Goal: Task Accomplishment & Management: Manage account settings

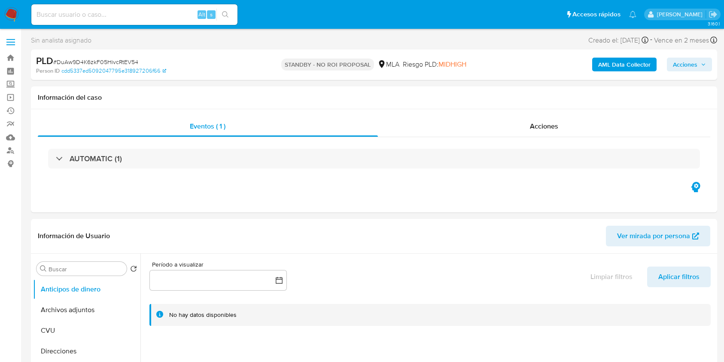
select select "10"
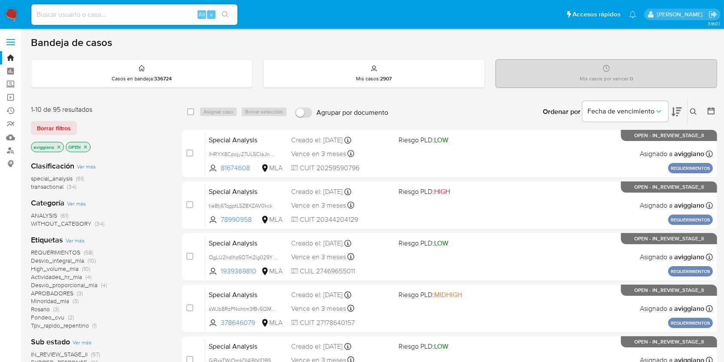
click at [56, 149] on p "aviggiano" at bounding box center [47, 146] width 32 height 9
click at [61, 143] on p "aviggiano" at bounding box center [47, 146] width 32 height 9
click at [61, 144] on icon "close-filter" at bounding box center [58, 146] width 5 height 5
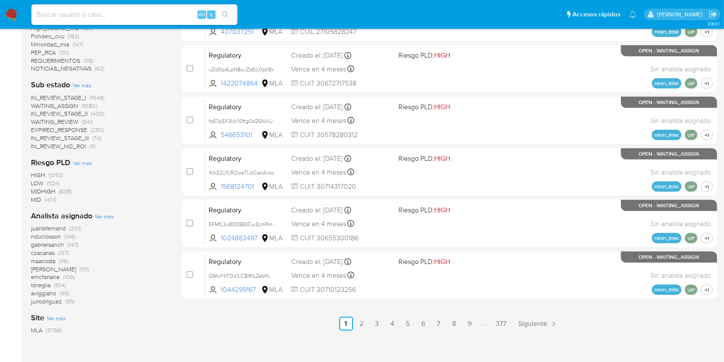
scroll to position [344, 0]
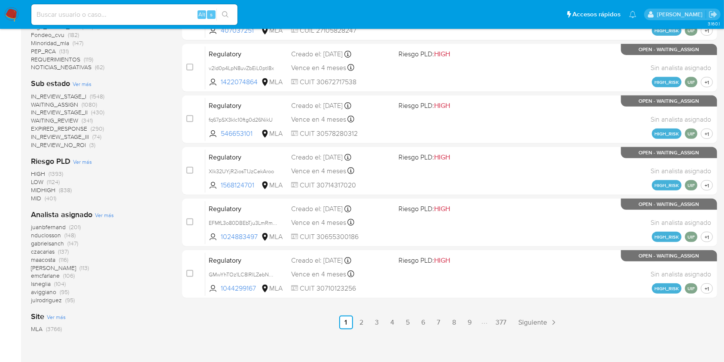
click at [107, 216] on span "Ver más" at bounding box center [104, 215] width 19 height 8
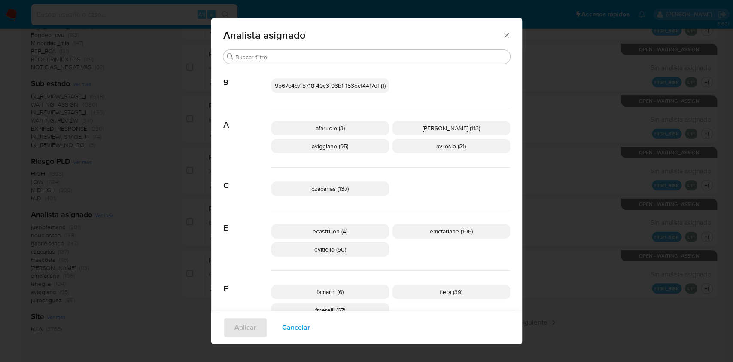
click at [506, 33] on icon "Cerrar" at bounding box center [507, 35] width 9 height 9
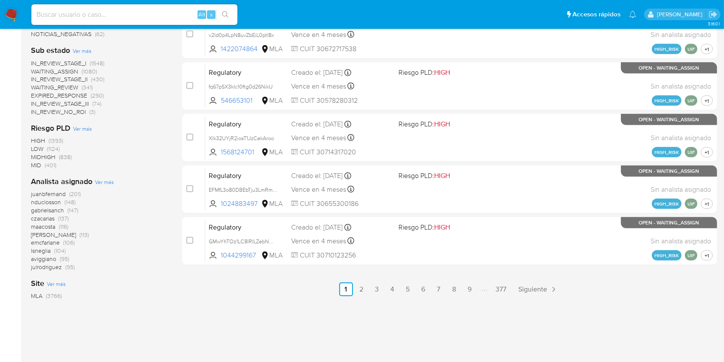
scroll to position [392, 0]
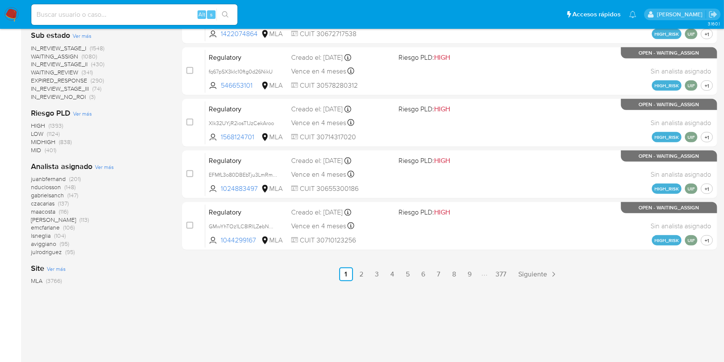
click at [43, 241] on span "aviggiano" at bounding box center [43, 243] width 25 height 9
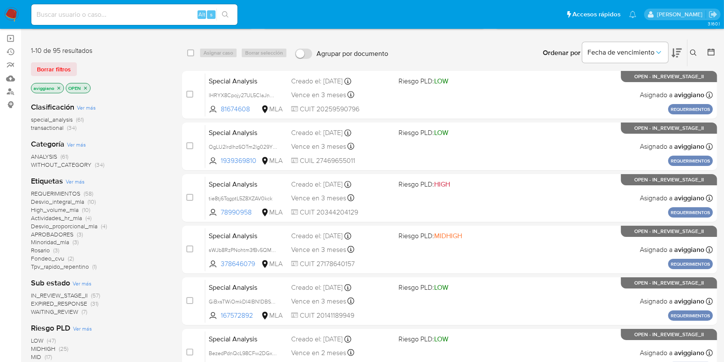
scroll to position [3, 0]
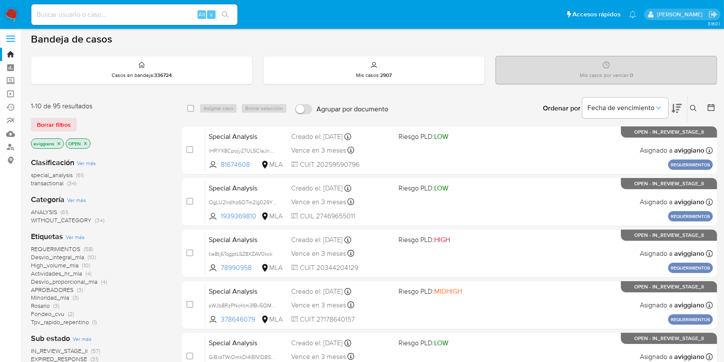
click at [57, 173] on span "special_analysis" at bounding box center [52, 175] width 42 height 9
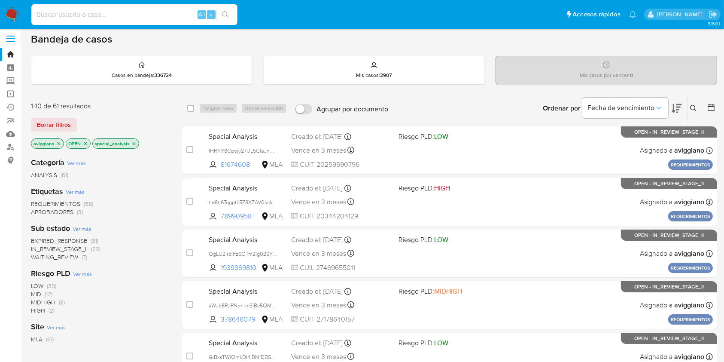
click at [85, 15] on input at bounding box center [134, 14] width 206 height 11
paste input "69yUfJ1DEqYKphSbuuYT58B2"
type input "69yUfJ1DEqYKphSbuuYT58B2"
click at [223, 15] on icon "search-icon" at bounding box center [225, 14] width 6 height 6
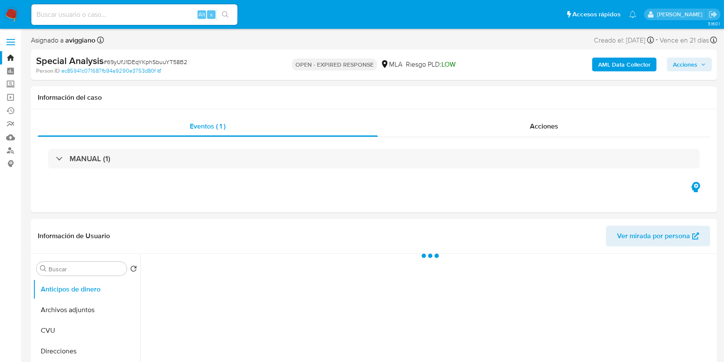
select select "10"
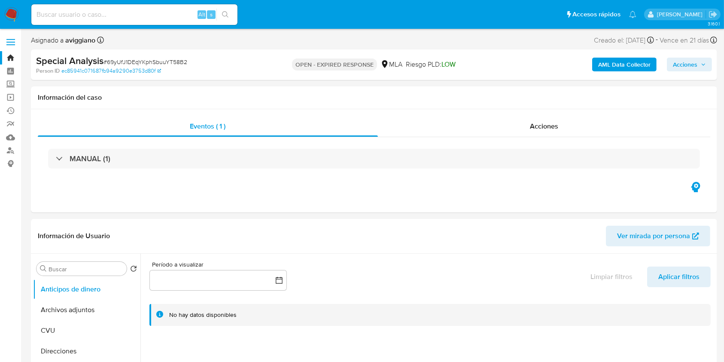
click at [643, 58] on b "AML Data Collector" at bounding box center [624, 65] width 52 height 14
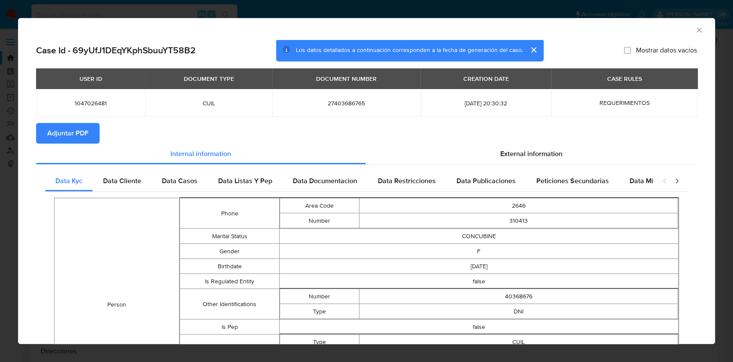
click at [67, 129] on span "Adjuntar PDF" at bounding box center [67, 133] width 41 height 19
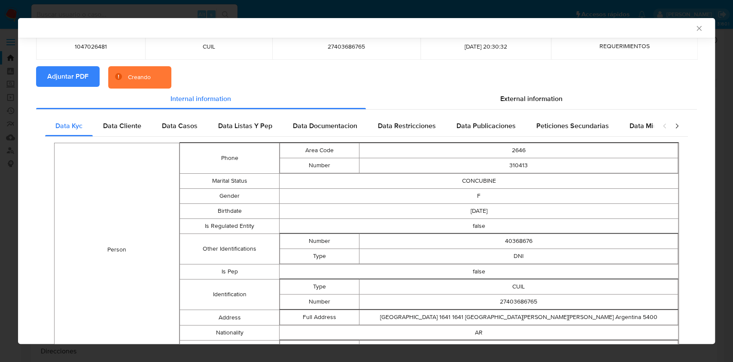
scroll to position [170, 0]
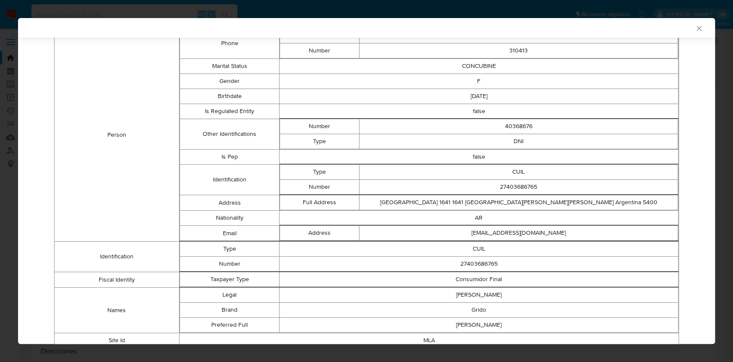
click at [515, 187] on td "27403686765" at bounding box center [518, 187] width 319 height 15
copy td "27403686765"
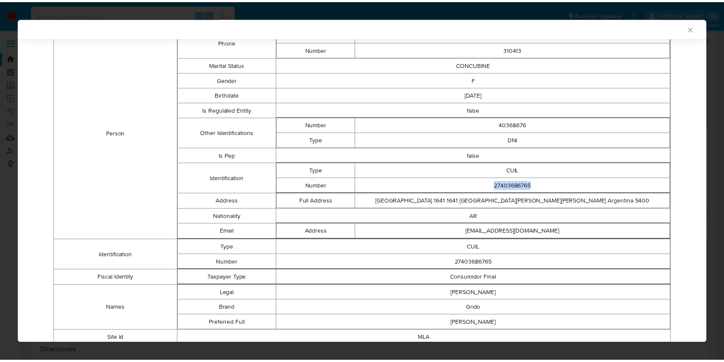
scroll to position [168, 0]
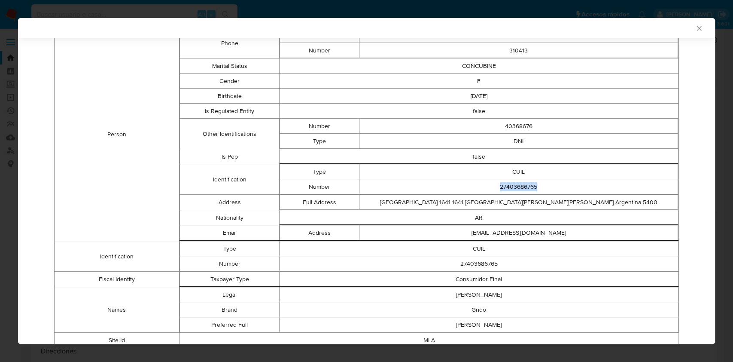
click at [695, 30] on icon "Cerrar ventana" at bounding box center [699, 28] width 9 height 9
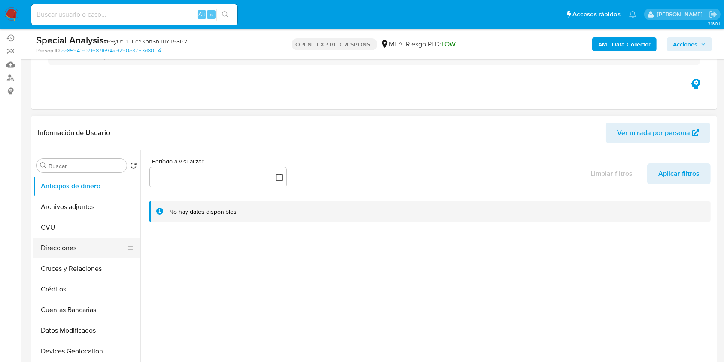
scroll to position [114, 0]
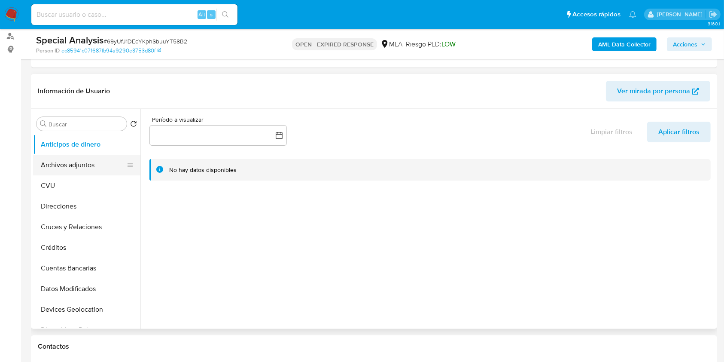
click at [81, 164] on button "Archivos adjuntos" at bounding box center [83, 165] width 101 height 21
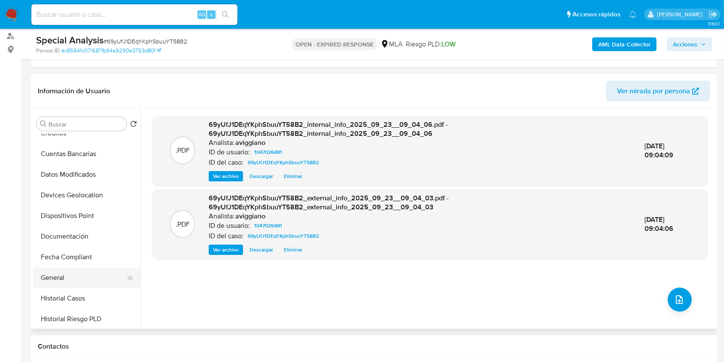
click at [94, 282] on button "General" at bounding box center [83, 277] width 101 height 21
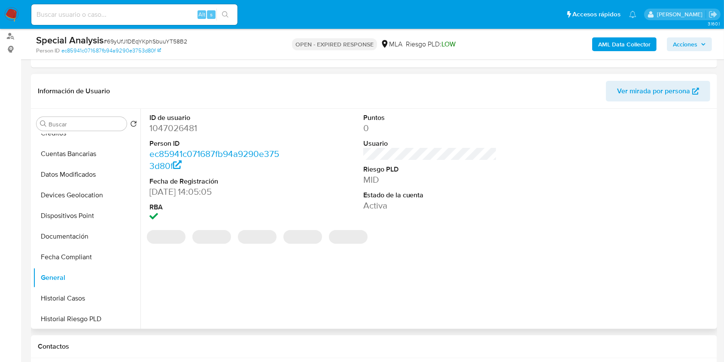
click at [181, 125] on dd "1047026481" at bounding box center [216, 128] width 134 height 12
copy dd "1047026481"
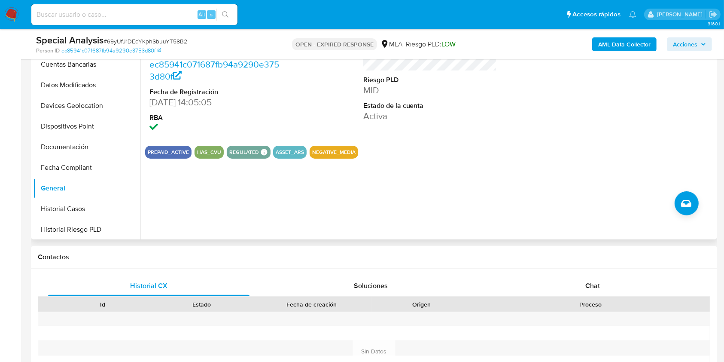
scroll to position [286, 0]
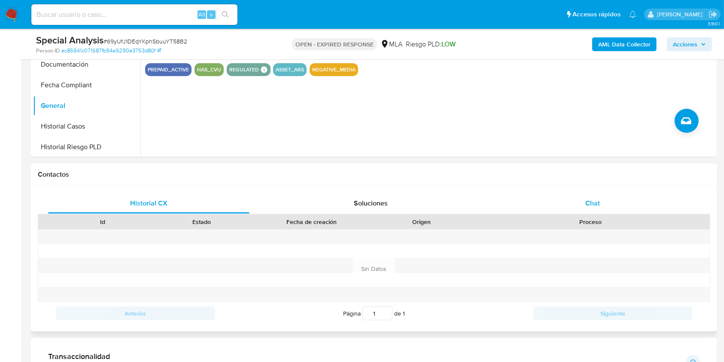
click at [574, 196] on div "Chat" at bounding box center [592, 203] width 201 height 21
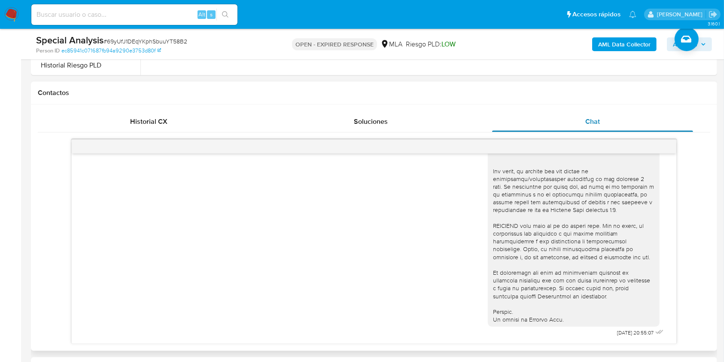
scroll to position [401, 0]
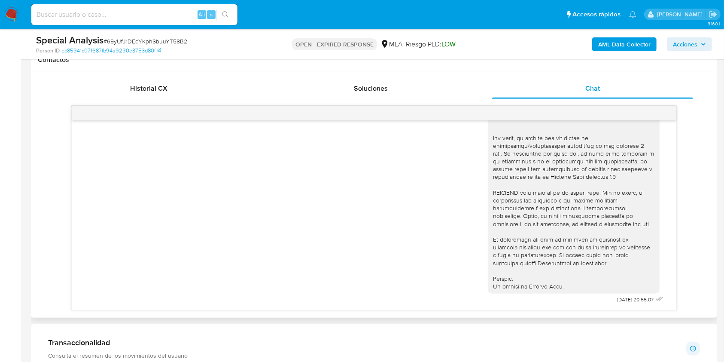
click at [211, 169] on div "16/07/2025 20:55:07" at bounding box center [373, 71] width 583 height 470
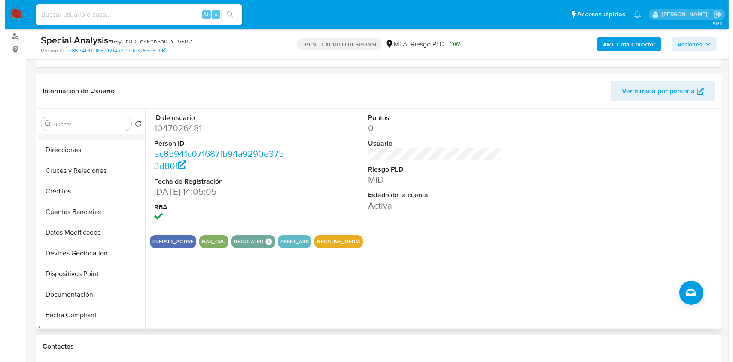
scroll to position [0, 0]
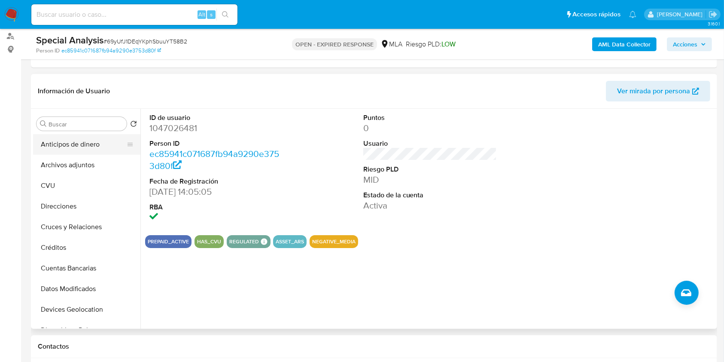
click at [91, 153] on button "Anticipos de dinero" at bounding box center [83, 144] width 101 height 21
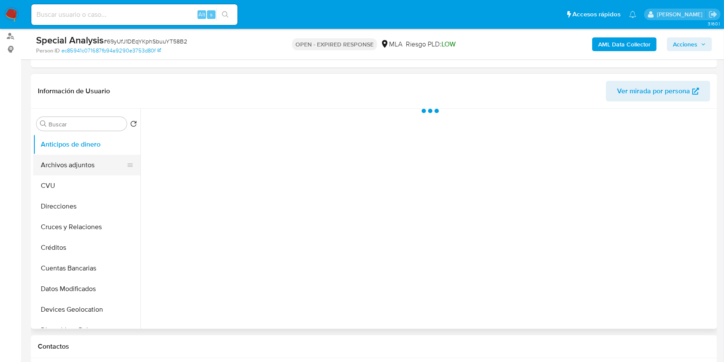
click at [107, 163] on button "Archivos adjuntos" at bounding box center [83, 165] width 101 height 21
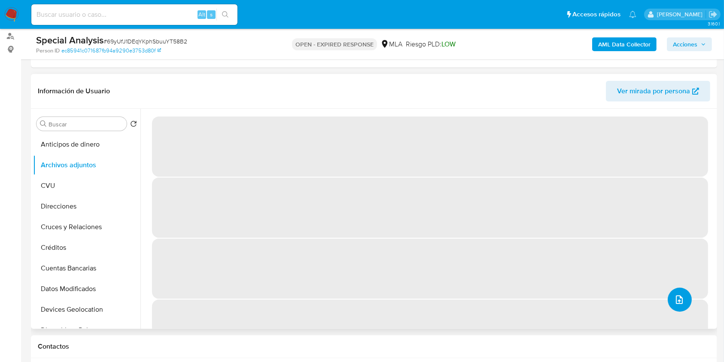
click at [678, 295] on icon "upload-file" at bounding box center [679, 299] width 10 height 10
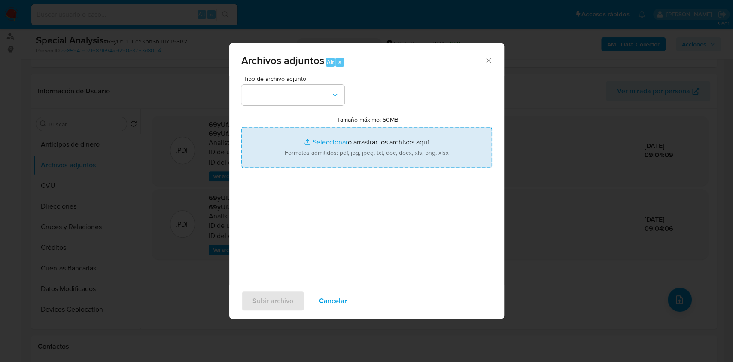
click at [398, 155] on input "Tamaño máximo: 50MB Seleccionar archivos" at bounding box center [366, 147] width 251 height 41
type input "C:\fakepath\Nosis - 1047026481.pdf"
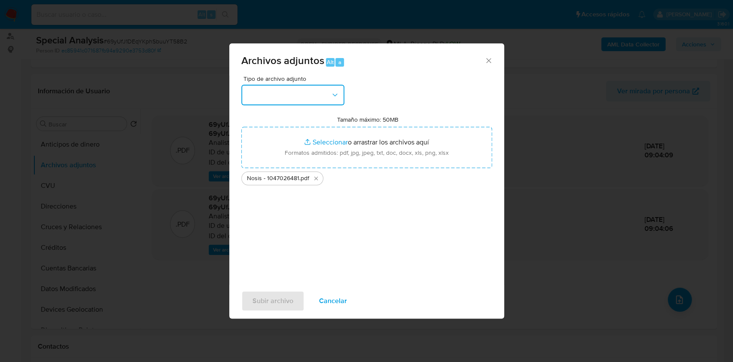
click at [318, 100] on button "button" at bounding box center [292, 95] width 103 height 21
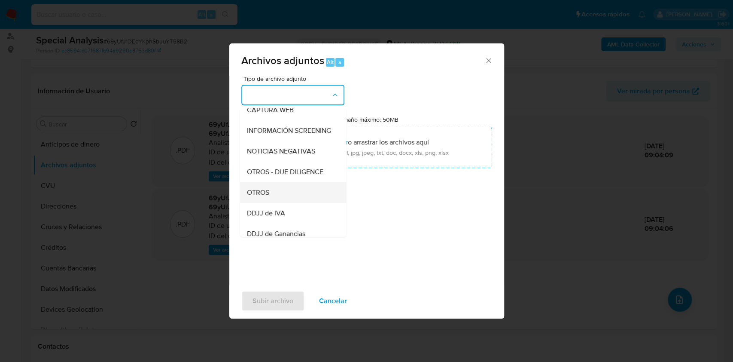
scroll to position [114, 0]
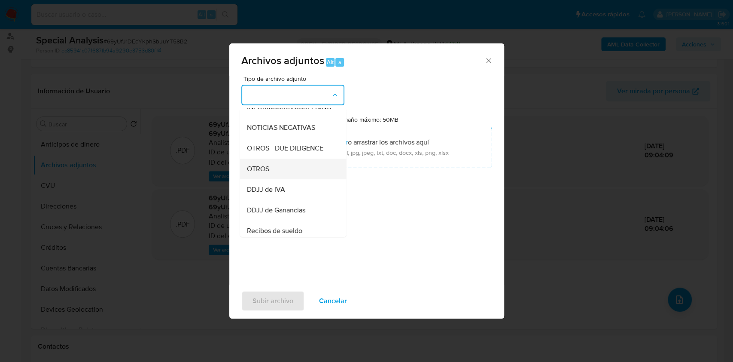
click at [285, 179] on div "OTROS" at bounding box center [291, 168] width 88 height 21
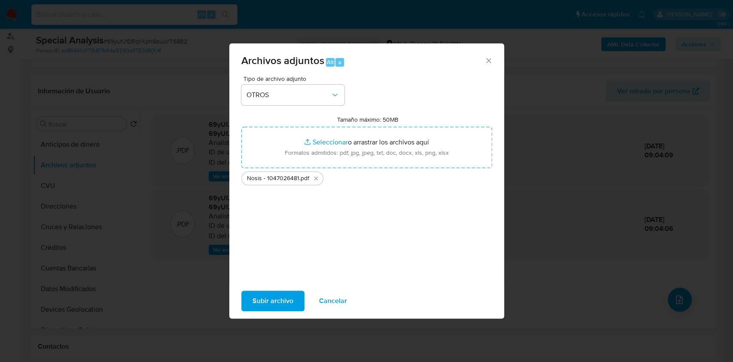
click at [276, 287] on div "Subir archivo Cancelar" at bounding box center [366, 300] width 275 height 33
click at [275, 297] on span "Subir archivo" at bounding box center [273, 300] width 41 height 19
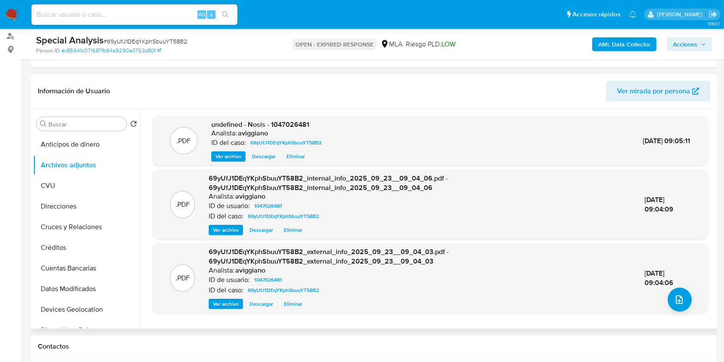
click at [297, 126] on span "undefined - Nosis - 1047026481" at bounding box center [260, 124] width 98 height 10
copy span "1047026481"
click at [668, 299] on button "upload-file" at bounding box center [680, 299] width 24 height 24
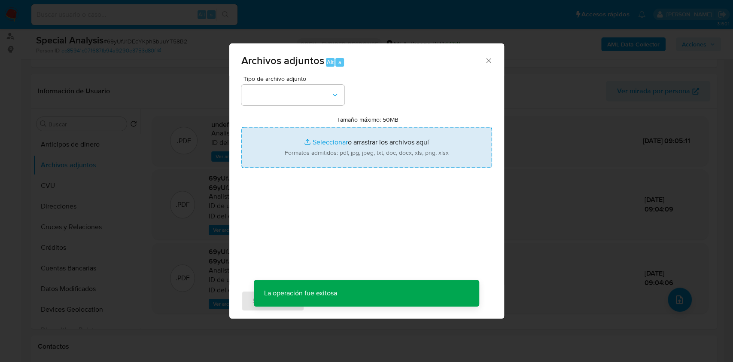
click at [402, 167] on input "Tamaño máximo: 50MB Seleccionar archivos" at bounding box center [366, 147] width 251 height 41
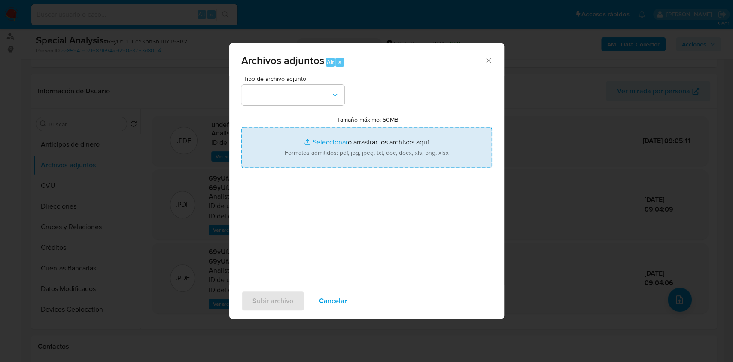
type input "C:\fakepath\Movimientos-Aladdin-v10_1 - 1047026481 -.xlsx"
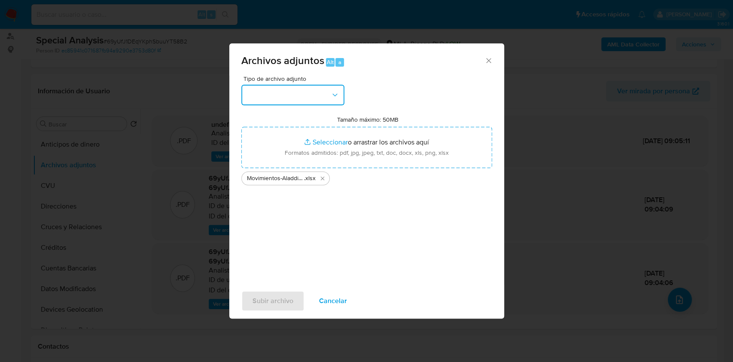
click at [295, 104] on button "button" at bounding box center [292, 95] width 103 height 21
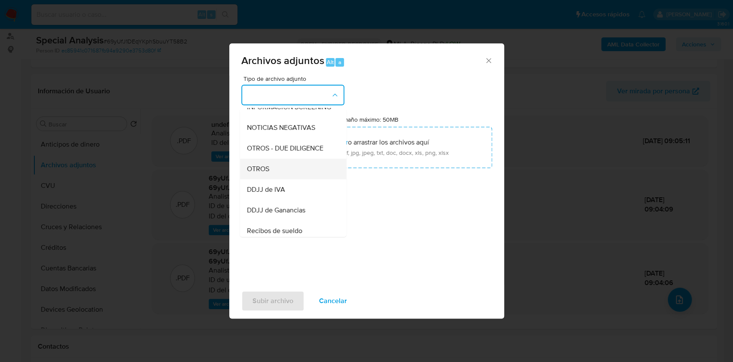
click at [258, 173] on span "OTROS" at bounding box center [258, 168] width 22 height 9
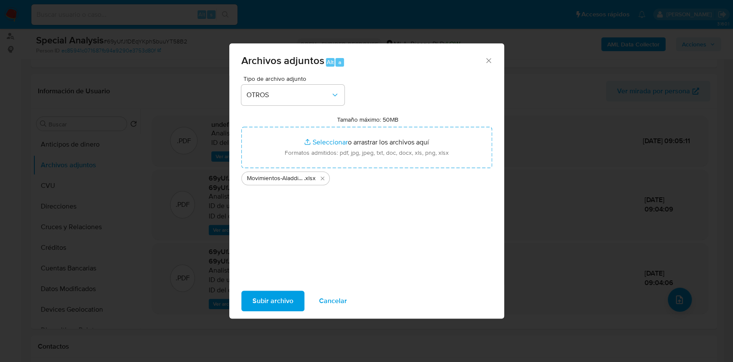
click at [283, 305] on span "Subir archivo" at bounding box center [273, 300] width 41 height 19
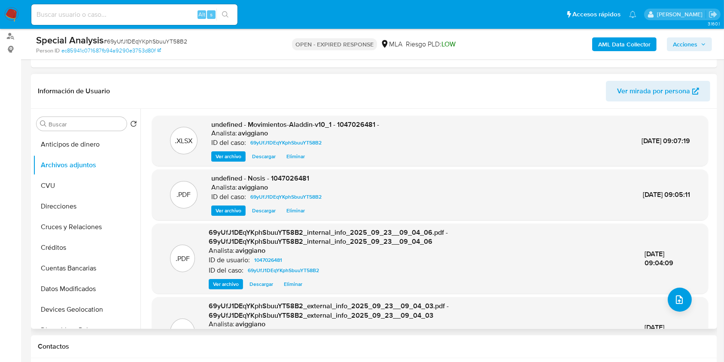
click at [355, 123] on span "undefined - Movimientos-Aladdin-v10_1 - 1047026481 -" at bounding box center [295, 124] width 168 height 10
copy span "1047026481"
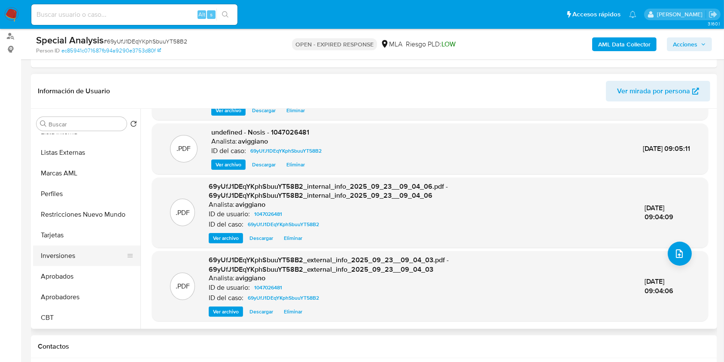
scroll to position [388, 0]
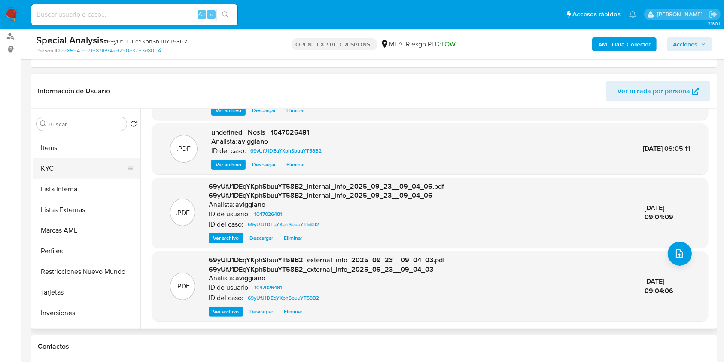
click at [67, 170] on button "KYC" at bounding box center [83, 168] width 101 height 21
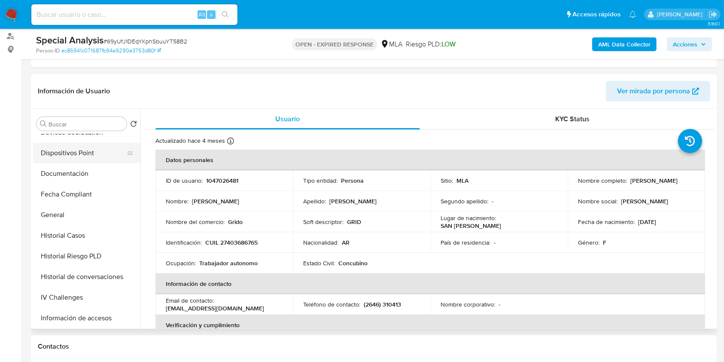
scroll to position [159, 0]
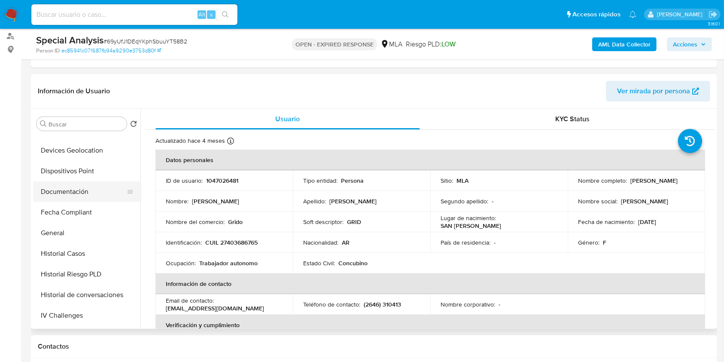
click at [76, 189] on button "Documentación" at bounding box center [83, 191] width 101 height 21
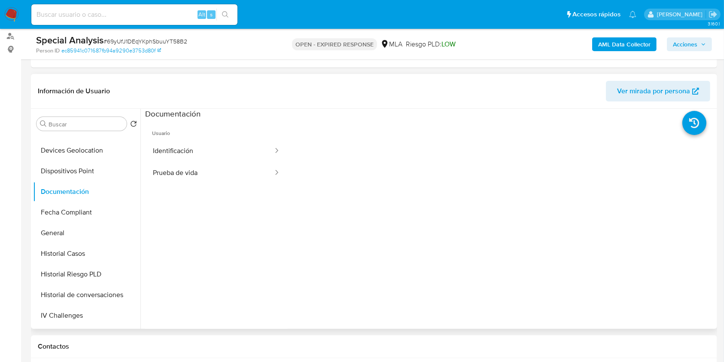
scroll to position [274, 0]
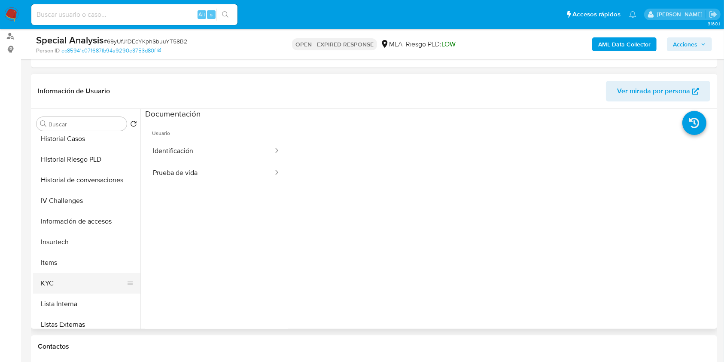
click at [69, 279] on button "KYC" at bounding box center [83, 283] width 101 height 21
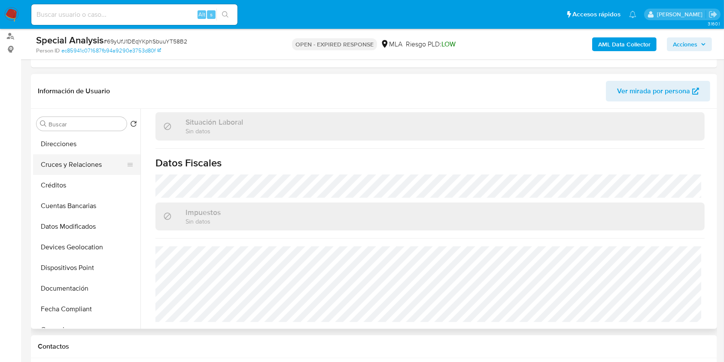
scroll to position [45, 0]
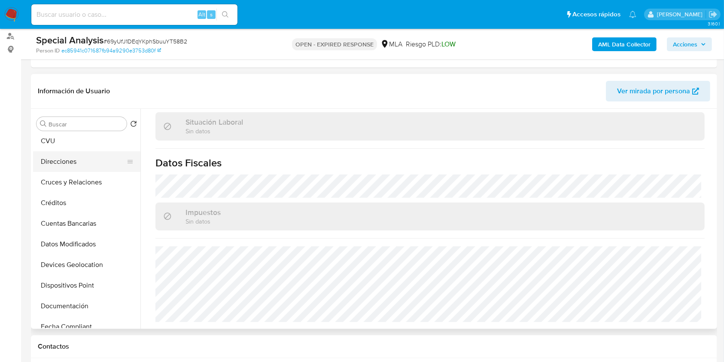
click at [70, 167] on button "Direcciones" at bounding box center [83, 161] width 101 height 21
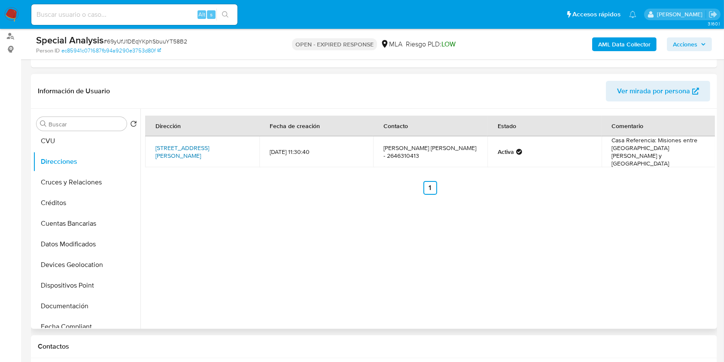
click at [200, 145] on link "Misiónes Norte 1641, Chimbas, San Juan, 5413, Argentina 1641" at bounding box center [182, 151] width 54 height 16
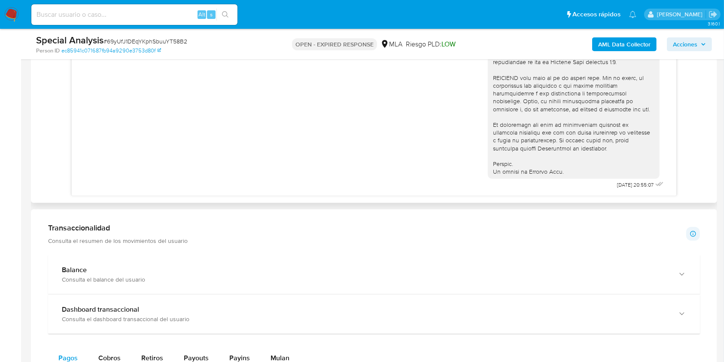
scroll to position [305, 0]
drag, startPoint x: 587, startPoint y: 186, endPoint x: 390, endPoint y: 75, distance: 225.6
copy div "16/07/2025"
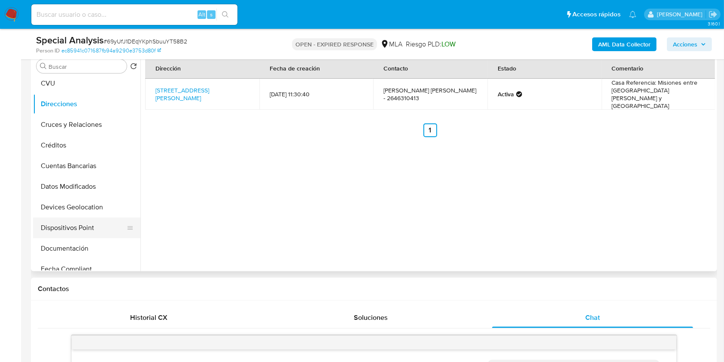
scroll to position [274, 0]
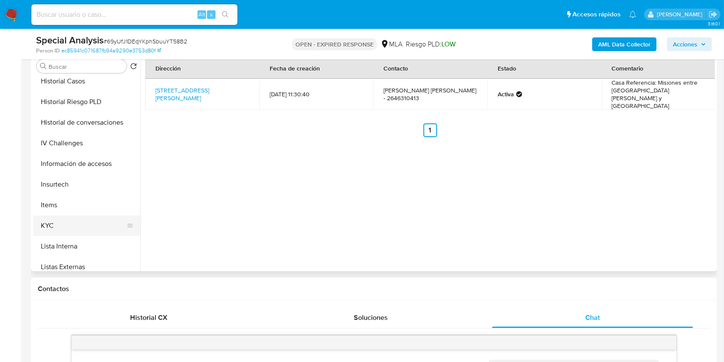
click at [62, 221] on button "KYC" at bounding box center [83, 225] width 101 height 21
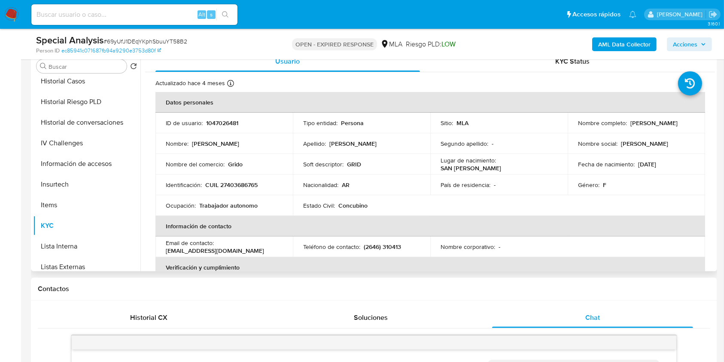
click at [235, 186] on p "CUIL 27403686765" at bounding box center [231, 185] width 52 height 8
copy p "27403686765"
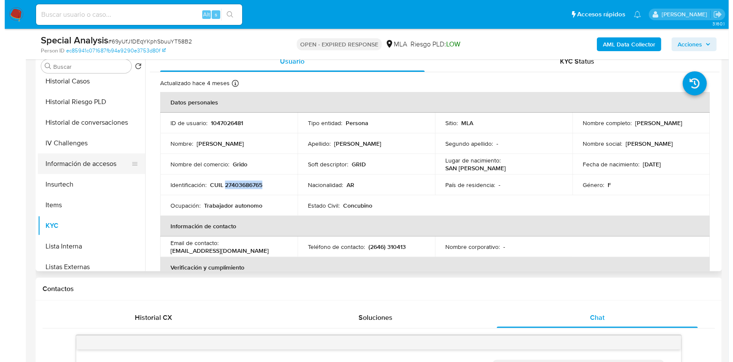
scroll to position [0, 0]
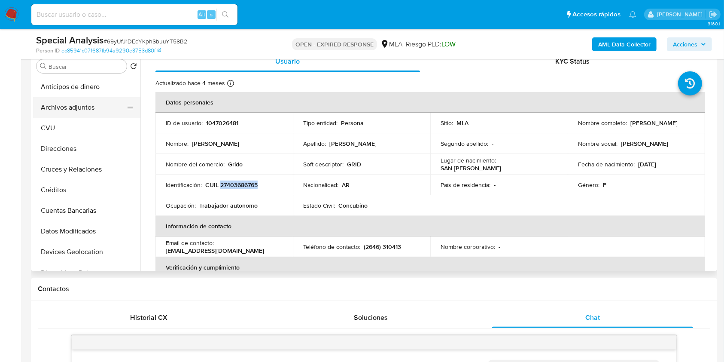
click at [76, 105] on button "Archivos adjuntos" at bounding box center [83, 107] width 101 height 21
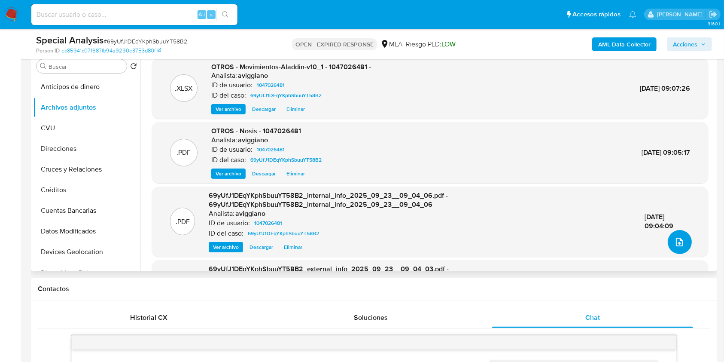
click at [676, 242] on icon "upload-file" at bounding box center [679, 242] width 7 height 9
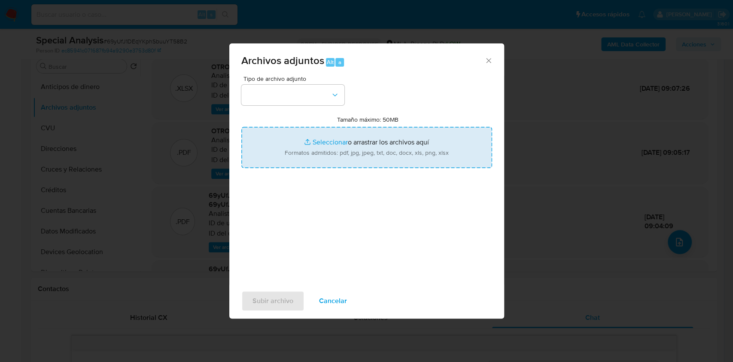
click at [371, 130] on input "Tamaño máximo: 50MB Seleccionar archivos" at bounding box center [366, 147] width 251 height 41
type input "C:\fakepath\Caselog 69yUfJ1DEqYKphSbuuYT58B2_2025_09_22_14_30_49.docx"
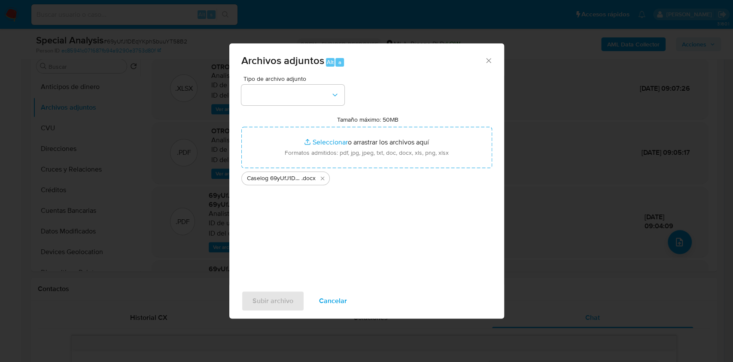
click at [280, 105] on div "Tipo de archivo adjunto Tamaño máximo: 50MB Seleccionar archivos Seleccionar o …" at bounding box center [366, 177] width 251 height 203
click at [280, 98] on button "button" at bounding box center [292, 95] width 103 height 21
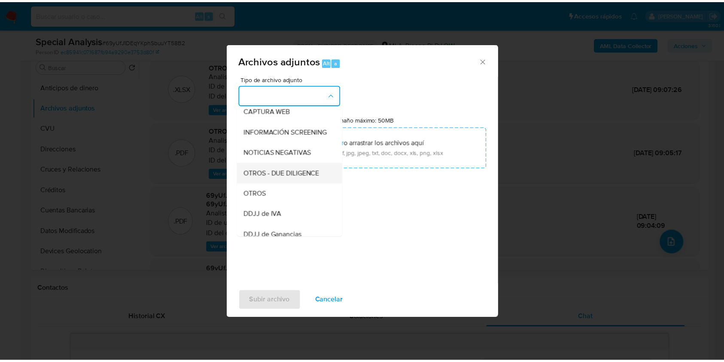
scroll to position [114, 0]
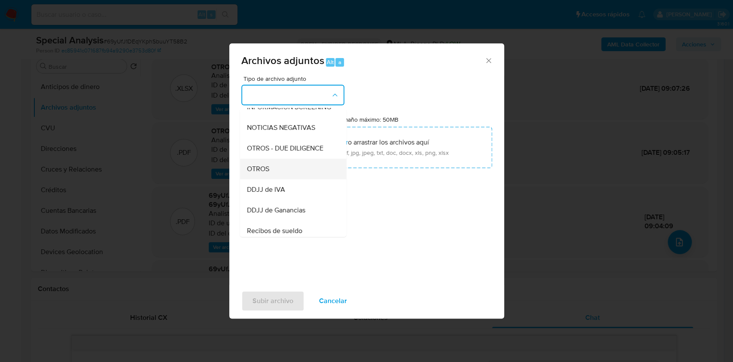
click at [263, 169] on div "OTROS" at bounding box center [291, 168] width 88 height 21
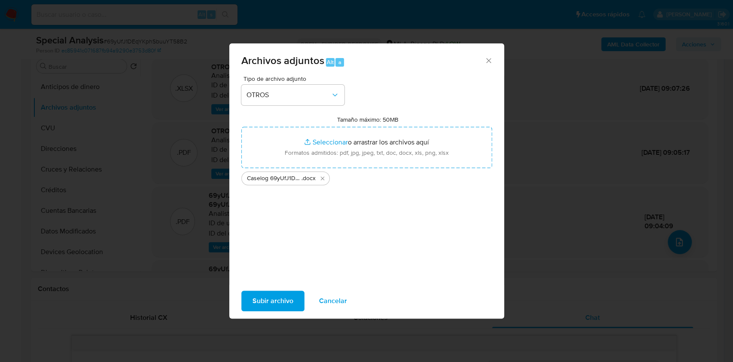
click at [263, 302] on span "Subir archivo" at bounding box center [273, 300] width 41 height 19
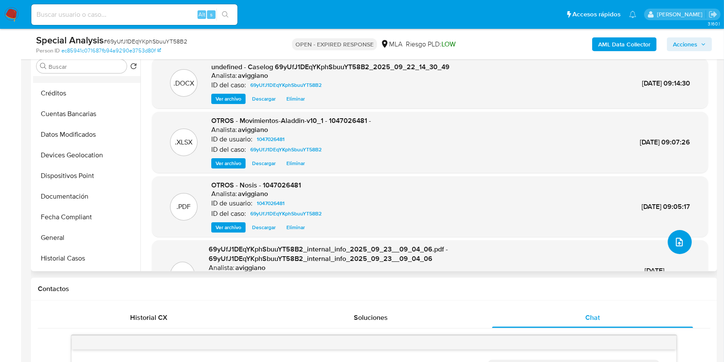
scroll to position [229, 0]
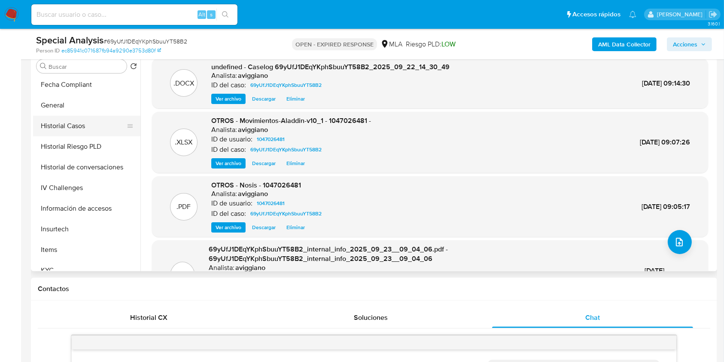
click at [80, 122] on button "Historial Casos" at bounding box center [83, 126] width 101 height 21
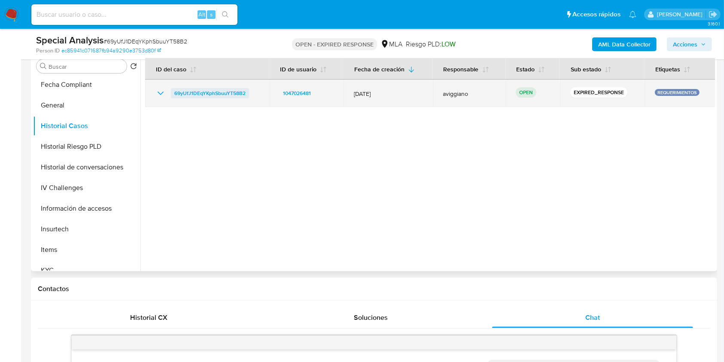
drag, startPoint x: 249, startPoint y: 92, endPoint x: 172, endPoint y: 91, distance: 77.3
click at [172, 91] on div "69yUfJ1DEqYKphSbuuYT58B2" at bounding box center [207, 93] width 104 height 10
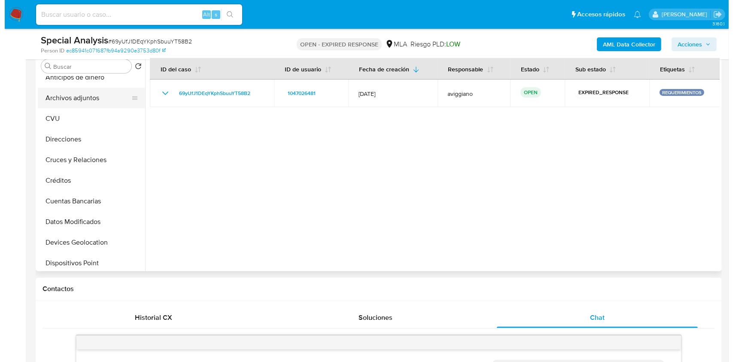
scroll to position [0, 0]
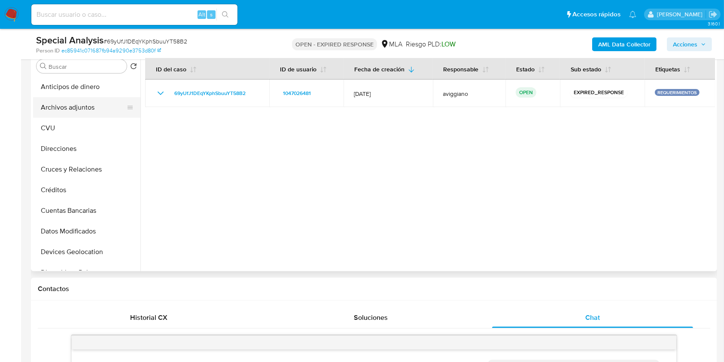
click at [76, 108] on button "Archivos adjuntos" at bounding box center [83, 107] width 101 height 21
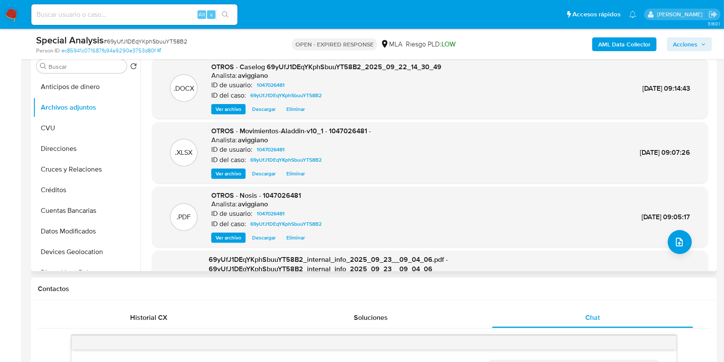
click at [232, 110] on span "Ver archivo" at bounding box center [229, 109] width 26 height 9
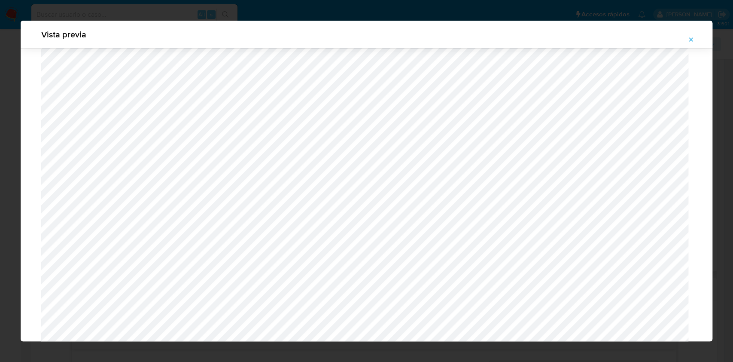
scroll to position [269, 0]
click at [694, 40] on icon "Attachment preview" at bounding box center [691, 39] width 7 height 7
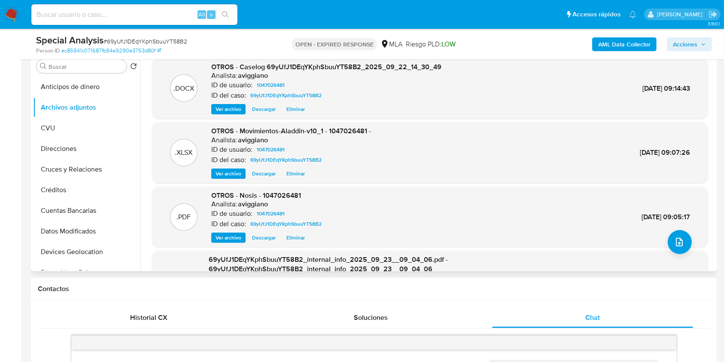
scroll to position [0, 0]
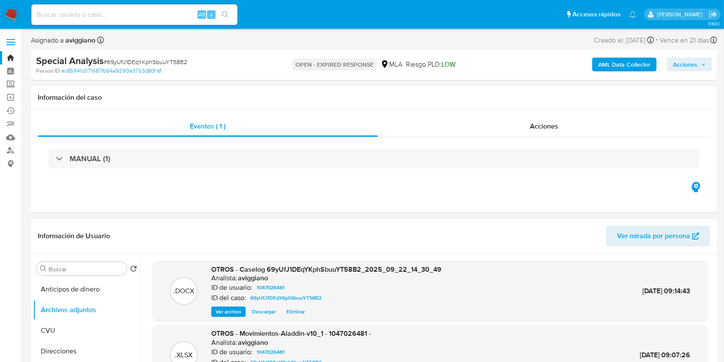
click at [10, 59] on link "Bandeja" at bounding box center [51, 57] width 102 height 13
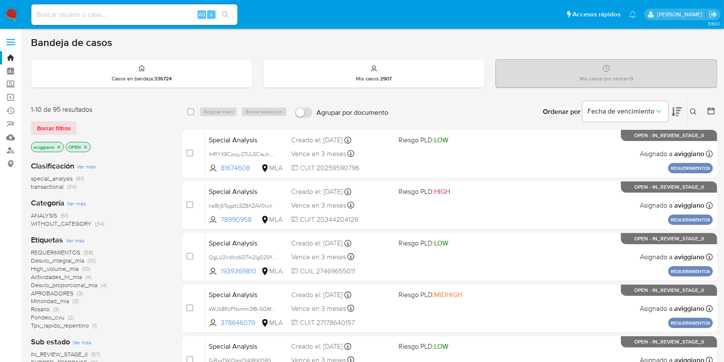
click at [695, 113] on icon at bounding box center [693, 111] width 7 height 7
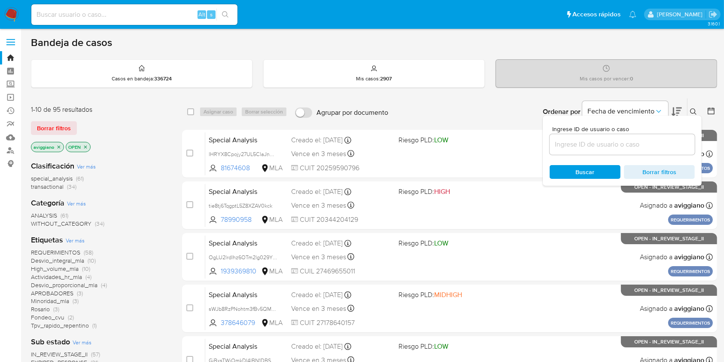
click at [635, 140] on input at bounding box center [622, 144] width 145 height 11
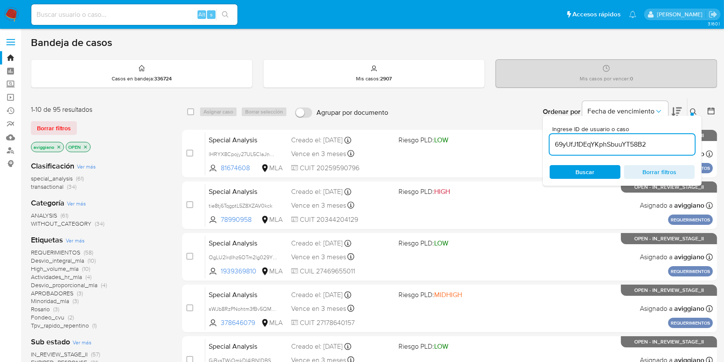
type input "69yUfJ1DEqYKphSbuuYT58B2"
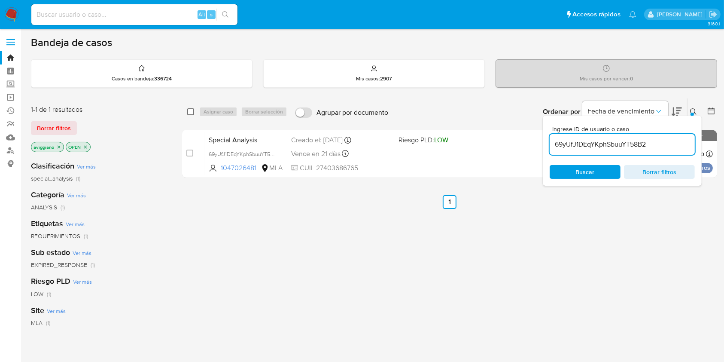
click at [192, 112] on input "checkbox" at bounding box center [190, 111] width 7 height 7
checkbox input "true"
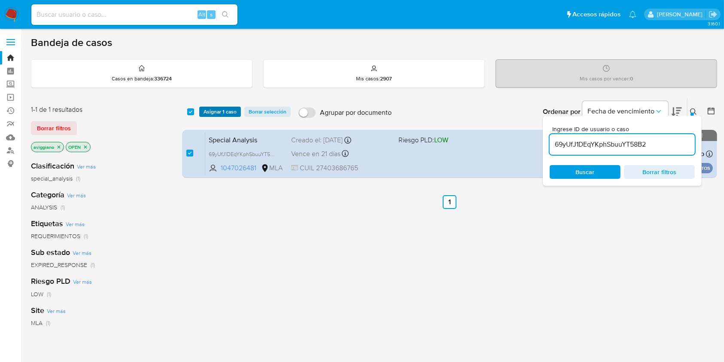
click at [204, 110] on span "Asignar 1 caso" at bounding box center [220, 111] width 33 height 9
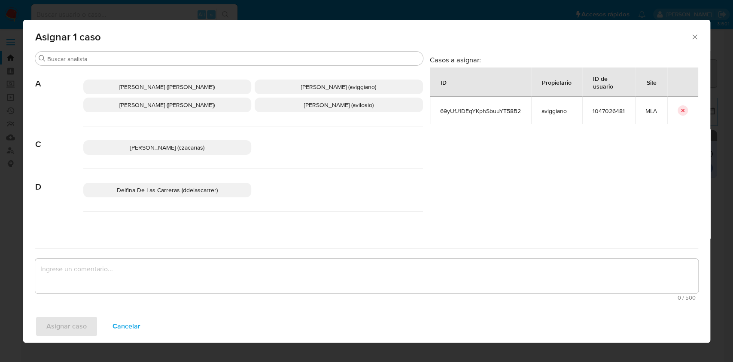
click at [140, 101] on span "Alejandra Alicia Barbieri (alebarbieri)" at bounding box center [166, 105] width 95 height 9
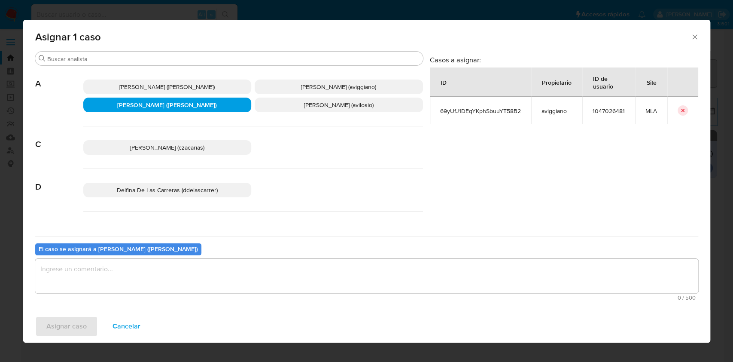
click at [279, 81] on p "Agustina Belen Viggiano (aviggiano)" at bounding box center [339, 86] width 168 height 15
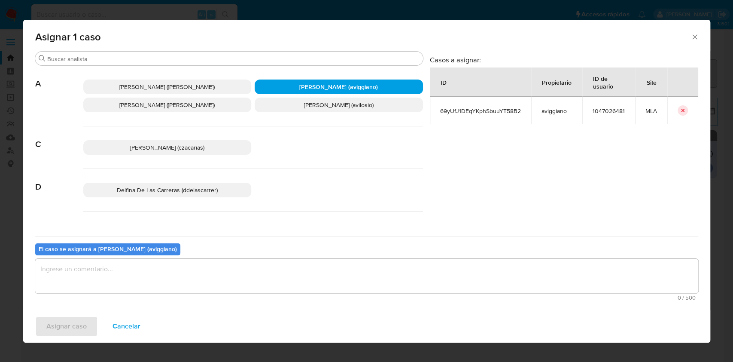
click at [157, 272] on textarea "assign-modal" at bounding box center [366, 276] width 663 height 34
click at [54, 311] on div "Asignar caso Cancelar" at bounding box center [366, 326] width 687 height 33
click at [50, 320] on span "Asignar caso" at bounding box center [66, 326] width 40 height 19
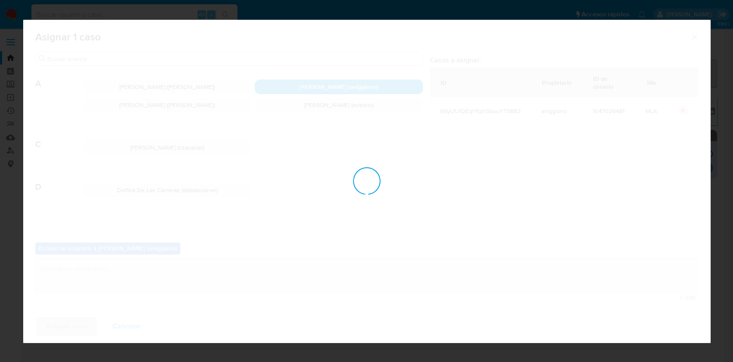
checkbox input "false"
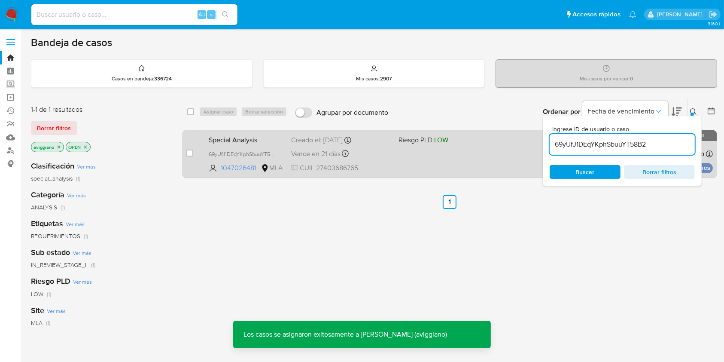
click at [375, 165] on span "CUIL 27403686765" at bounding box center [341, 167] width 100 height 9
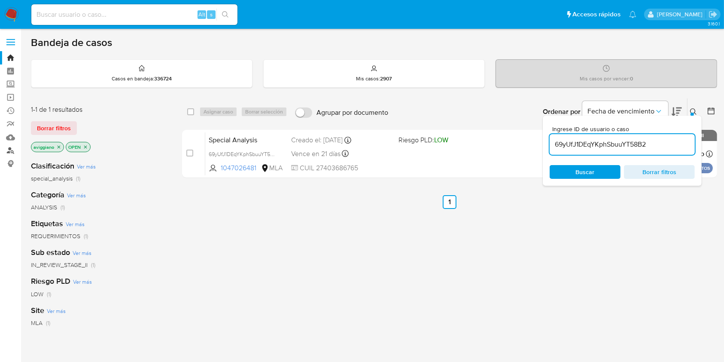
click at [11, 149] on link "Buscador de personas" at bounding box center [51, 150] width 102 height 13
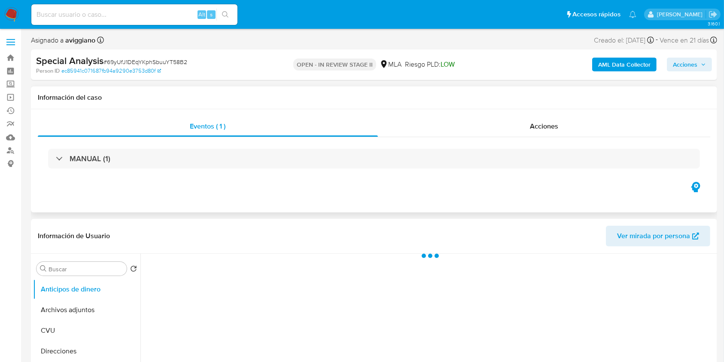
select select "10"
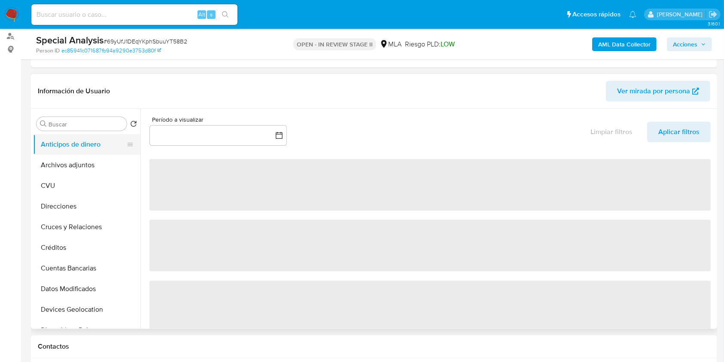
click at [97, 150] on button "Anticipos de dinero" at bounding box center [83, 144] width 101 height 21
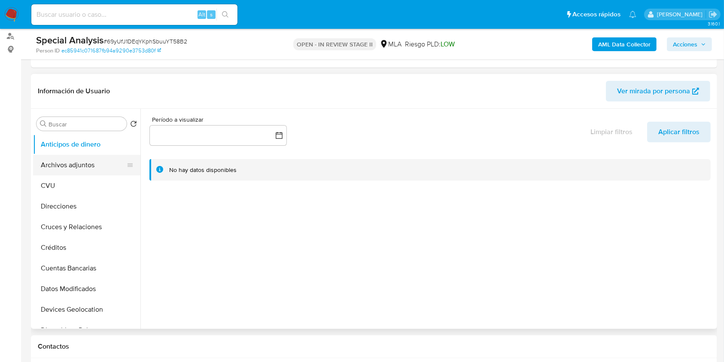
click at [83, 163] on button "Archivos adjuntos" at bounding box center [83, 165] width 101 height 21
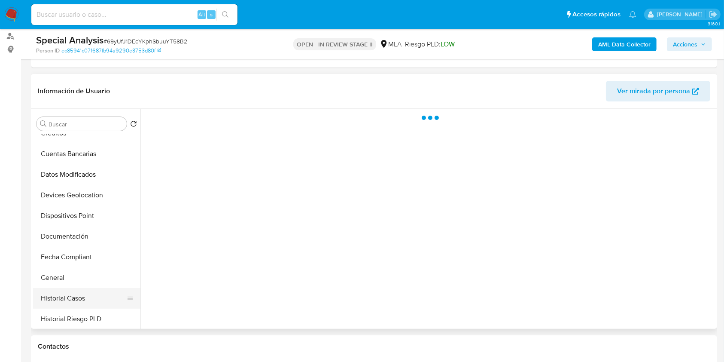
click at [66, 292] on button "Historial Casos" at bounding box center [83, 298] width 101 height 21
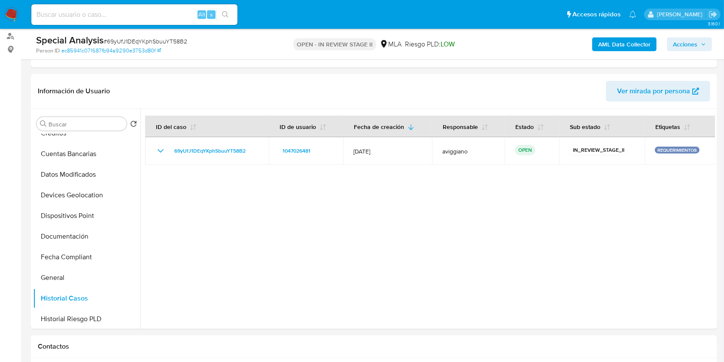
click at [684, 39] on span "Acciones" at bounding box center [685, 44] width 24 height 14
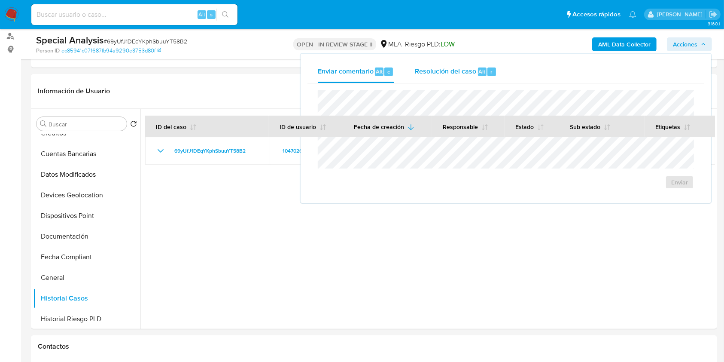
click at [457, 69] on span "Resolución del caso" at bounding box center [445, 71] width 61 height 10
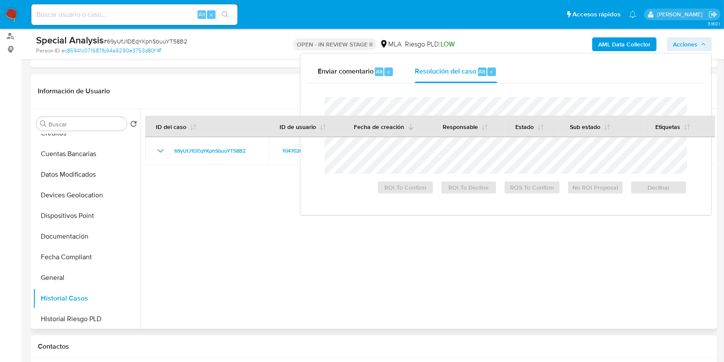
click at [400, 116] on th "Fecha de creación" at bounding box center [387, 126] width 89 height 21
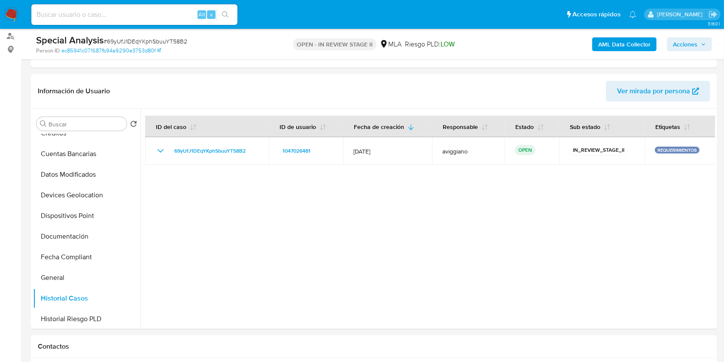
click at [697, 46] on span "Acciones" at bounding box center [685, 44] width 24 height 14
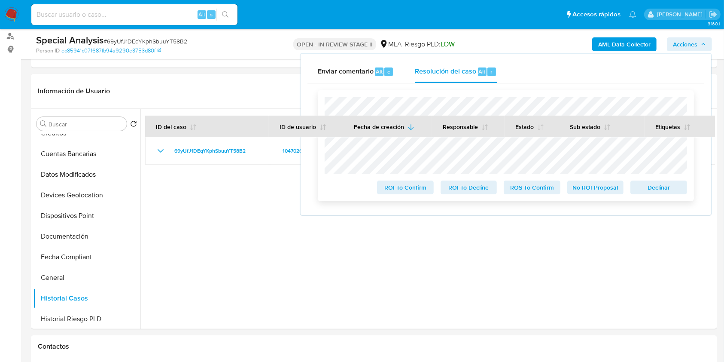
click at [659, 184] on span "Declinar" at bounding box center [659, 187] width 45 height 12
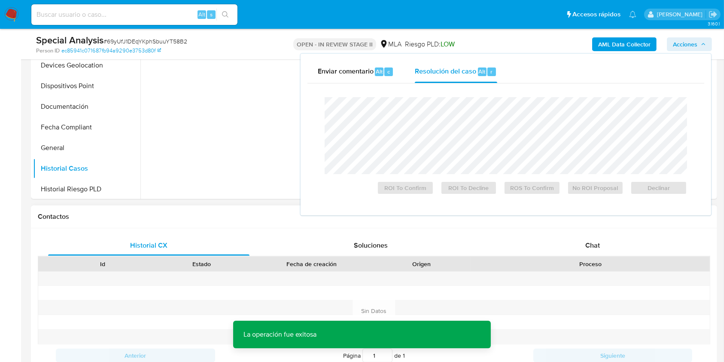
scroll to position [229, 0]
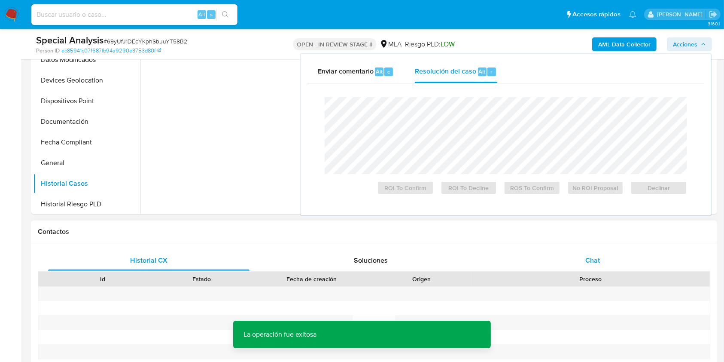
click at [586, 257] on span "Chat" at bounding box center [592, 260] width 15 height 10
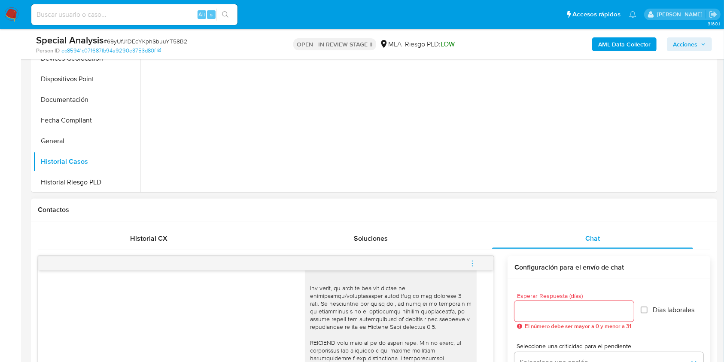
scroll to position [286, 0]
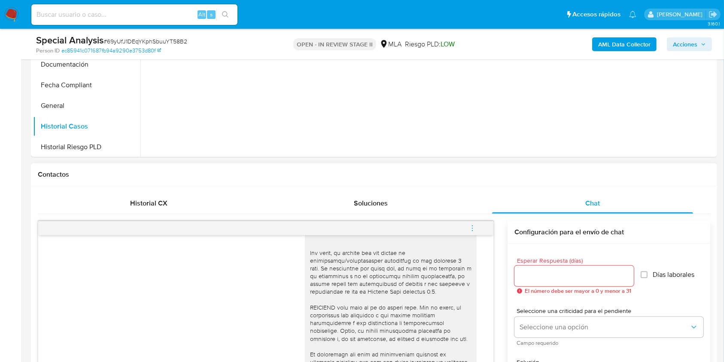
click at [475, 225] on icon "menu-action" at bounding box center [473, 228] width 8 height 8
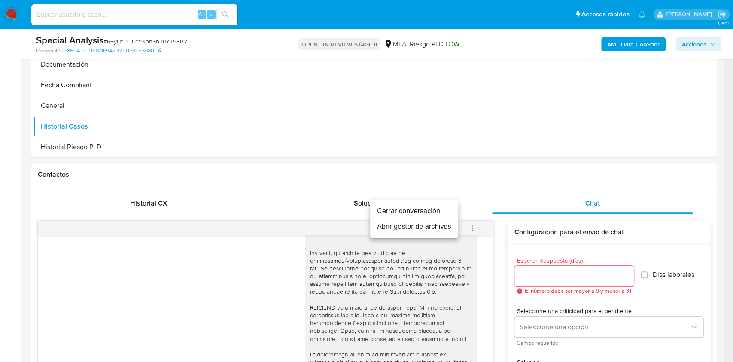
click at [387, 209] on li "Cerrar conversación" at bounding box center [414, 210] width 88 height 15
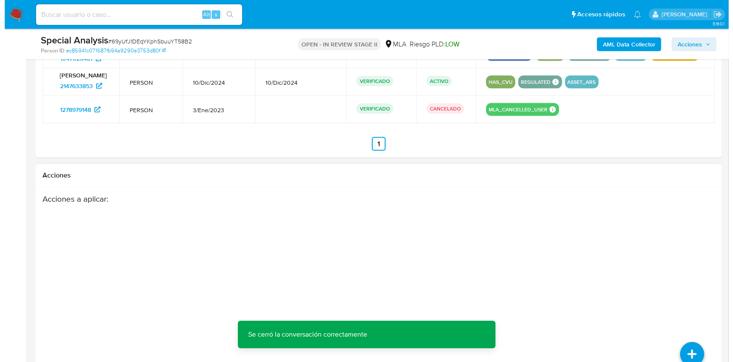
scroll to position [1389, 0]
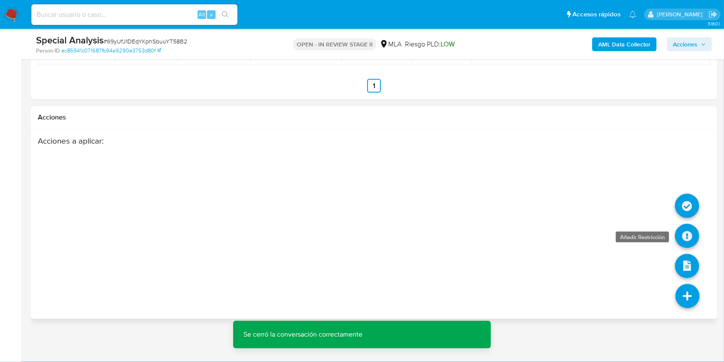
click at [685, 242] on icon at bounding box center [687, 236] width 24 height 24
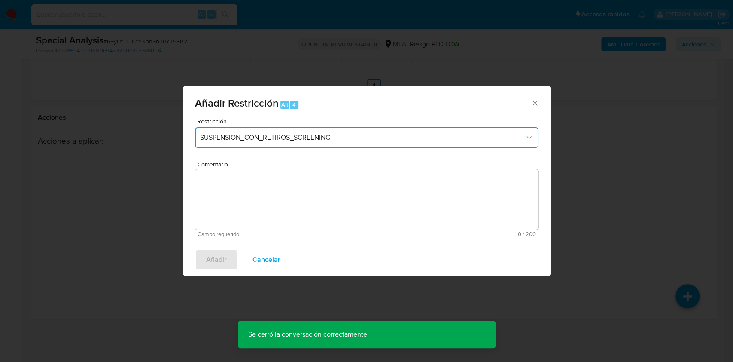
click at [324, 140] on span "SUSPENSION_CON_RETIROS_SCREENING" at bounding box center [362, 137] width 325 height 9
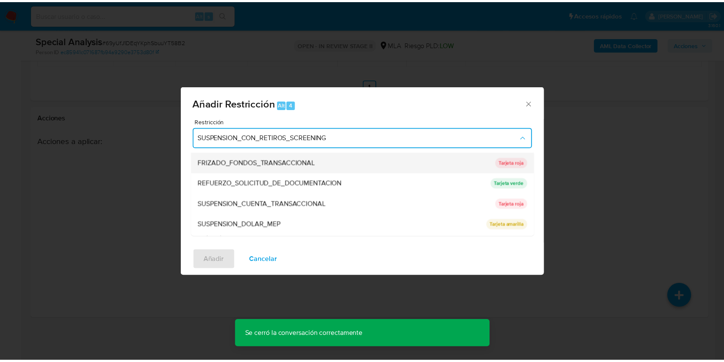
scroll to position [172, 0]
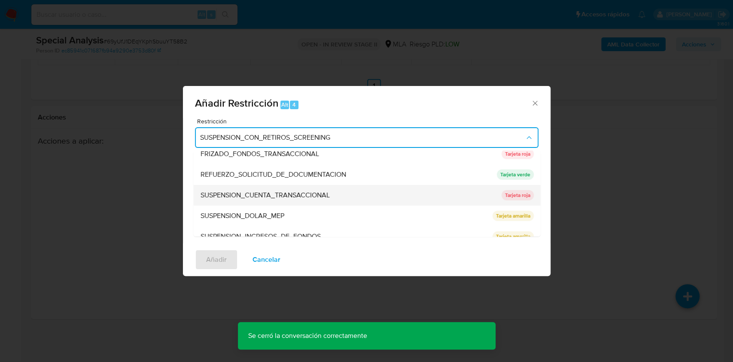
click at [292, 195] on span "SUSPENSION_CUENTA_TRANSACCIONAL" at bounding box center [264, 195] width 129 height 9
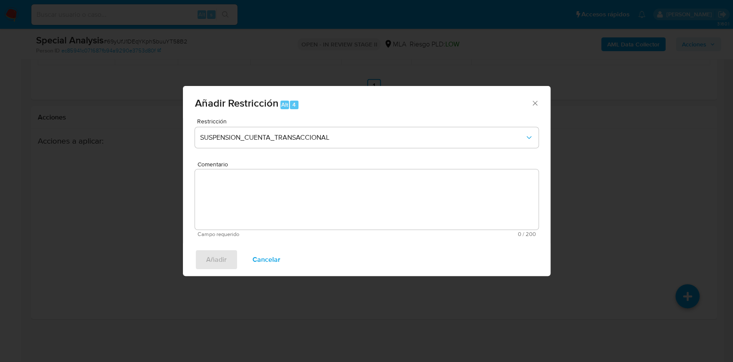
click at [292, 195] on textarea "Comentario" at bounding box center [367, 199] width 344 height 60
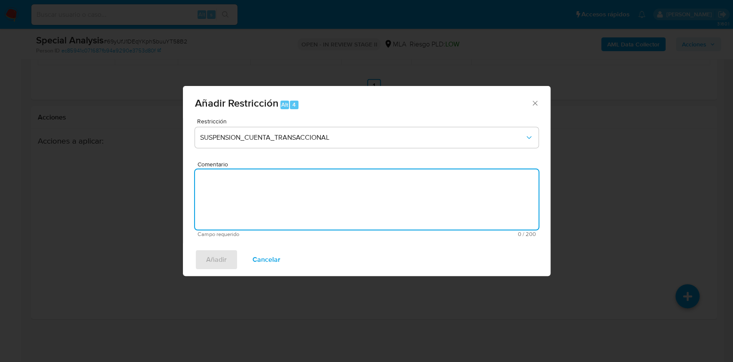
type textarea "a"
type textarea "AML"
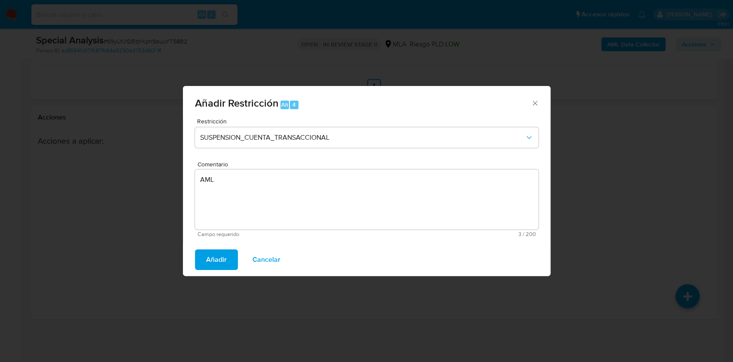
click at [215, 257] on span "Añadir" at bounding box center [216, 259] width 21 height 19
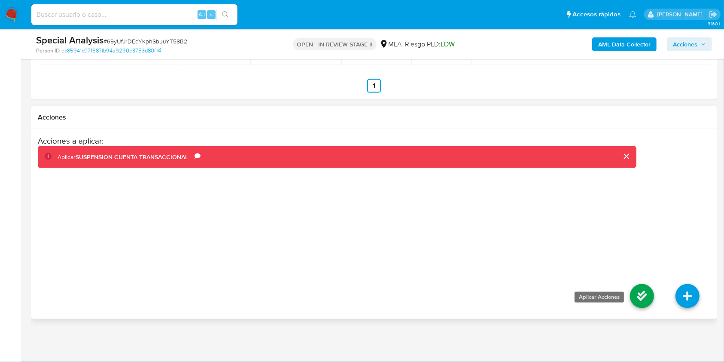
click at [650, 301] on icon at bounding box center [642, 296] width 24 height 24
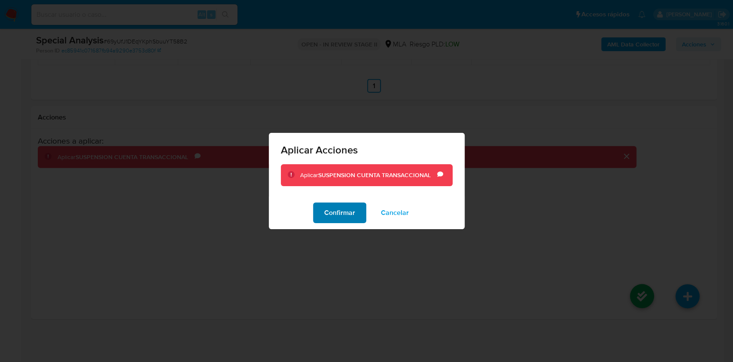
click at [352, 214] on span "Confirmar" at bounding box center [339, 212] width 31 height 19
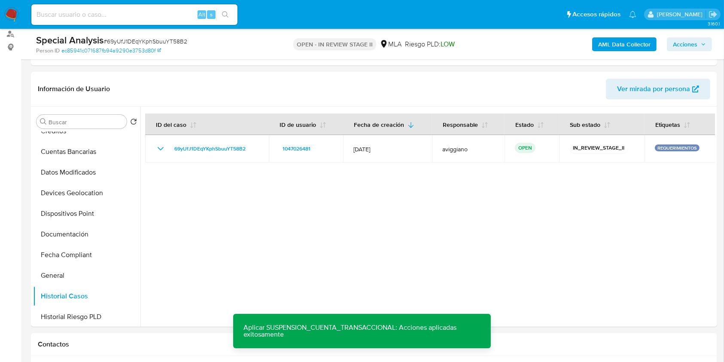
scroll to position [11, 0]
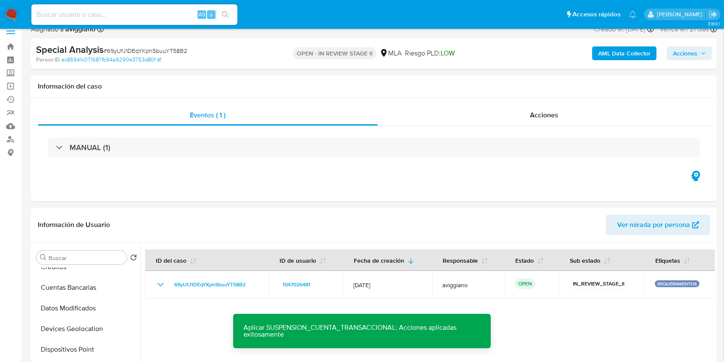
click at [687, 53] on span "Acciones" at bounding box center [685, 53] width 24 height 14
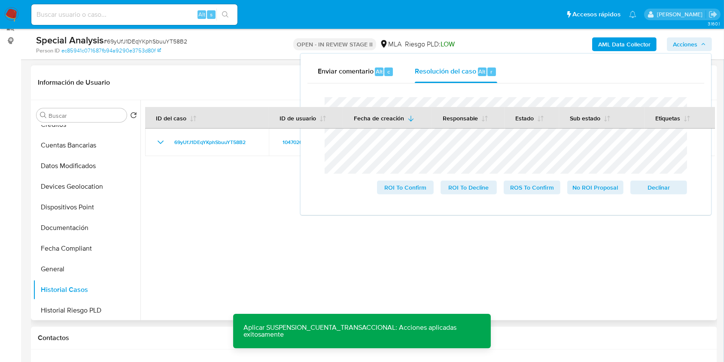
scroll to position [126, 0]
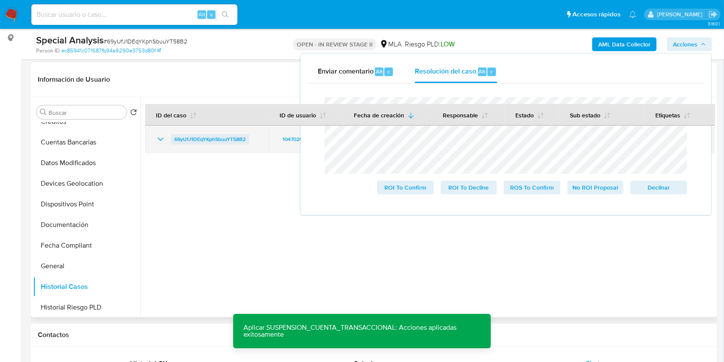
click at [182, 139] on span "69yUfJ1DEqYKphSbuuYT58B2" at bounding box center [209, 139] width 71 height 10
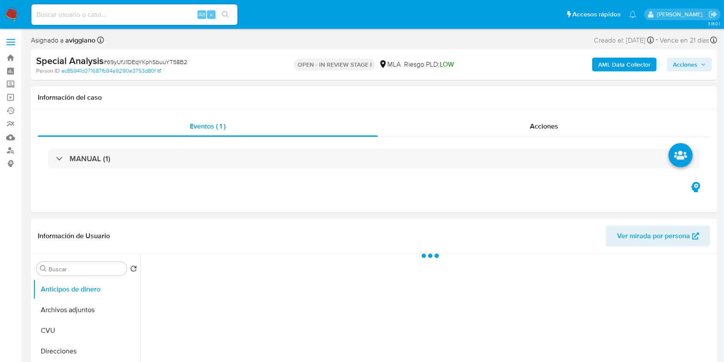
click at [679, 64] on span "Acciones" at bounding box center [685, 65] width 24 height 14
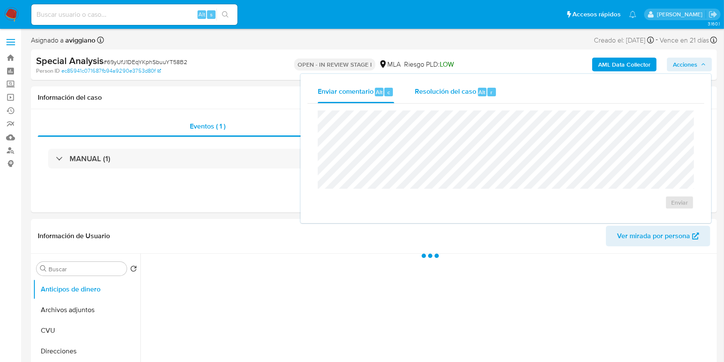
select select "10"
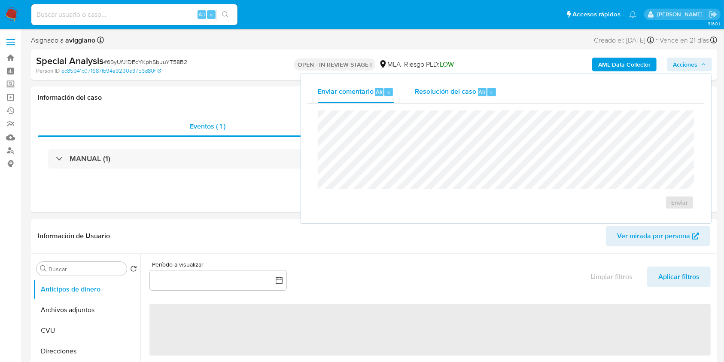
click at [434, 97] on div "Resolución del caso Alt r" at bounding box center [456, 92] width 82 height 22
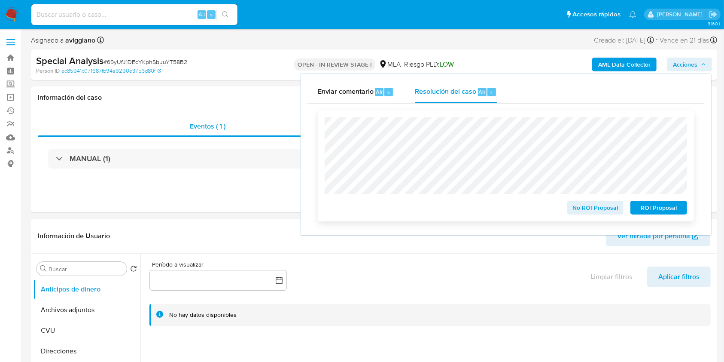
click at [677, 210] on span "ROI Proposal" at bounding box center [659, 207] width 45 height 12
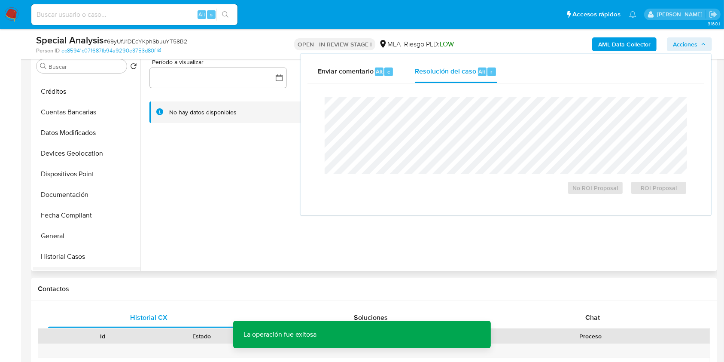
scroll to position [172, 0]
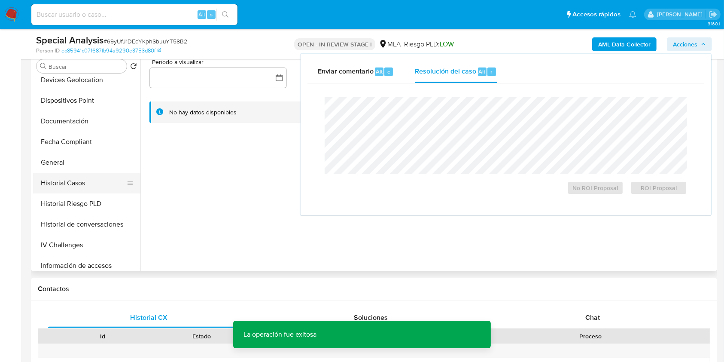
click at [74, 179] on button "Historial Casos" at bounding box center [83, 183] width 101 height 21
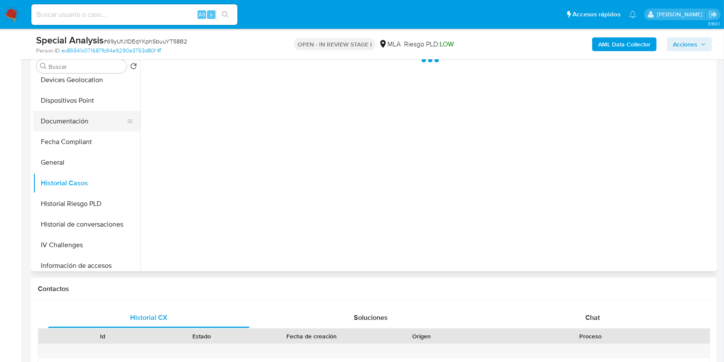
click at [80, 124] on button "Documentación" at bounding box center [83, 121] width 101 height 21
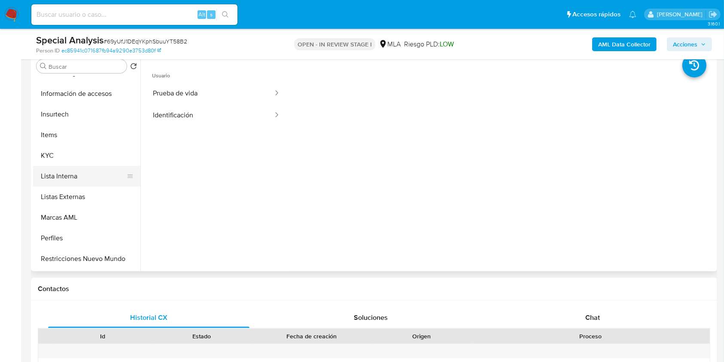
scroll to position [286, 0]
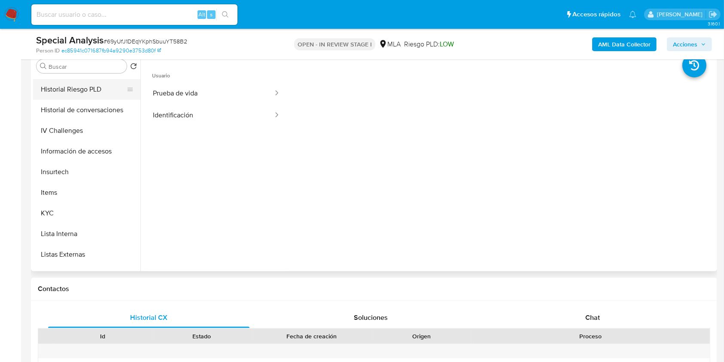
click at [81, 95] on button "Historial Riesgo PLD" at bounding box center [83, 89] width 101 height 21
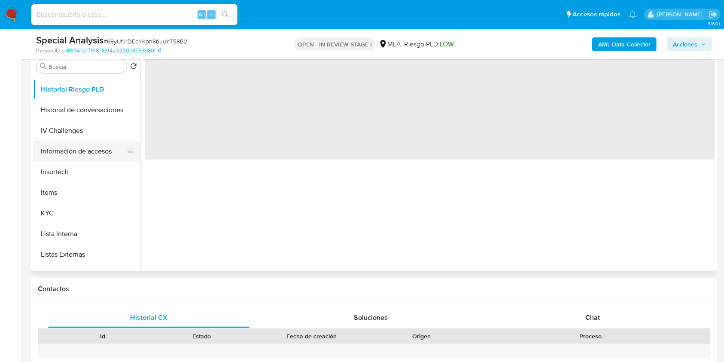
scroll to position [229, 0]
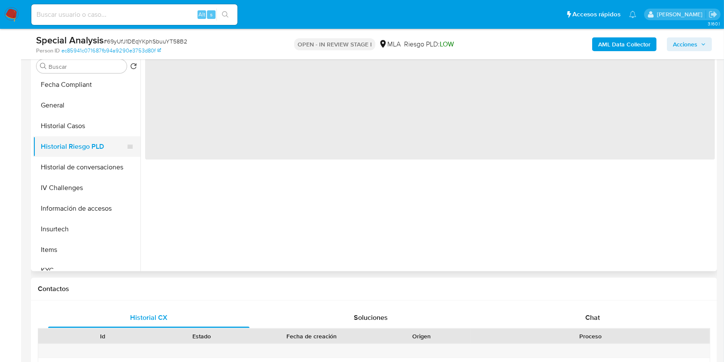
click at [73, 136] on button "Historial Riesgo PLD" at bounding box center [83, 146] width 101 height 21
click at [73, 130] on button "Historial Casos" at bounding box center [83, 126] width 101 height 21
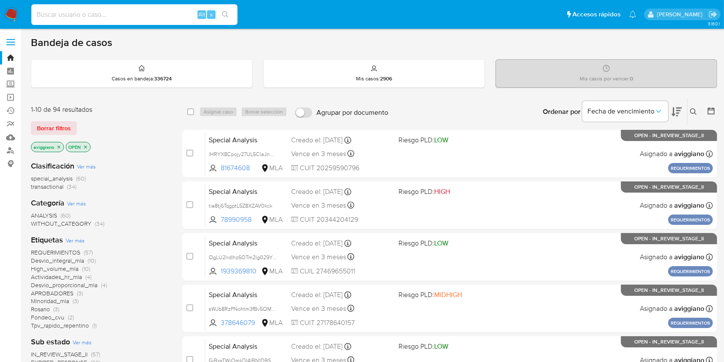
paste input "GifHYpTAJu3UwDsebfvZZ3q0"
type input "GifHYpTAJu3UwDsebfvZZ3q0"
click at [225, 11] on icon "search-icon" at bounding box center [225, 14] width 6 height 6
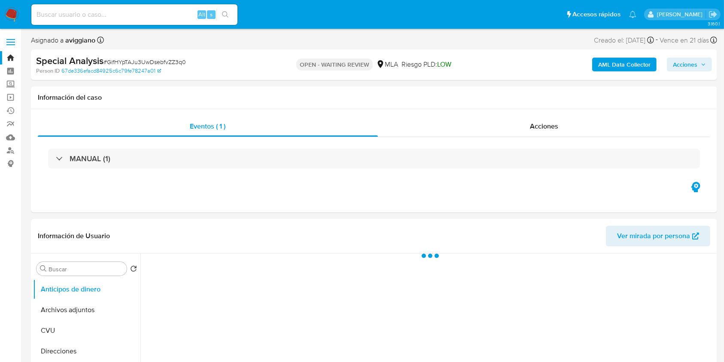
select select "10"
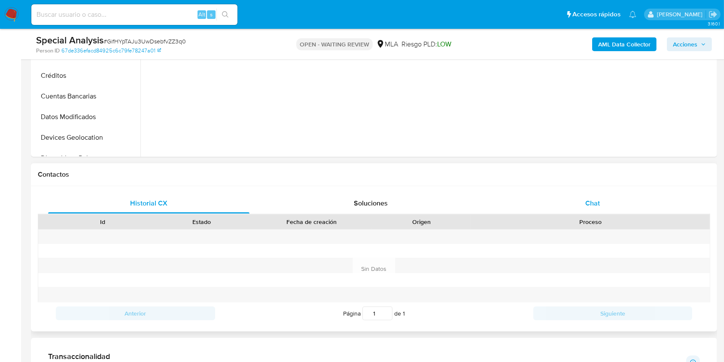
click at [601, 207] on div "Chat" at bounding box center [592, 203] width 201 height 21
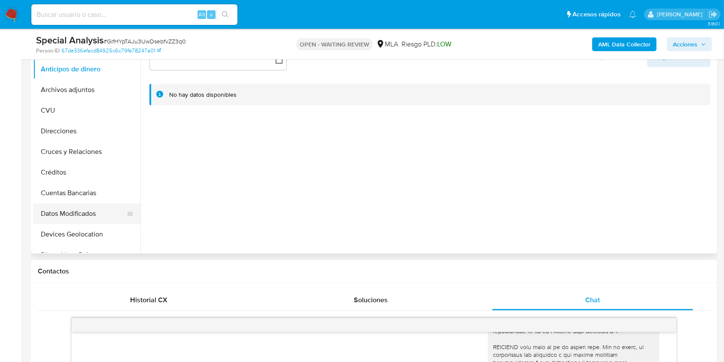
scroll to position [172, 0]
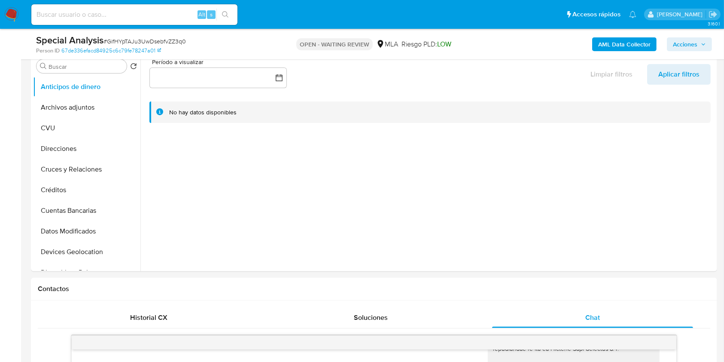
click at [615, 36] on div "AML Data Collector Acciones" at bounding box center [600, 44] width 223 height 20
click at [614, 40] on b "AML Data Collector" at bounding box center [624, 44] width 52 height 14
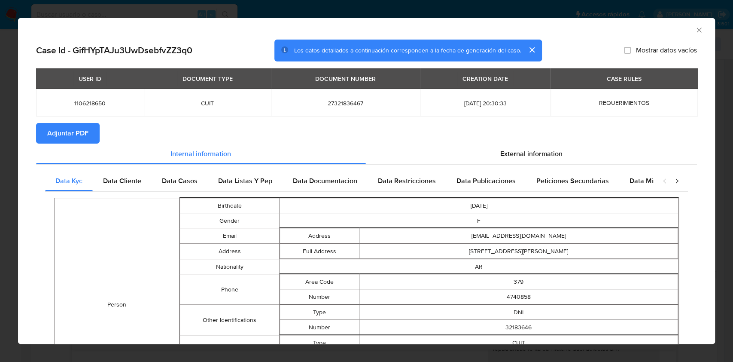
click at [698, 34] on div "AML Data Collector" at bounding box center [366, 28] width 697 height 21
click at [695, 28] on icon "Cerrar ventana" at bounding box center [699, 30] width 9 height 9
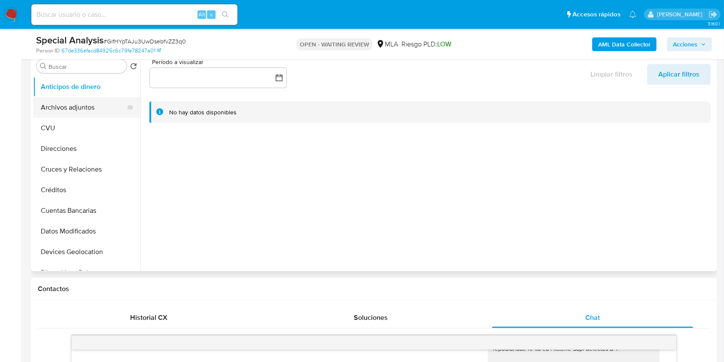
click at [65, 110] on button "Archivos adjuntos" at bounding box center [83, 107] width 101 height 21
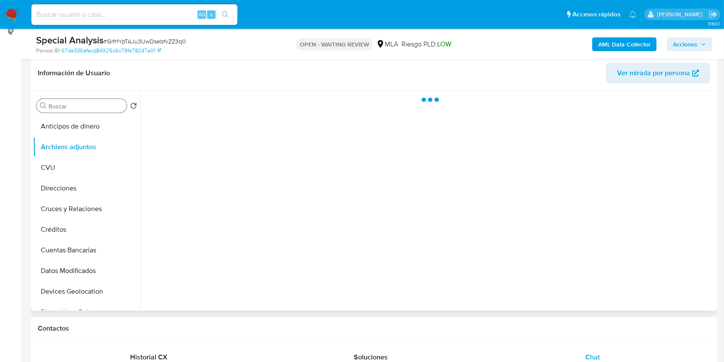
scroll to position [114, 0]
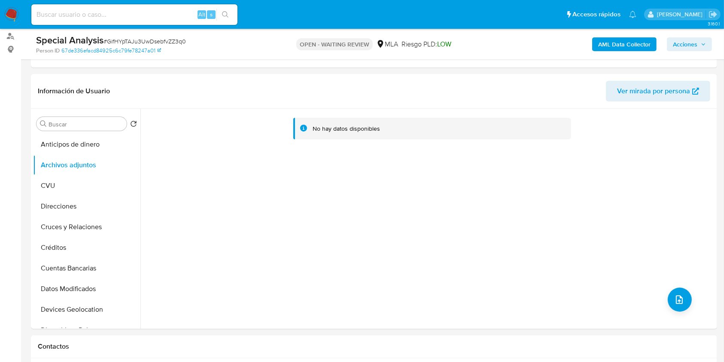
click at [653, 44] on button "AML Data Collector" at bounding box center [624, 44] width 64 height 14
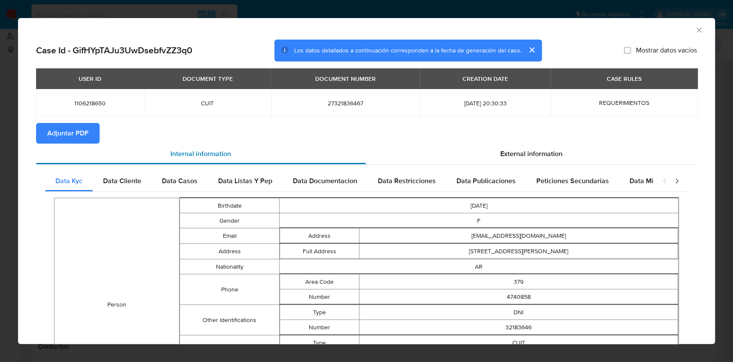
click at [78, 144] on div "Internal information" at bounding box center [201, 153] width 330 height 21
click at [76, 137] on span "Adjuntar PDF" at bounding box center [67, 133] width 41 height 19
click at [695, 29] on icon "Cerrar ventana" at bounding box center [699, 30] width 9 height 9
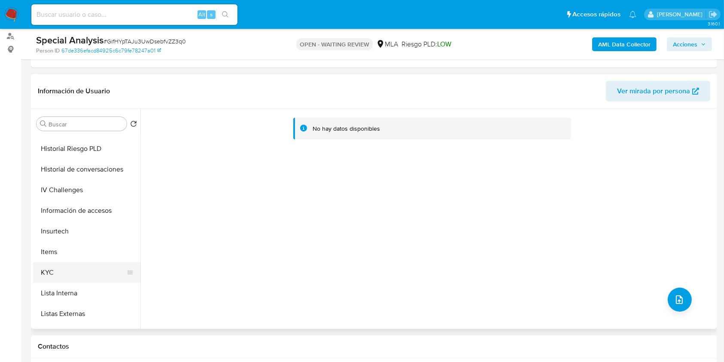
scroll to position [286, 0]
click at [64, 272] on button "KYC" at bounding box center [83, 270] width 101 height 21
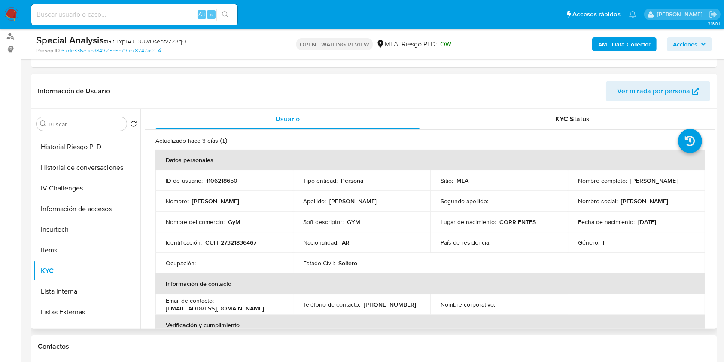
click at [243, 247] on td "Identificación : CUIT 27321836467" at bounding box center [223, 242] width 137 height 21
click at [243, 245] on p "CUIT 27321836467" at bounding box center [230, 242] width 51 height 8
copy p "27321836467"
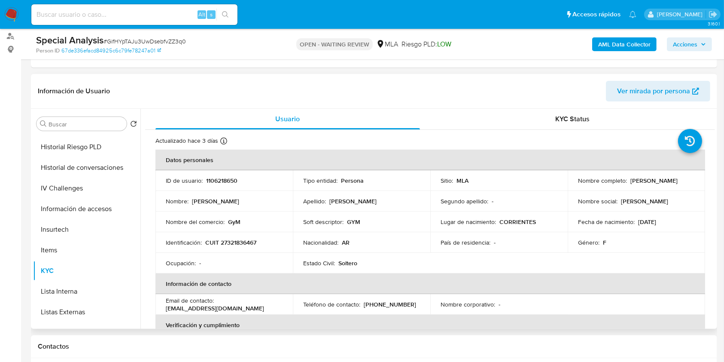
click at [207, 180] on p "1106218650" at bounding box center [221, 181] width 31 height 8
copy p "1106218650"
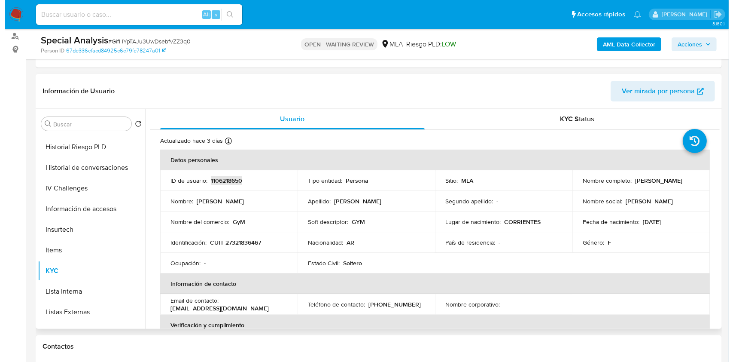
scroll to position [0, 0]
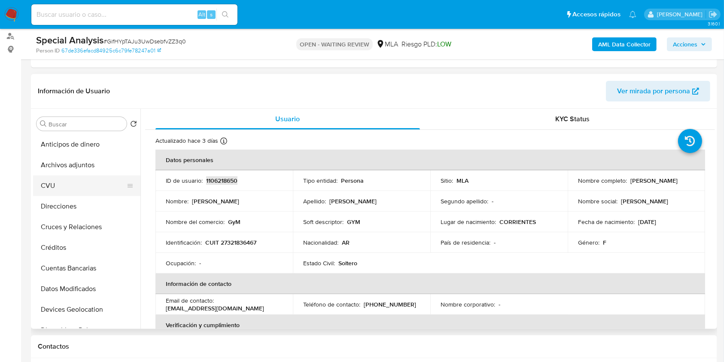
click at [114, 178] on button "CVU" at bounding box center [83, 185] width 101 height 21
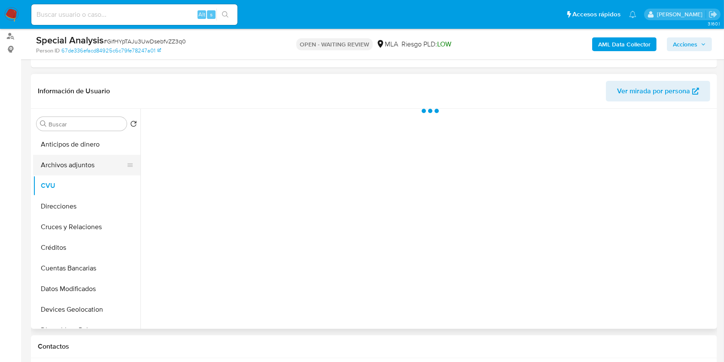
click at [101, 164] on button "Archivos adjuntos" at bounding box center [83, 165] width 101 height 21
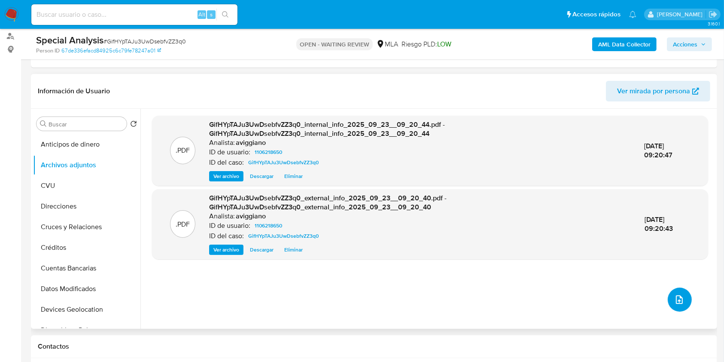
click at [674, 295] on icon "upload-file" at bounding box center [679, 299] width 10 height 10
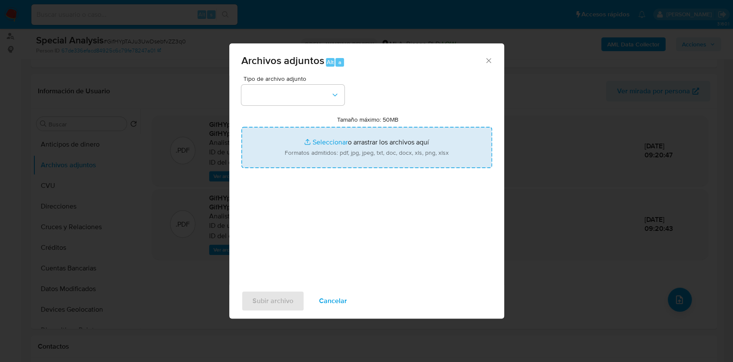
click at [412, 136] on input "Tamaño máximo: 50MB Seleccionar archivos" at bounding box center [366, 147] width 251 height 41
type input "C:\fakepath\Nosis - 1106218650.pdf"
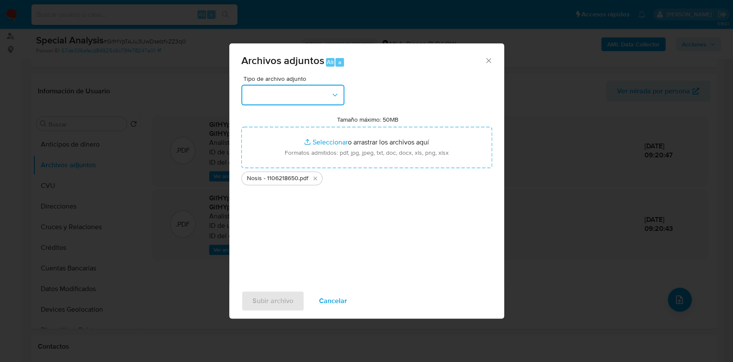
click at [311, 100] on button "button" at bounding box center [292, 95] width 103 height 21
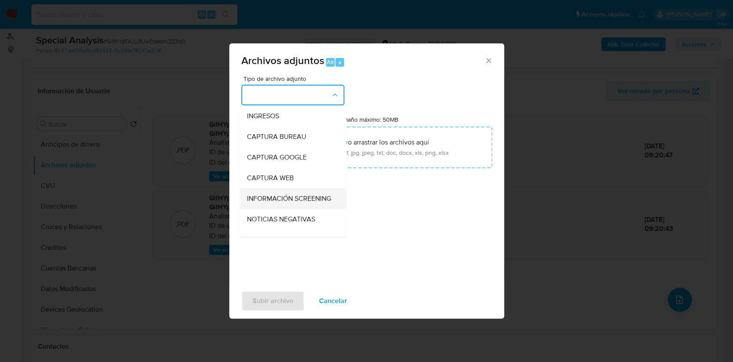
scroll to position [57, 0]
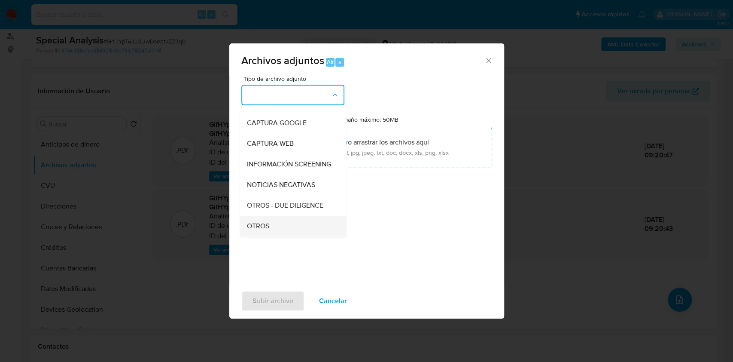
click at [262, 225] on div "OTROS" at bounding box center [291, 226] width 88 height 21
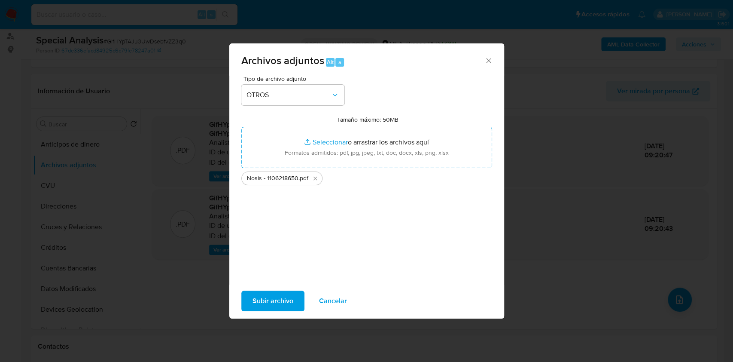
click at [268, 302] on span "Subir archivo" at bounding box center [273, 300] width 41 height 19
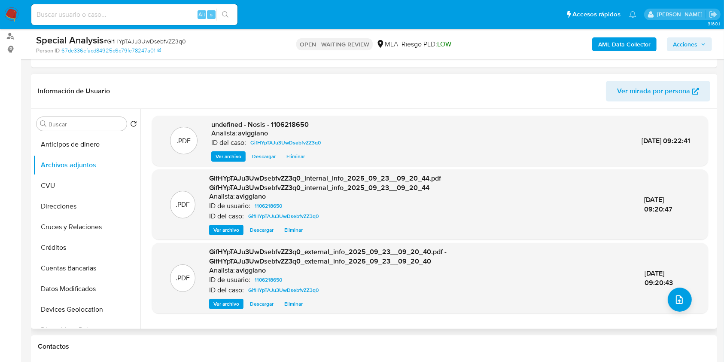
click at [294, 121] on span "undefined - Nosis - 1106218650" at bounding box center [259, 124] width 97 height 10
copy span "1106218650"
drag, startPoint x: 277, startPoint y: 121, endPoint x: 282, endPoint y: 126, distance: 7.0
click at [280, 123] on span "undefined - Nosis - 1106218650" at bounding box center [259, 124] width 97 height 10
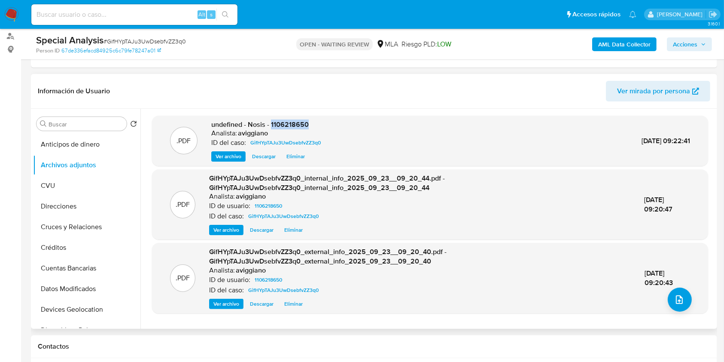
copy span "1106218650"
click at [686, 300] on button "upload-file" at bounding box center [680, 299] width 24 height 24
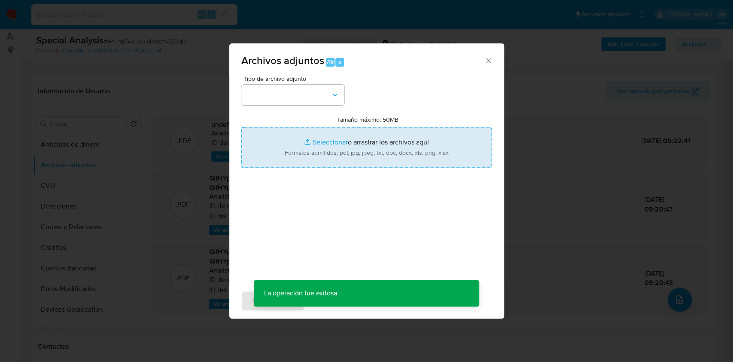
click at [357, 158] on input "Tamaño máximo: 50MB Seleccionar archivos" at bounding box center [366, 147] width 251 height 41
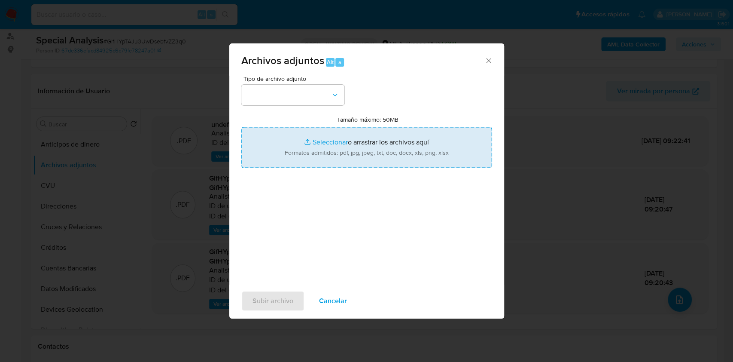
type input "C:\fakepath\Movimientos-Aladdin-v10_1 - 1106218650-.xlsx"
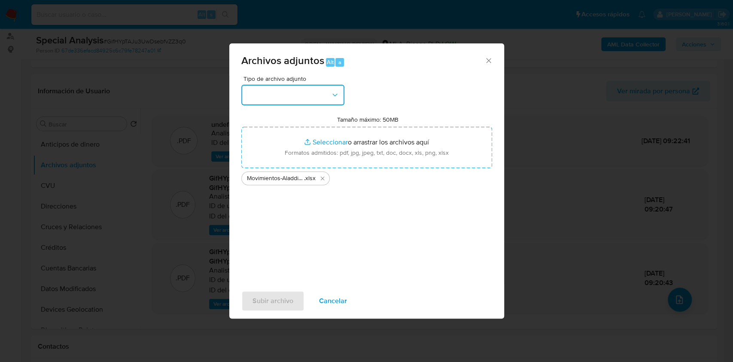
click at [292, 101] on button "button" at bounding box center [292, 95] width 103 height 21
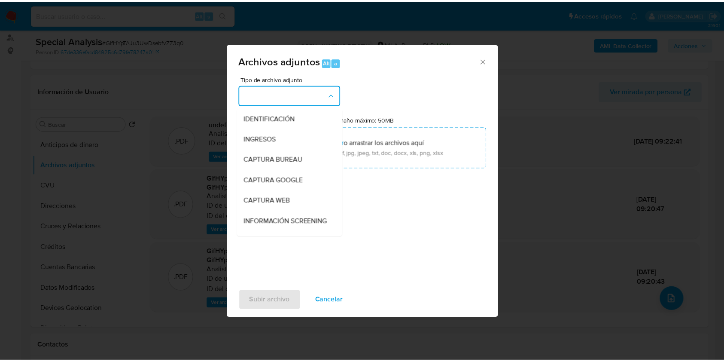
scroll to position [114, 0]
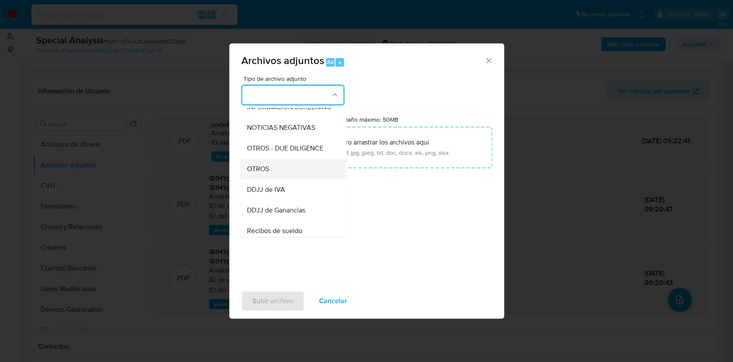
click at [271, 171] on div "OTROS" at bounding box center [291, 168] width 88 height 21
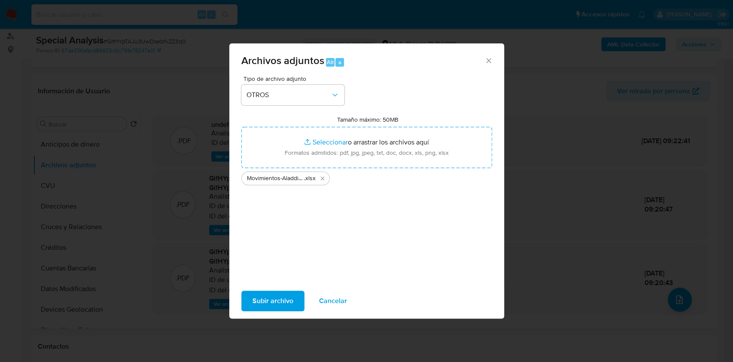
click at [274, 305] on span "Subir archivo" at bounding box center [273, 300] width 41 height 19
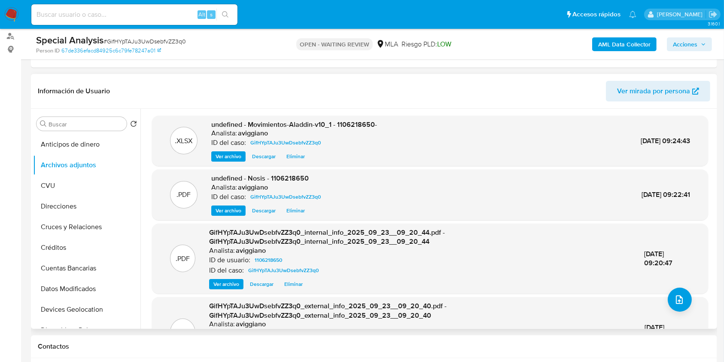
click at [363, 131] on div "Analista: aviggiano" at bounding box center [294, 133] width 166 height 9
click at [363, 128] on span "undefined - Movimientos-Aladdin-v10_1 - 1106218650-" at bounding box center [294, 124] width 166 height 10
click at [363, 127] on span "undefined - Movimientos-Aladdin-v10_1 - 1106218650-" at bounding box center [294, 124] width 166 height 10
copy span "1106218650"
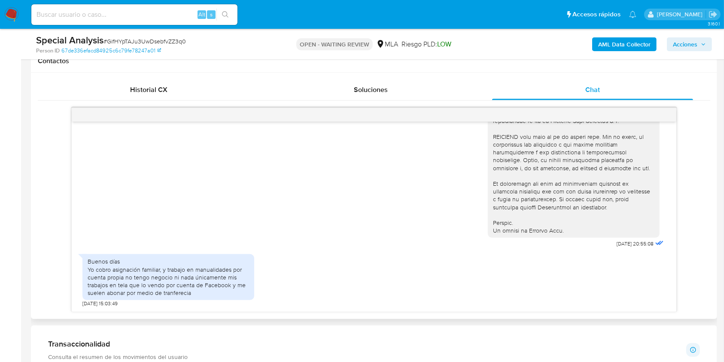
scroll to position [401, 0]
drag, startPoint x: 594, startPoint y: 244, endPoint x: 622, endPoint y: 246, distance: 27.5
click at [622, 246] on div "16/07/2025 20:55:08" at bounding box center [577, 13] width 178 height 470
drag, startPoint x: 624, startPoint y: 244, endPoint x: 596, endPoint y: 243, distance: 27.5
click at [597, 244] on div "16/07/2025 20:55:08" at bounding box center [577, 13] width 178 height 470
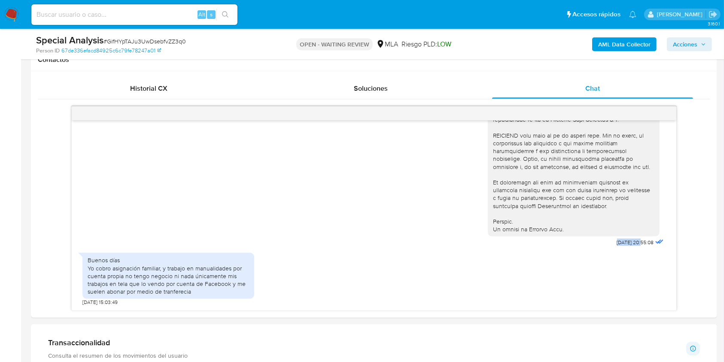
copy span "16/07/2025"
drag, startPoint x: 108, startPoint y: 274, endPoint x: 173, endPoint y: 271, distance: 65.3
click at [172, 275] on div "Buenos días Yo cobro asignación familiar, y trabajo en manualidades por cuenta …" at bounding box center [168, 275] width 161 height 39
click at [142, 272] on div "Buenos días Yo cobro asignación familiar, y trabajo en manualidades por cuenta …" at bounding box center [168, 275] width 161 height 39
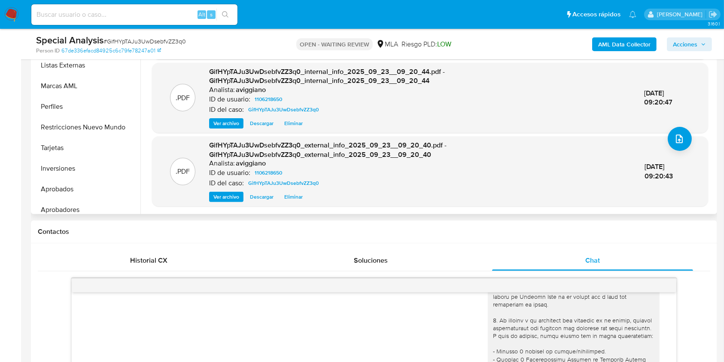
scroll to position [331, 0]
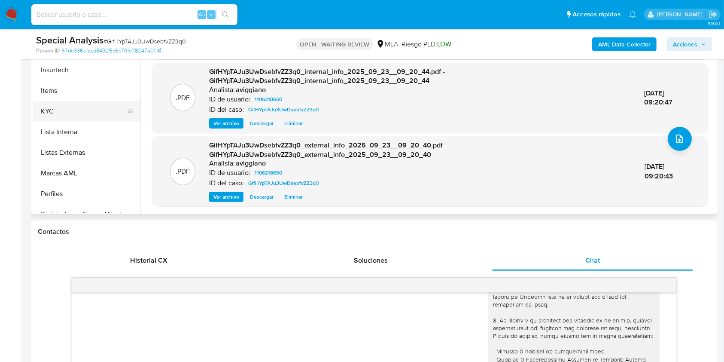
drag, startPoint x: 67, startPoint y: 110, endPoint x: 82, endPoint y: 115, distance: 15.8
click at [67, 110] on button "KYC" at bounding box center [83, 111] width 101 height 21
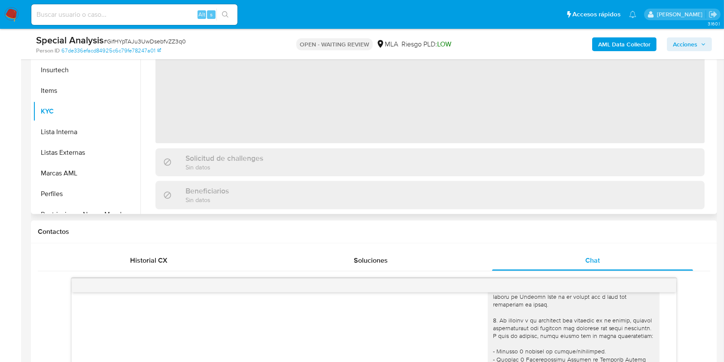
scroll to position [172, 0]
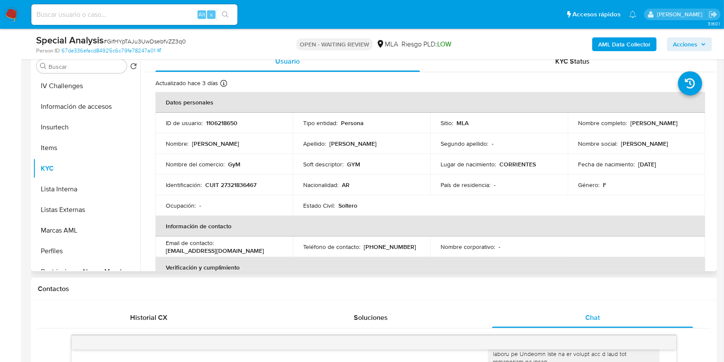
click at [223, 187] on p "CUIT 27321836467" at bounding box center [230, 185] width 51 height 8
copy p "27321836467"
drag, startPoint x: 576, startPoint y: 127, endPoint x: 646, endPoint y: 128, distance: 69.2
click at [646, 128] on td "Nombre completo : Guadalupe Maricruz Ortiz" at bounding box center [636, 123] width 137 height 21
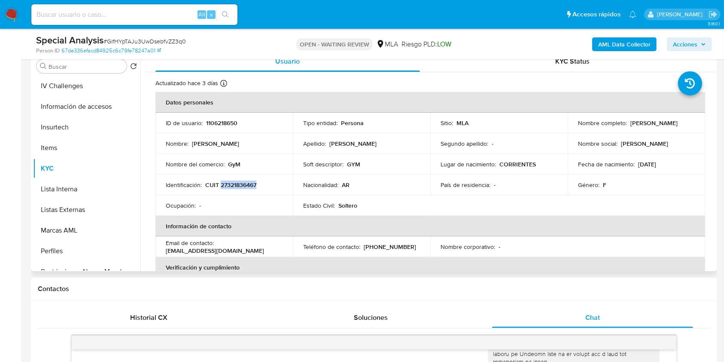
copy p "Guadalupe Maricruz Ortiz"
click at [61, 128] on button "CVU" at bounding box center [83, 128] width 101 height 21
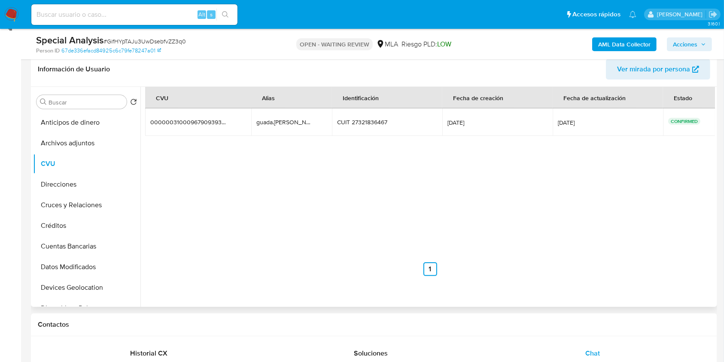
scroll to position [57, 0]
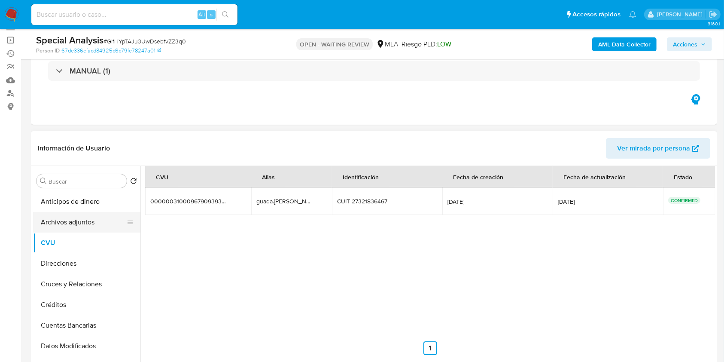
drag, startPoint x: 88, startPoint y: 216, endPoint x: 102, endPoint y: 220, distance: 14.7
click at [88, 216] on button "Archivos adjuntos" at bounding box center [83, 222] width 101 height 21
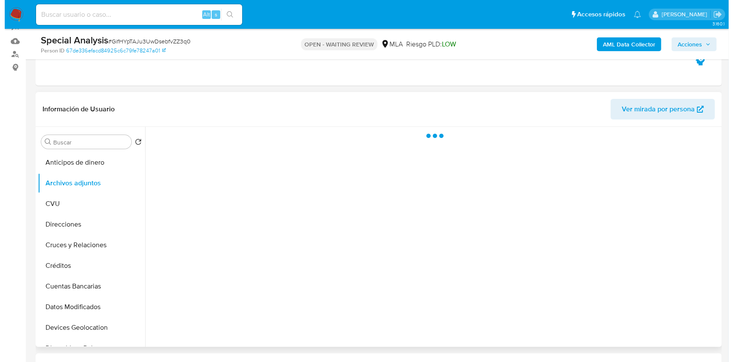
scroll to position [114, 0]
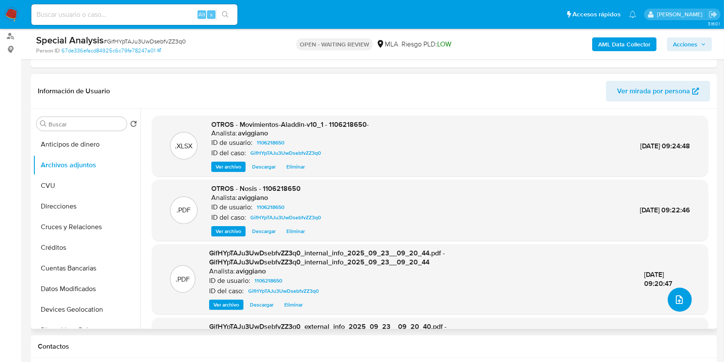
click at [668, 298] on button "upload-file" at bounding box center [680, 299] width 24 height 24
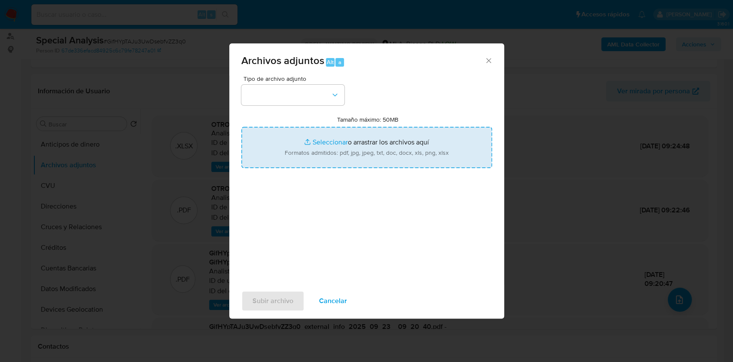
click at [347, 146] on input "Tamaño máximo: 50MB Seleccionar archivos" at bounding box center [366, 147] width 251 height 41
type input "C:\fakepath\Caselog GifHYpTAJu3UwDsebfvZZ3q0_2025_09_22_14_33_54.docx"
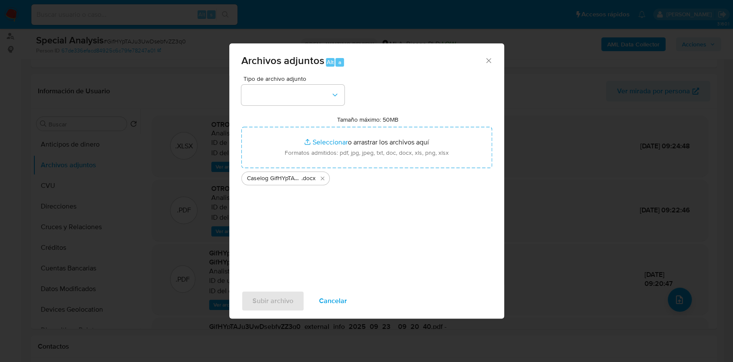
click at [305, 78] on span "Tipo de archivo adjunto" at bounding box center [295, 79] width 103 height 6
click at [299, 90] on button "button" at bounding box center [292, 95] width 103 height 21
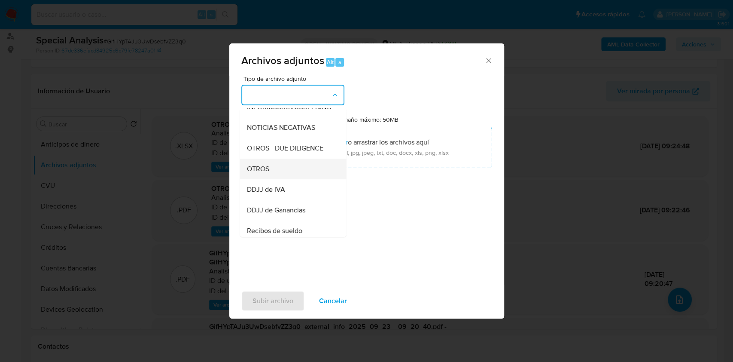
click at [273, 172] on div "OTROS" at bounding box center [291, 168] width 88 height 21
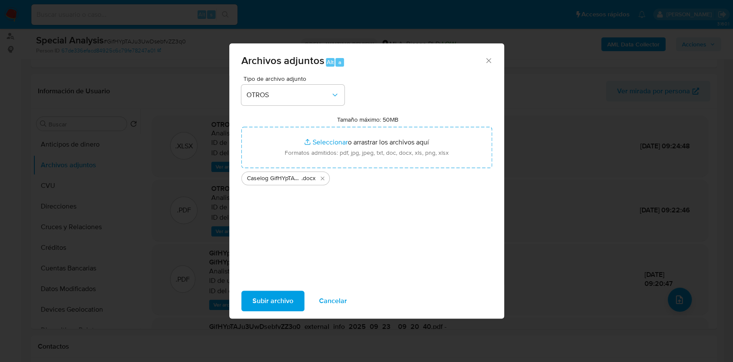
click at [276, 300] on span "Subir archivo" at bounding box center [273, 300] width 41 height 19
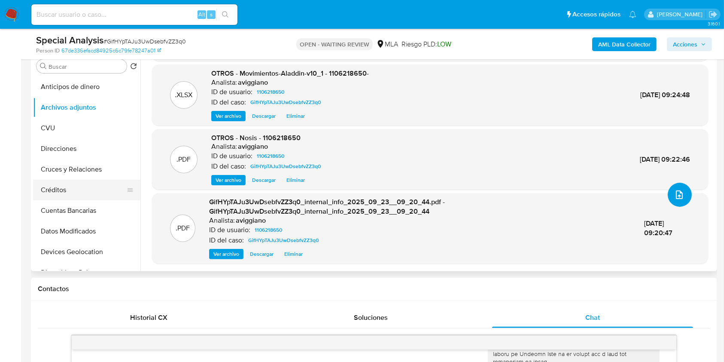
scroll to position [172, 0]
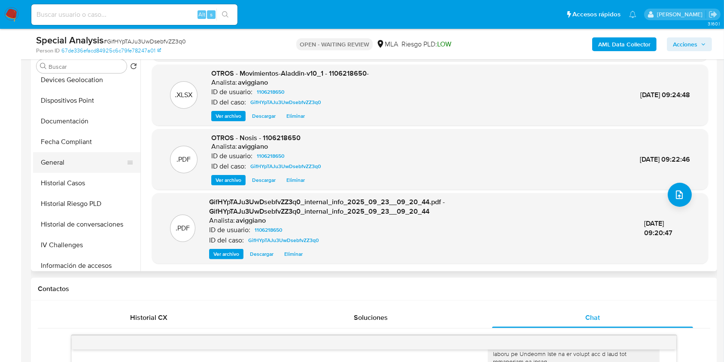
click at [92, 169] on button "General" at bounding box center [83, 162] width 101 height 21
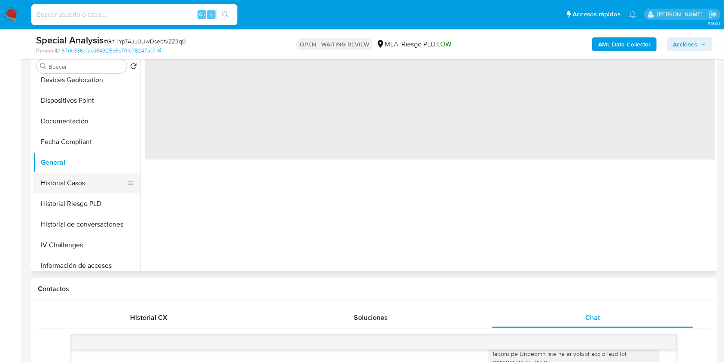
click at [93, 180] on button "Historial Casos" at bounding box center [83, 183] width 101 height 21
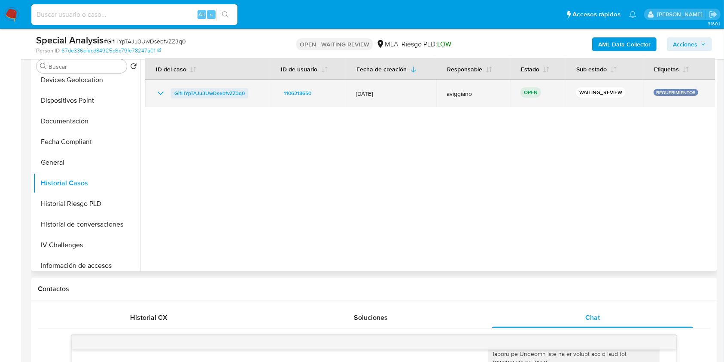
drag, startPoint x: 249, startPoint y: 92, endPoint x: 171, endPoint y: 93, distance: 78.2
click at [171, 93] on div "GifHYpTAJu3UwDsebfvZZ3q0" at bounding box center [207, 93] width 105 height 10
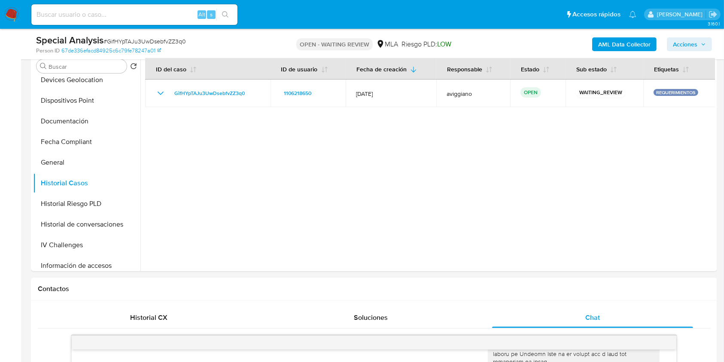
click at [113, 15] on input at bounding box center [134, 14] width 206 height 11
paste input "Ew7RAHUFH8NDL0WwQSGAUUJC"
type input "Ew7RAHUFH8NDL0WwQSGAUUJC"
click at [228, 19] on button "search-icon" at bounding box center [225, 15] width 18 height 12
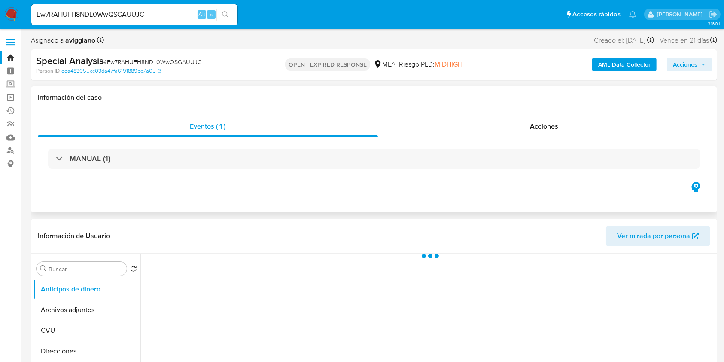
select select "10"
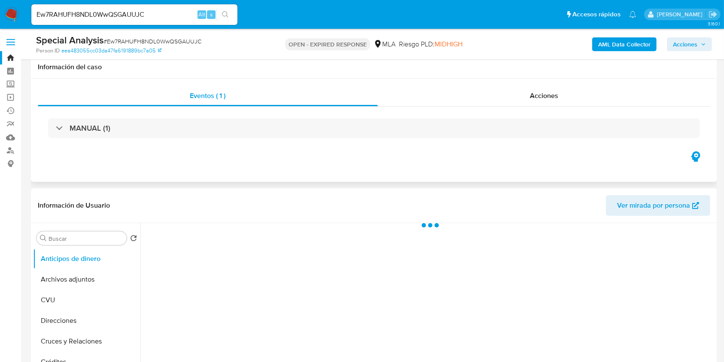
scroll to position [114, 0]
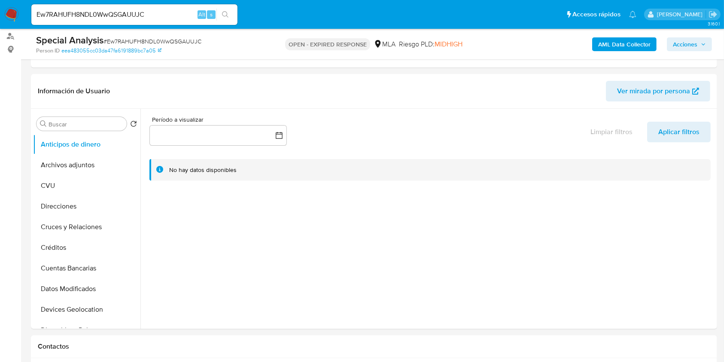
click at [597, 50] on button "AML Data Collector" at bounding box center [624, 44] width 64 height 14
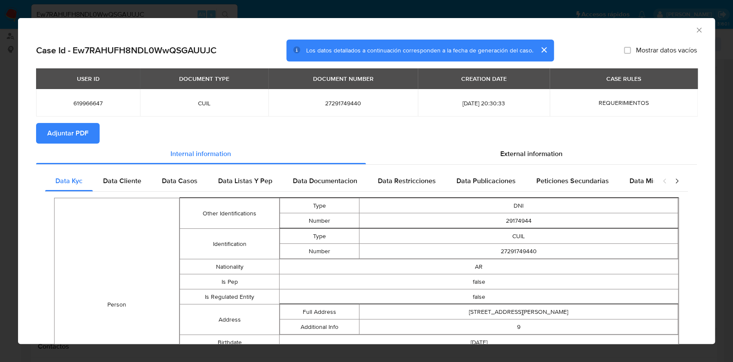
click at [71, 125] on span "Adjuntar PDF" at bounding box center [67, 133] width 41 height 19
click at [695, 30] on div "AML Data Collector" at bounding box center [366, 28] width 697 height 21
click at [695, 31] on icon "Cerrar ventana" at bounding box center [699, 30] width 9 height 9
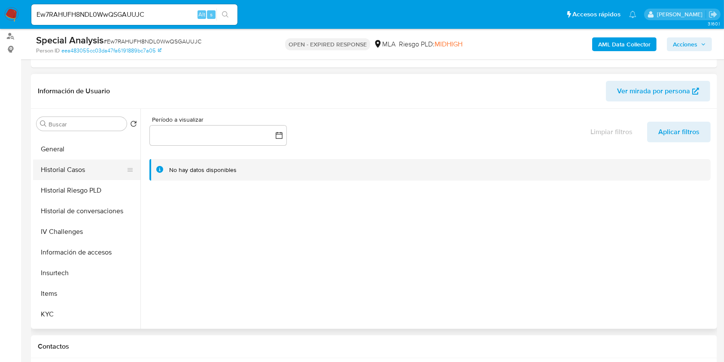
scroll to position [344, 0]
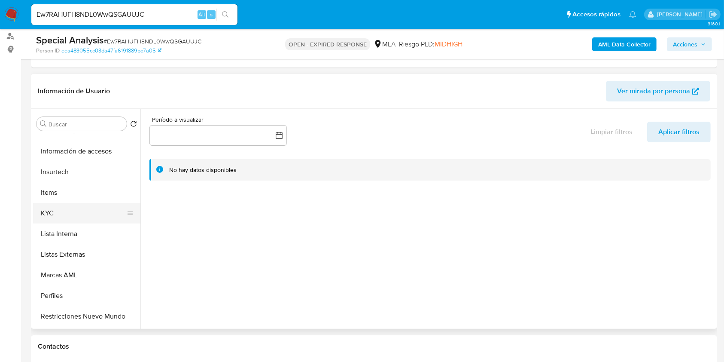
click at [96, 206] on button "KYC" at bounding box center [83, 213] width 101 height 21
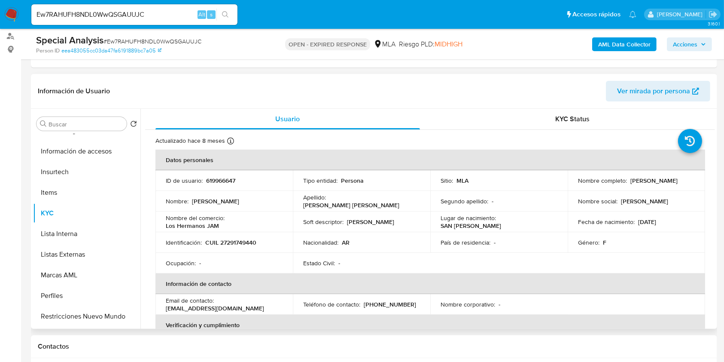
click at [242, 247] on td "Identificación : CUIL 27291749440" at bounding box center [223, 242] width 137 height 21
click at [242, 243] on p "CUIL 27291749440" at bounding box center [230, 242] width 51 height 8
copy p "27291749440"
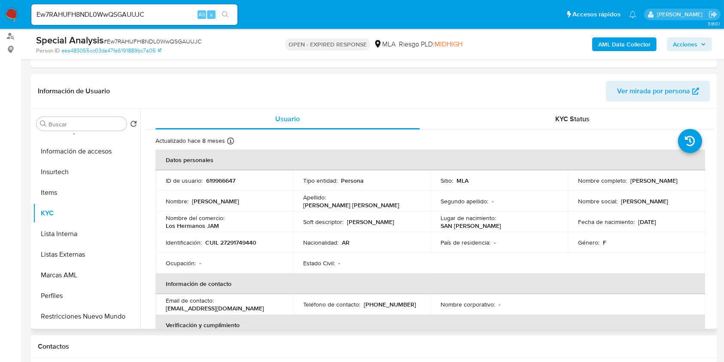
click at [217, 181] on p "619966647" at bounding box center [220, 181] width 29 height 8
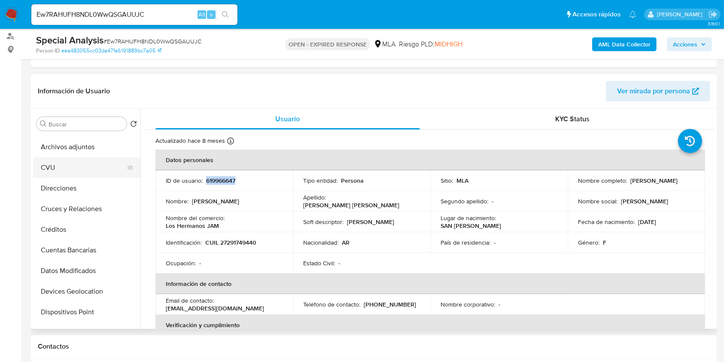
scroll to position [0, 0]
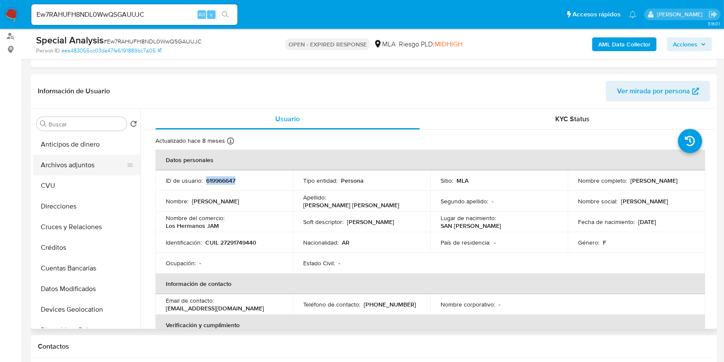
click at [81, 170] on button "Archivos adjuntos" at bounding box center [83, 165] width 101 height 21
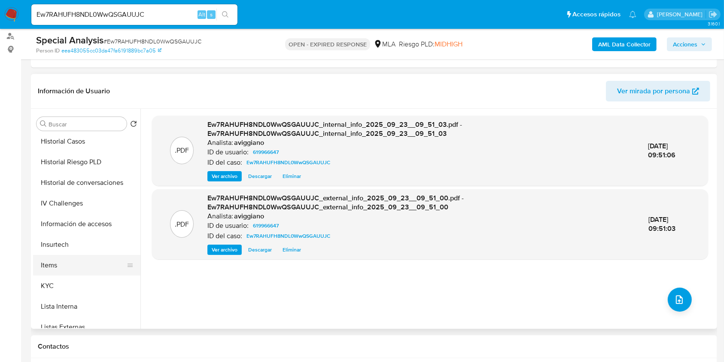
scroll to position [286, 0]
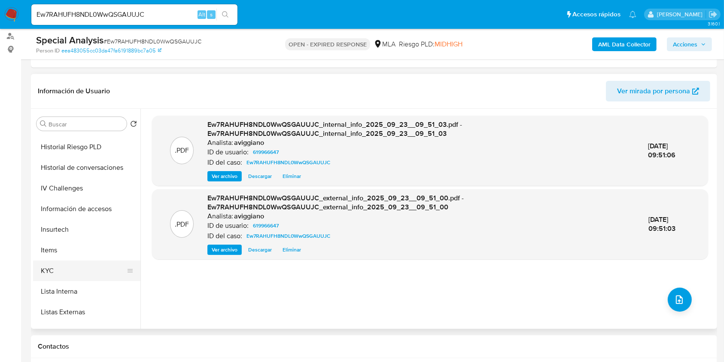
click at [61, 264] on button "KYC" at bounding box center [83, 270] width 101 height 21
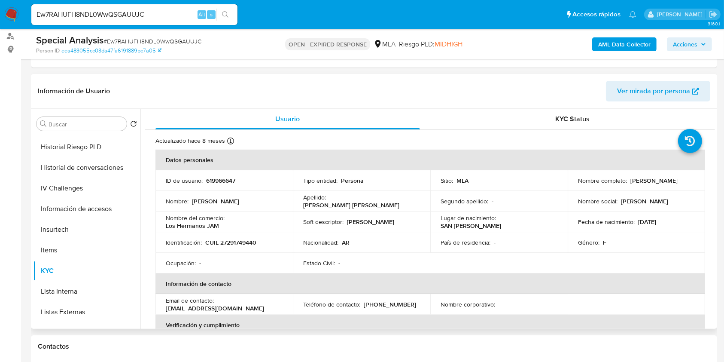
click at [241, 250] on td "Identificación : CUIL 27291749440" at bounding box center [223, 242] width 137 height 21
click at [245, 241] on p "CUIL 27291749440" at bounding box center [230, 242] width 51 height 8
click at [211, 177] on p "619966647" at bounding box center [220, 181] width 29 height 8
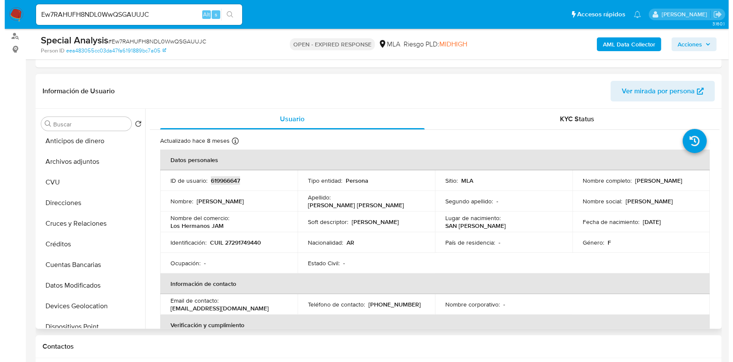
scroll to position [0, 0]
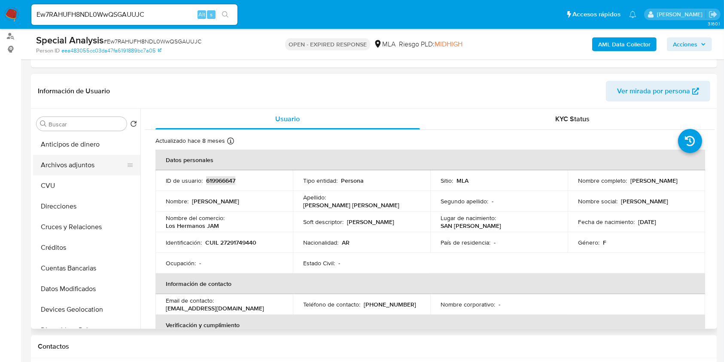
click at [89, 174] on button "Archivos adjuntos" at bounding box center [83, 165] width 101 height 21
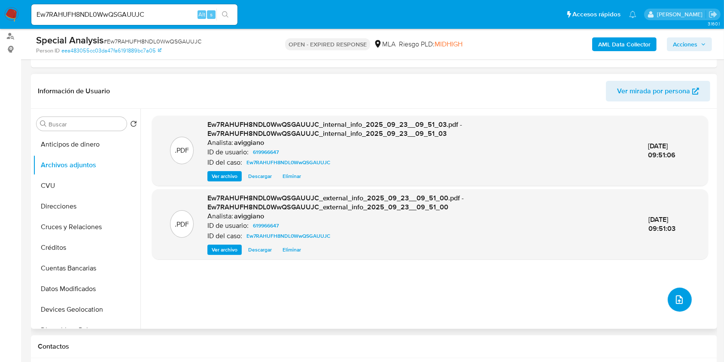
click at [678, 291] on button "upload-file" at bounding box center [680, 299] width 24 height 24
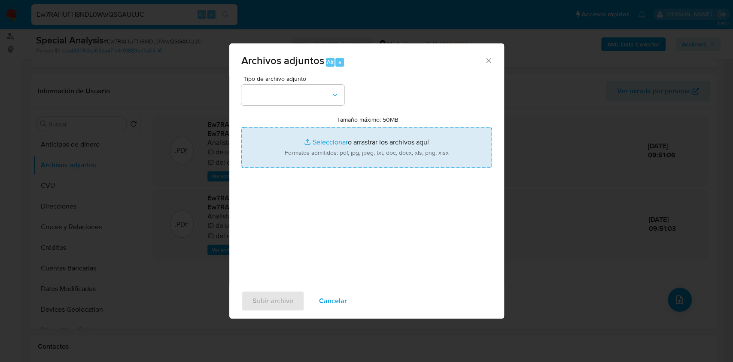
click at [333, 135] on input "Tamaño máximo: 50MB Seleccionar archivos" at bounding box center [366, 147] width 251 height 41
type input "C:\fakepath\Nosis - 619966647.pdf"
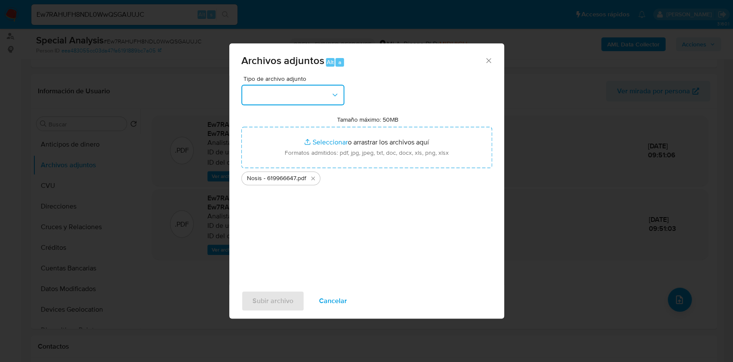
click at [298, 91] on button "button" at bounding box center [292, 95] width 103 height 21
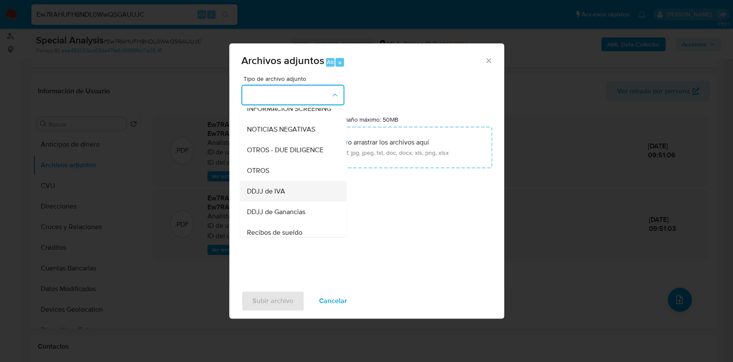
scroll to position [114, 0]
click at [260, 173] on span "OTROS" at bounding box center [258, 168] width 22 height 9
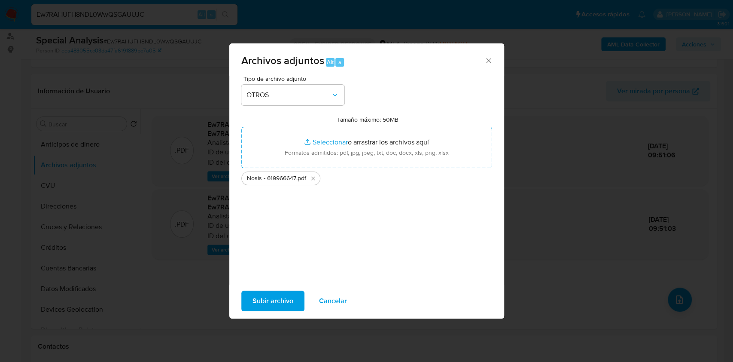
click at [267, 306] on span "Subir archivo" at bounding box center [273, 300] width 41 height 19
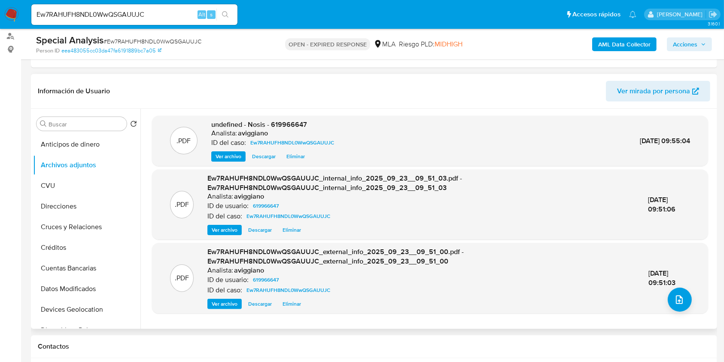
click at [286, 123] on span "undefined - Nosis - 619966647" at bounding box center [259, 124] width 96 height 10
click at [678, 301] on icon "upload-file" at bounding box center [679, 299] width 7 height 9
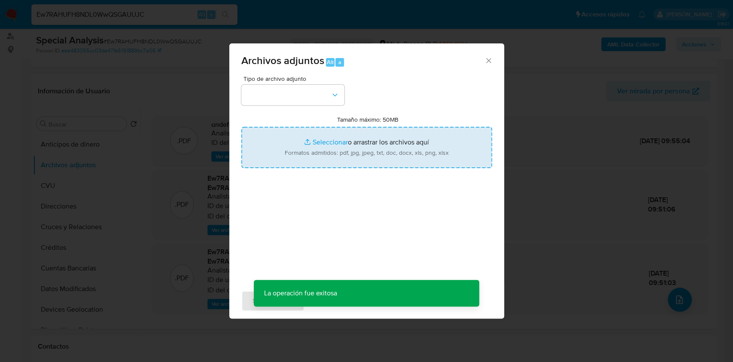
click at [393, 152] on input "Tamaño máximo: 50MB Seleccionar archivos" at bounding box center [366, 147] width 251 height 41
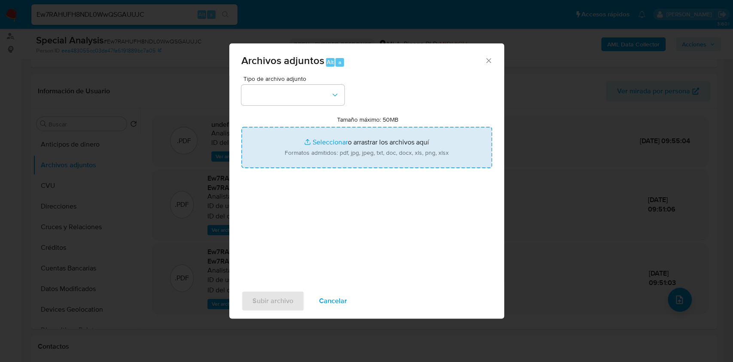
type input "C:\fakepath\Movimientos-Aladdin-v10_1 - 619966647 -.xlsx"
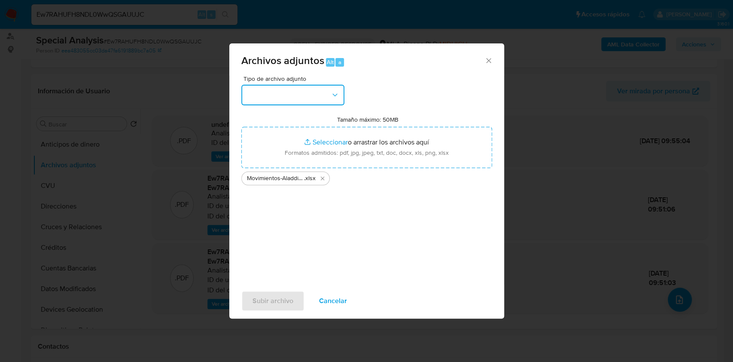
click at [309, 91] on button "button" at bounding box center [292, 95] width 103 height 21
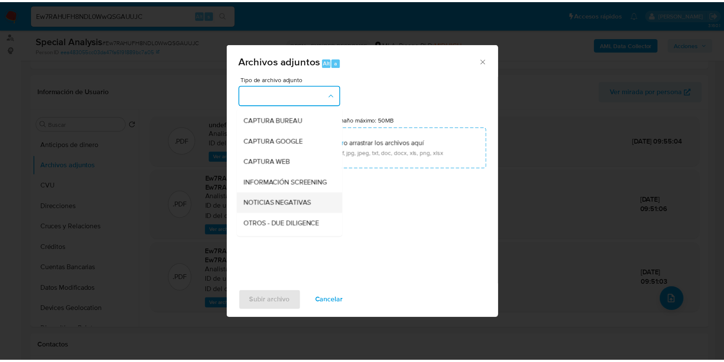
scroll to position [57, 0]
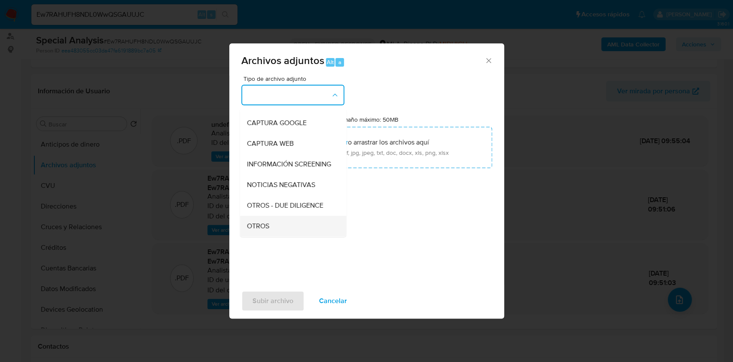
click at [254, 230] on span "OTROS" at bounding box center [258, 226] width 22 height 9
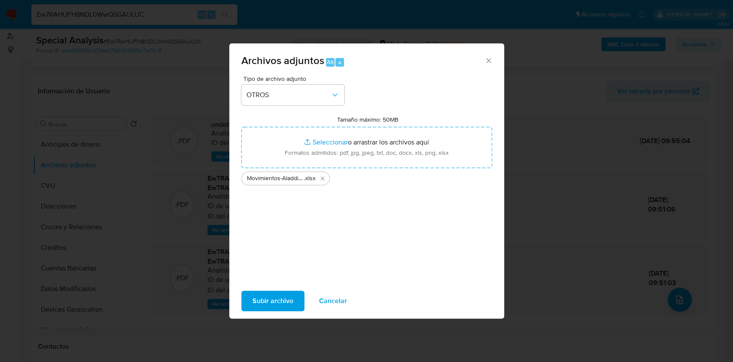
click at [278, 298] on span "Subir archivo" at bounding box center [273, 300] width 41 height 19
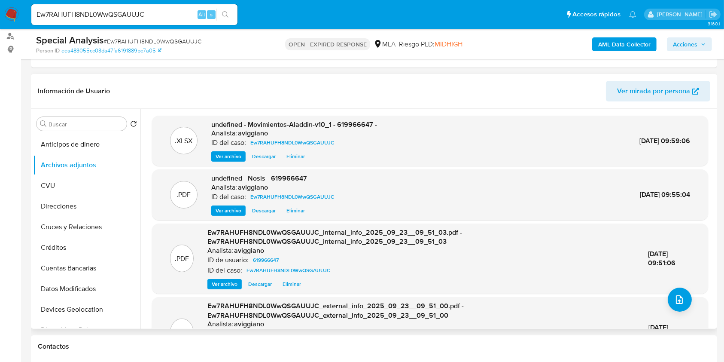
click at [353, 122] on span "undefined - Movimientos-Aladdin-v10_1 - 619966647 -" at bounding box center [294, 124] width 166 height 10
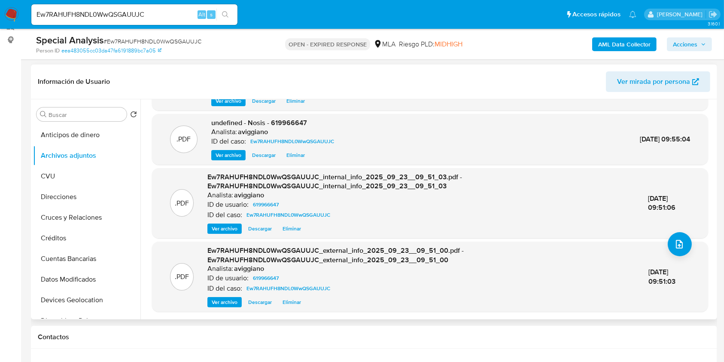
scroll to position [344, 0]
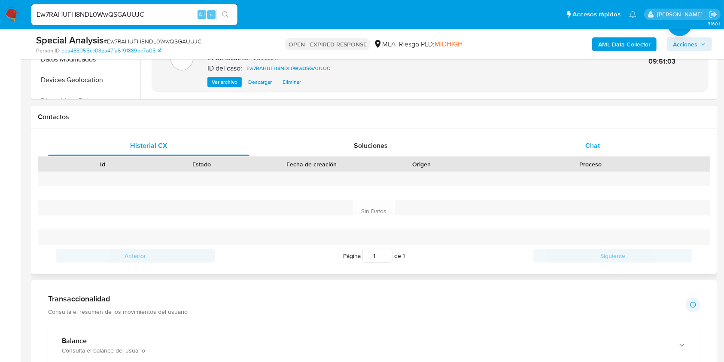
click at [595, 155] on div "Chat" at bounding box center [592, 145] width 201 height 21
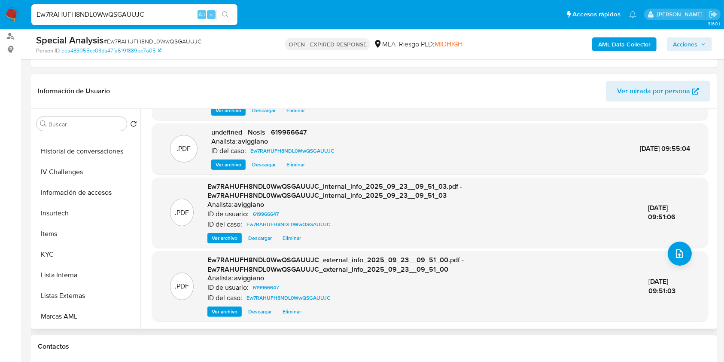
scroll to position [401, 0]
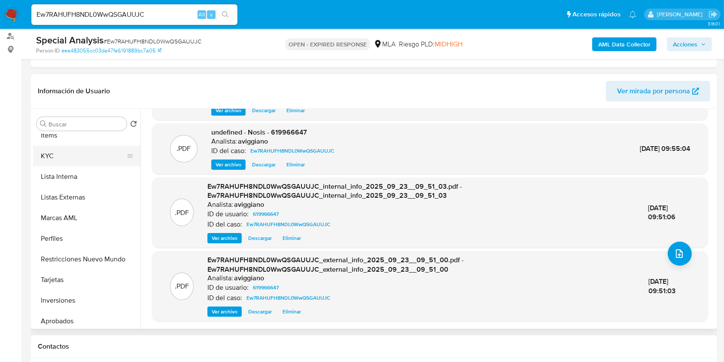
click at [74, 162] on button "KYC" at bounding box center [83, 156] width 101 height 21
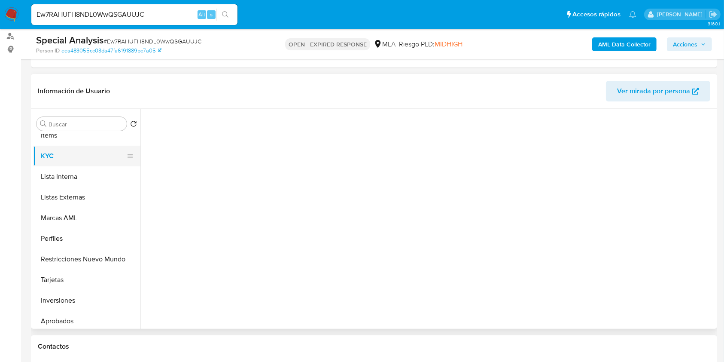
scroll to position [0, 0]
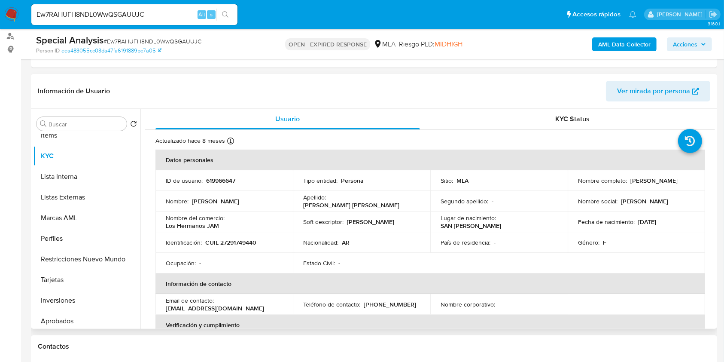
click at [236, 246] on td "Identificación : CUIL 27291749440" at bounding box center [223, 242] width 137 height 21
click at [237, 242] on p "CUIL 27291749440" at bounding box center [230, 242] width 51 height 8
drag, startPoint x: 575, startPoint y: 186, endPoint x: 656, endPoint y: 186, distance: 80.8
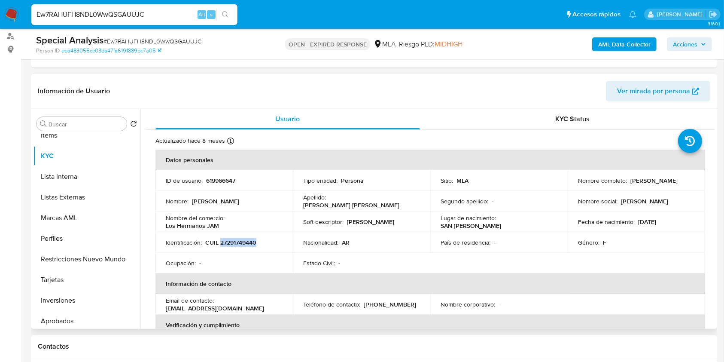
click at [656, 187] on td "Nombre completo : Jaquelina Gomez Fernandez" at bounding box center [636, 180] width 137 height 21
click at [656, 184] on div "Nombre completo : Jaquelina Gomez Fernandez" at bounding box center [636, 181] width 117 height 8
drag, startPoint x: 575, startPoint y: 186, endPoint x: 653, endPoint y: 187, distance: 77.8
click at [653, 184] on div "Nombre completo : Jaquelina Gomez Fernandez" at bounding box center [636, 181] width 117 height 8
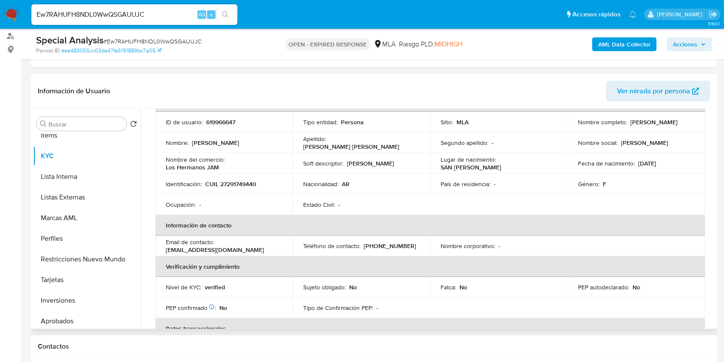
scroll to position [52, 0]
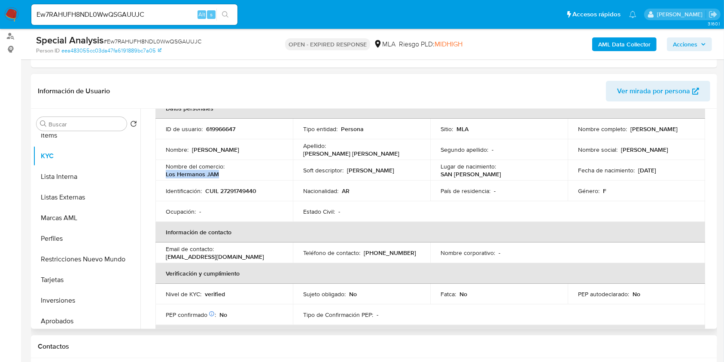
drag, startPoint x: 165, startPoint y: 174, endPoint x: 218, endPoint y: 175, distance: 53.3
click at [218, 175] on td "Nombre del comercio : Los Hermanos JAM" at bounding box center [223, 170] width 137 height 21
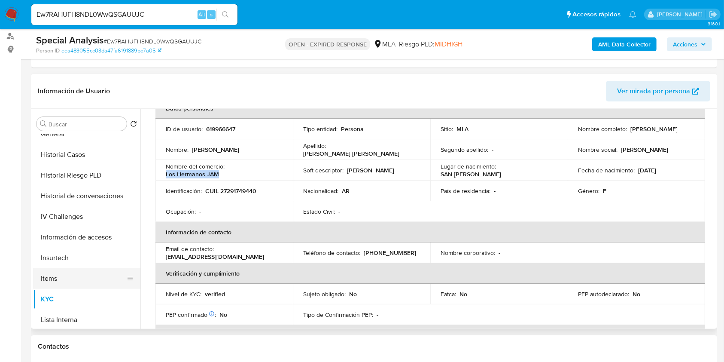
scroll to position [0, 0]
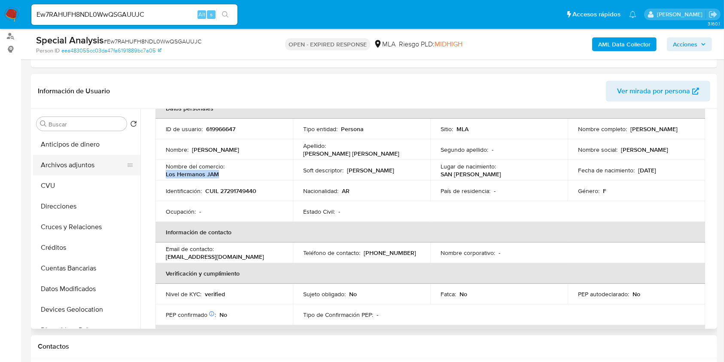
click at [74, 171] on button "Archivos adjuntos" at bounding box center [83, 165] width 101 height 21
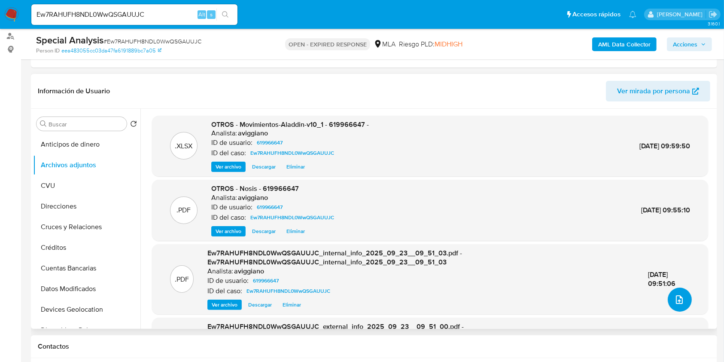
click at [676, 295] on icon "upload-file" at bounding box center [679, 299] width 7 height 9
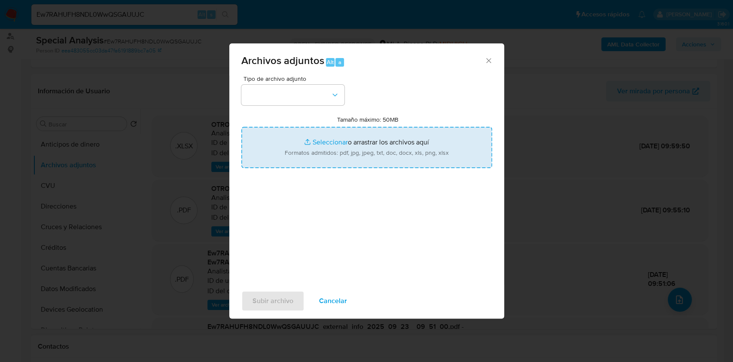
click at [327, 143] on input "Tamaño máximo: 50MB Seleccionar archivos" at bounding box center [366, 147] width 251 height 41
type input "C:\fakepath\Caselog Ew7RAHUFH8NDL0WwQSGAUUJC_2025_09_22_14_31_29.docx"
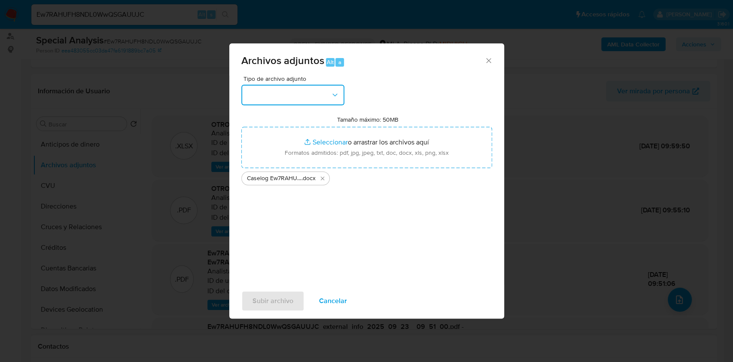
click at [314, 96] on button "button" at bounding box center [292, 95] width 103 height 21
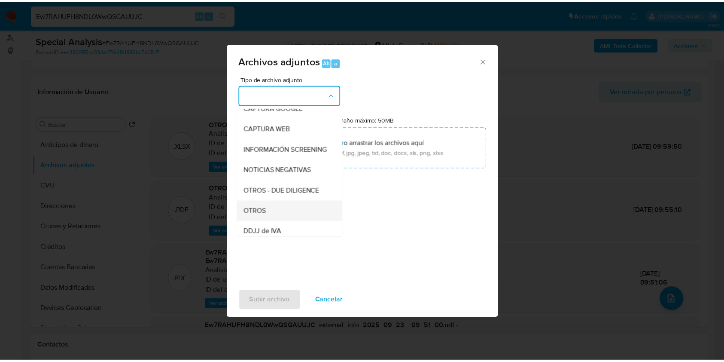
scroll to position [114, 0]
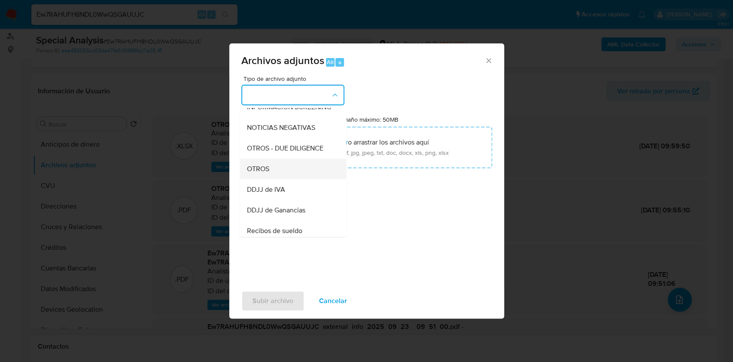
click at [268, 179] on div "OTROS" at bounding box center [291, 168] width 88 height 21
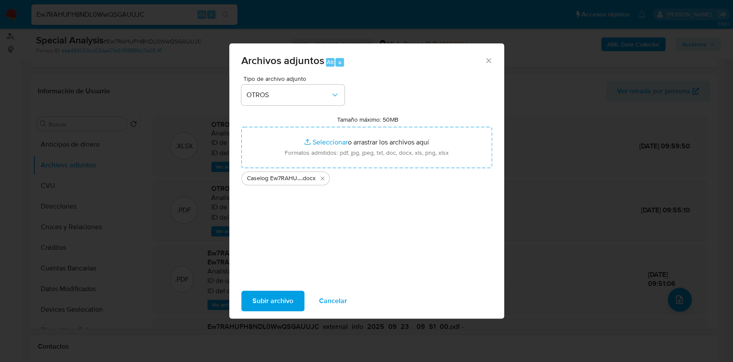
click at [280, 283] on div "Tipo de archivo adjunto OTROS Tamaño máximo: 50MB Seleccionar archivos Seleccio…" at bounding box center [366, 180] width 275 height 209
click at [282, 292] on span "Subir archivo" at bounding box center [273, 300] width 41 height 19
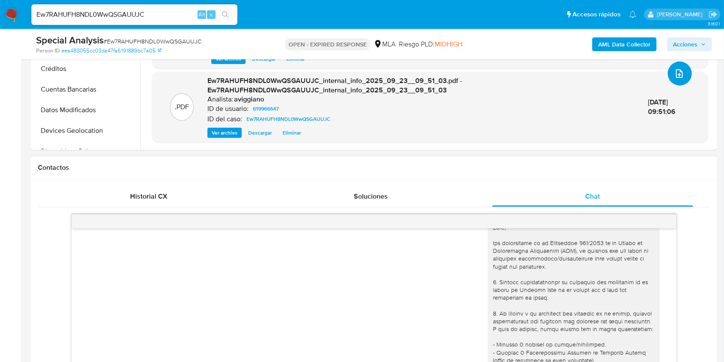
scroll to position [344, 0]
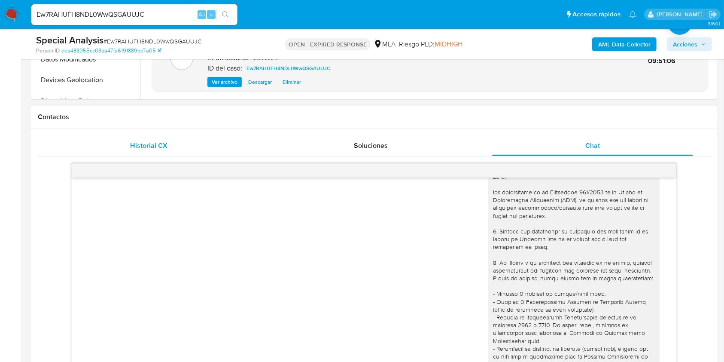
click at [200, 149] on div "Historial CX" at bounding box center [148, 145] width 201 height 21
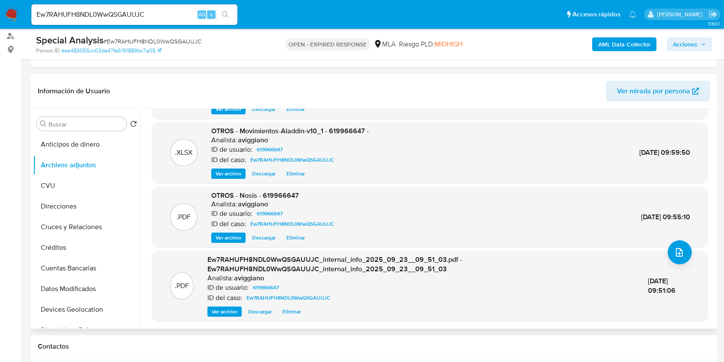
scroll to position [172, 0]
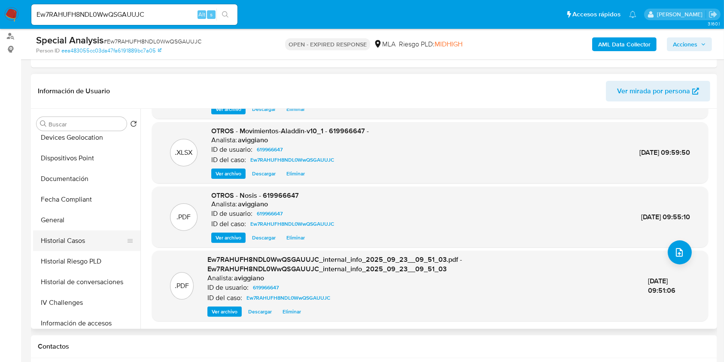
click at [94, 232] on button "Historial Casos" at bounding box center [83, 240] width 101 height 21
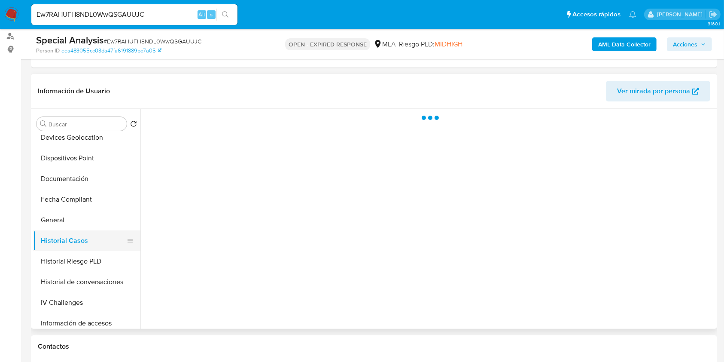
scroll to position [0, 0]
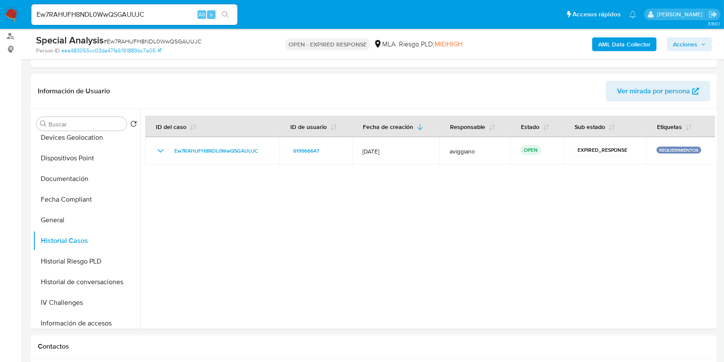
click at [695, 40] on span "Acciones" at bounding box center [685, 44] width 24 height 14
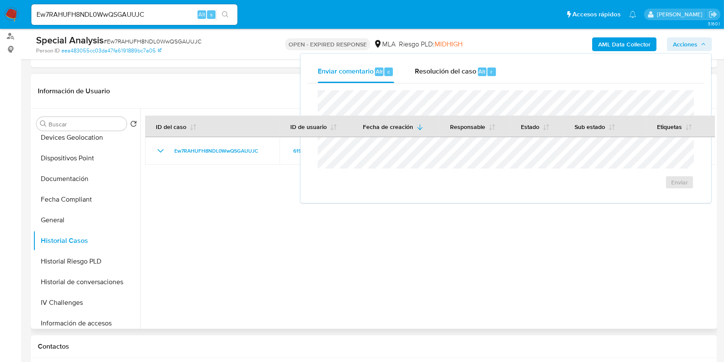
drag, startPoint x: 302, startPoint y: 207, endPoint x: 272, endPoint y: 163, distance: 52.8
click at [302, 207] on div at bounding box center [427, 219] width 575 height 220
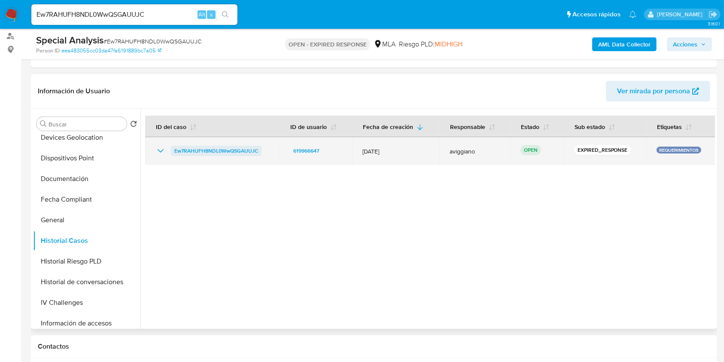
drag, startPoint x: 267, startPoint y: 143, endPoint x: 172, endPoint y: 152, distance: 95.4
click at [172, 152] on td "Ew7RAHUFH8NDL0WwQSGAUUJC" at bounding box center [212, 150] width 134 height 27
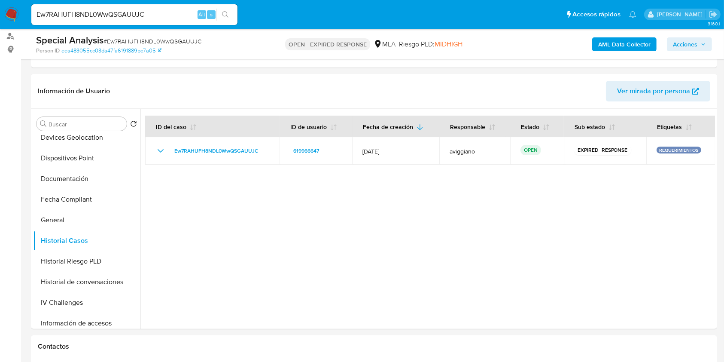
click at [54, 15] on input "Ew7RAHUFH8NDL0WwQSGAUUJC" at bounding box center [134, 14] width 206 height 11
paste input "BwqWtYQJFBBFCbBP1tgrwLZz"
type input "BwqWtYQJFBBFCbBP1tgrwLZz"
click at [227, 10] on button "search-icon" at bounding box center [225, 15] width 18 height 12
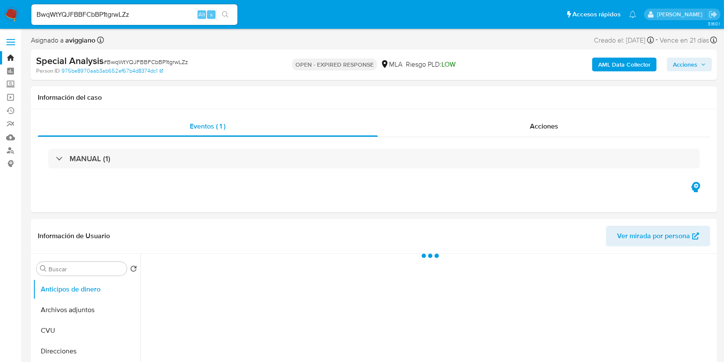
select select "10"
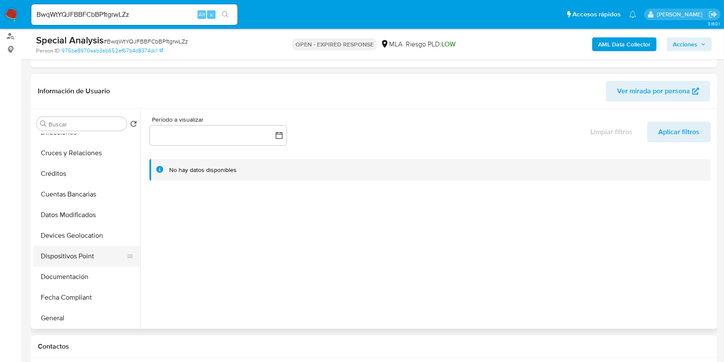
scroll to position [114, 0]
click at [66, 293] on button "Historial Casos" at bounding box center [83, 298] width 101 height 21
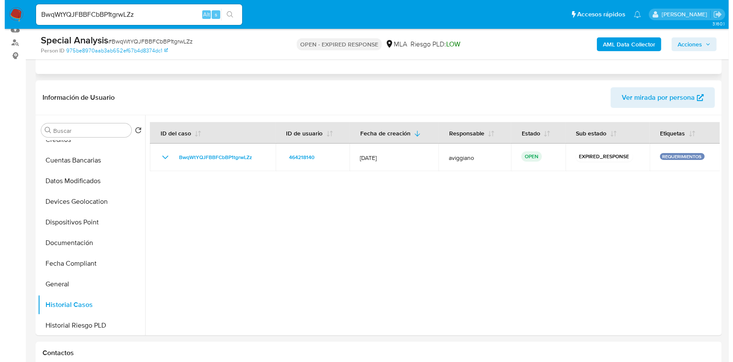
scroll to position [68, 0]
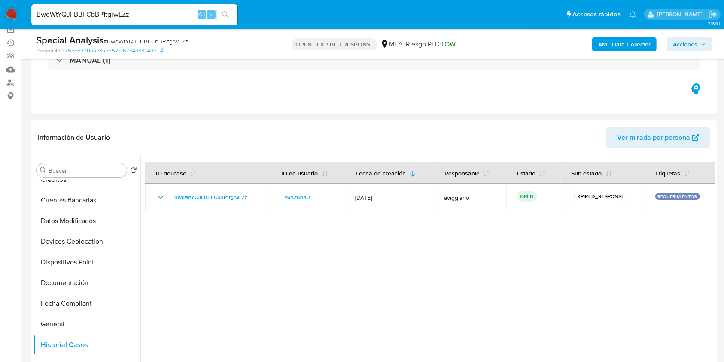
click at [639, 48] on b "AML Data Collector" at bounding box center [624, 44] width 52 height 14
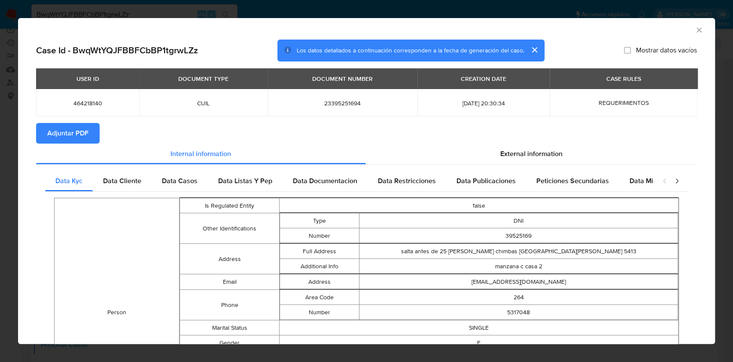
click at [62, 127] on span "Adjuntar PDF" at bounding box center [67, 133] width 41 height 19
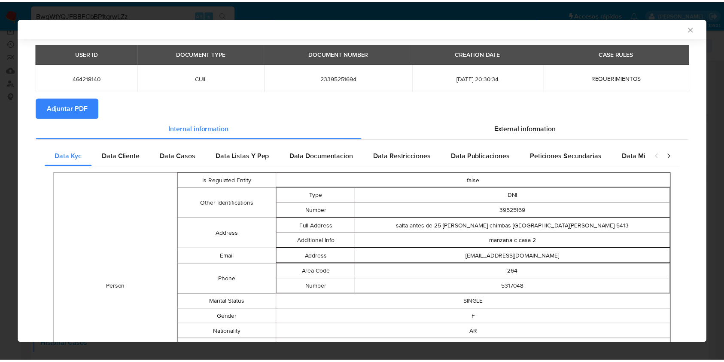
scroll to position [0, 0]
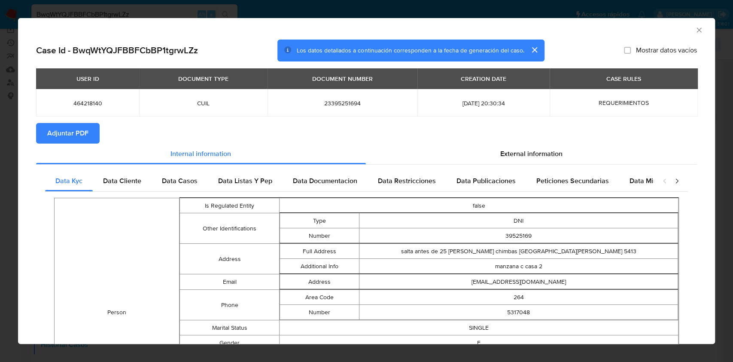
click at [695, 26] on icon "Cerrar ventana" at bounding box center [699, 30] width 9 height 9
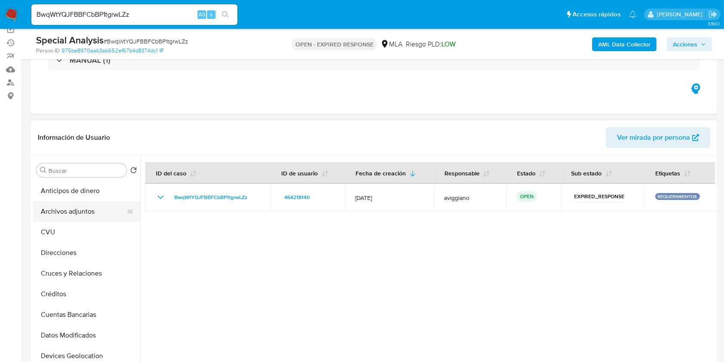
click at [69, 216] on button "Archivos adjuntos" at bounding box center [83, 211] width 101 height 21
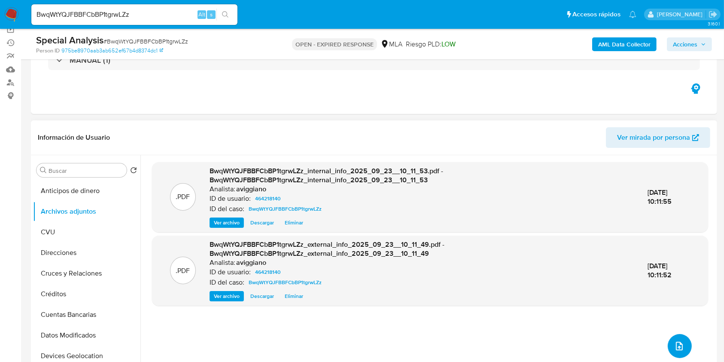
click at [677, 343] on icon "upload-file" at bounding box center [679, 346] width 10 height 10
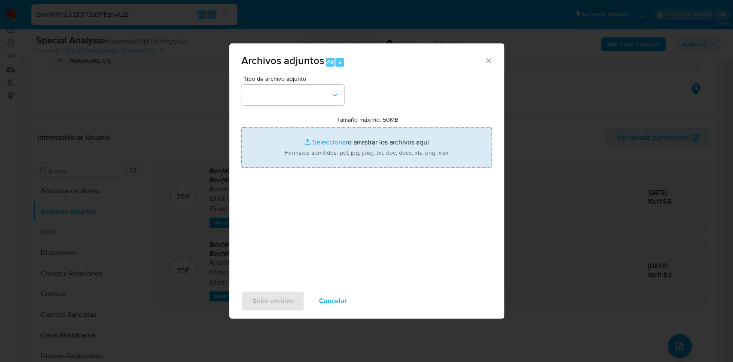
click at [341, 139] on input "Tamaño máximo: 50MB Seleccionar archivos" at bounding box center [366, 147] width 251 height 41
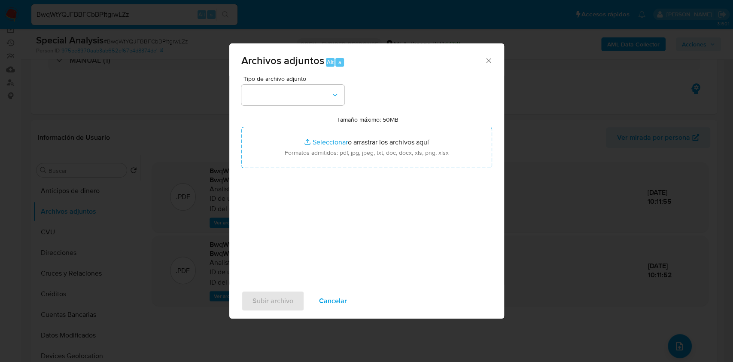
click at [489, 59] on icon "Cerrar" at bounding box center [488, 60] width 9 height 9
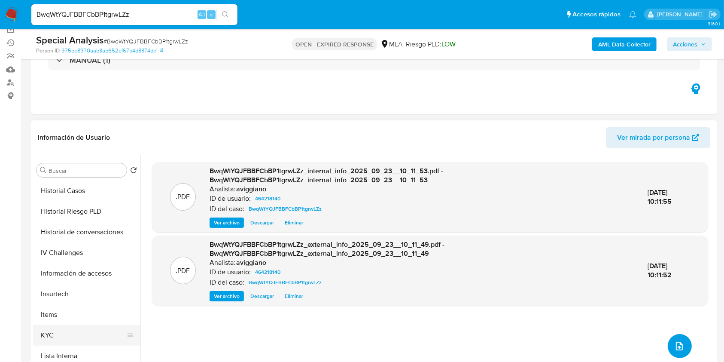
scroll to position [344, 0]
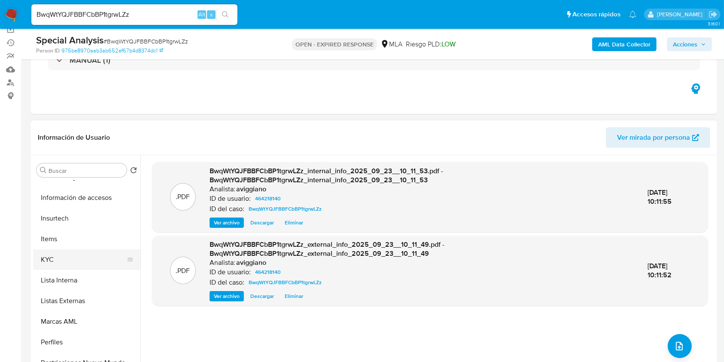
click at [75, 263] on button "KYC" at bounding box center [83, 259] width 101 height 21
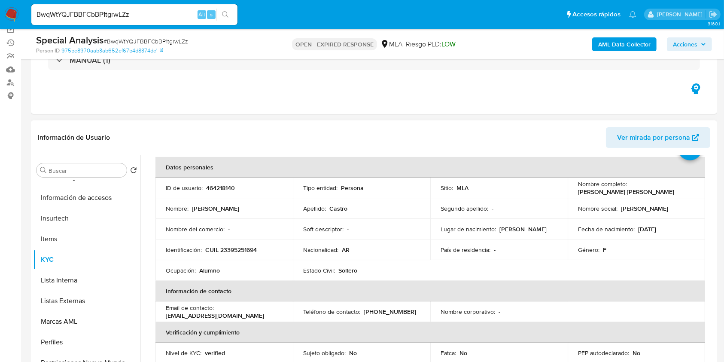
scroll to position [57, 0]
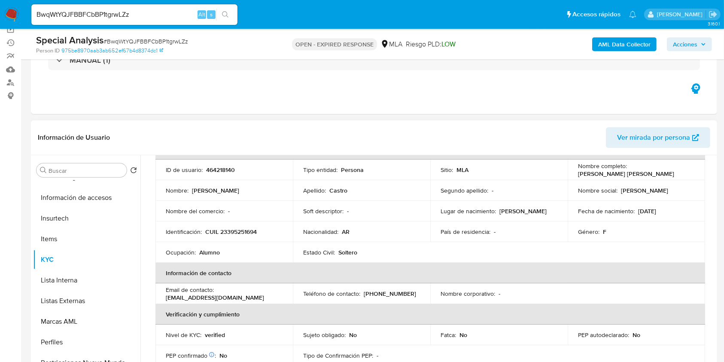
click at [238, 235] on p "CUIL 23395251694" at bounding box center [231, 232] width 52 height 8
click at [239, 235] on p "CUIL 23395251694" at bounding box center [231, 232] width 52 height 8
click at [219, 160] on td "ID de usuario : 464218140" at bounding box center [223, 169] width 137 height 21
click at [219, 166] on p "464218140" at bounding box center [220, 170] width 29 height 8
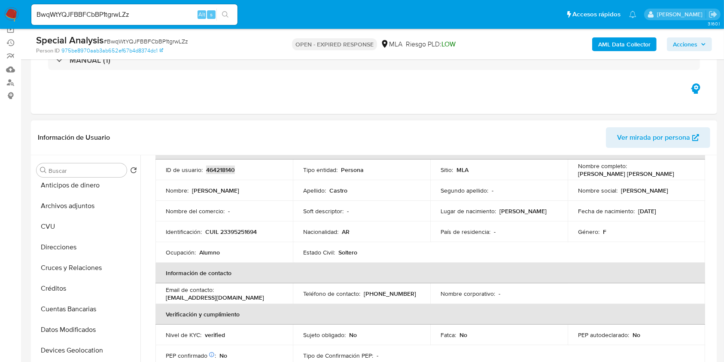
scroll to position [0, 0]
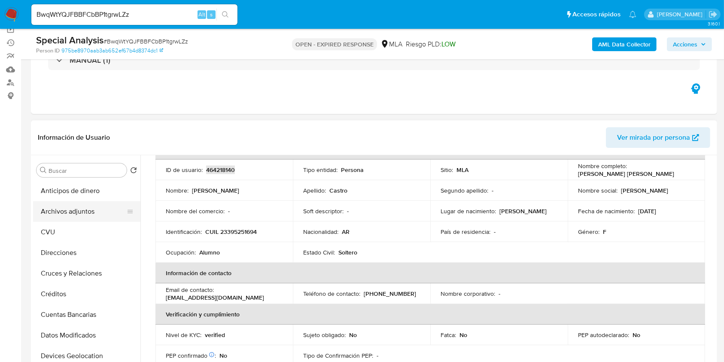
click at [96, 208] on button "Archivos adjuntos" at bounding box center [83, 211] width 101 height 21
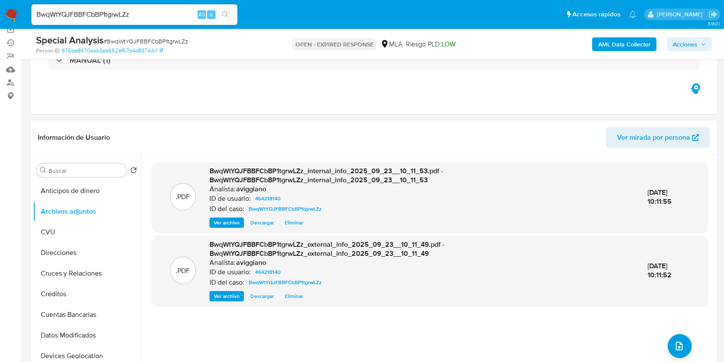
click at [667, 337] on div ".PDF BwqWtYQJFBBFCbBP1tgrwLZz_internal_info_2025_09_23__10_11_53.pdf - BwqWtYQJ…" at bounding box center [430, 265] width 556 height 206
click at [670, 338] on button "upload-file" at bounding box center [680, 346] width 24 height 24
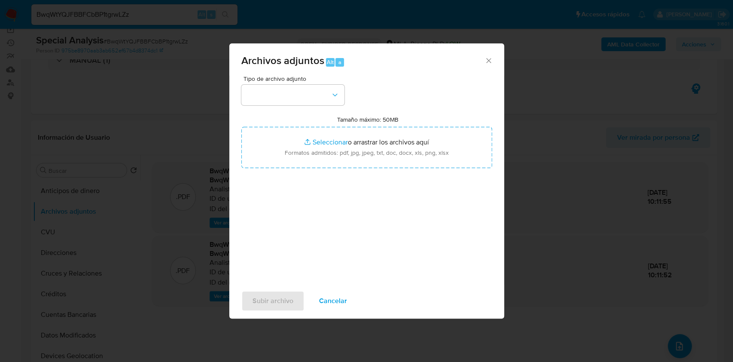
click at [347, 168] on div "Tipo de archivo adjunto Tamaño máximo: 50MB Seleccionar archivos Seleccionar o …" at bounding box center [366, 177] width 251 height 203
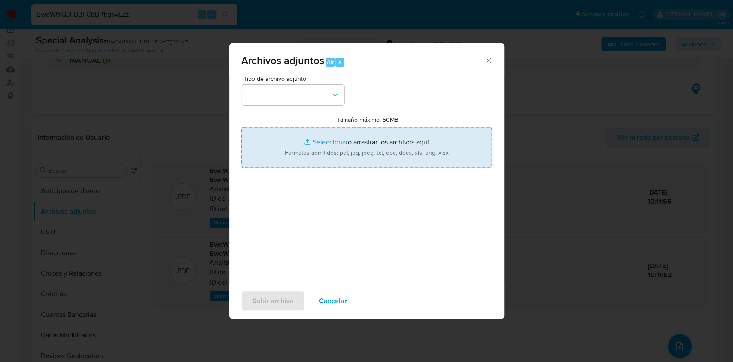
click at [347, 163] on input "Tamaño máximo: 50MB Seleccionar archivos" at bounding box center [366, 147] width 251 height 41
type input "C:\fakepath\Nosis - 464218140.pdf"
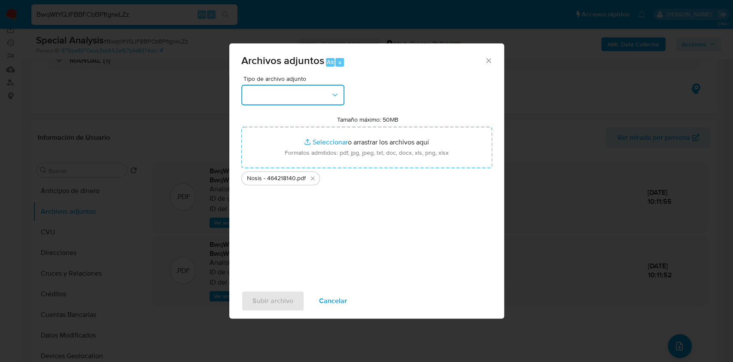
click at [320, 95] on button "button" at bounding box center [292, 95] width 103 height 21
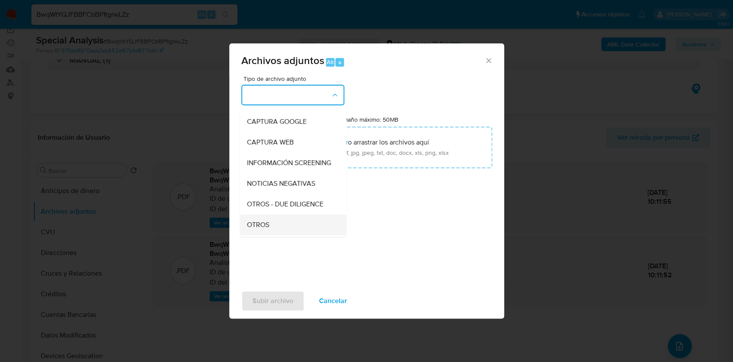
scroll to position [114, 0]
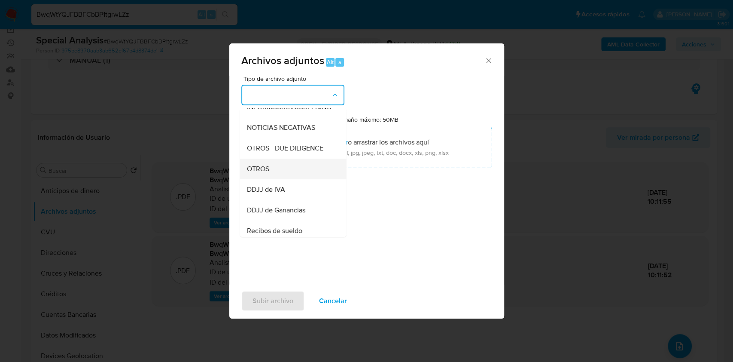
click at [272, 179] on div "OTROS" at bounding box center [291, 168] width 88 height 21
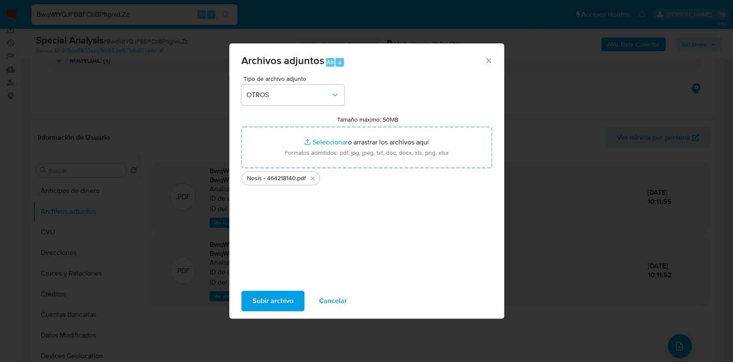
click at [278, 302] on span "Subir archivo" at bounding box center [273, 300] width 41 height 19
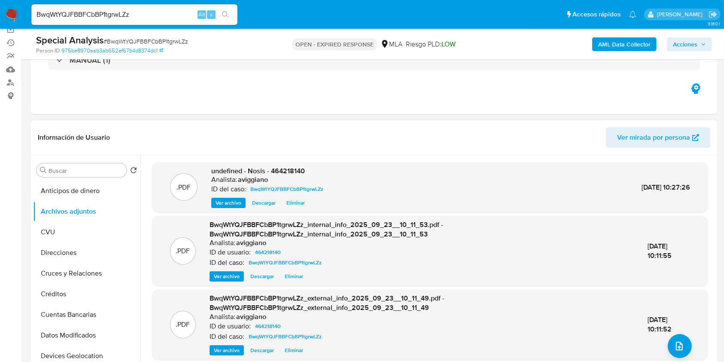
click at [291, 172] on span "undefined - Nosis - 464218140" at bounding box center [258, 171] width 94 height 10
click at [687, 343] on button "upload-file" at bounding box center [680, 346] width 24 height 24
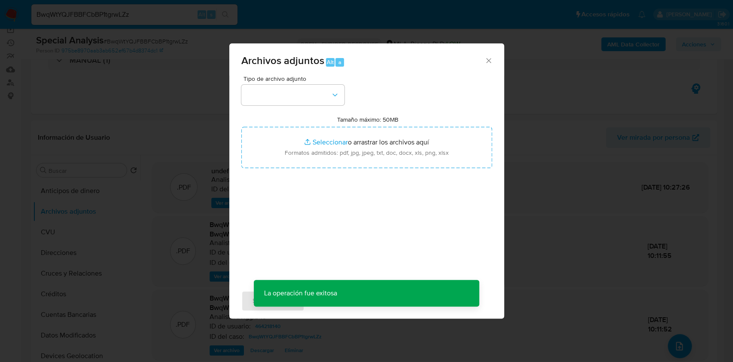
click at [402, 183] on div "Tipo de archivo adjunto Tamaño máximo: 50MB Seleccionar archivos Seleccionar o …" at bounding box center [366, 177] width 251 height 203
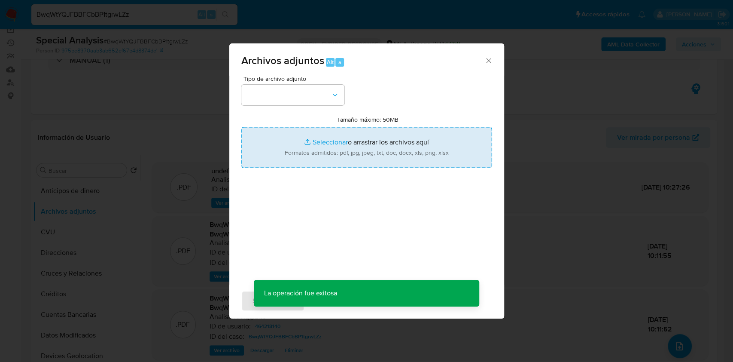
click at [392, 150] on input "Tamaño máximo: 50MB Seleccionar archivos" at bounding box center [366, 147] width 251 height 41
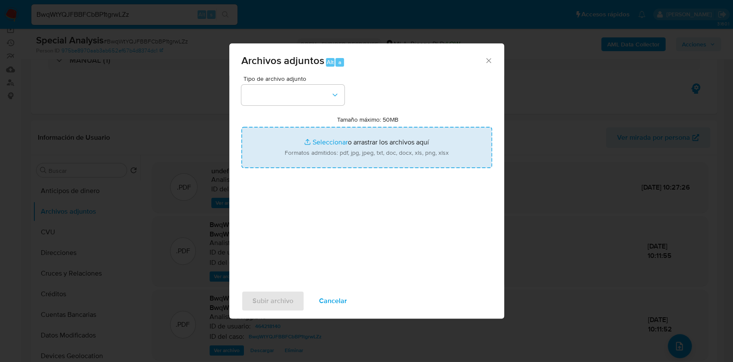
type input "C:\fakepath\Movimientos-Aladdin-v10_1 - 464218140 -.xlsx"
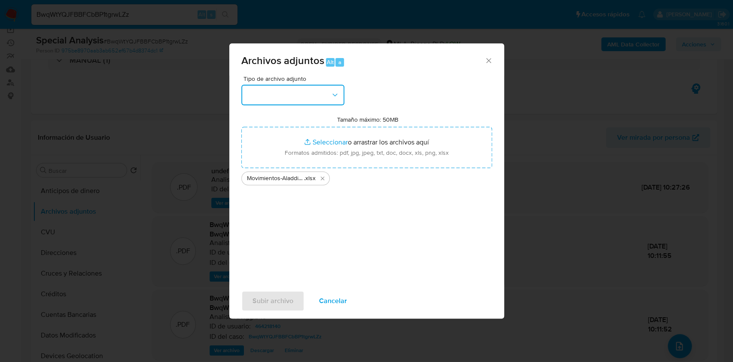
click at [313, 98] on button "button" at bounding box center [292, 95] width 103 height 21
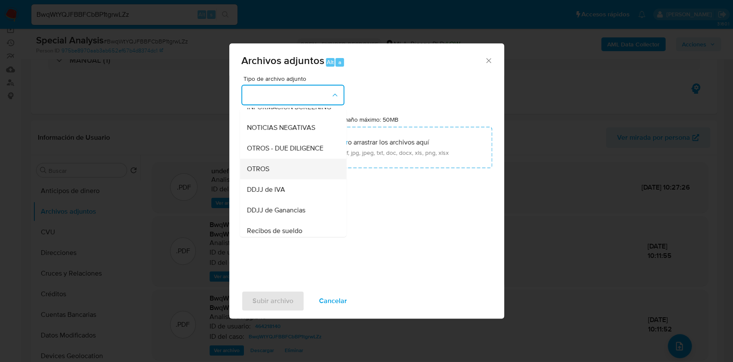
click at [272, 179] on div "OTROS" at bounding box center [291, 168] width 88 height 21
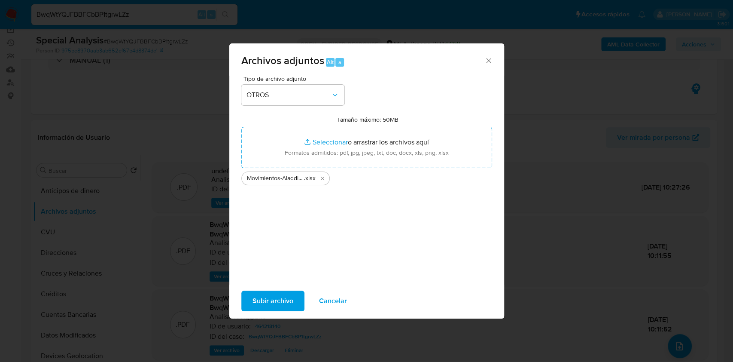
click at [278, 297] on span "Subir archivo" at bounding box center [273, 300] width 41 height 19
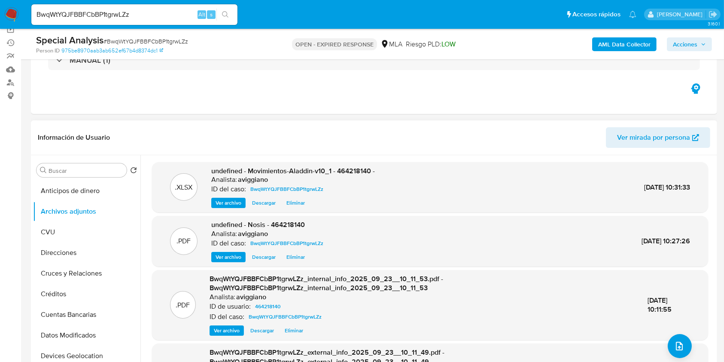
click at [340, 170] on span "undefined - Movimientos-Aladdin-v10_1 - 464218140 -" at bounding box center [293, 171] width 164 height 10
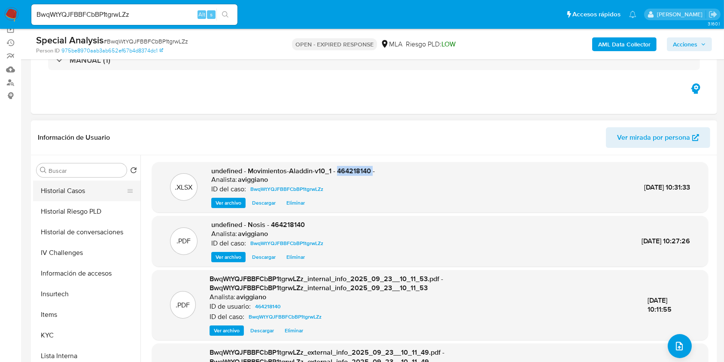
scroll to position [286, 0]
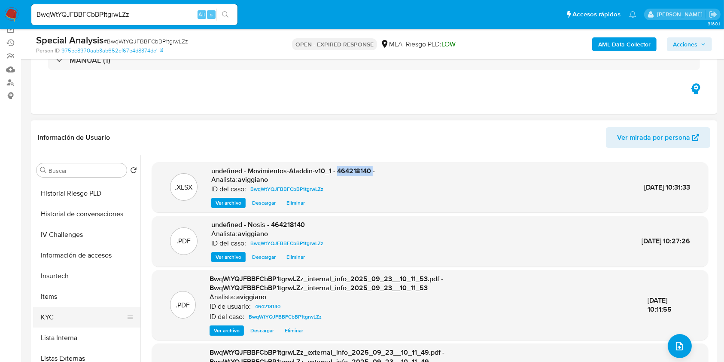
click at [64, 308] on button "KYC" at bounding box center [83, 317] width 101 height 21
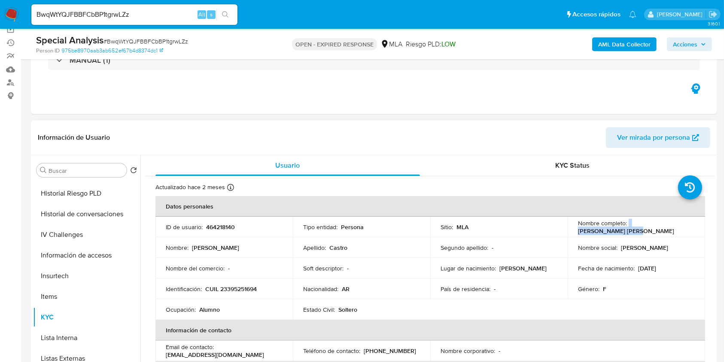
drag, startPoint x: 626, startPoint y: 226, endPoint x: 683, endPoint y: 223, distance: 57.2
click at [683, 223] on div "Nombre completo : Tania Yamila Castro" at bounding box center [636, 226] width 117 height 15
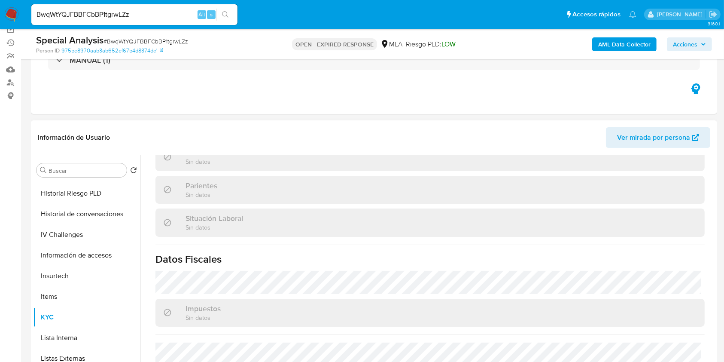
scroll to position [452, 0]
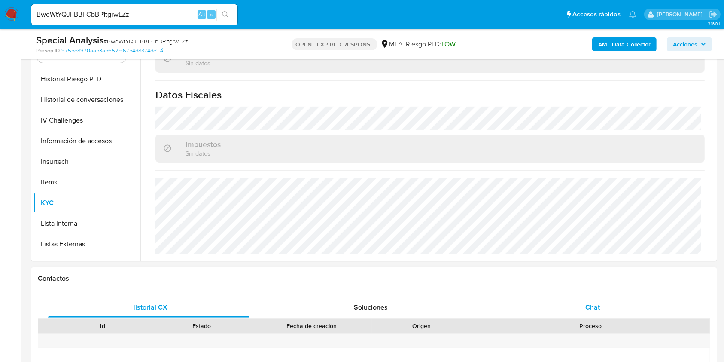
click at [591, 314] on div "Chat" at bounding box center [592, 307] width 201 height 21
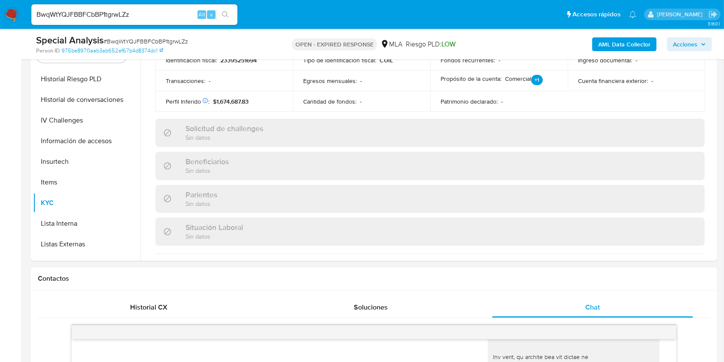
scroll to position [166, 0]
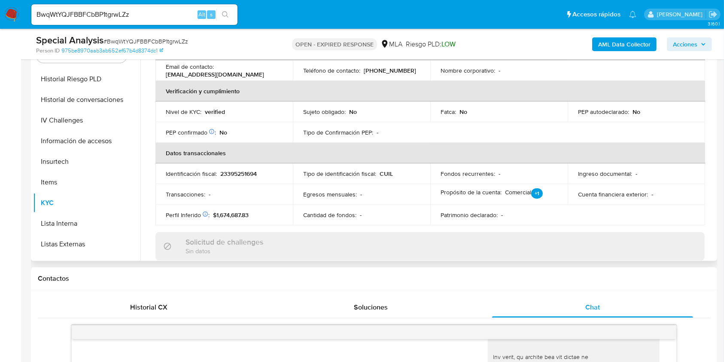
click at [251, 177] on td "Identificación fiscal : 23395251694" at bounding box center [223, 173] width 137 height 21
click at [248, 174] on p "23395251694" at bounding box center [238, 174] width 37 height 8
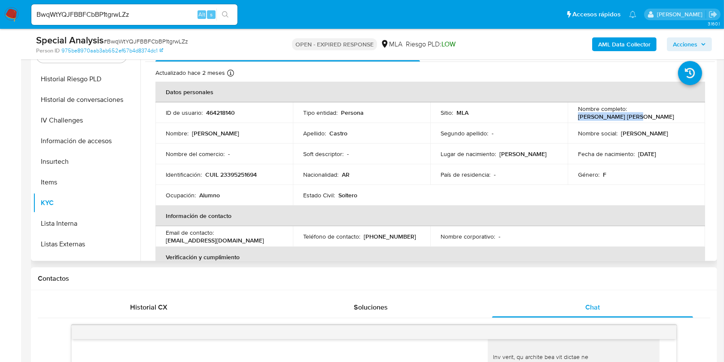
drag, startPoint x: 628, startPoint y: 112, endPoint x: 680, endPoint y: 113, distance: 52.8
click at [680, 113] on div "Nombre completo : Tania Yamila Castro" at bounding box center [636, 112] width 117 height 15
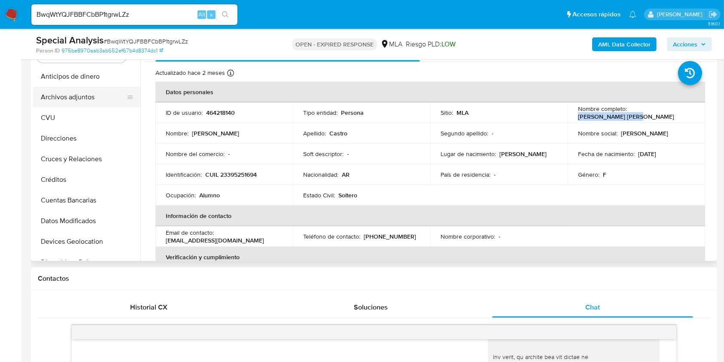
click at [79, 99] on button "Archivos adjuntos" at bounding box center [83, 97] width 101 height 21
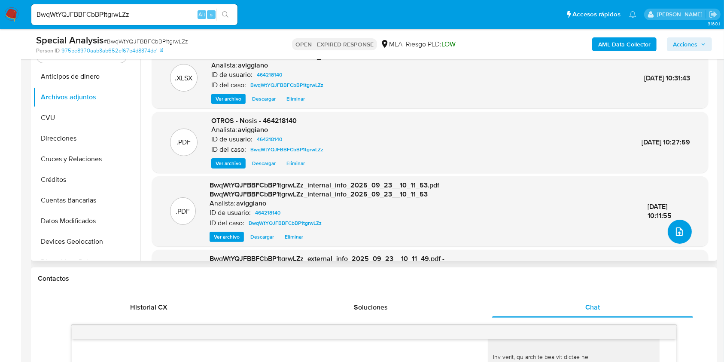
click at [674, 229] on icon "upload-file" at bounding box center [679, 231] width 10 height 10
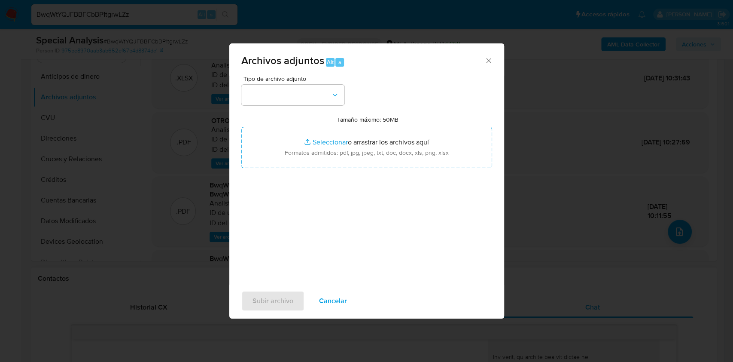
click at [224, 62] on div "Archivos adjuntos Alt a Tipo de archivo adjunto Tamaño máximo: 50MB Seleccionar…" at bounding box center [366, 181] width 733 height 362
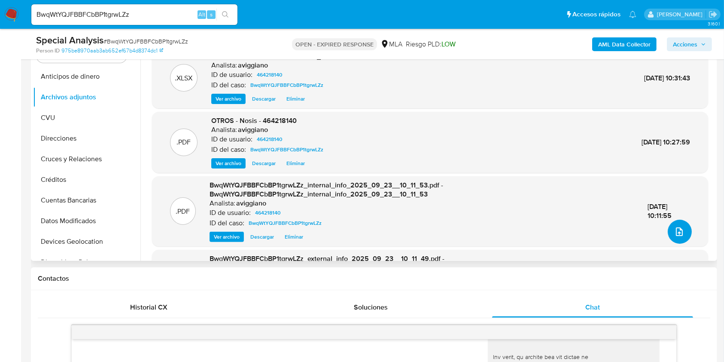
click at [682, 232] on button "upload-file" at bounding box center [680, 231] width 24 height 24
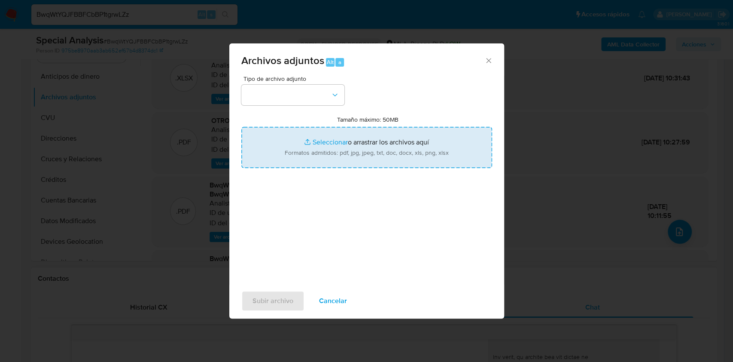
click at [395, 148] on input "Tamaño máximo: 50MB Seleccionar archivos" at bounding box center [366, 147] width 251 height 41
type input "C:\fakepath\Caselog BwqWtYQJFBBFCbBP1tgrwLZz_2025_09_22_14_35_27.docx"
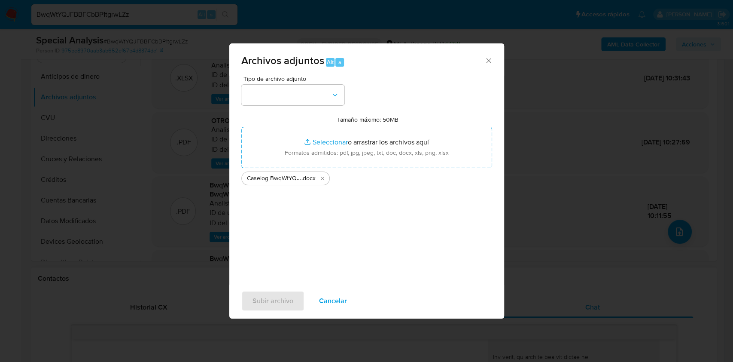
click at [302, 82] on div "Tipo de archivo adjunto" at bounding box center [292, 91] width 103 height 30
click at [302, 88] on button "button" at bounding box center [292, 95] width 103 height 21
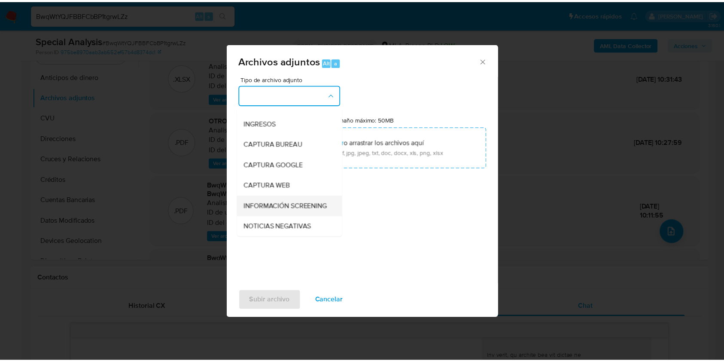
scroll to position [57, 0]
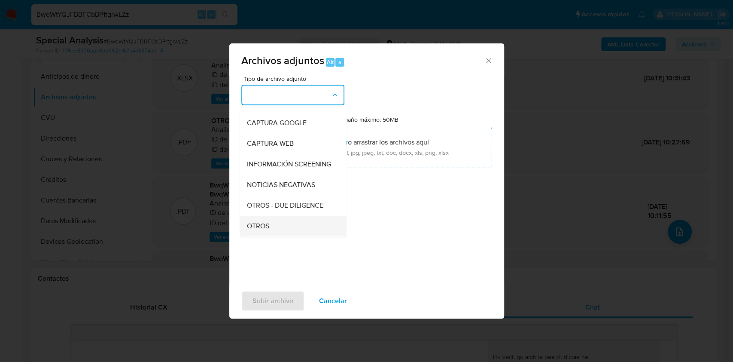
click at [270, 229] on div "OTROS" at bounding box center [291, 226] width 88 height 21
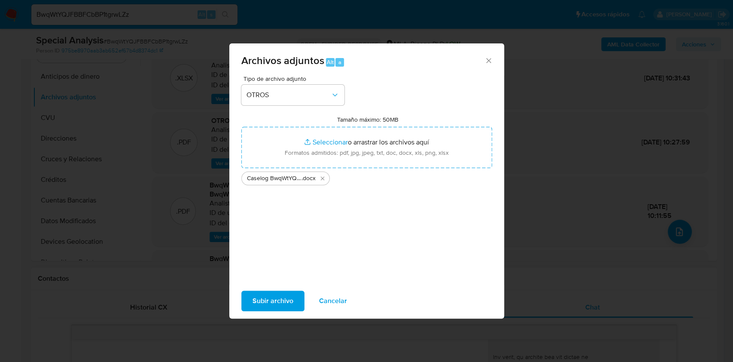
click at [269, 301] on span "Subir archivo" at bounding box center [273, 300] width 41 height 19
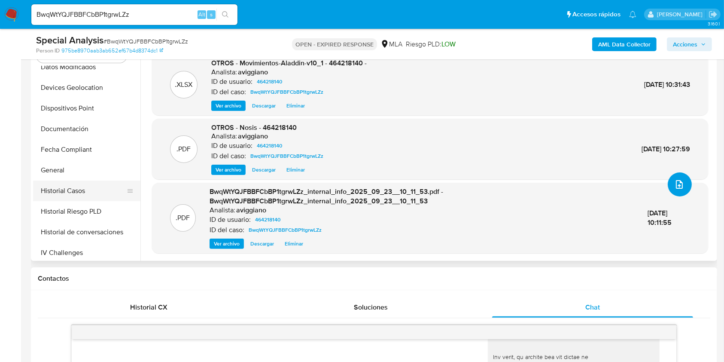
scroll to position [172, 0]
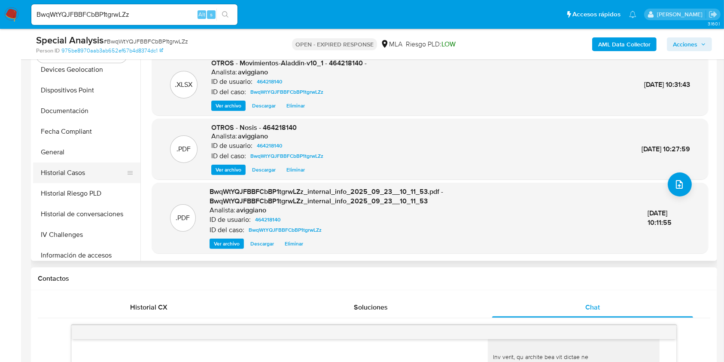
click at [72, 162] on button "Historial Casos" at bounding box center [83, 172] width 101 height 21
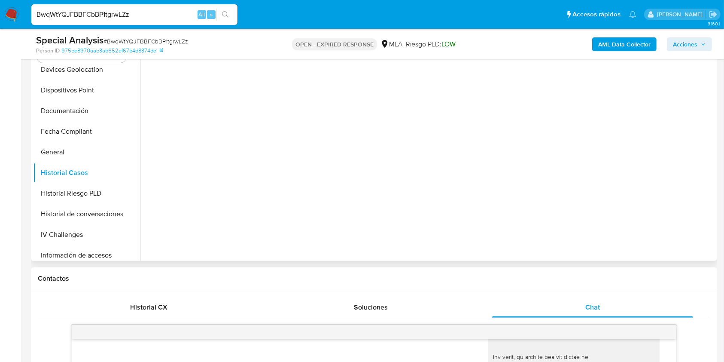
scroll to position [125, 0]
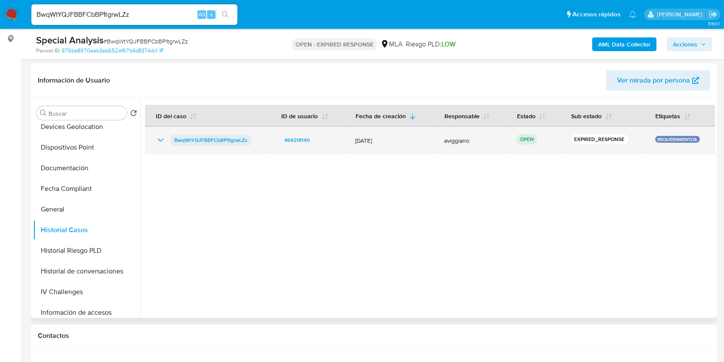
drag, startPoint x: 256, startPoint y: 136, endPoint x: 178, endPoint y: 140, distance: 77.9
click at [170, 140] on div "BwqWtYQJFBBFCbBP1tgrwLZz" at bounding box center [207, 140] width 105 height 10
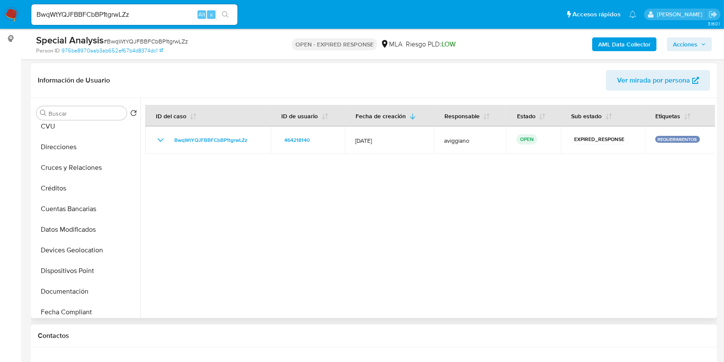
scroll to position [0, 0]
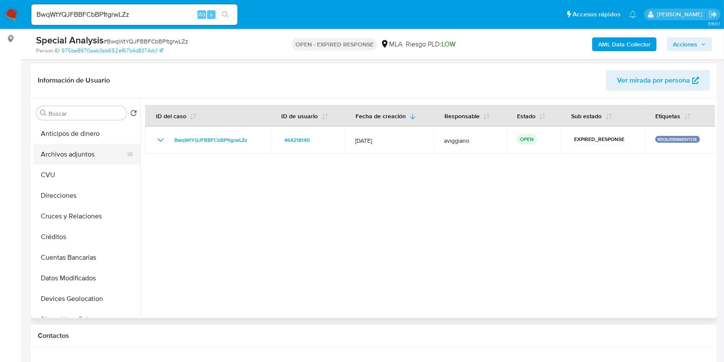
click at [75, 151] on button "Archivos adjuntos" at bounding box center [83, 154] width 101 height 21
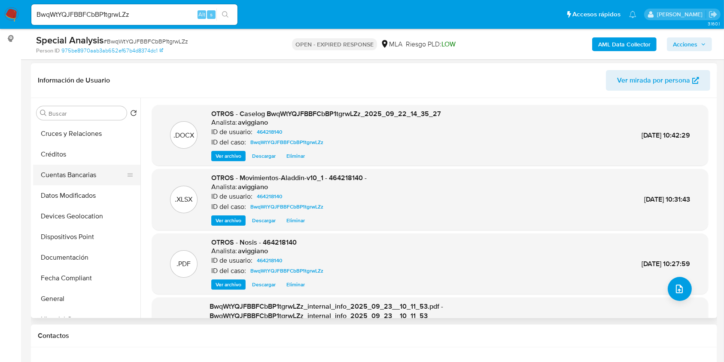
scroll to position [114, 0]
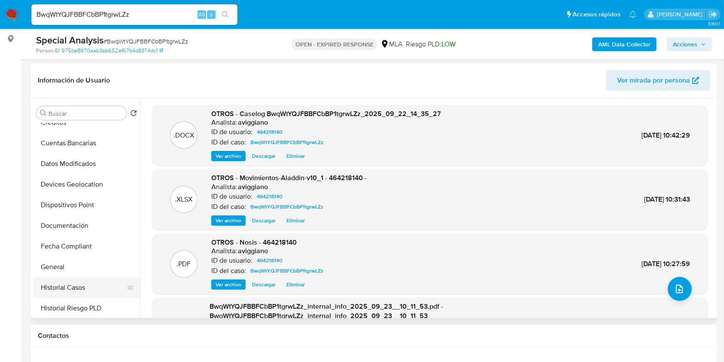
click at [85, 286] on button "Historial Casos" at bounding box center [83, 287] width 101 height 21
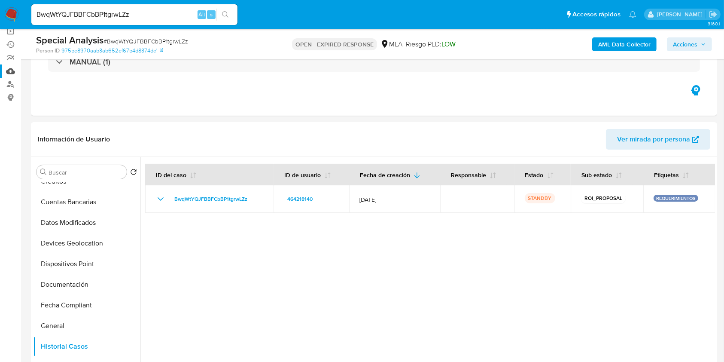
scroll to position [0, 0]
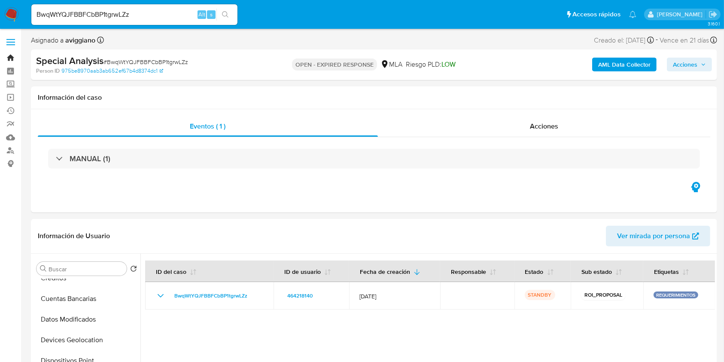
click at [9, 55] on link "Bandeja" at bounding box center [51, 57] width 102 height 13
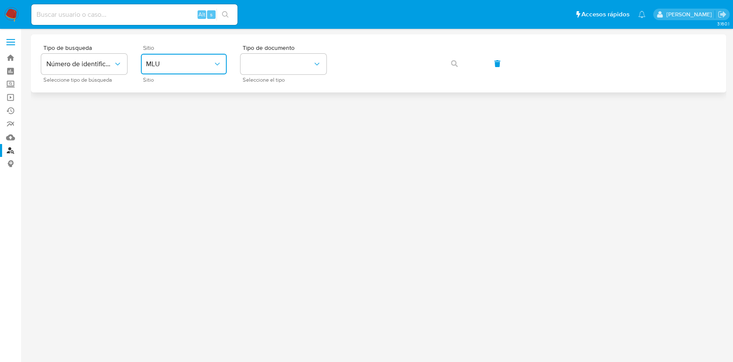
click at [143, 64] on button "MLU" at bounding box center [184, 64] width 86 height 21
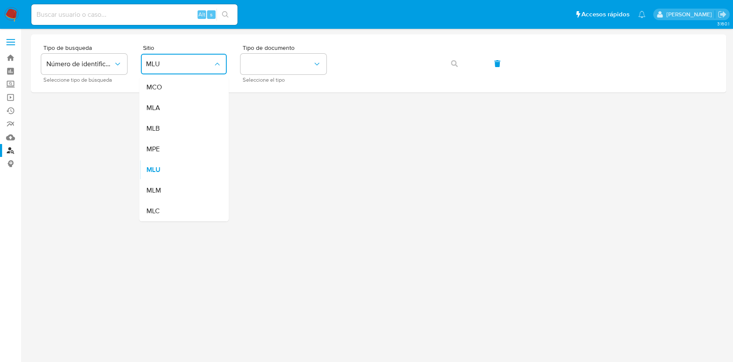
click at [163, 110] on div "MLA" at bounding box center [181, 107] width 70 height 21
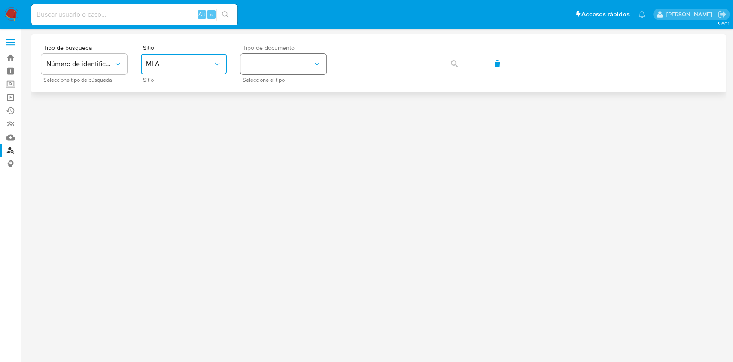
click at [280, 55] on button "identificationType" at bounding box center [284, 64] width 86 height 21
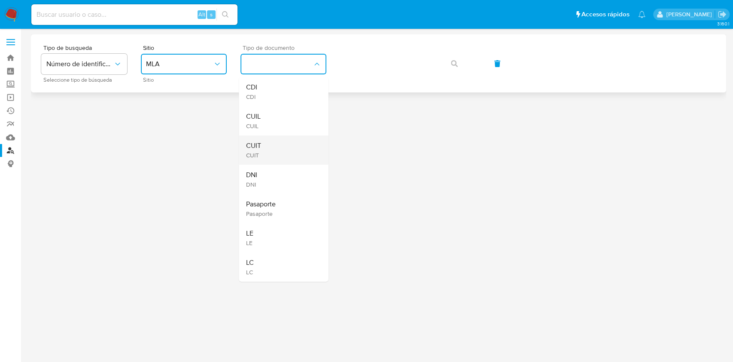
click at [265, 147] on div "CUIT CUIT" at bounding box center [281, 149] width 70 height 29
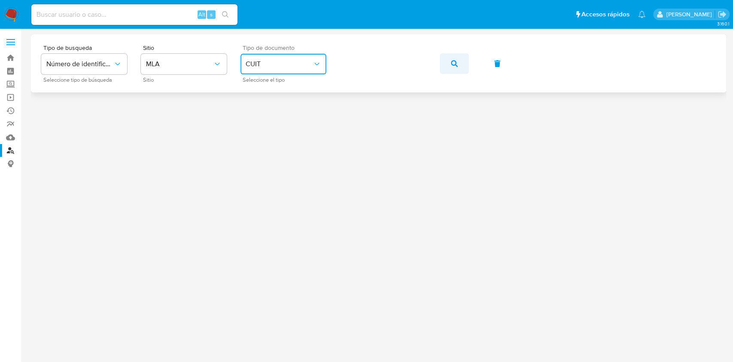
click at [450, 60] on button "button" at bounding box center [454, 63] width 29 height 21
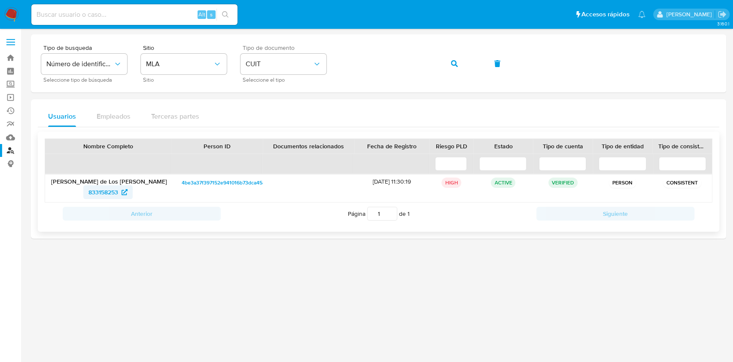
click at [88, 196] on span "833158253" at bounding box center [103, 192] width 30 height 14
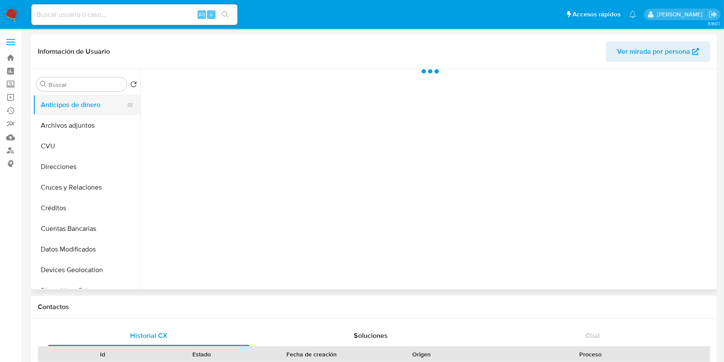
click at [99, 108] on button "Anticipos de dinero" at bounding box center [83, 104] width 101 height 21
click at [89, 122] on button "Archivos adjuntos" at bounding box center [83, 125] width 101 height 21
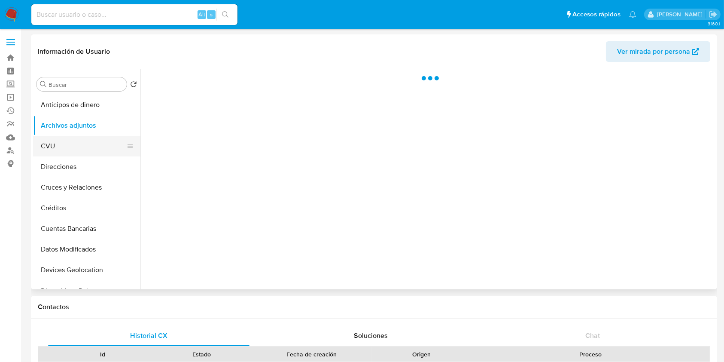
select select "10"
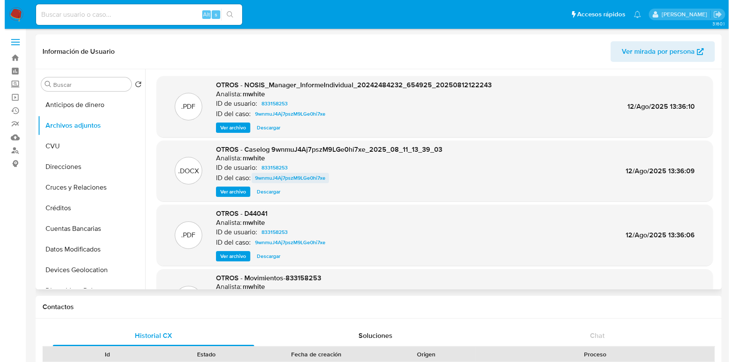
scroll to position [57, 0]
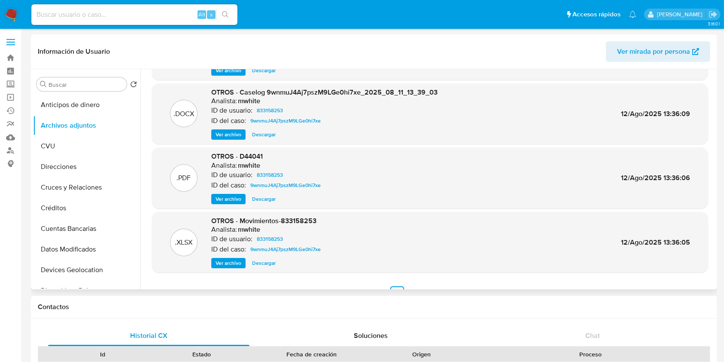
click at [225, 140] on div ".DOCX OTROS - Caselog 9wnmuJ4Aj7pszM9LGe0hi7xe_2025_08_11_13_39_03 Analista: mw…" at bounding box center [430, 113] width 556 height 61
click at [225, 133] on span "Ver archivo" at bounding box center [229, 134] width 26 height 9
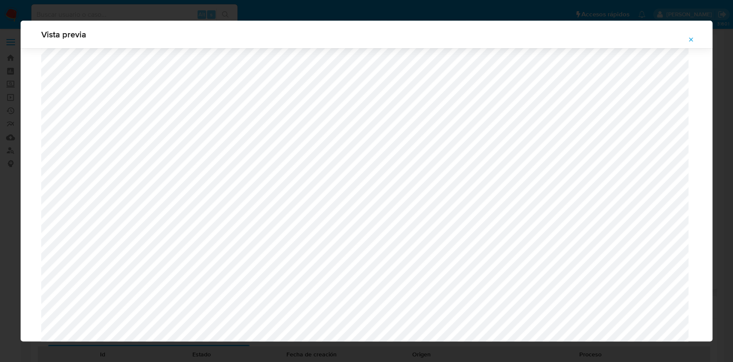
scroll to position [498, 0]
click at [689, 37] on icon "Attachment preview" at bounding box center [691, 39] width 7 height 7
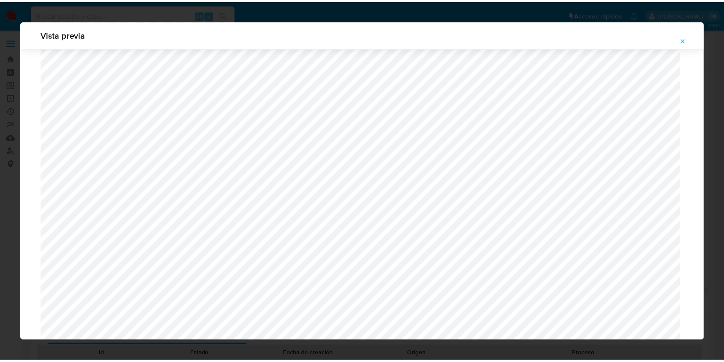
scroll to position [0, 0]
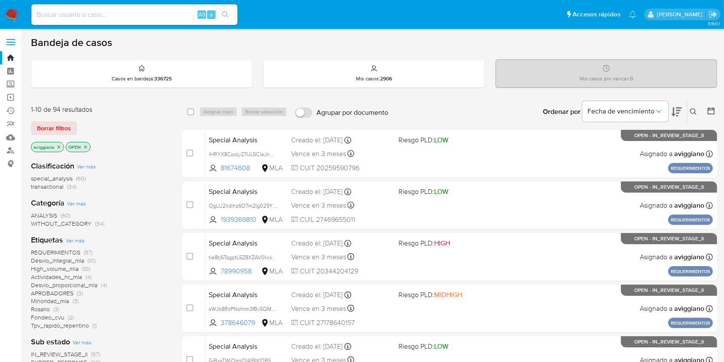
click at [697, 113] on icon at bounding box center [693, 111] width 7 height 7
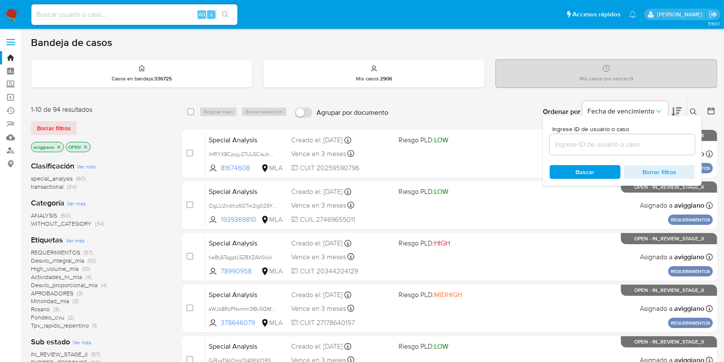
click at [610, 145] on input at bounding box center [622, 144] width 145 height 11
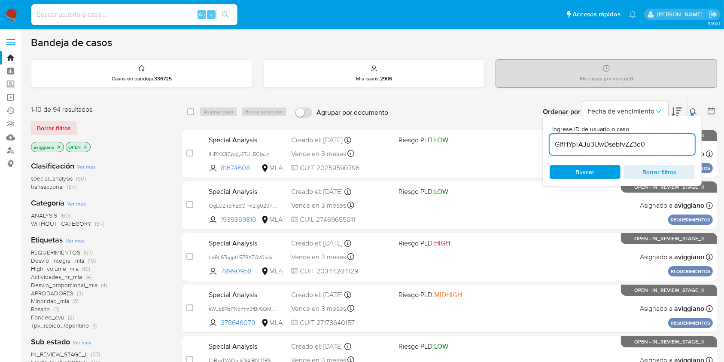
type input "GifHYpTAJu3UwDsebfvZZ3q0"
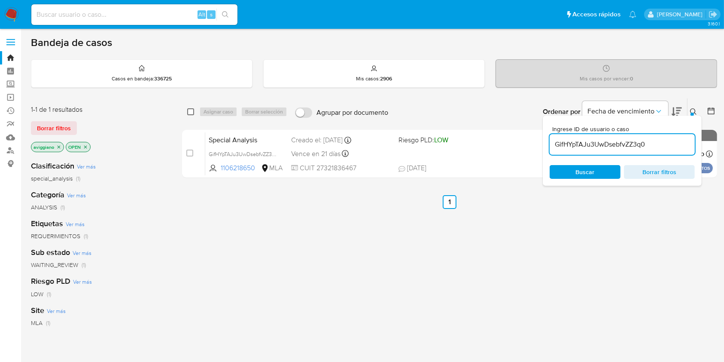
click at [192, 111] on input "checkbox" at bounding box center [190, 111] width 7 height 7
checkbox input "true"
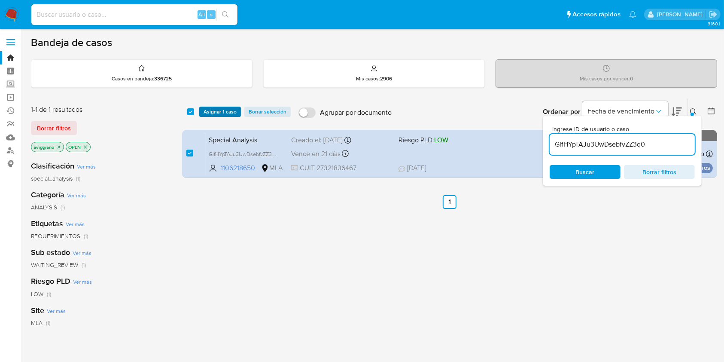
click at [210, 109] on span "Asignar 1 caso" at bounding box center [220, 111] width 33 height 9
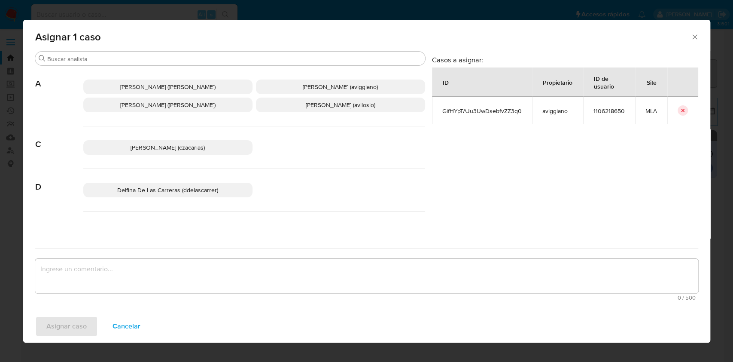
click at [153, 107] on span "Alejandra Alicia Barbieri (alebarbieri)" at bounding box center [167, 105] width 95 height 9
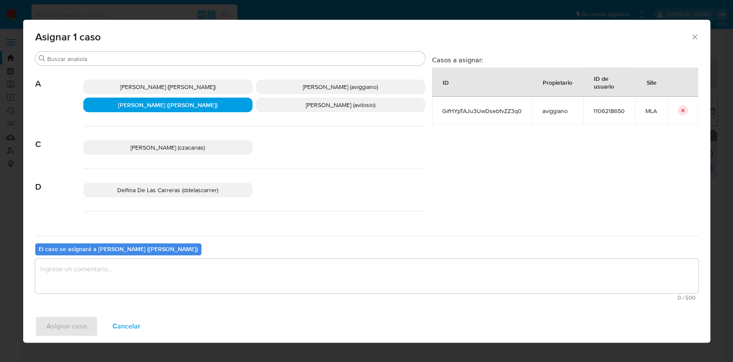
click at [285, 87] on p "Agustina Belen Viggiano (aviggiano)" at bounding box center [340, 86] width 169 height 15
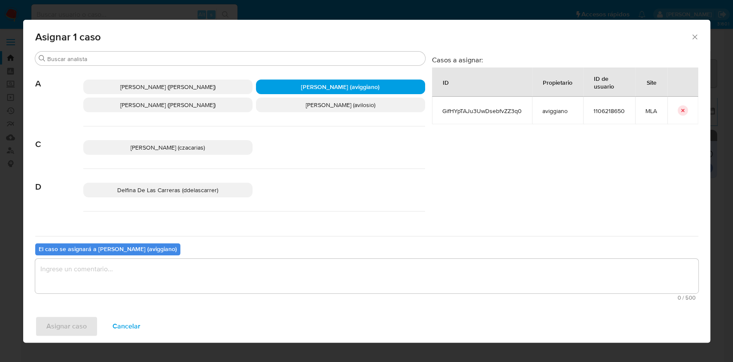
click at [149, 275] on textarea "assign-modal" at bounding box center [366, 276] width 663 height 34
click at [89, 317] on button "Asignar caso" at bounding box center [66, 326] width 63 height 21
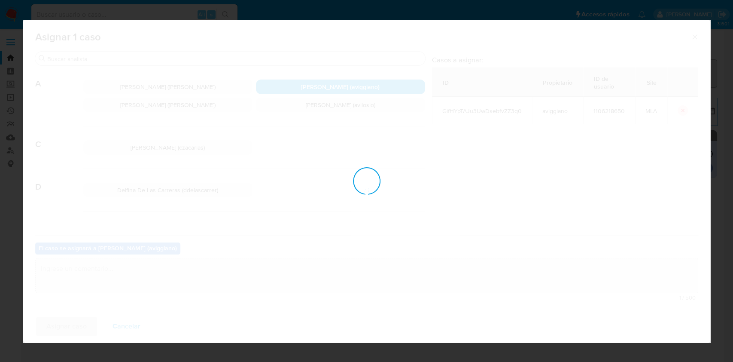
checkbox input "false"
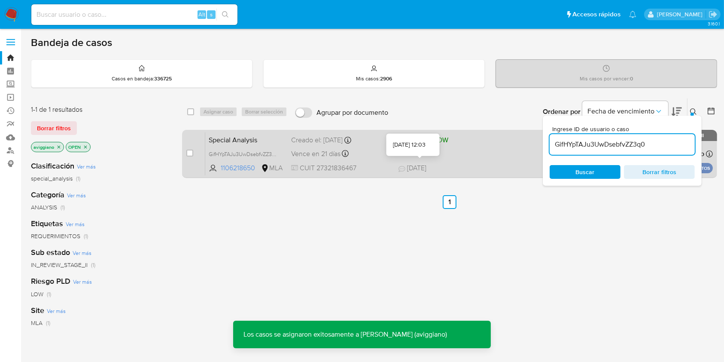
click div "Special Analysis GifHYpTAJu3UwDsebfvZZ3q0 1106218650 MLA Riesgo PLD: LOW Creado…"
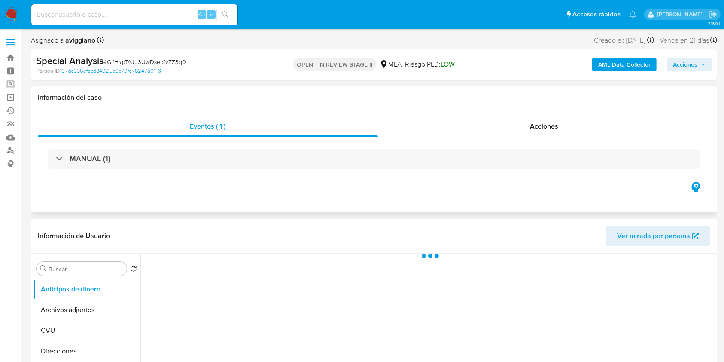
select select "10"
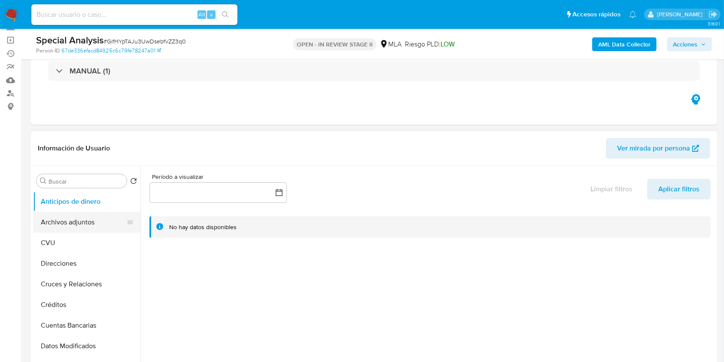
click at [86, 218] on button "Archivos adjuntos" at bounding box center [83, 222] width 101 height 21
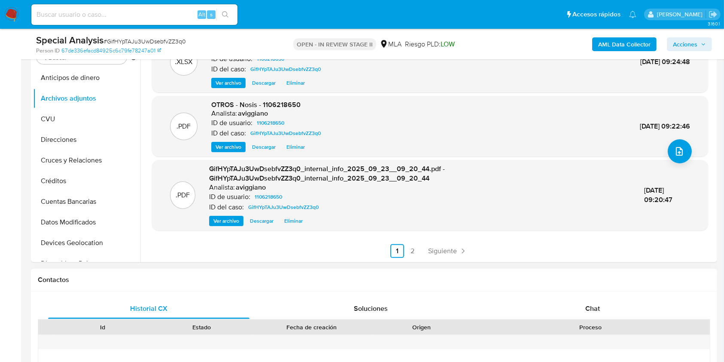
scroll to position [286, 0]
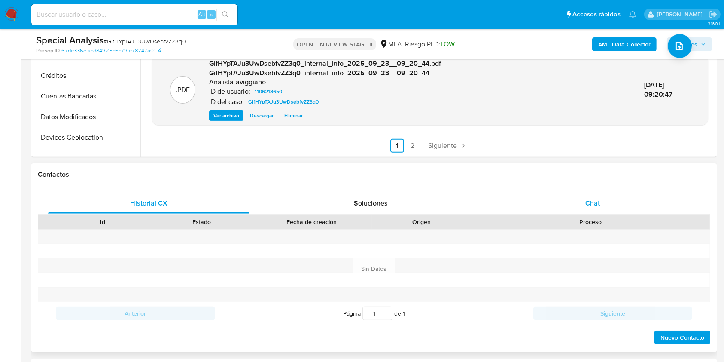
drag, startPoint x: 567, startPoint y: 193, endPoint x: 568, endPoint y: 198, distance: 5.3
click at [567, 193] on div "Chat" at bounding box center [592, 203] width 201 height 21
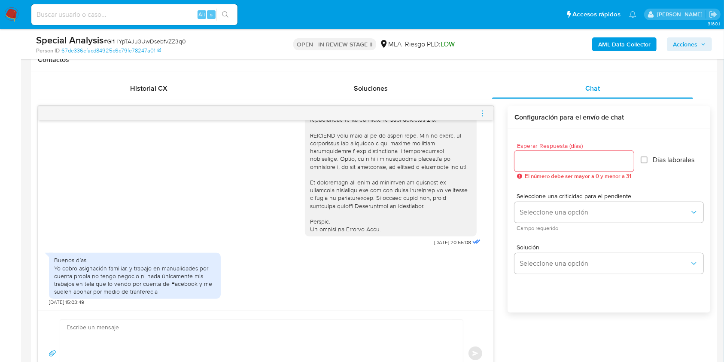
scroll to position [515, 0]
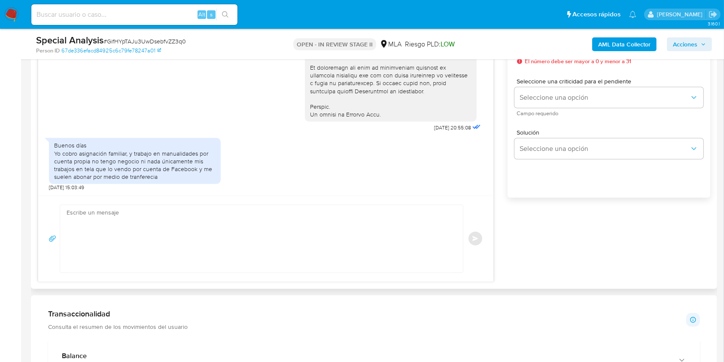
click at [233, 256] on textarea at bounding box center [260, 238] width 386 height 67
type textarea "B"
paste textarea "Hola XXX, Muchas gracias por tu respuesta. Analizamos tu caso y verificamos que…"
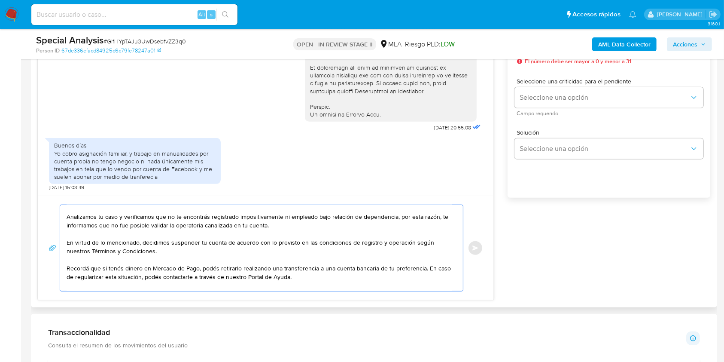
scroll to position [0, 0]
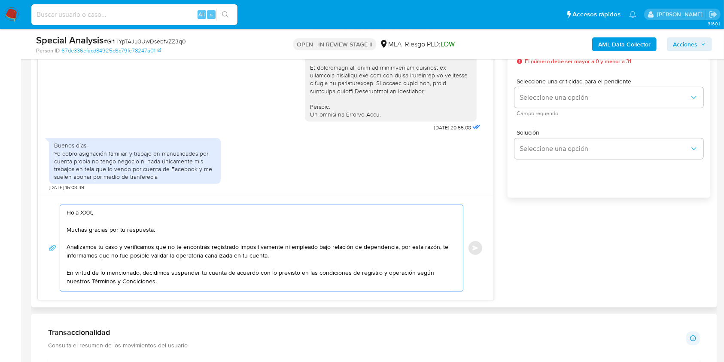
click at [85, 222] on textarea "Hola XXX, Muchas gracias por tu respuesta. Analizamos tu caso y verificamos que…" at bounding box center [260, 248] width 386 height 86
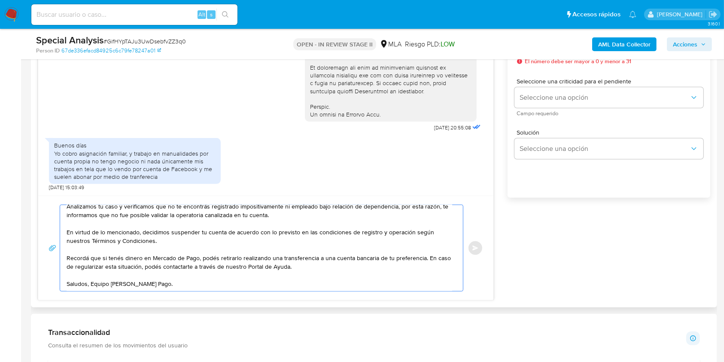
scroll to position [344, 0]
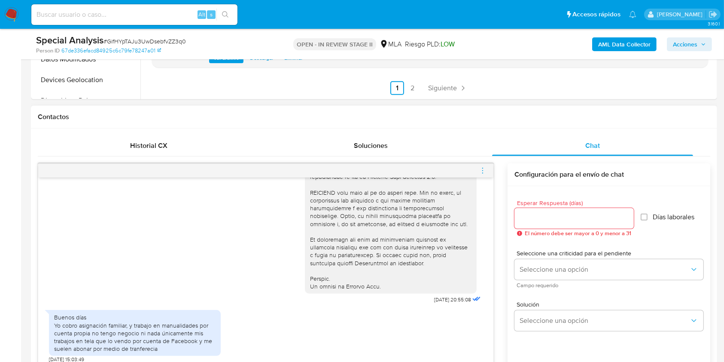
type textarea "Hola, Muchas gracias por tu respuesta. Analizamos tu caso y verificamos que no …"
click at [548, 217] on input "Esperar Respuesta (días)" at bounding box center [574, 218] width 119 height 11
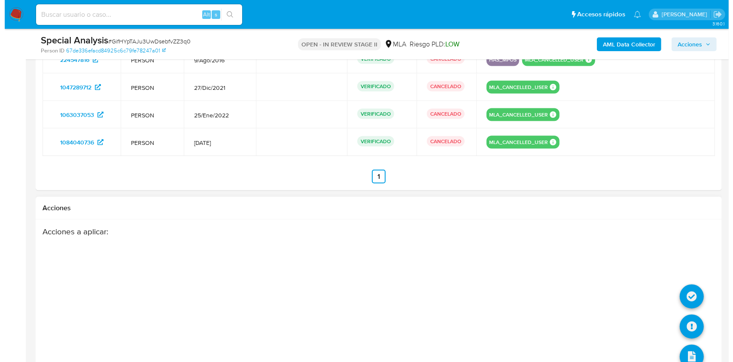
scroll to position [1477, 0]
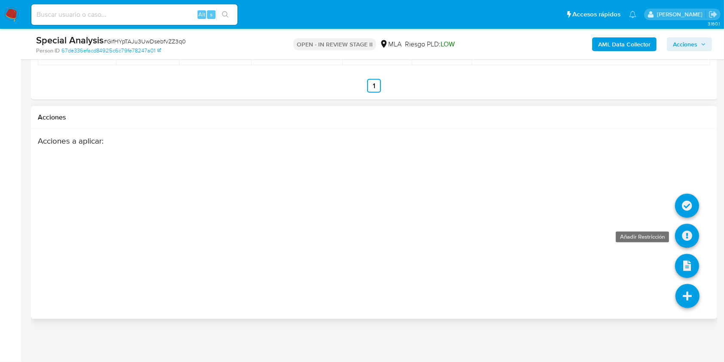
type input "0"
click at [689, 233] on icon at bounding box center [687, 236] width 24 height 24
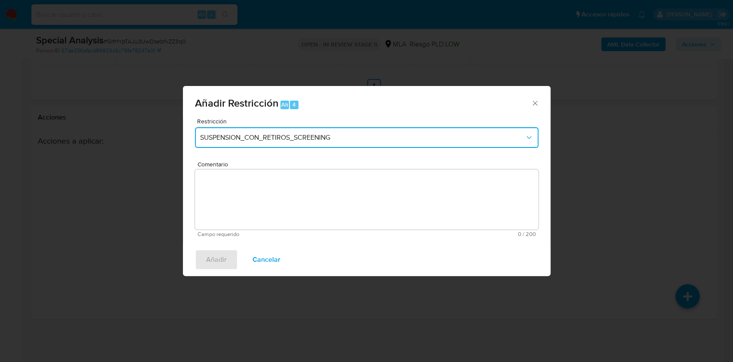
click at [320, 141] on span "SUSPENSION_CON_RETIROS_SCREENING" at bounding box center [362, 137] width 325 height 9
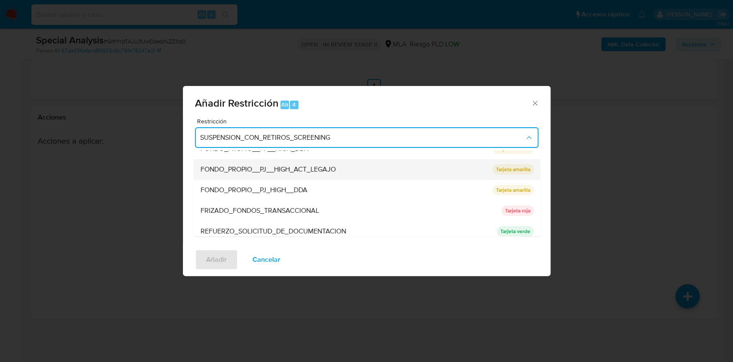
scroll to position [172, 0]
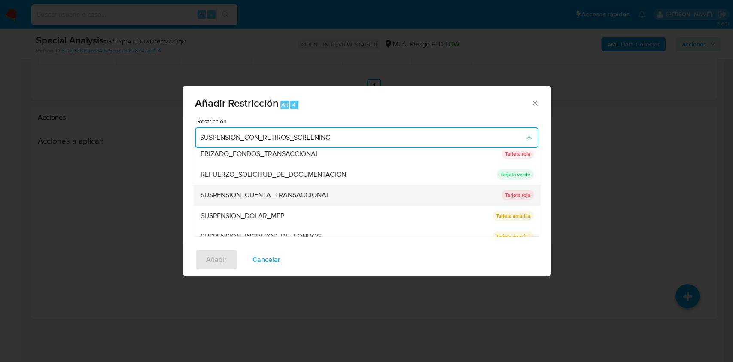
click at [270, 199] on span "SUSPENSION_CUENTA_TRANSACCIONAL" at bounding box center [264, 195] width 129 height 9
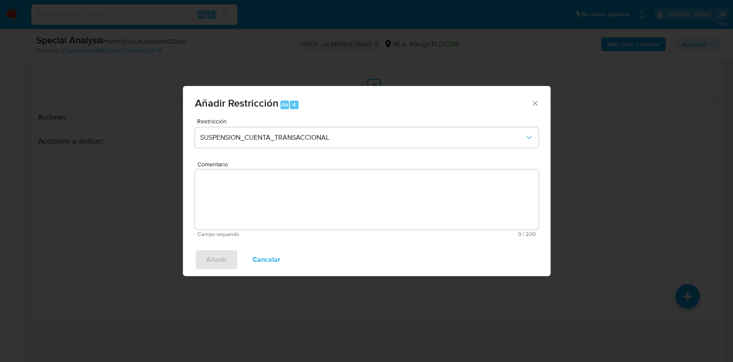
click at [257, 211] on textarea "Comentario" at bounding box center [367, 199] width 344 height 60
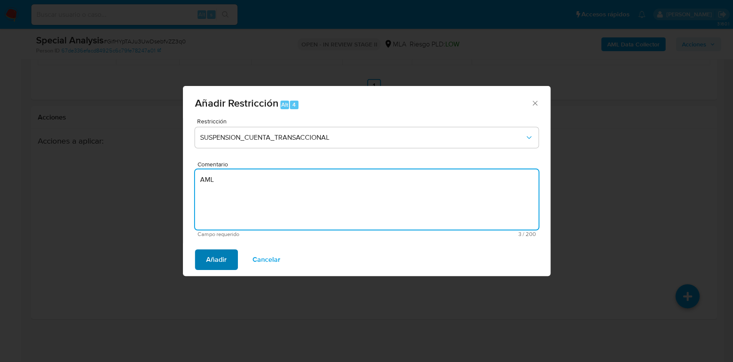
type textarea "AML"
click at [230, 257] on button "Añadir" at bounding box center [216, 259] width 43 height 21
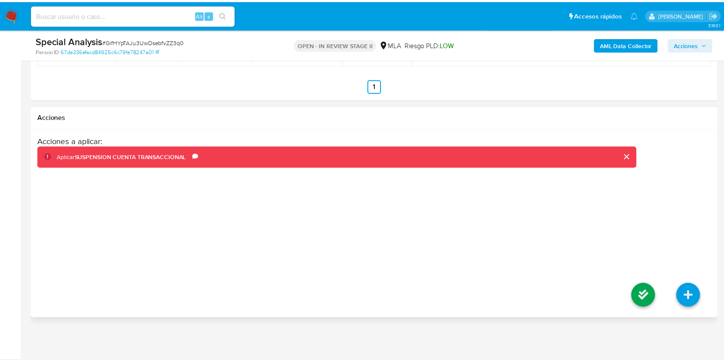
scroll to position [1459, 0]
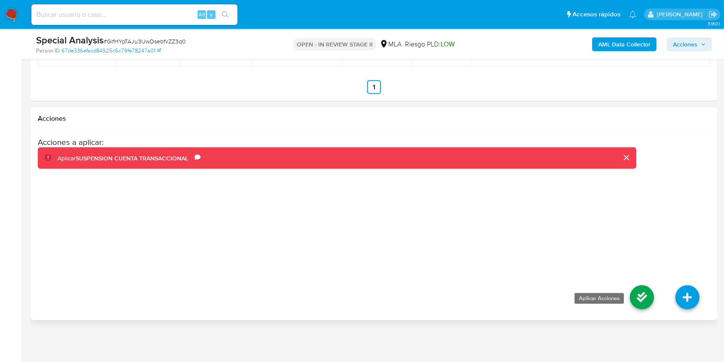
click at [640, 308] on icon at bounding box center [642, 297] width 24 height 24
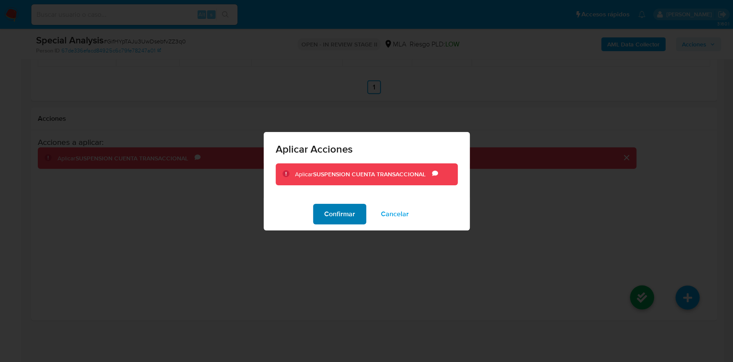
click at [340, 215] on span "Confirmar" at bounding box center [339, 213] width 31 height 19
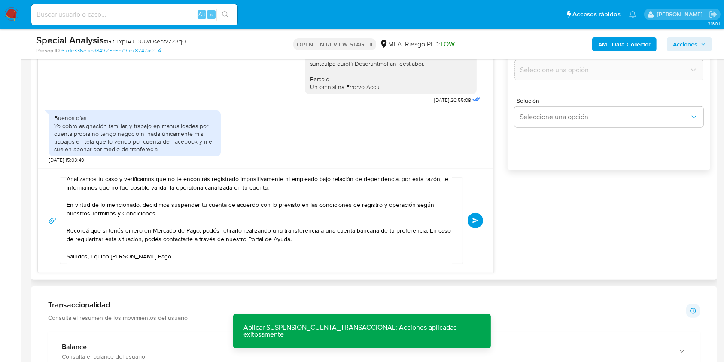
scroll to position [485, 0]
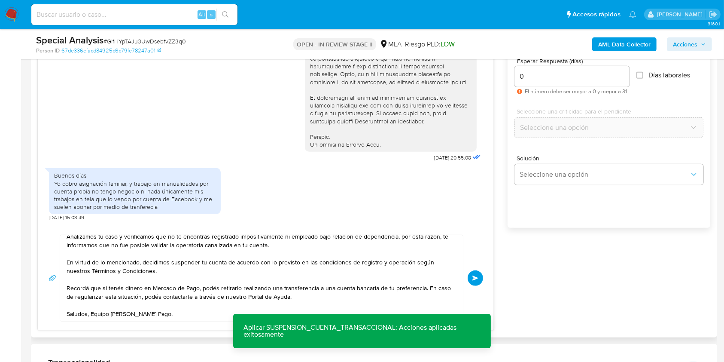
click at [478, 273] on button "Enviar" at bounding box center [475, 277] width 15 height 15
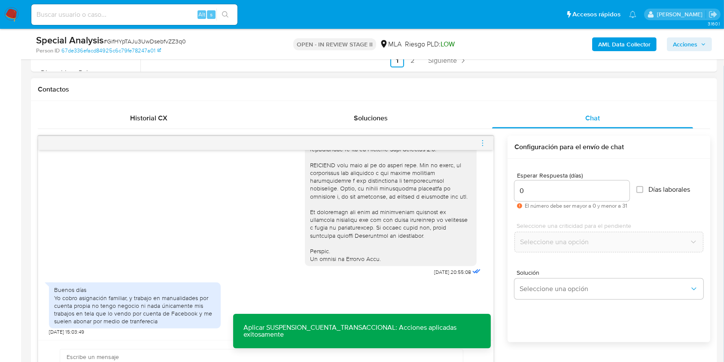
scroll to position [0, 0]
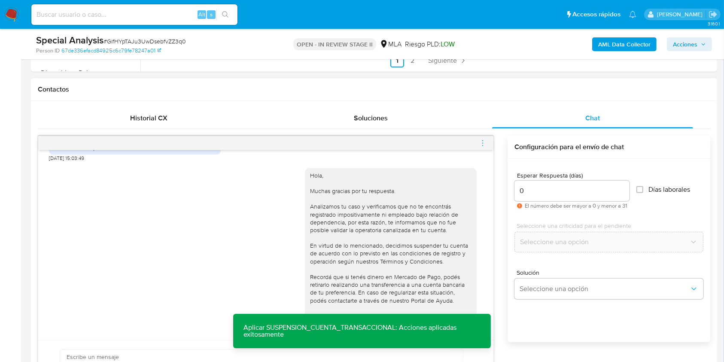
click at [485, 143] on icon "menu-action" at bounding box center [483, 143] width 8 height 8
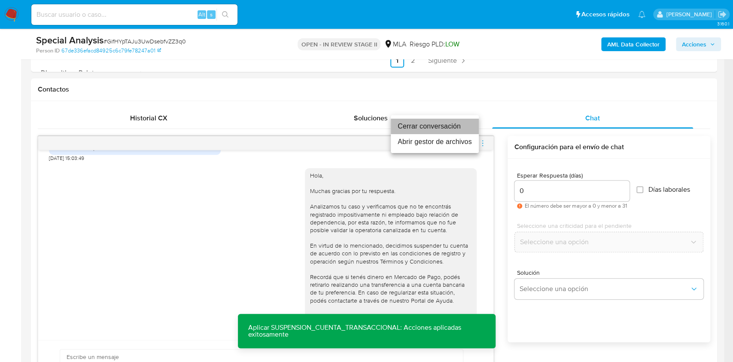
click at [423, 127] on li "Cerrar conversación" at bounding box center [435, 126] width 88 height 15
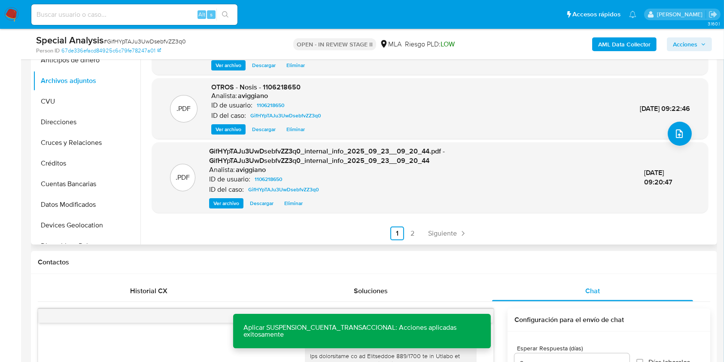
scroll to position [85, 0]
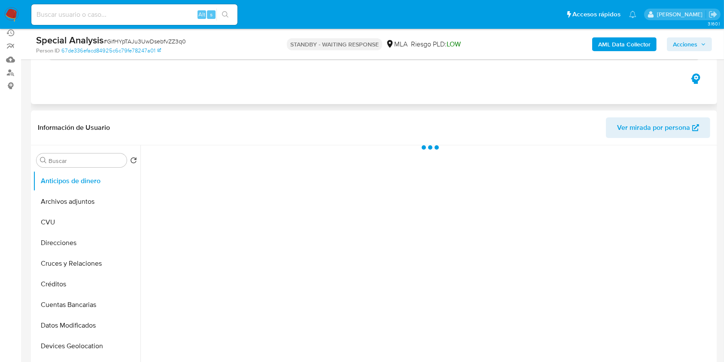
scroll to position [114, 0]
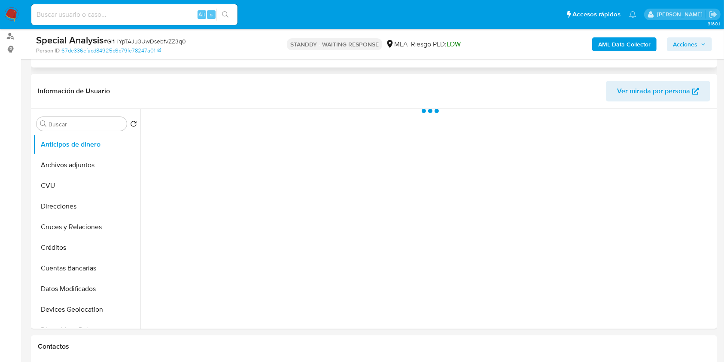
select select "10"
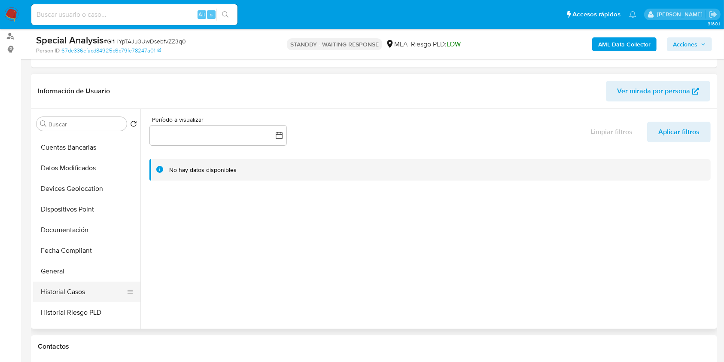
scroll to position [172, 0]
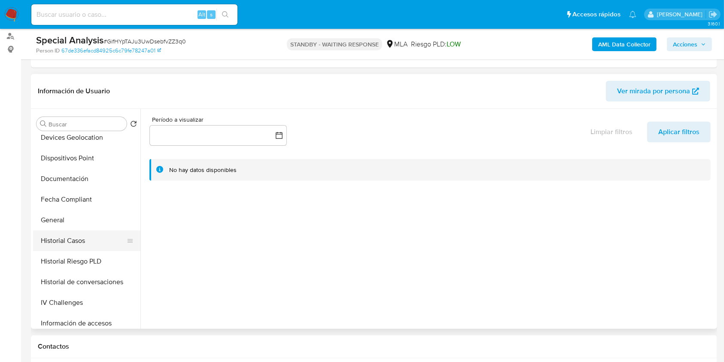
click at [68, 240] on button "Historial Casos" at bounding box center [83, 240] width 101 height 21
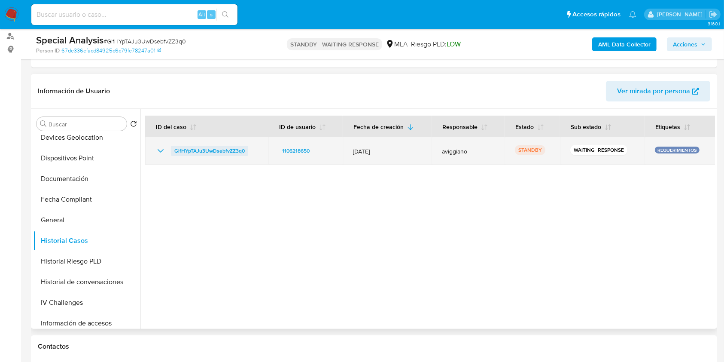
drag, startPoint x: 253, startPoint y: 153, endPoint x: 174, endPoint y: 150, distance: 79.5
click at [174, 150] on div "GifHYpTAJu3UwDsebfvZZ3q0" at bounding box center [206, 151] width 103 height 10
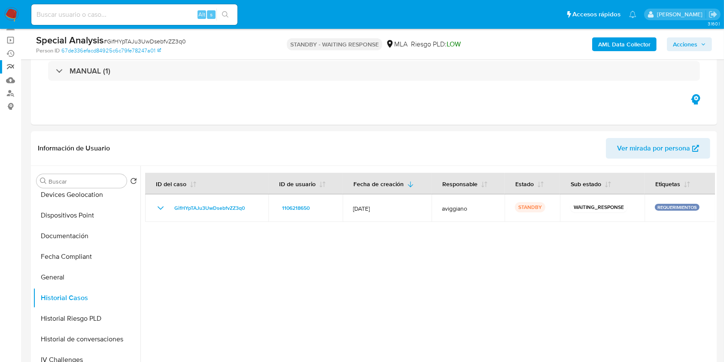
scroll to position [0, 0]
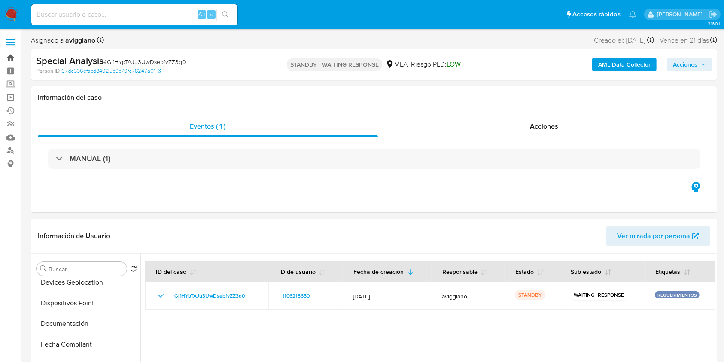
click at [7, 54] on link "Bandeja" at bounding box center [51, 57] width 102 height 13
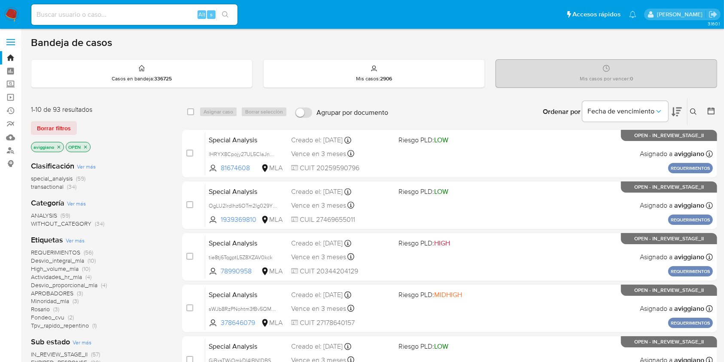
click at [694, 111] on icon at bounding box center [693, 111] width 7 height 7
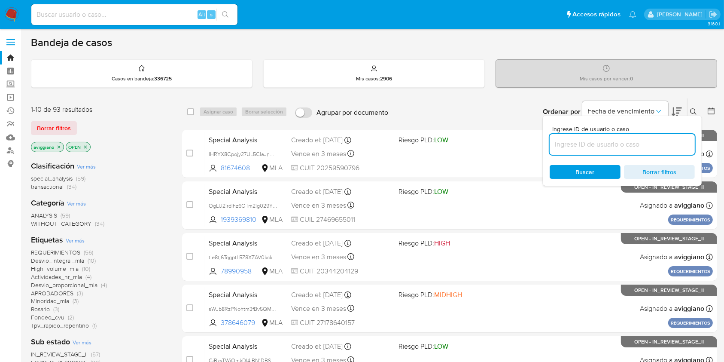
click at [639, 139] on input at bounding box center [622, 144] width 145 height 11
type input "GifHYpTAJu3UwDsebfvZZ3q0"
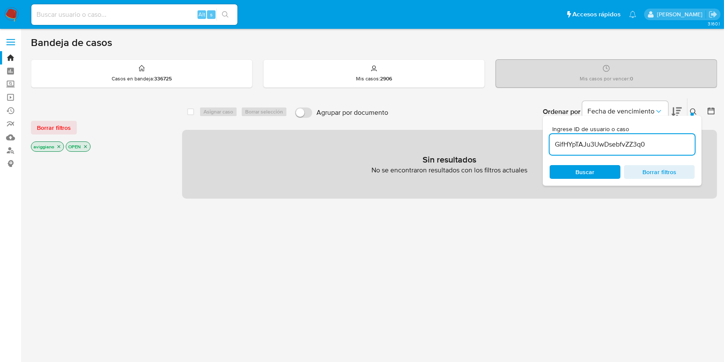
click at [58, 144] on icon "close-filter" at bounding box center [58, 146] width 5 height 5
click at [50, 144] on icon "close-filter" at bounding box center [50, 146] width 5 height 5
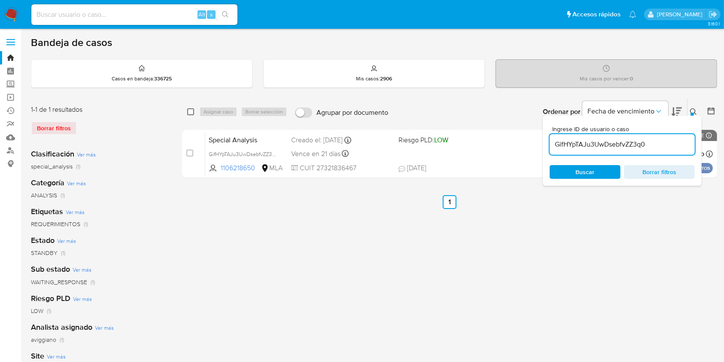
click at [192, 111] on input "checkbox" at bounding box center [190, 111] width 7 height 7
checkbox input "true"
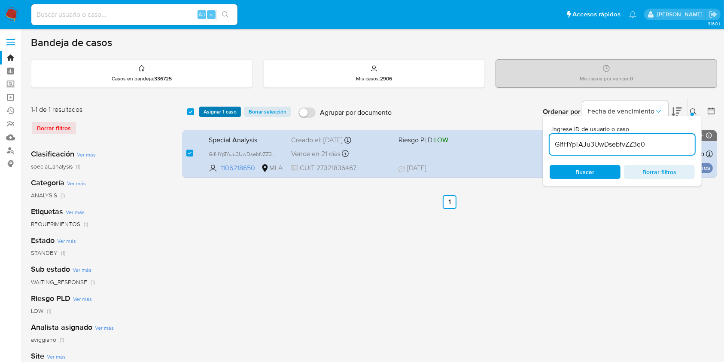
click at [201, 108] on button "Asignar 1 caso" at bounding box center [220, 112] width 42 height 10
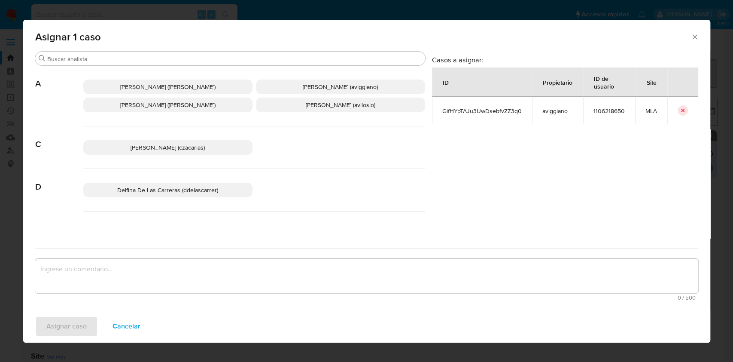
click at [147, 102] on span "[PERSON_NAME] ([PERSON_NAME])" at bounding box center [167, 105] width 95 height 9
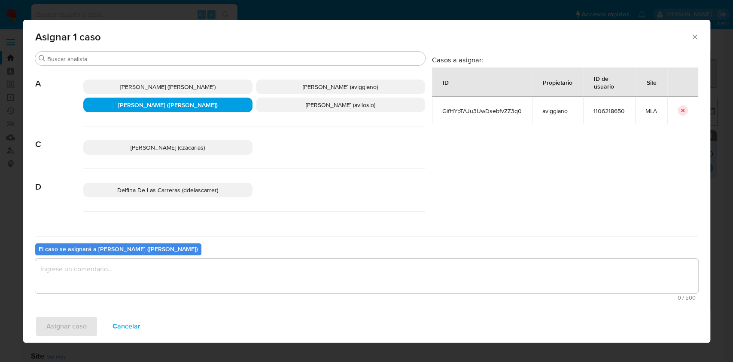
click at [272, 82] on p "[PERSON_NAME] (aviggiano)" at bounding box center [340, 86] width 169 height 15
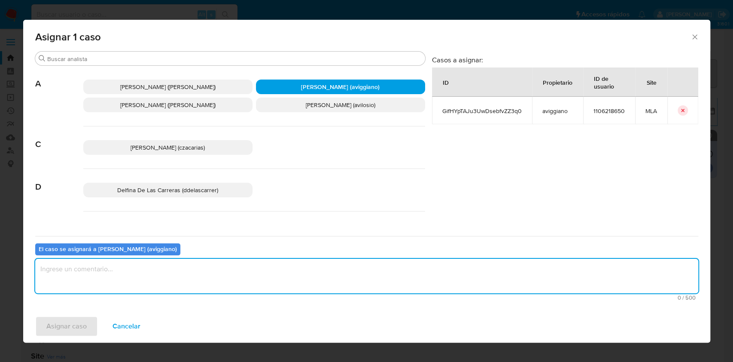
click at [133, 280] on textarea "assign-modal" at bounding box center [366, 276] width 663 height 34
click at [73, 332] on span "Asignar caso" at bounding box center [66, 326] width 40 height 19
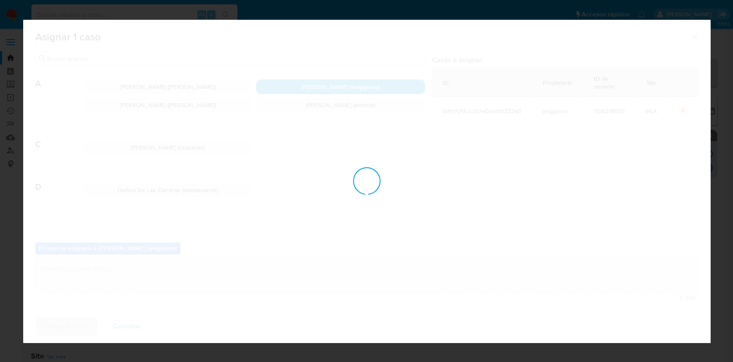
checkbox input "false"
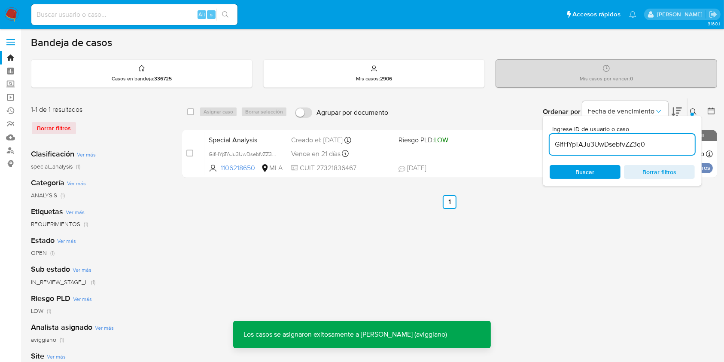
click at [423, 156] on div "Special Analysis GifHYpTAJu3UwDsebfvZZ3q0 1106218650 MLA Riesgo PLD: LOW Creado…" at bounding box center [459, 153] width 508 height 43
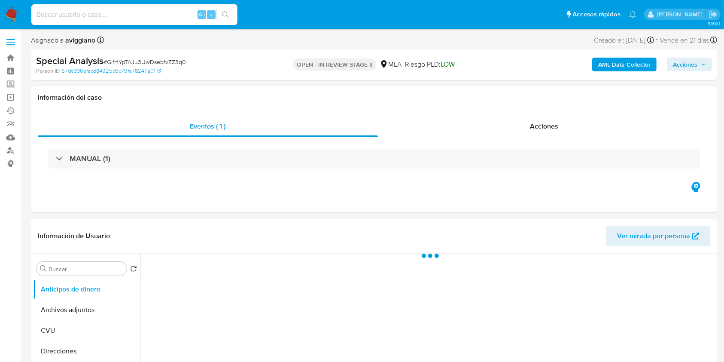
select select "10"
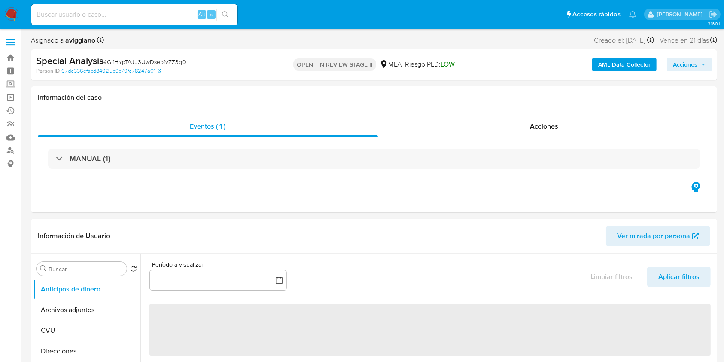
click at [672, 67] on button "Acciones" at bounding box center [689, 65] width 45 height 14
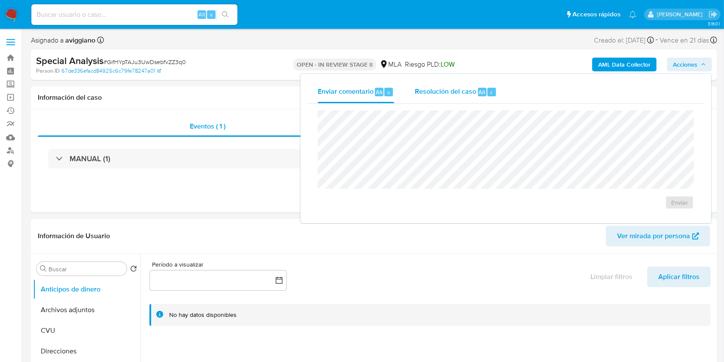
click at [469, 83] on div "Resolución del caso Alt r" at bounding box center [456, 92] width 82 height 22
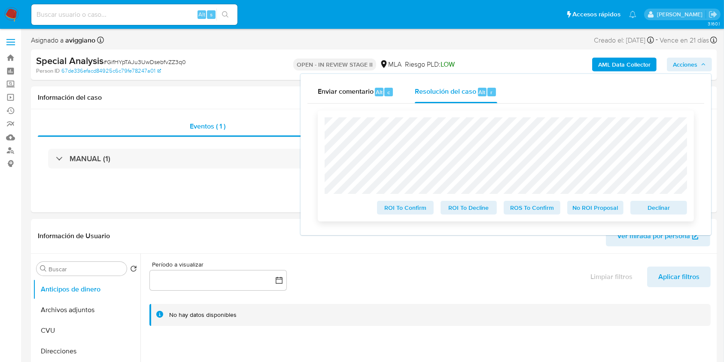
click at [643, 210] on span "Declinar" at bounding box center [659, 207] width 45 height 12
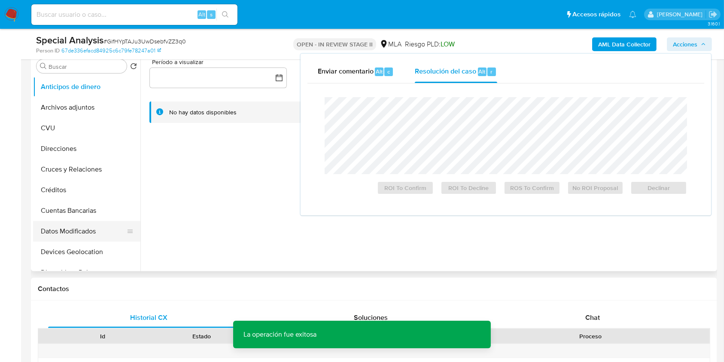
scroll to position [114, 0]
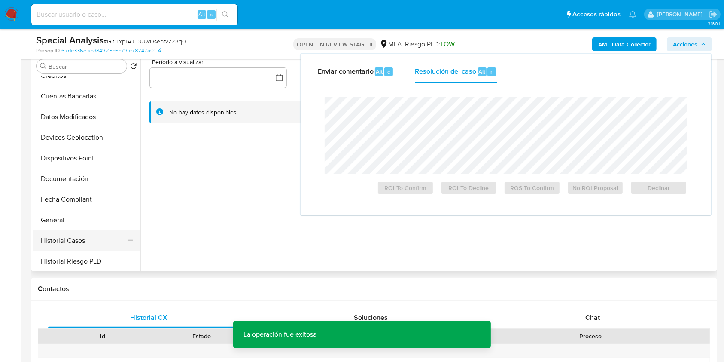
click at [66, 235] on button "Historial Casos" at bounding box center [83, 240] width 101 height 21
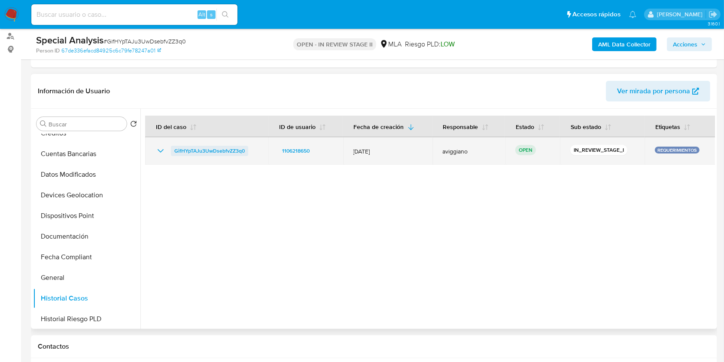
click at [224, 150] on span "GifHYpTAJu3UwDsebfvZZ3q0" at bounding box center [209, 151] width 70 height 10
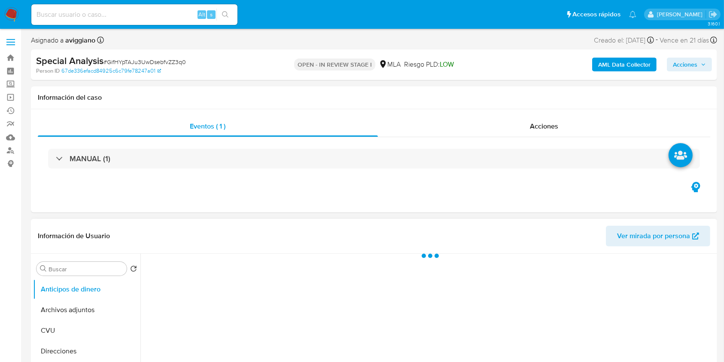
select select "10"
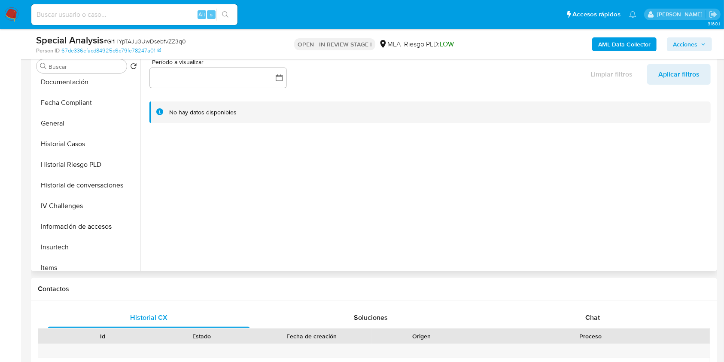
scroll to position [401, 0]
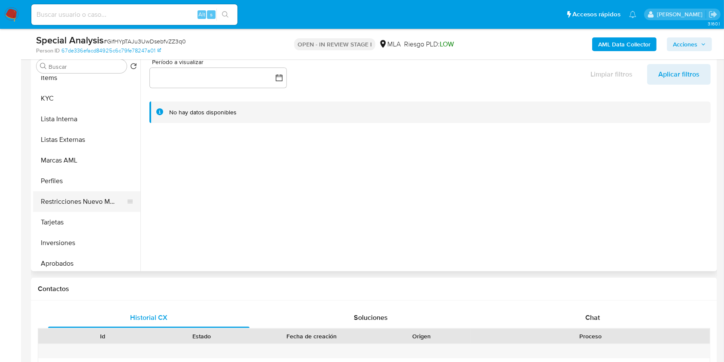
click at [98, 191] on button "Restricciones Nuevo Mundo" at bounding box center [83, 201] width 101 height 21
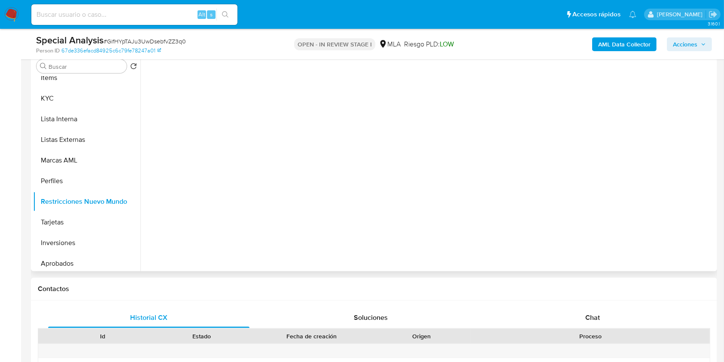
scroll to position [114, 0]
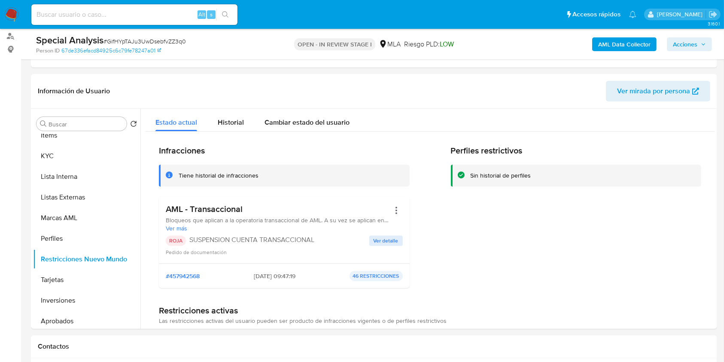
click at [692, 41] on span "Acciones" at bounding box center [685, 44] width 24 height 14
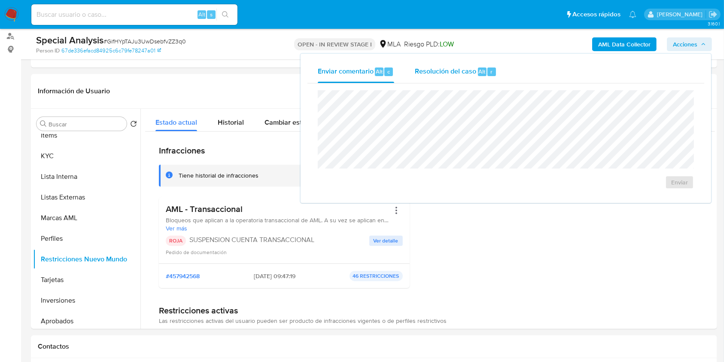
click at [458, 72] on span "Resolución del caso" at bounding box center [445, 71] width 61 height 10
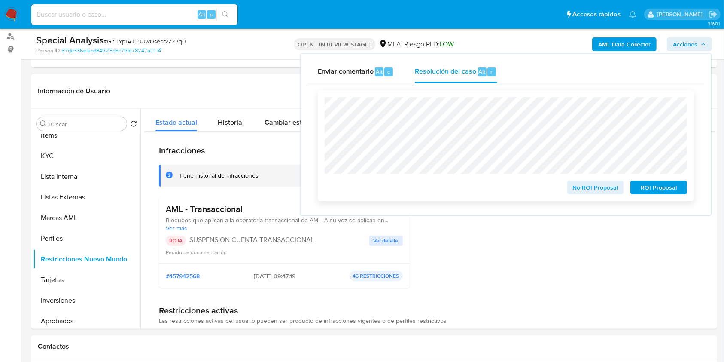
click at [640, 185] on span "ROI Proposal" at bounding box center [659, 187] width 45 height 12
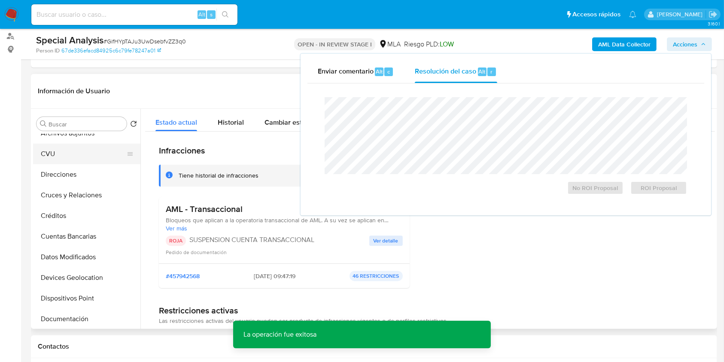
scroll to position [0, 0]
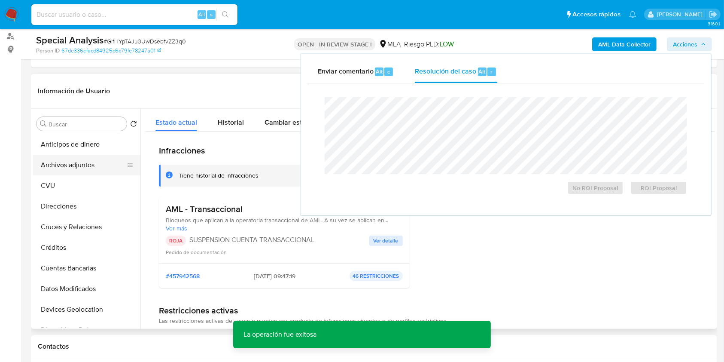
click at [90, 167] on button "Archivos adjuntos" at bounding box center [83, 165] width 101 height 21
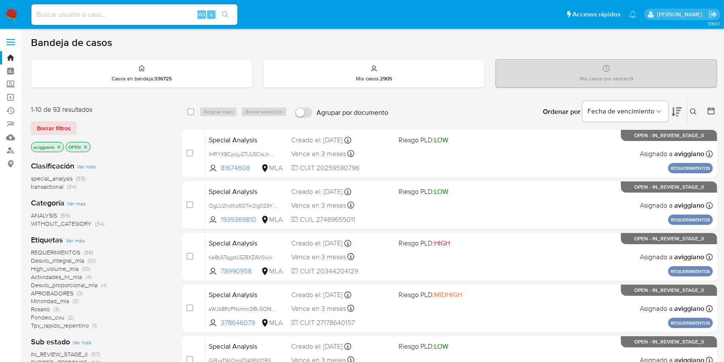
click at [60, 145] on icon "close-filter" at bounding box center [58, 146] width 5 height 5
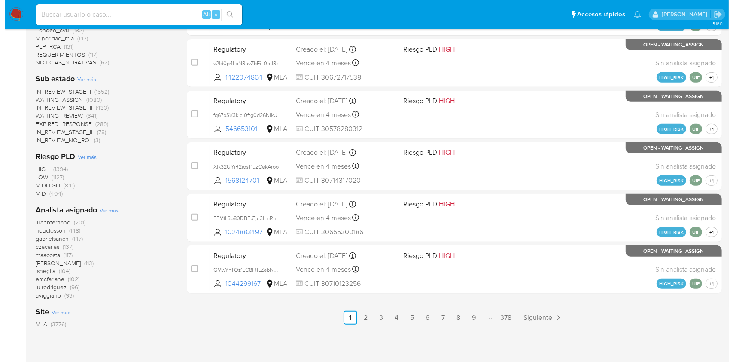
scroll to position [392, 0]
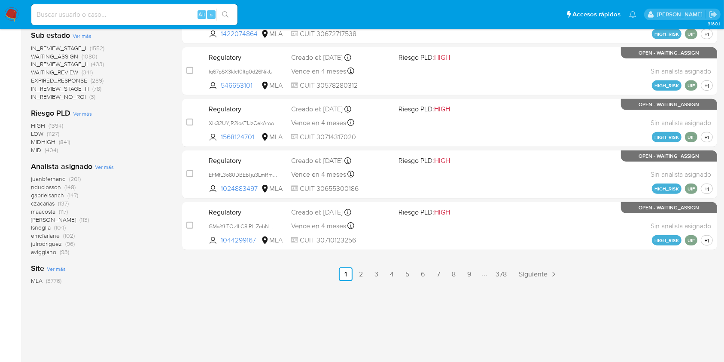
click at [101, 168] on span "Ver más" at bounding box center [104, 167] width 19 height 8
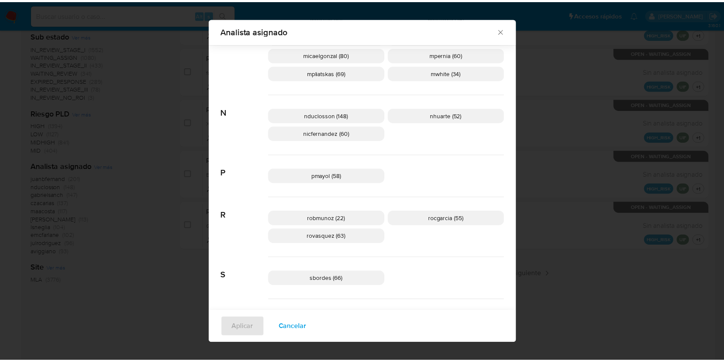
scroll to position [280, 0]
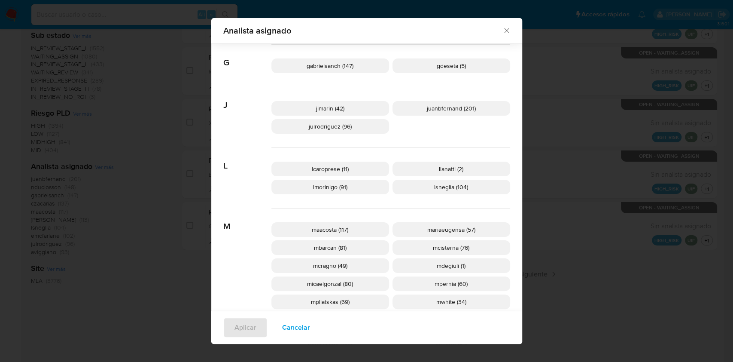
click at [503, 34] on icon "Cerrar" at bounding box center [507, 30] width 9 height 9
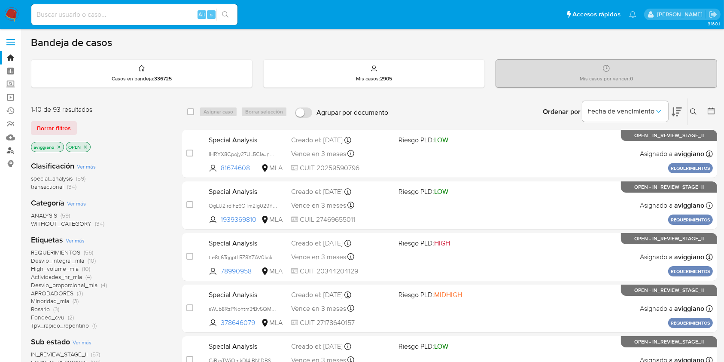
click at [10, 150] on link "Buscador de personas" at bounding box center [51, 150] width 102 height 13
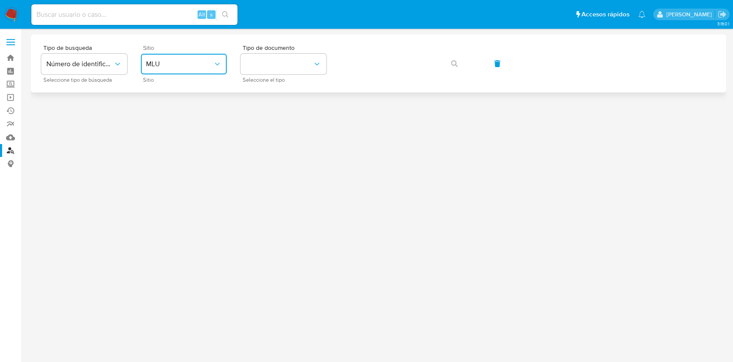
click at [171, 66] on span "MLU" at bounding box center [179, 64] width 67 height 9
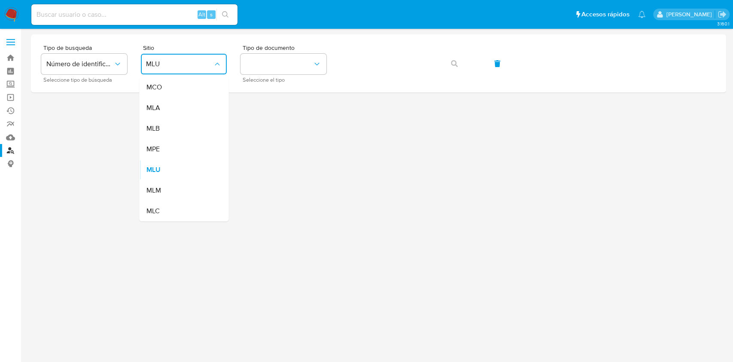
click at [161, 104] on div "MLA" at bounding box center [181, 107] width 70 height 21
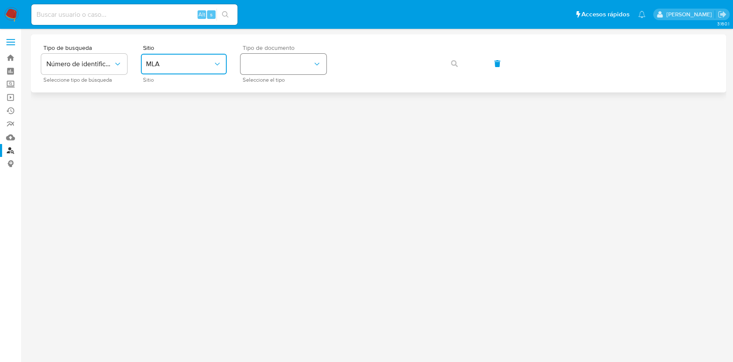
click at [277, 72] on button "identificationType" at bounding box center [284, 64] width 86 height 21
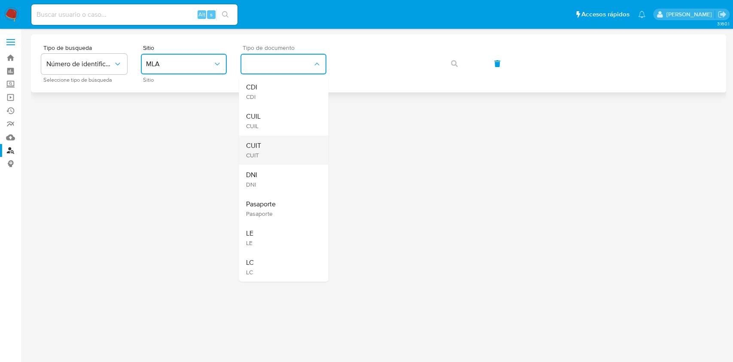
click at [264, 139] on div "CUIT CUIT" at bounding box center [281, 149] width 70 height 29
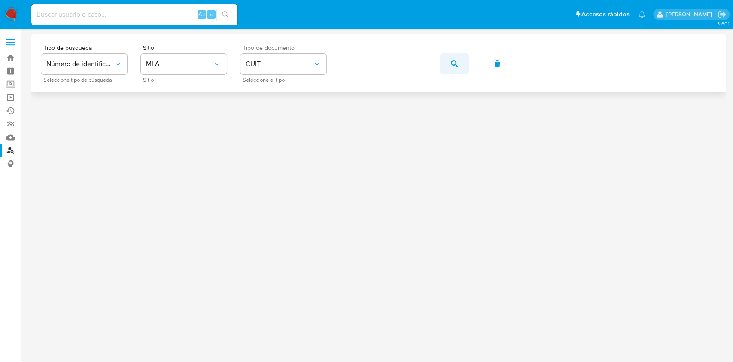
click at [456, 64] on icon "button" at bounding box center [454, 63] width 7 height 7
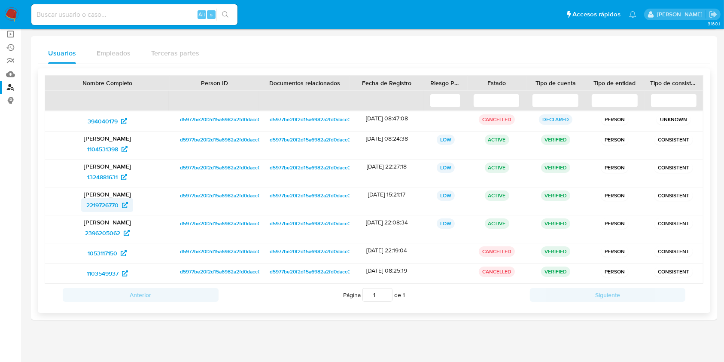
scroll to position [64, 0]
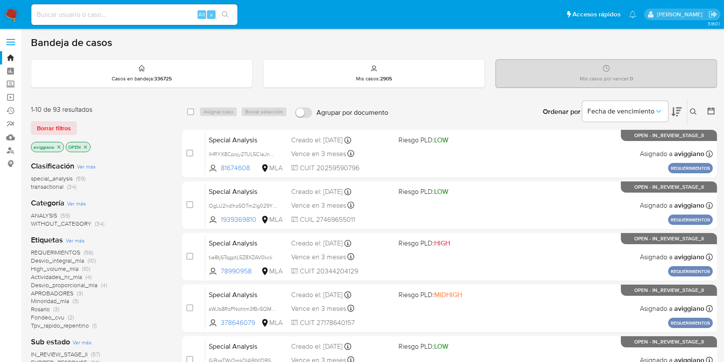
click at [693, 112] on icon at bounding box center [693, 111] width 6 height 6
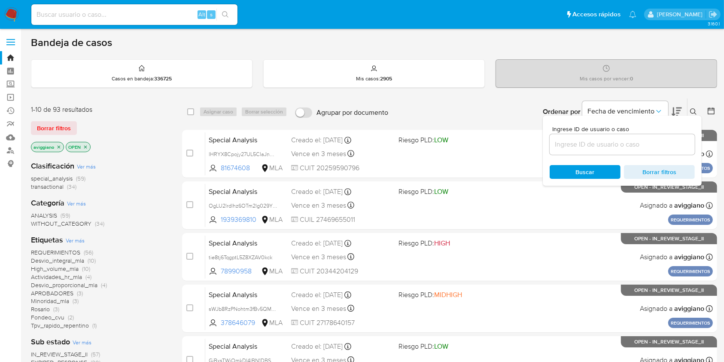
click at [620, 150] on div at bounding box center [622, 144] width 145 height 21
click at [620, 147] on input at bounding box center [622, 144] width 145 height 11
paste input "Ew7RAHUFH8NDL0WwQSGAUUJC"
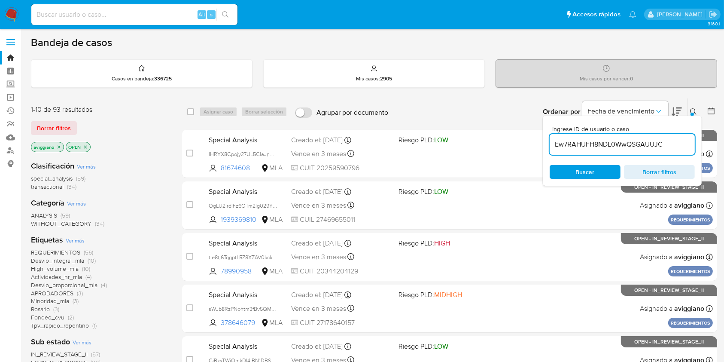
type input "Ew7RAHUFH8NDL0WwQSGAUUJC"
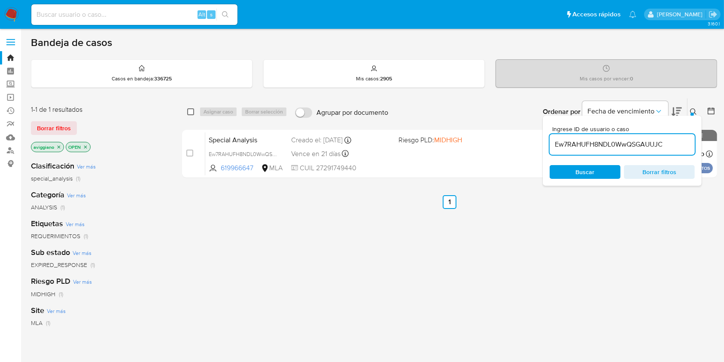
click at [191, 112] on input "checkbox" at bounding box center [190, 111] width 7 height 7
checkbox input "true"
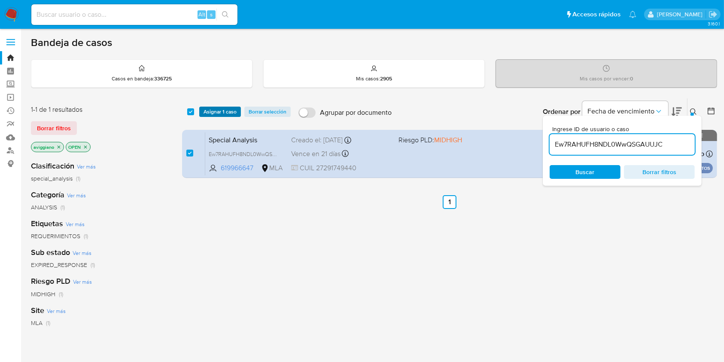
click at [202, 110] on button "Asignar 1 caso" at bounding box center [220, 112] width 42 height 10
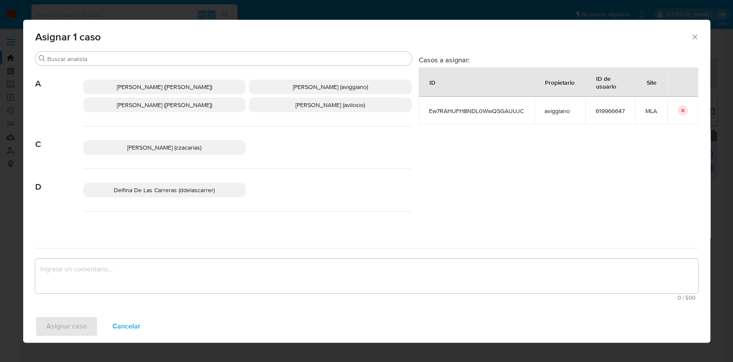
click at [184, 105] on span "Alejandra Alicia Barbieri (alebarbieri)" at bounding box center [164, 105] width 95 height 9
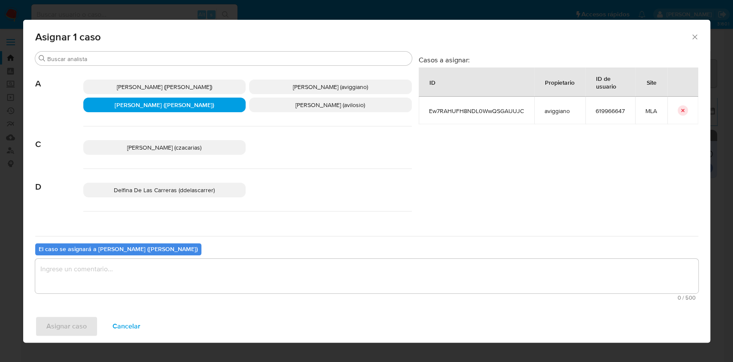
click at [318, 82] on span "Agustina Belen Viggiano (aviggiano)" at bounding box center [330, 86] width 75 height 9
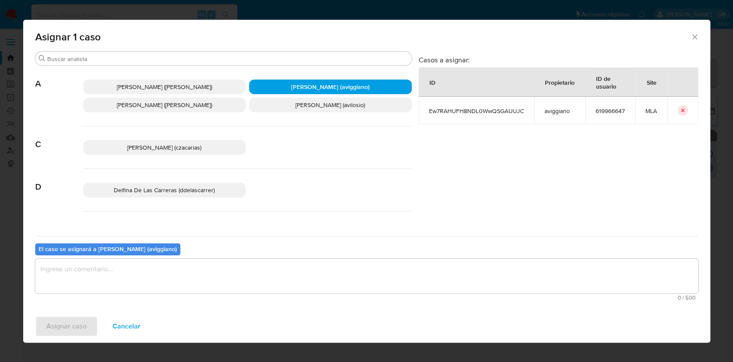
drag, startPoint x: 138, startPoint y: 281, endPoint x: 73, endPoint y: 299, distance: 66.8
click at [131, 283] on textarea "assign-modal" at bounding box center [366, 276] width 663 height 34
click at [57, 323] on span "Asignar caso" at bounding box center [66, 326] width 40 height 19
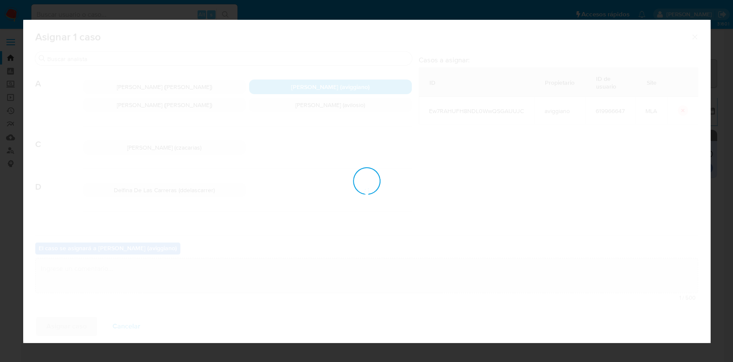
checkbox input "false"
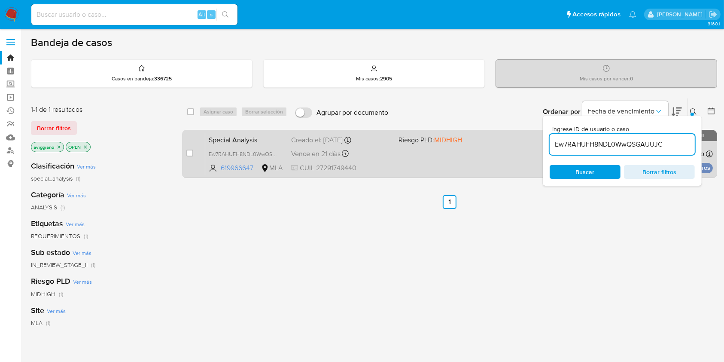
click at [442, 152] on span at bounding box center [449, 153] width 100 height 2
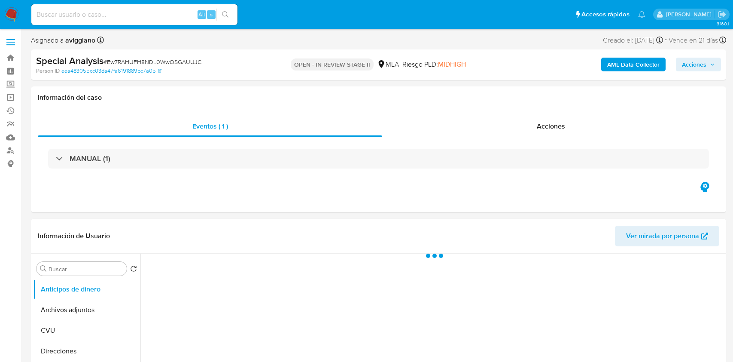
select select "10"
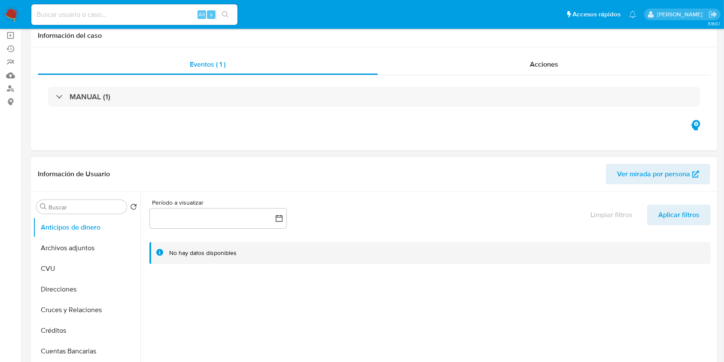
scroll to position [114, 0]
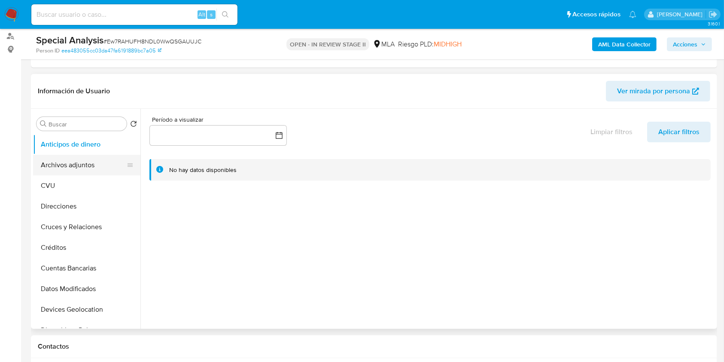
click at [100, 160] on button "Archivos adjuntos" at bounding box center [83, 165] width 101 height 21
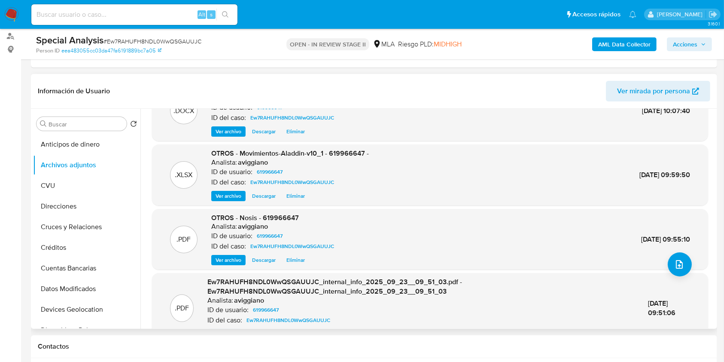
scroll to position [82, 0]
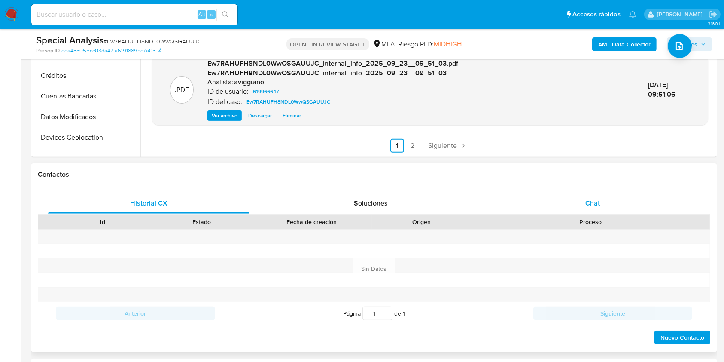
click at [588, 198] on span "Chat" at bounding box center [592, 203] width 15 height 10
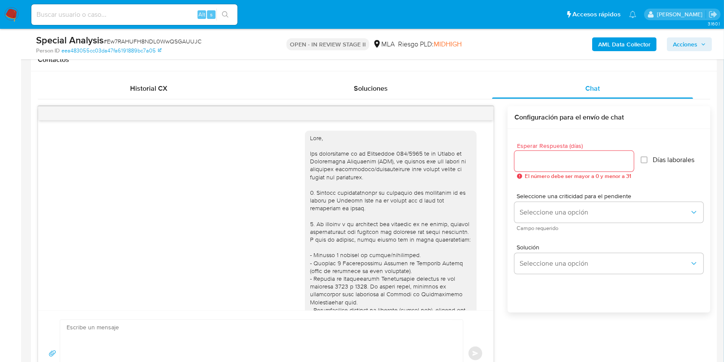
scroll to position [305, 0]
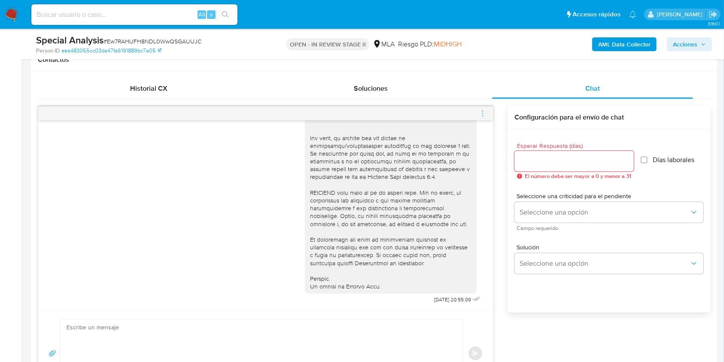
click at [481, 112] on icon "menu-action" at bounding box center [483, 114] width 8 height 8
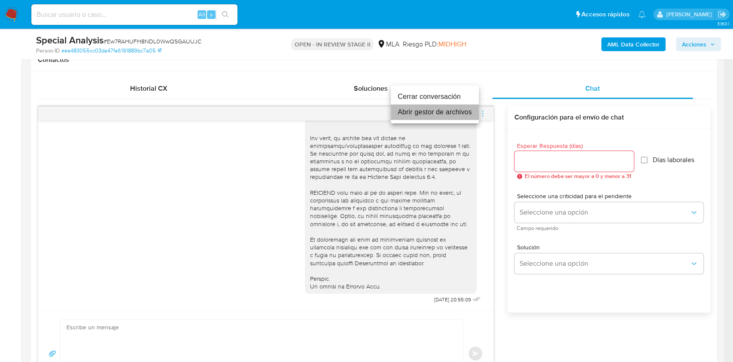
click at [408, 105] on li "Abrir gestor de archivos" at bounding box center [435, 111] width 88 height 15
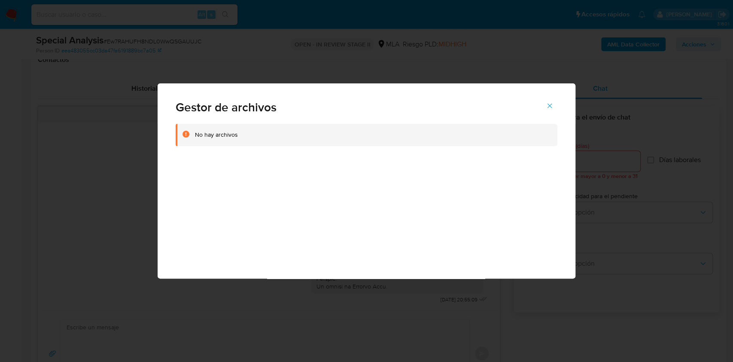
click at [551, 108] on icon "Cerrar" at bounding box center [550, 106] width 8 height 8
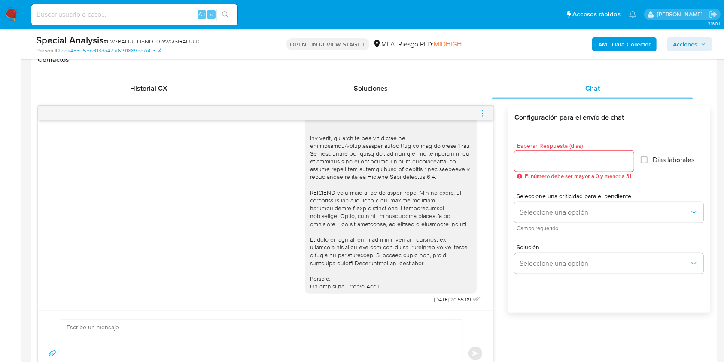
click at [484, 112] on icon "menu-action" at bounding box center [483, 114] width 8 height 8
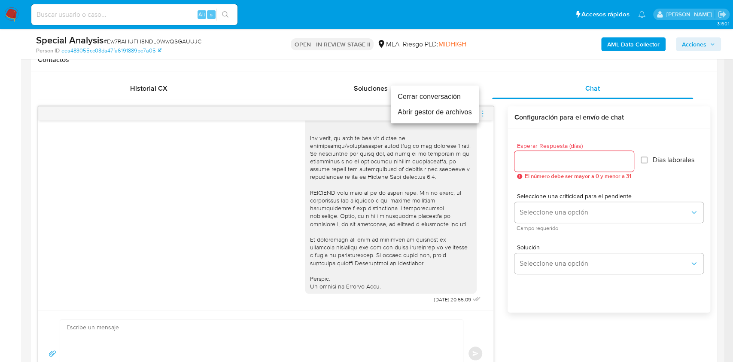
click at [433, 93] on li "Cerrar conversación" at bounding box center [435, 96] width 88 height 15
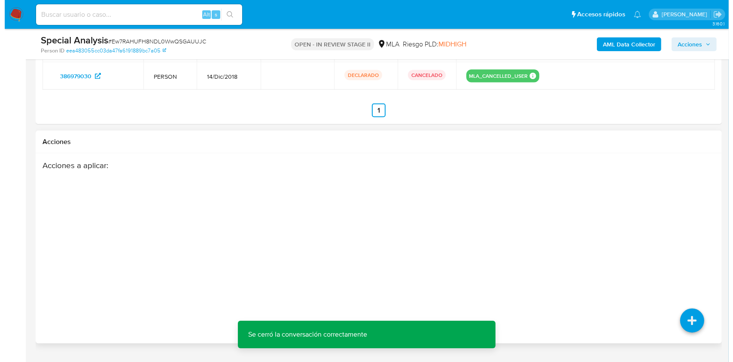
scroll to position [1471, 0]
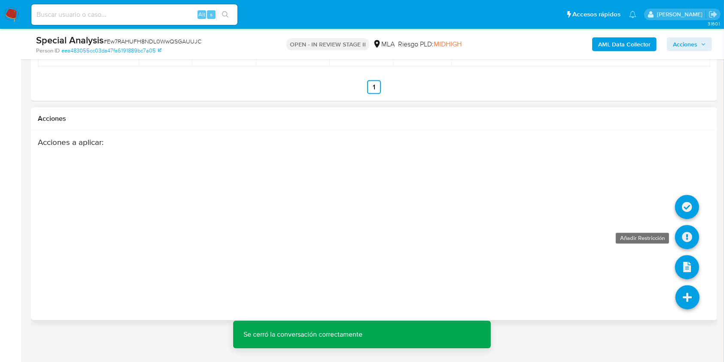
click at [688, 239] on icon at bounding box center [687, 237] width 24 height 24
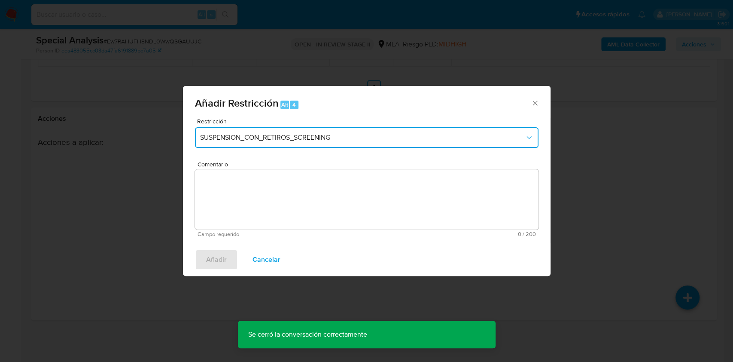
click at [322, 133] on span "SUSPENSION_CON_RETIROS_SCREENING" at bounding box center [362, 137] width 325 height 9
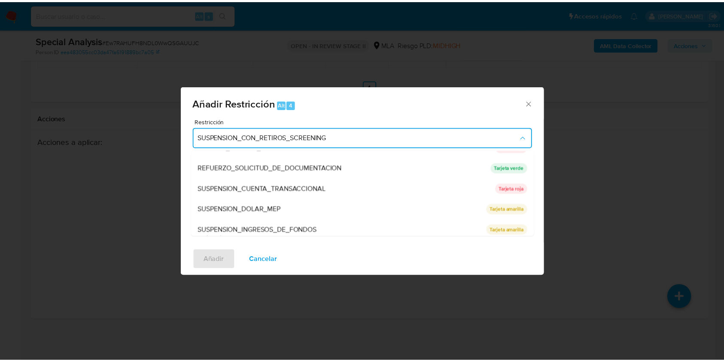
scroll to position [182, 0]
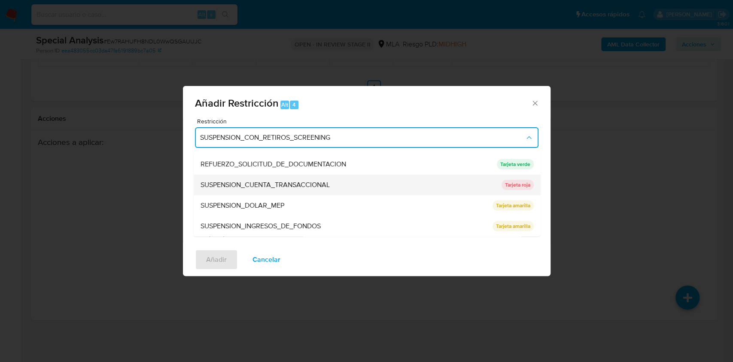
click at [286, 187] on span "SUSPENSION_CUENTA_TRANSACCIONAL" at bounding box center [264, 184] width 129 height 9
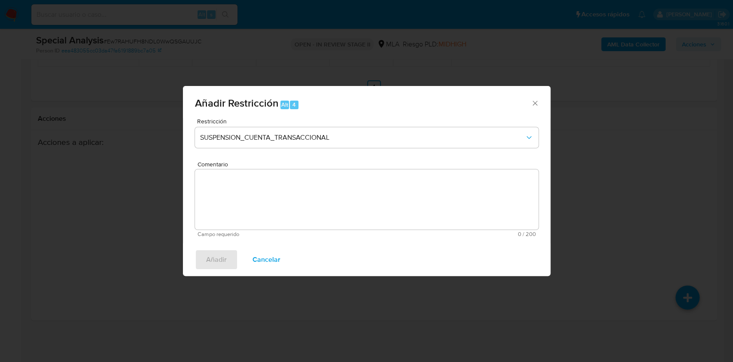
click at [275, 199] on textarea "Comentario" at bounding box center [367, 199] width 344 height 60
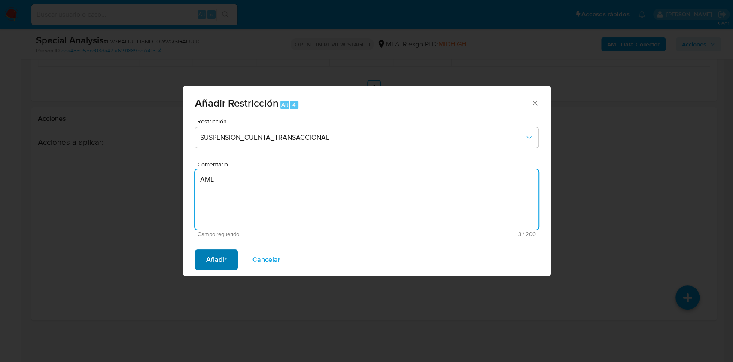
type textarea "AML"
click at [223, 261] on span "Añadir" at bounding box center [216, 259] width 21 height 19
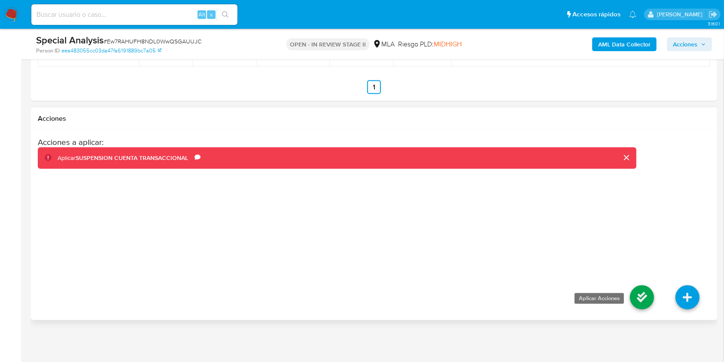
click at [648, 299] on icon at bounding box center [642, 297] width 24 height 24
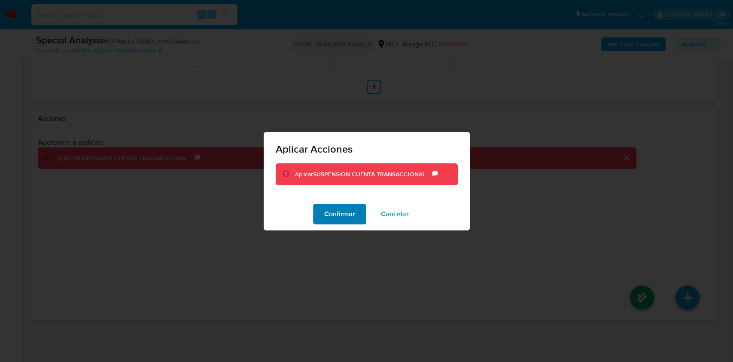
click at [341, 217] on span "Confirmar" at bounding box center [339, 213] width 31 height 19
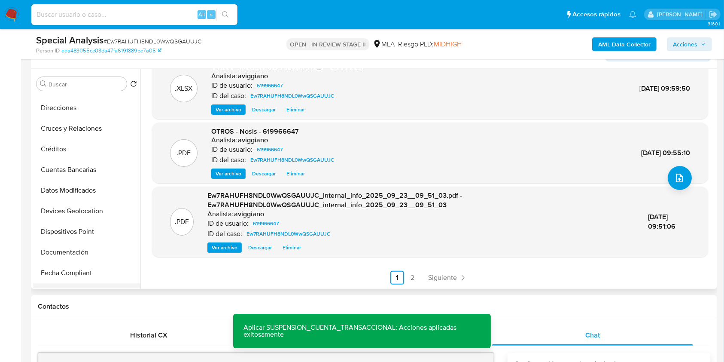
scroll to position [114, 0]
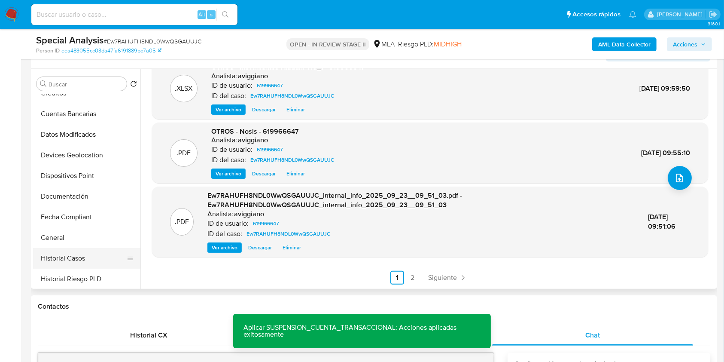
click at [70, 256] on button "Historial Casos" at bounding box center [83, 258] width 101 height 21
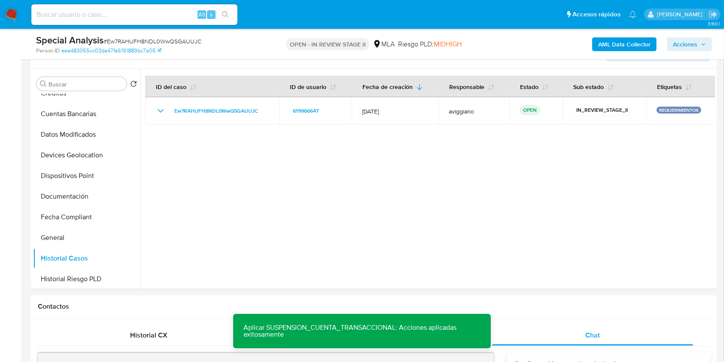
click at [672, 50] on button "Acciones" at bounding box center [689, 44] width 45 height 14
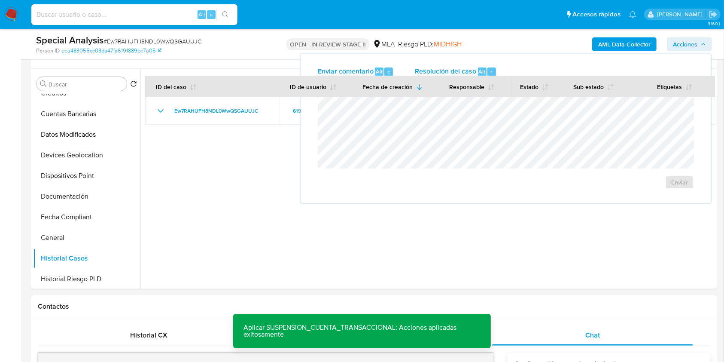
click at [450, 72] on span "Resolución del caso" at bounding box center [445, 71] width 61 height 10
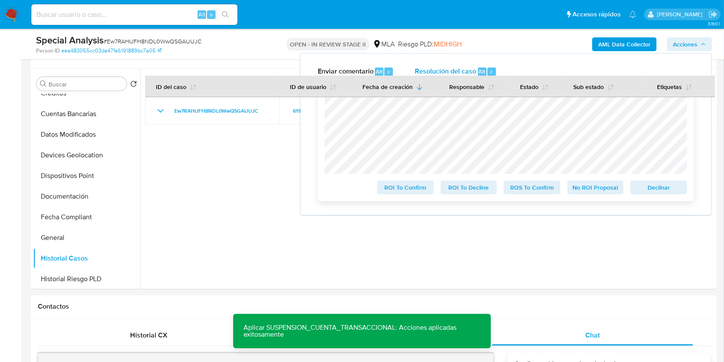
drag, startPoint x: 650, startPoint y: 188, endPoint x: 605, endPoint y: 186, distance: 44.7
click at [649, 188] on span "Declinar" at bounding box center [659, 187] width 45 height 12
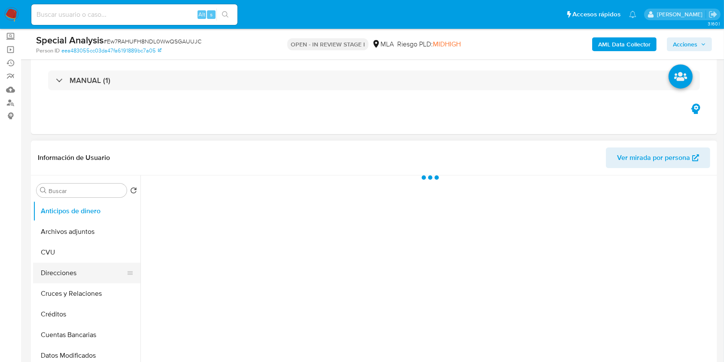
scroll to position [114, 0]
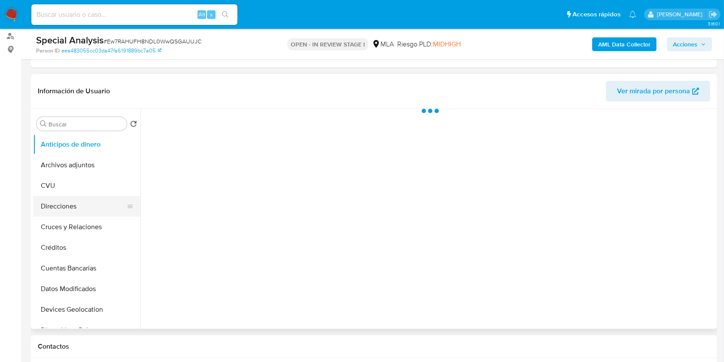
select select "10"
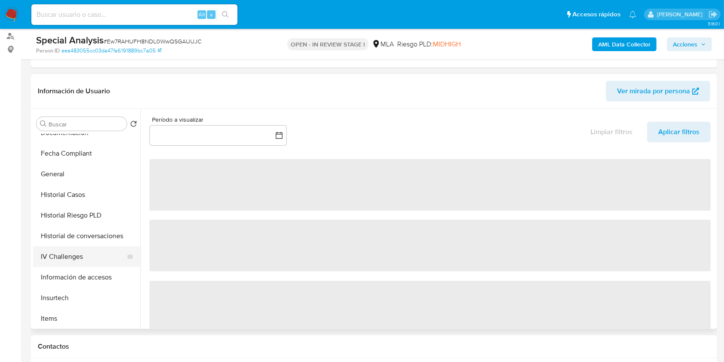
scroll to position [229, 0]
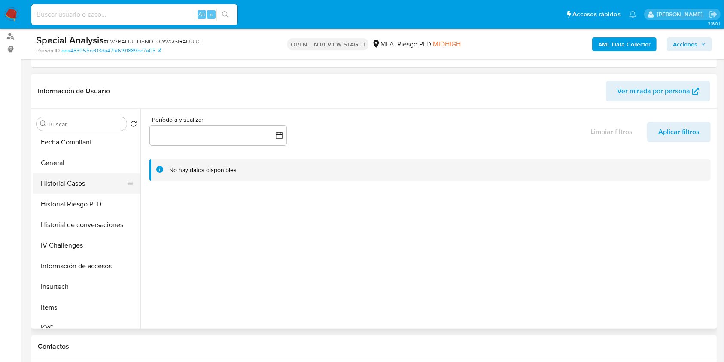
click at [91, 185] on button "Historial Casos" at bounding box center [83, 183] width 101 height 21
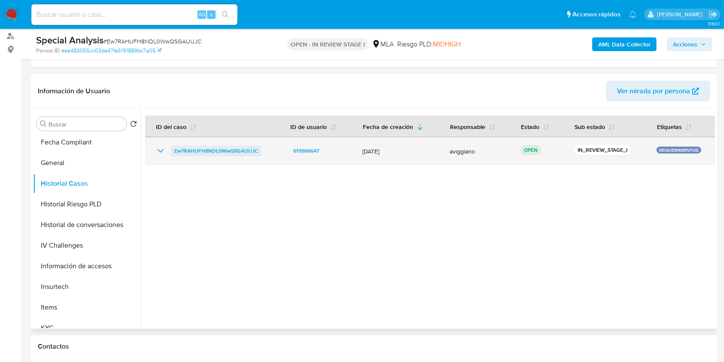
click at [247, 154] on span "Ew7RAHUFH8NDL0WwQSGAUUJC" at bounding box center [216, 151] width 84 height 10
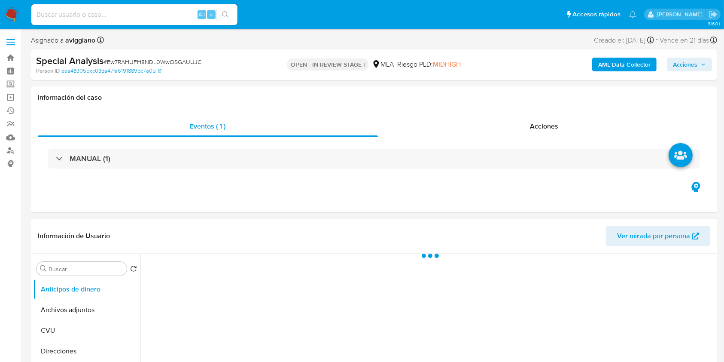
click at [685, 67] on span "Acciones" at bounding box center [685, 65] width 24 height 14
select select "10"
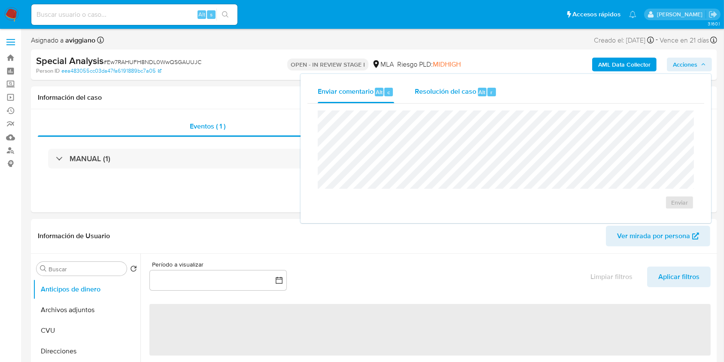
click at [439, 82] on div "Resolución del caso Alt r" at bounding box center [456, 92] width 82 height 22
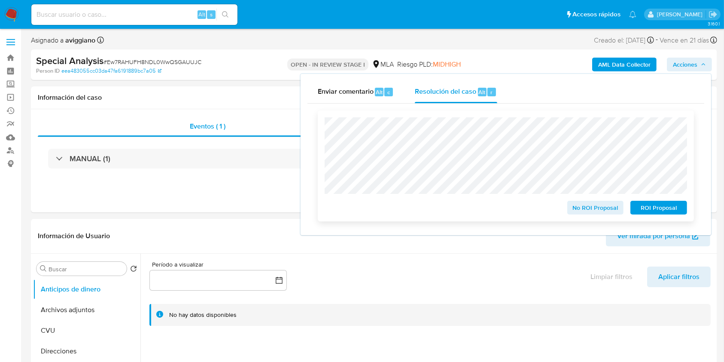
click at [323, 123] on div "No ROI Proposal ROI Proposal" at bounding box center [506, 165] width 376 height 111
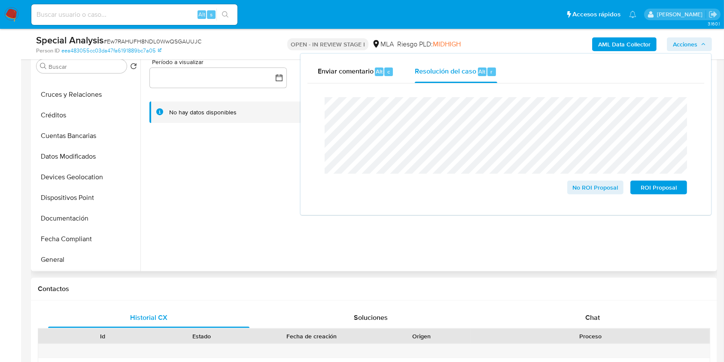
scroll to position [114, 0]
click at [76, 232] on button "Historial Casos" at bounding box center [83, 240] width 101 height 21
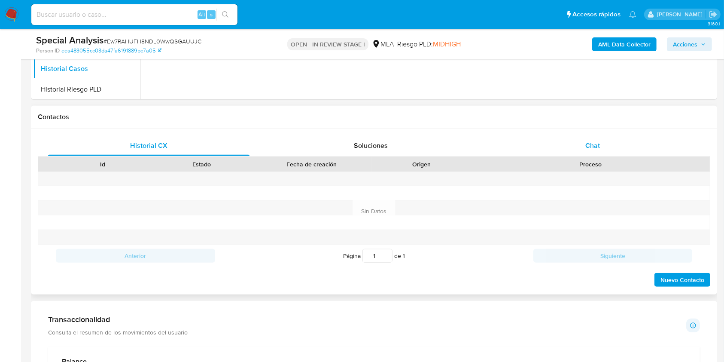
click at [619, 143] on div "Chat" at bounding box center [592, 145] width 201 height 21
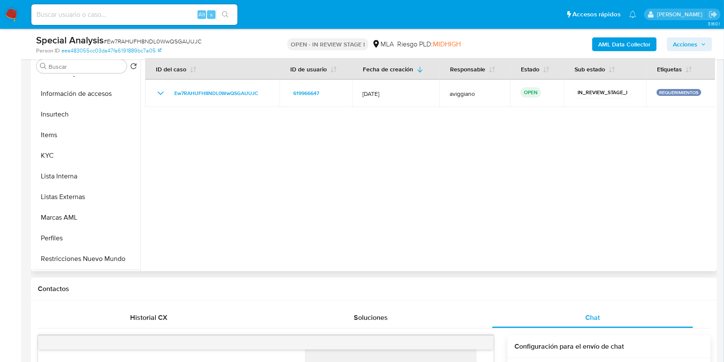
scroll to position [401, 0]
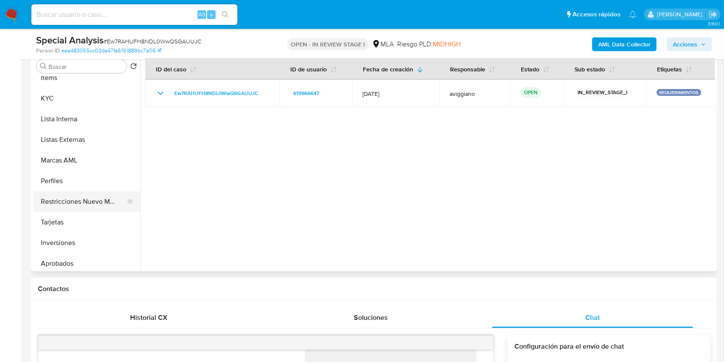
click at [67, 207] on button "Restricciones Nuevo Mundo" at bounding box center [83, 201] width 101 height 21
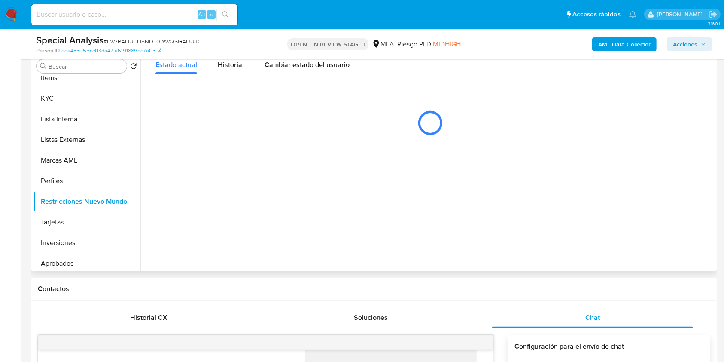
scroll to position [114, 0]
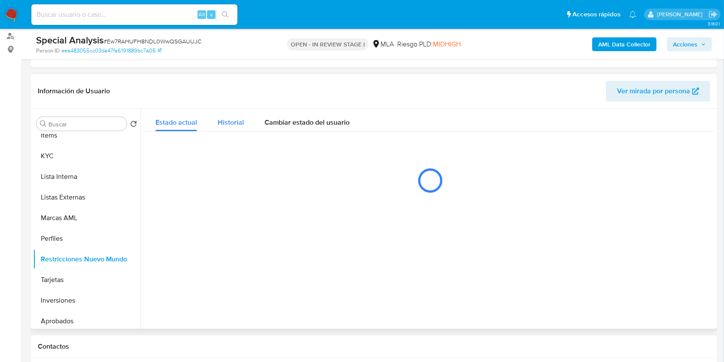
drag, startPoint x: 229, startPoint y: 119, endPoint x: 225, endPoint y: 120, distance: 4.6
click at [228, 118] on span "Historial" at bounding box center [231, 122] width 26 height 10
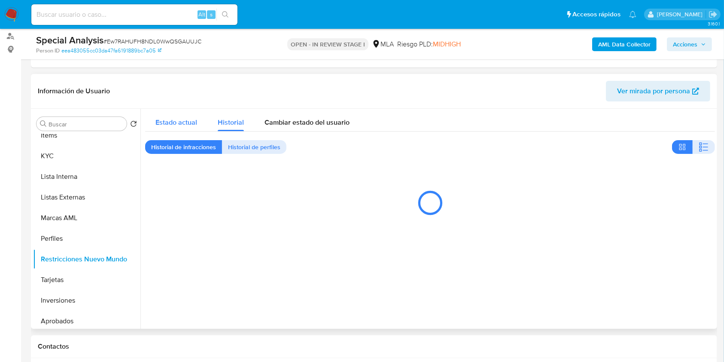
click at [180, 128] on div "Estado actual" at bounding box center [176, 120] width 42 height 23
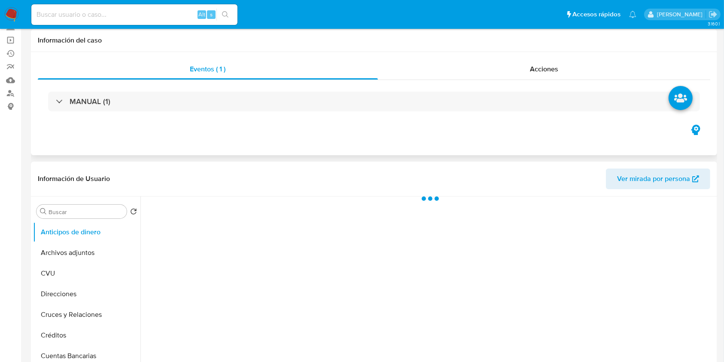
select select "10"
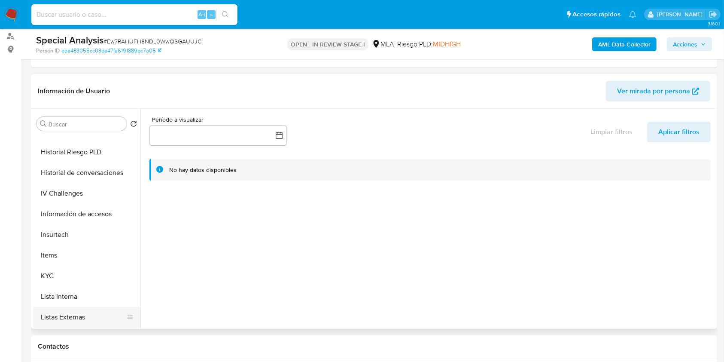
scroll to position [344, 0]
click at [79, 319] on button "Restricciones Nuevo Mundo" at bounding box center [83, 316] width 101 height 21
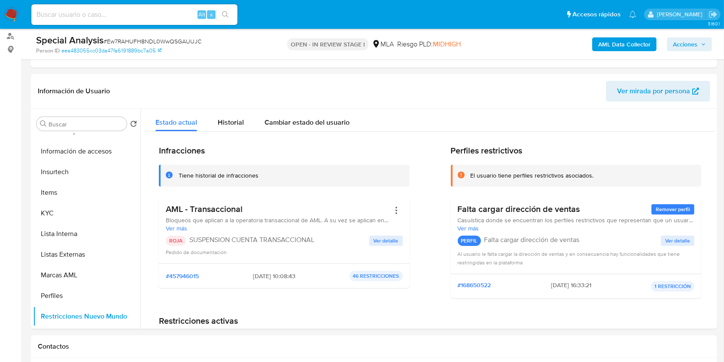
click at [688, 43] on span "Acciones" at bounding box center [685, 44] width 24 height 14
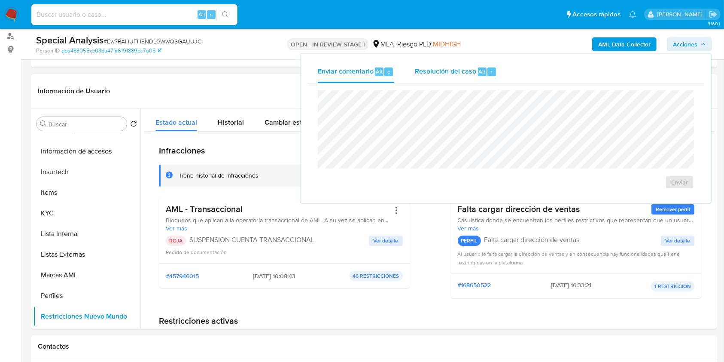
click at [464, 73] on span "Resolución del caso" at bounding box center [445, 71] width 61 height 10
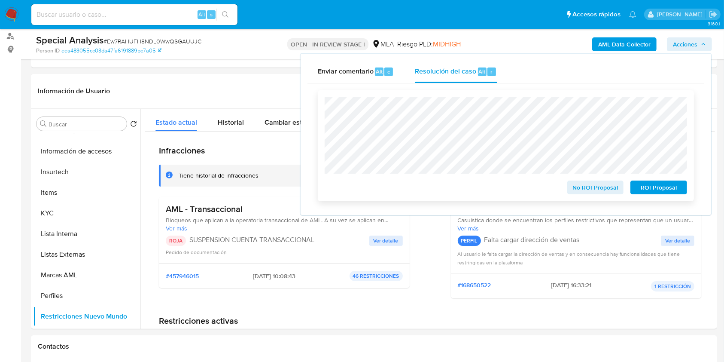
click at [672, 186] on span "ROI Proposal" at bounding box center [659, 187] width 45 height 12
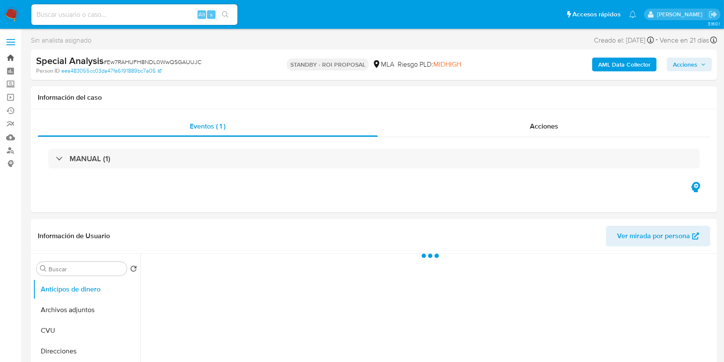
click at [12, 58] on link "Bandeja" at bounding box center [51, 57] width 102 height 13
select select "10"
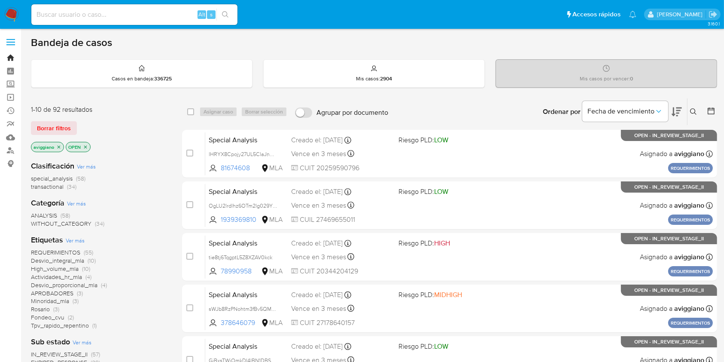
click at [10, 58] on link "Bandeja" at bounding box center [51, 57] width 102 height 13
click at [691, 108] on icon at bounding box center [693, 111] width 7 height 7
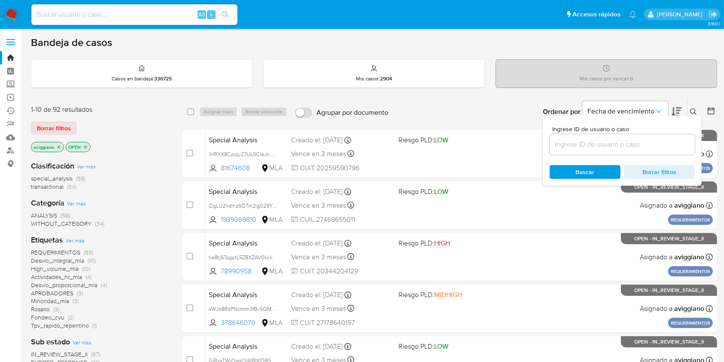
click at [633, 137] on div at bounding box center [622, 144] width 145 height 21
click at [629, 143] on input at bounding box center [622, 144] width 145 height 11
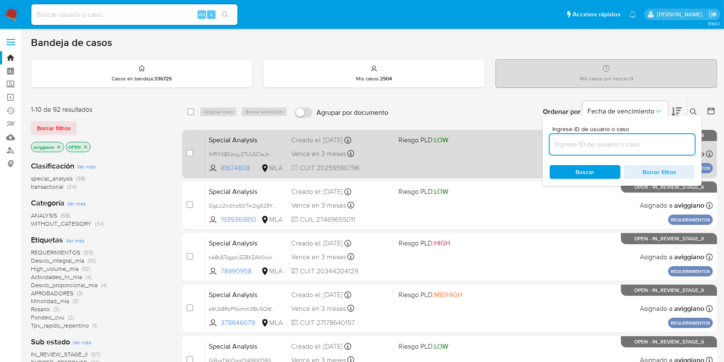
paste input "BwqWtYQJFBBFCbBP1tgrwLZz"
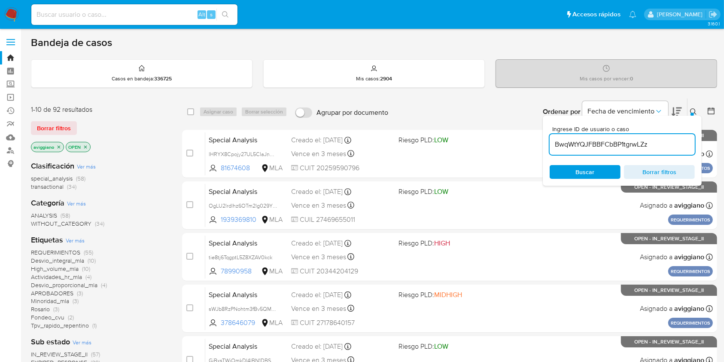
type input "BwqWtYQJFBBFCbBP1tgrwLZz"
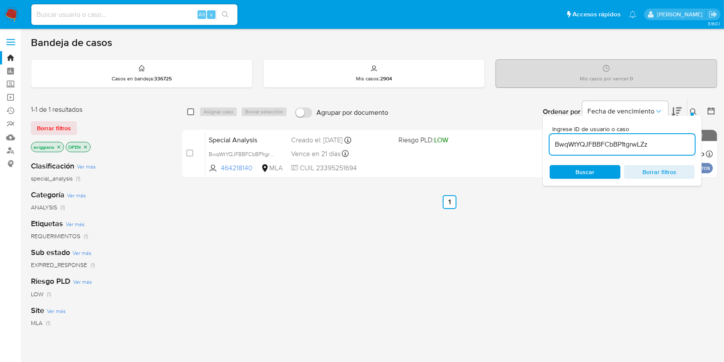
click at [189, 112] on input "checkbox" at bounding box center [190, 111] width 7 height 7
checkbox input "true"
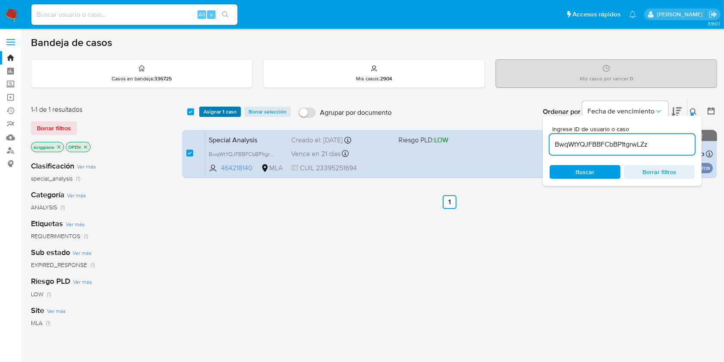
click at [206, 109] on span "Asignar 1 caso" at bounding box center [220, 111] width 33 height 9
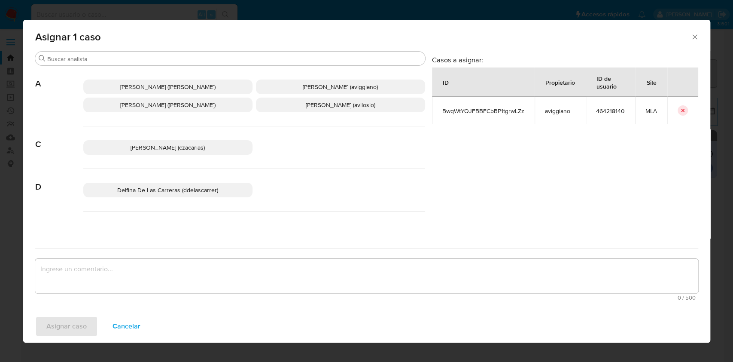
click at [317, 84] on span "Agustina Belen Viggiano (aviggiano)" at bounding box center [340, 86] width 75 height 9
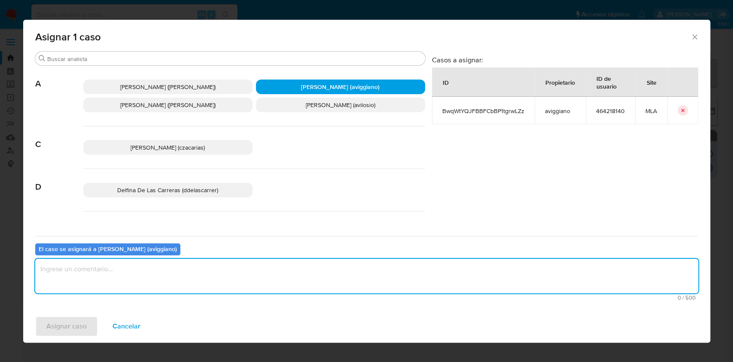
click at [182, 277] on textarea "assign-modal" at bounding box center [366, 276] width 663 height 34
click at [73, 325] on span "Asignar caso" at bounding box center [66, 326] width 40 height 19
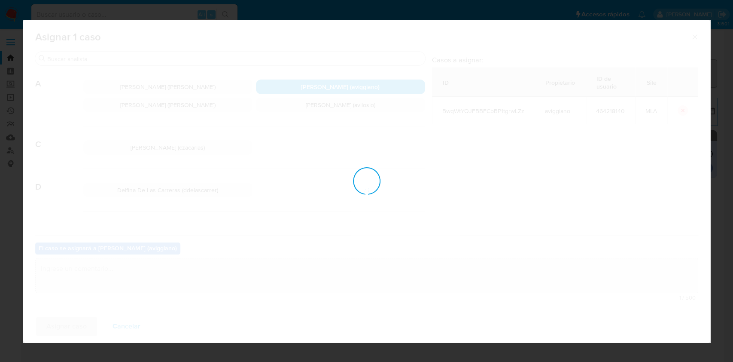
checkbox input "false"
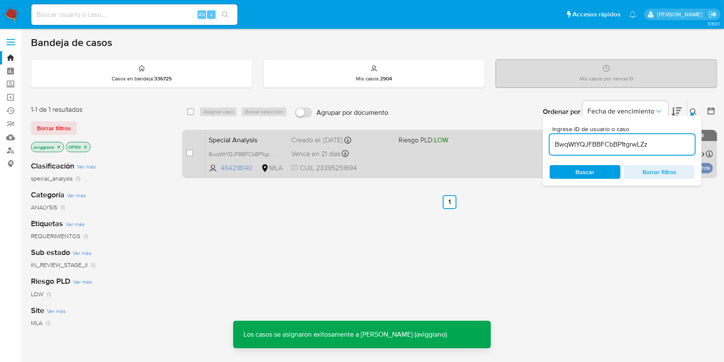
click at [450, 161] on div "Special Analysis BwqWtYQJFBBFCbBP1tgrwLZz 464218140 MLA Riesgo PLD: LOW Creado …" at bounding box center [459, 153] width 508 height 43
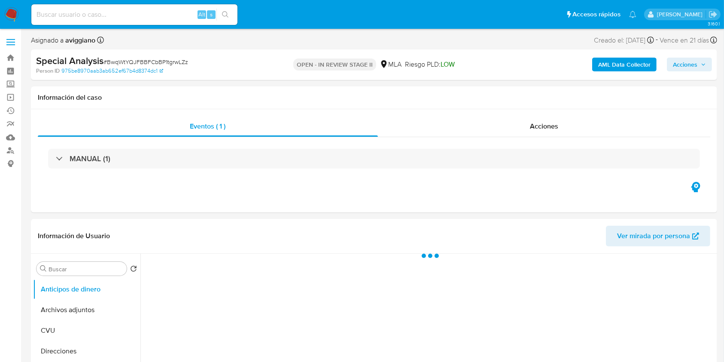
select select "10"
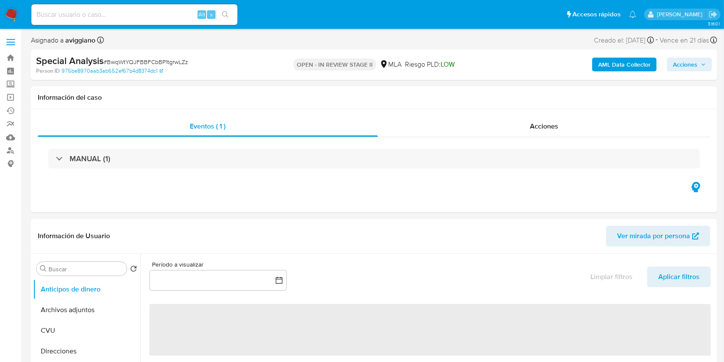
click at [673, 60] on button "Acciones" at bounding box center [689, 65] width 45 height 14
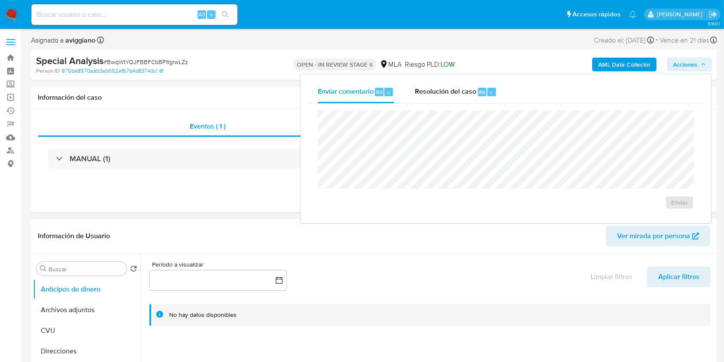
click at [451, 74] on div "Enviar comentario Alt c Resolución del caso Alt r Enviar" at bounding box center [506, 148] width 411 height 149
click at [443, 88] on span "Resolución del caso" at bounding box center [445, 92] width 61 height 10
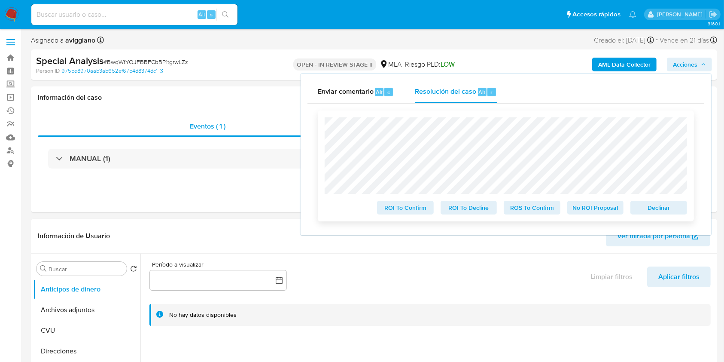
click at [667, 210] on span "Declinar" at bounding box center [659, 207] width 45 height 12
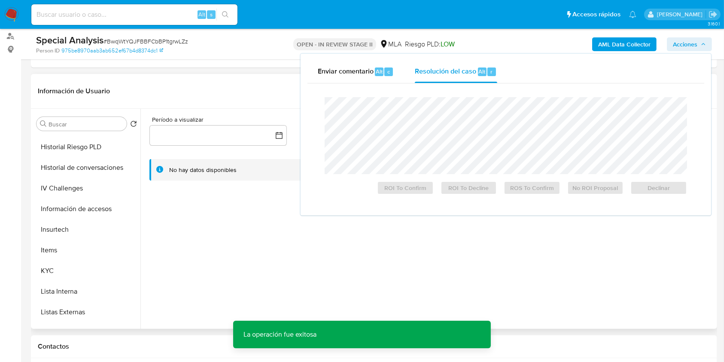
scroll to position [229, 0]
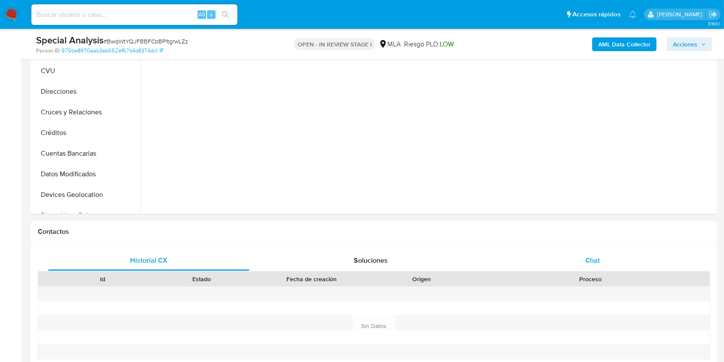
select select "10"
click at [597, 263] on span "Chat" at bounding box center [592, 260] width 15 height 10
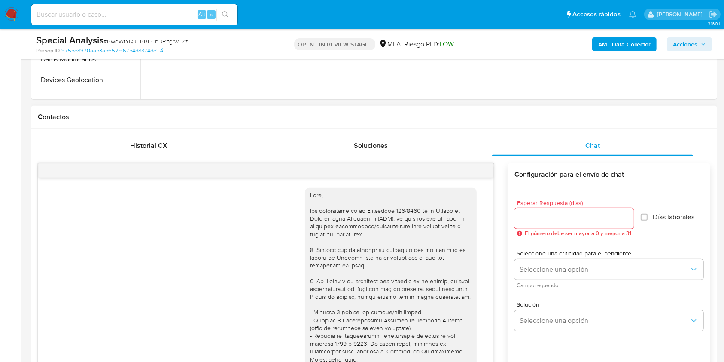
scroll to position [305, 0]
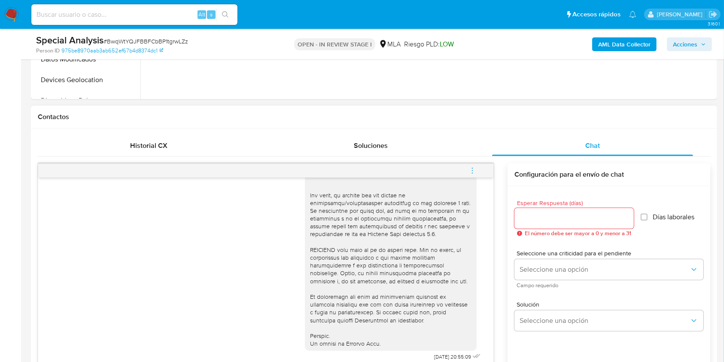
click at [473, 173] on icon "menu-action" at bounding box center [473, 171] width 8 height 8
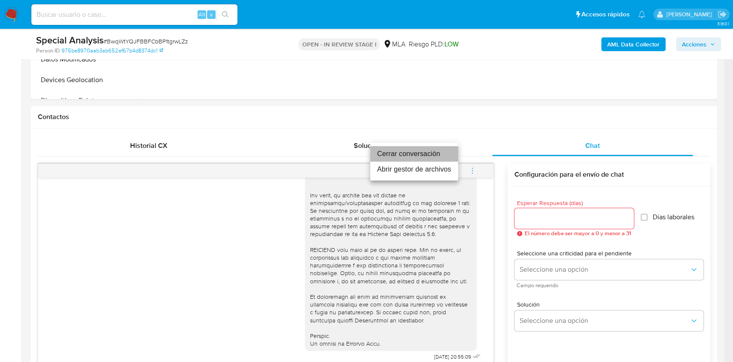
click at [387, 155] on li "Cerrar conversación" at bounding box center [414, 153] width 88 height 15
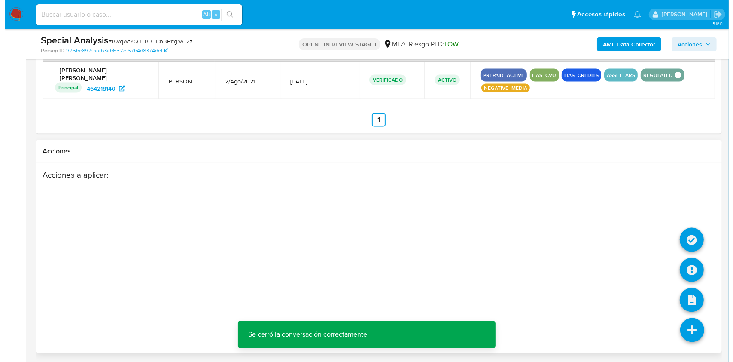
scroll to position [1332, 0]
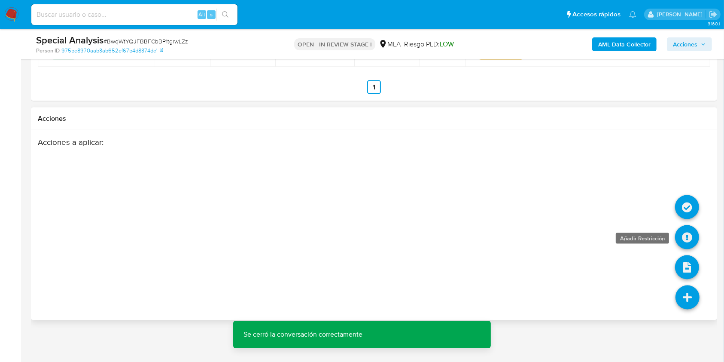
click at [689, 242] on icon at bounding box center [687, 237] width 24 height 24
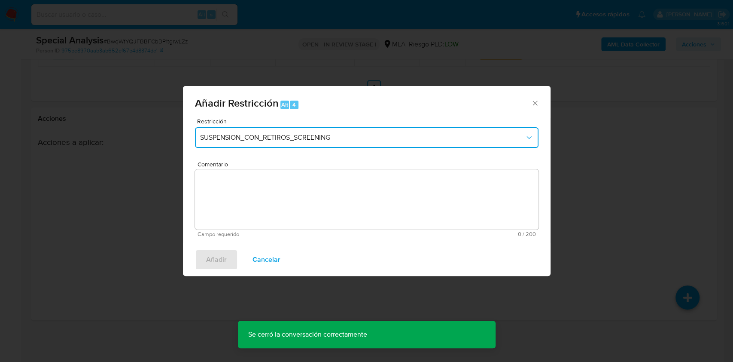
click at [320, 131] on button "SUSPENSION_CON_RETIROS_SCREENING" at bounding box center [367, 137] width 344 height 21
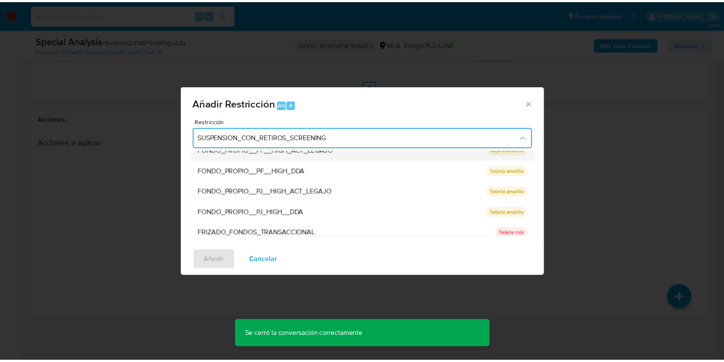
scroll to position [172, 0]
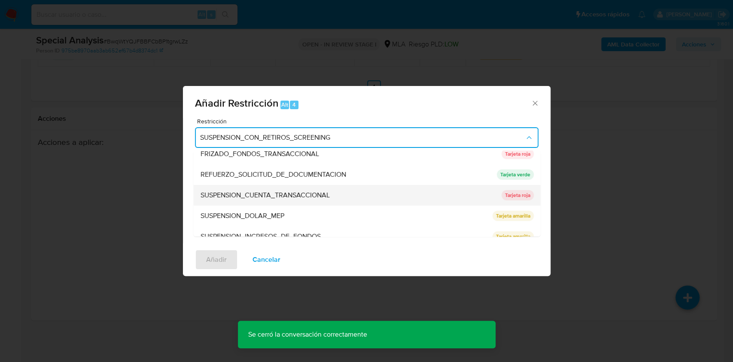
click at [300, 191] on span "SUSPENSION_CUENTA_TRANSACCIONAL" at bounding box center [264, 195] width 129 height 9
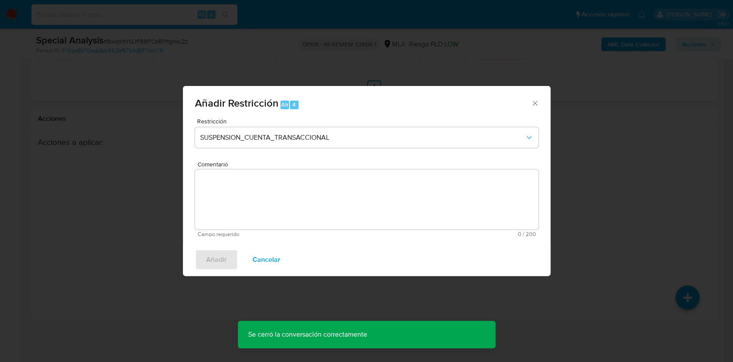
click at [300, 191] on textarea "Comentario" at bounding box center [367, 199] width 344 height 60
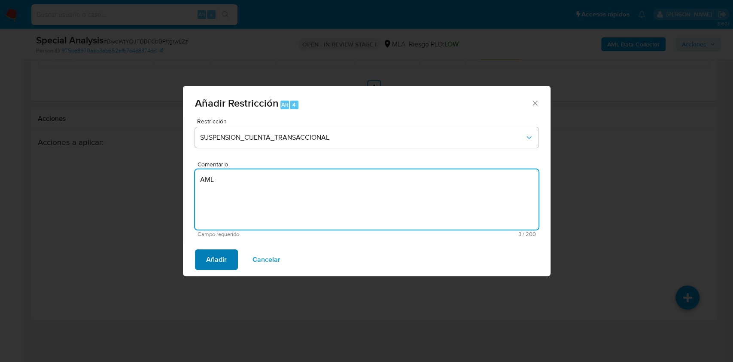
type textarea "AML"
click at [220, 250] on span "Añadir" at bounding box center [216, 259] width 21 height 19
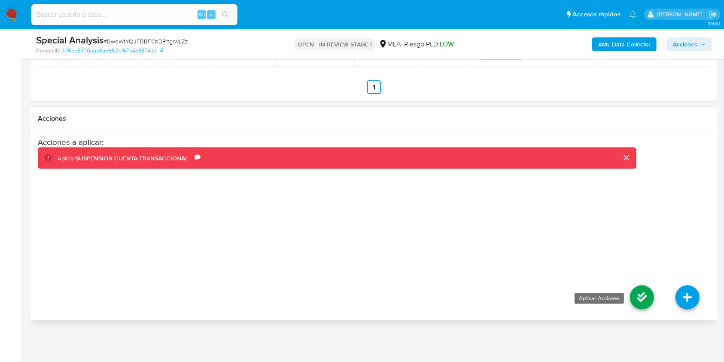
click at [647, 292] on icon at bounding box center [642, 297] width 24 height 24
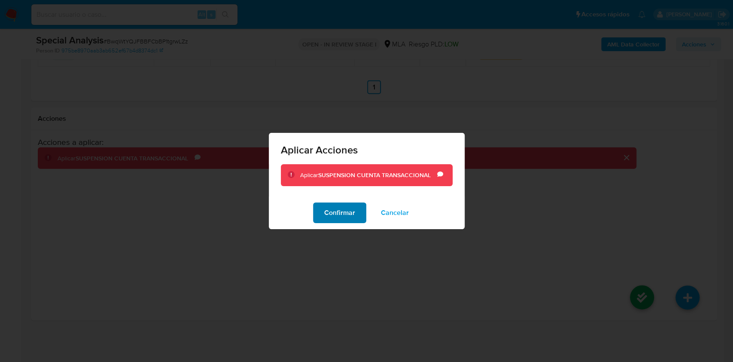
click at [344, 221] on span "Confirmar" at bounding box center [339, 212] width 31 height 19
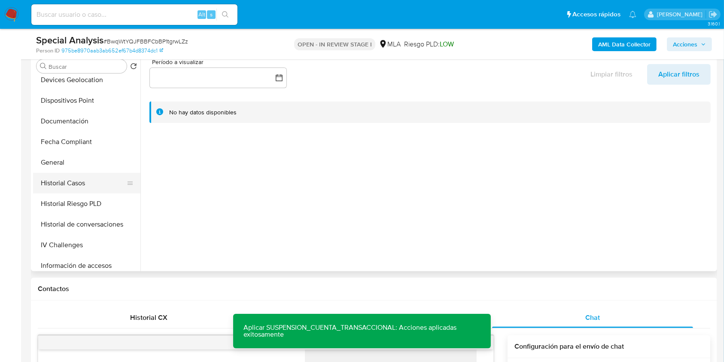
click at [68, 184] on button "Historial Casos" at bounding box center [83, 183] width 101 height 21
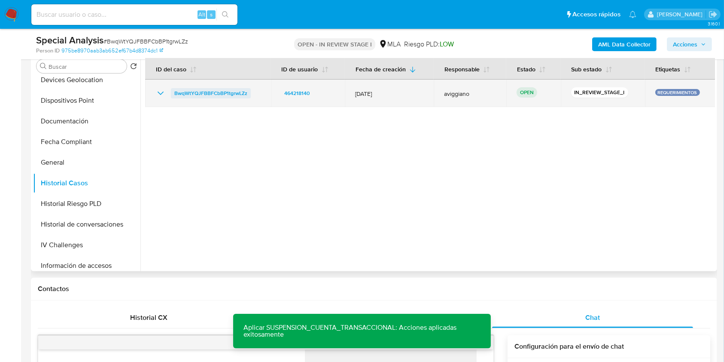
click at [213, 90] on span "BwqWtYQJFBBFCbBP1tgrwLZz" at bounding box center [210, 93] width 73 height 10
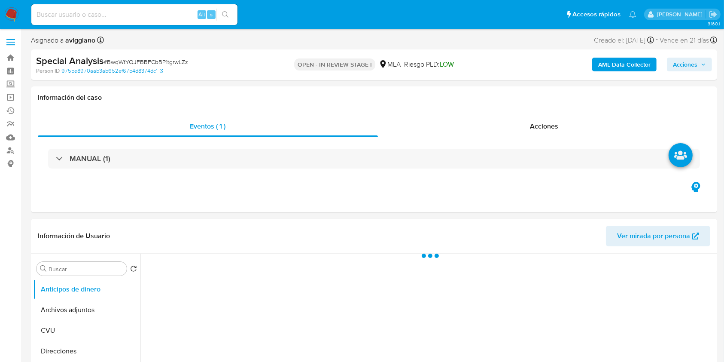
select select "10"
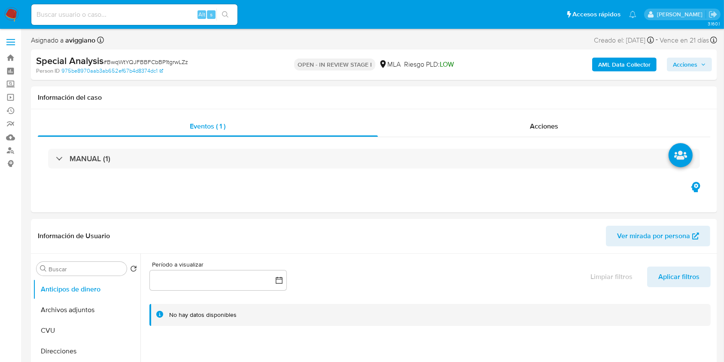
drag, startPoint x: 683, startPoint y: 63, endPoint x: 517, endPoint y: 84, distance: 168.0
click at [641, 76] on div "Special Analysis # BwqWtYQJFBBFCbBP1tgrwLZz Person ID 975be8970aab3ab652ef67b4d…" at bounding box center [374, 64] width 686 height 30
click at [677, 61] on span "Acciones" at bounding box center [685, 65] width 24 height 14
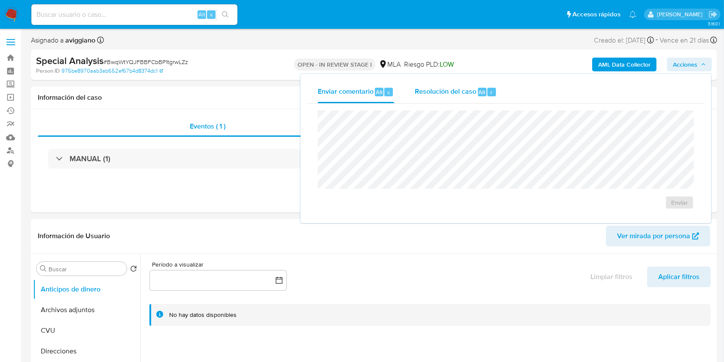
click at [413, 91] on button "Resolución del caso Alt r" at bounding box center [456, 92] width 103 height 22
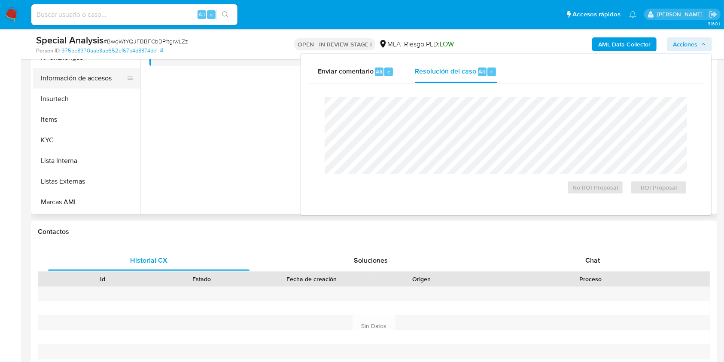
scroll to position [344, 0]
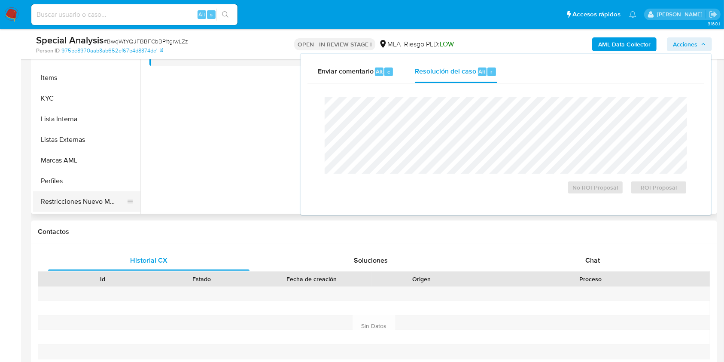
click at [84, 198] on button "Restricciones Nuevo Mundo" at bounding box center [83, 201] width 101 height 21
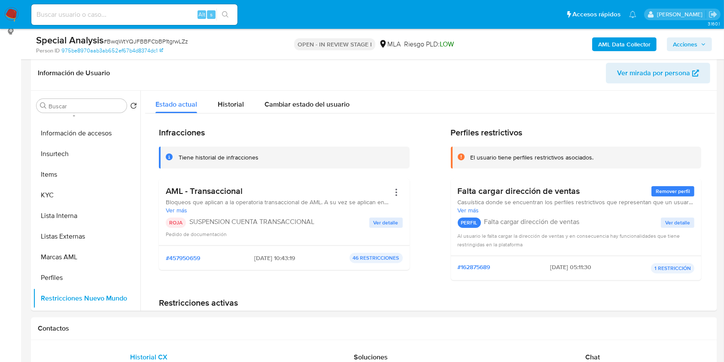
scroll to position [114, 0]
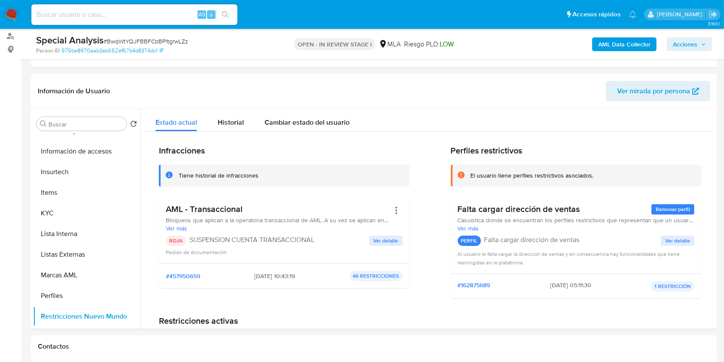
click at [692, 44] on span "Acciones" at bounding box center [685, 44] width 24 height 14
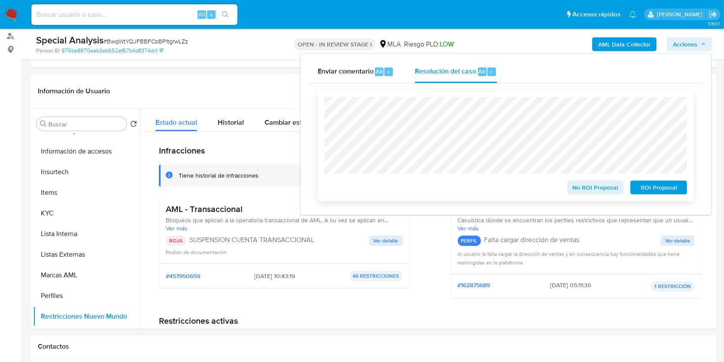
click at [644, 181] on span "ROI Proposal" at bounding box center [659, 187] width 45 height 12
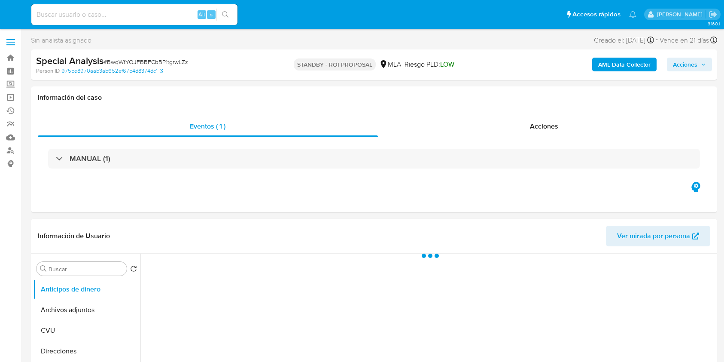
select select "10"
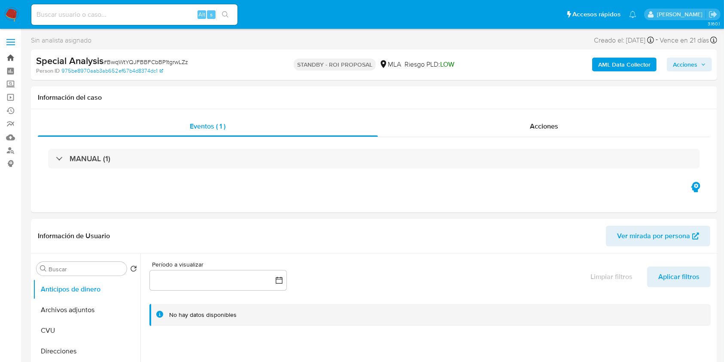
click at [12, 58] on link "Bandeja" at bounding box center [51, 57] width 102 height 13
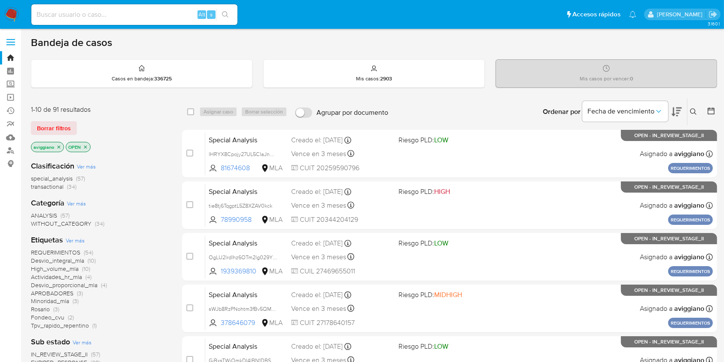
click at [55, 145] on p "aviggiano" at bounding box center [47, 146] width 32 height 9
click at [56, 146] on icon "close-filter" at bounding box center [58, 146] width 5 height 5
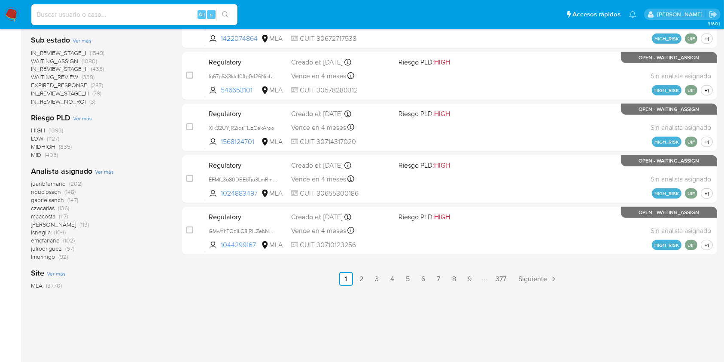
scroll to position [392, 0]
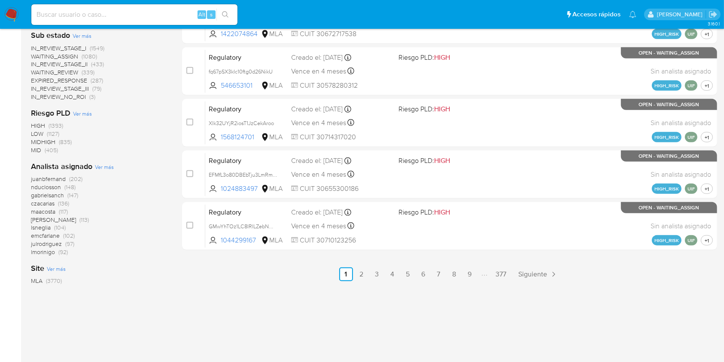
click at [96, 167] on span "Ver más" at bounding box center [104, 167] width 19 height 8
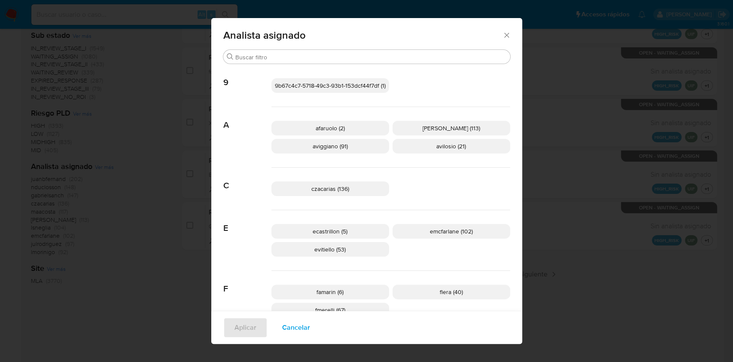
click at [291, 327] on span "Cancelar" at bounding box center [296, 327] width 28 height 19
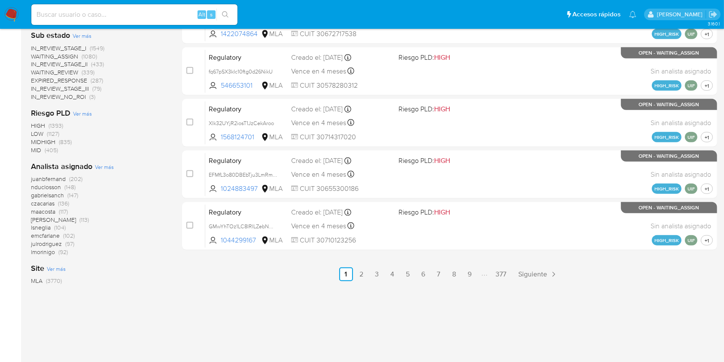
click at [47, 253] on span "lmorinigo" at bounding box center [43, 251] width 24 height 9
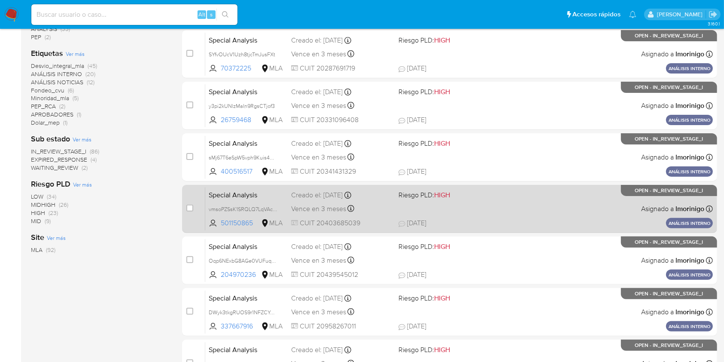
scroll to position [347, 0]
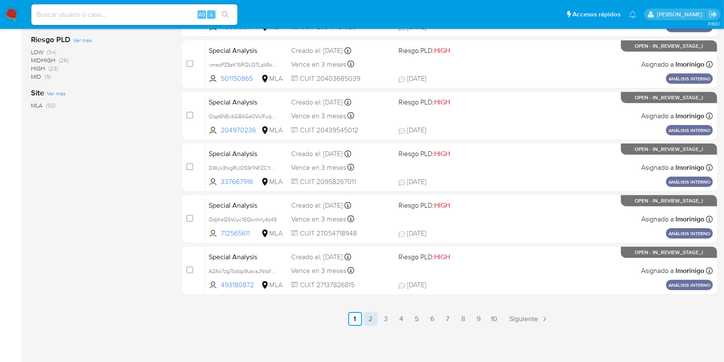
click at [370, 323] on link "2" at bounding box center [371, 319] width 14 height 14
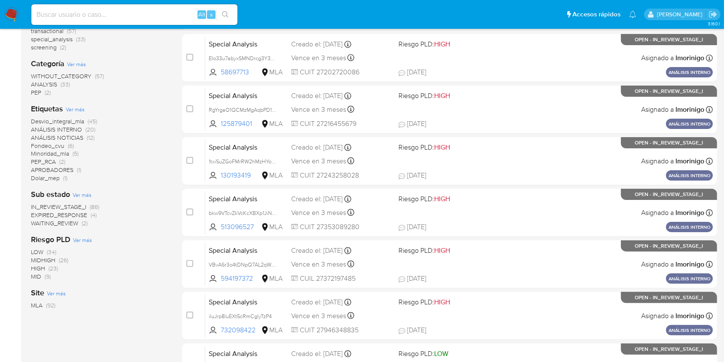
scroll to position [344, 0]
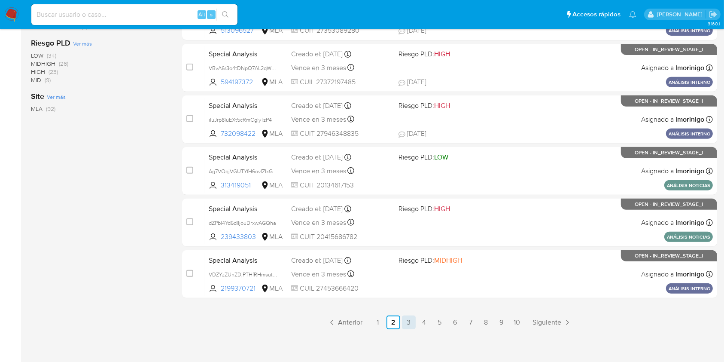
click at [409, 323] on link "3" at bounding box center [409, 322] width 14 height 14
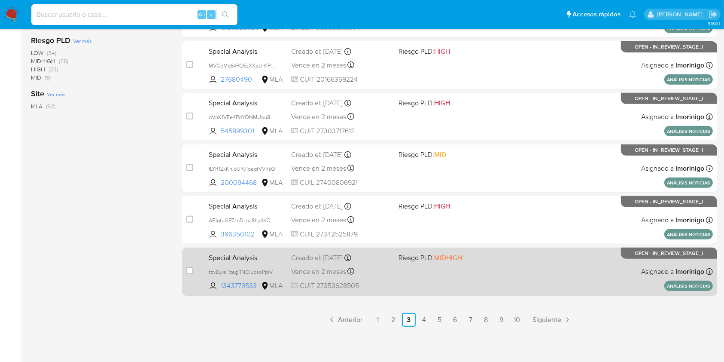
scroll to position [347, 0]
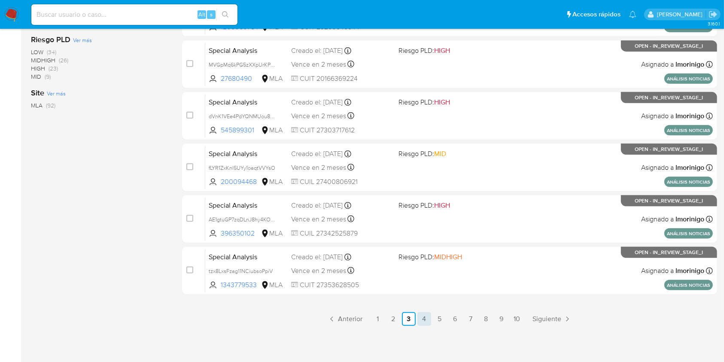
click at [425, 319] on link "4" at bounding box center [424, 319] width 14 height 14
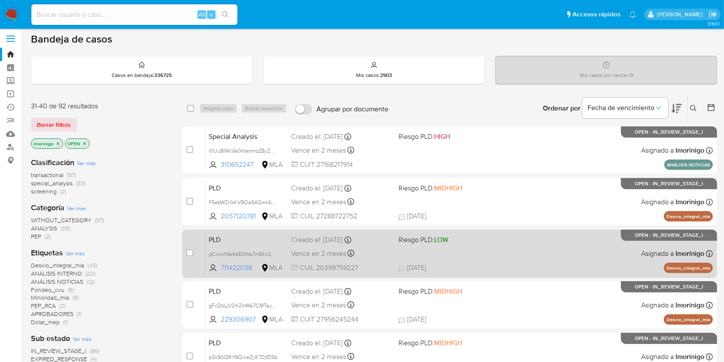
scroll to position [344, 0]
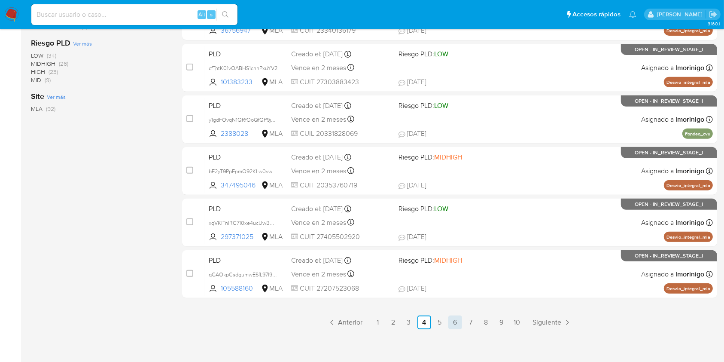
click at [460, 320] on link "6" at bounding box center [455, 322] width 14 height 14
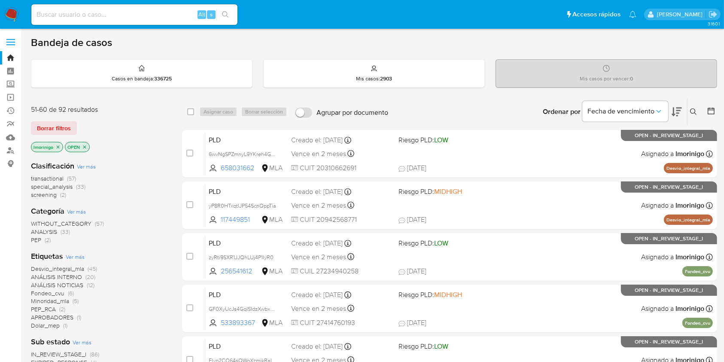
click at [60, 146] on icon "close-filter" at bounding box center [57, 146] width 5 height 5
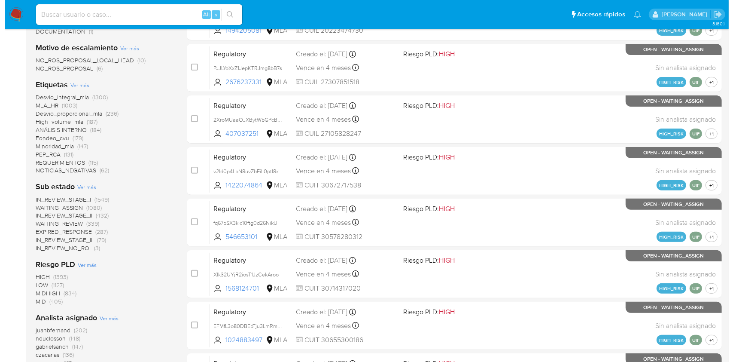
scroll to position [344, 0]
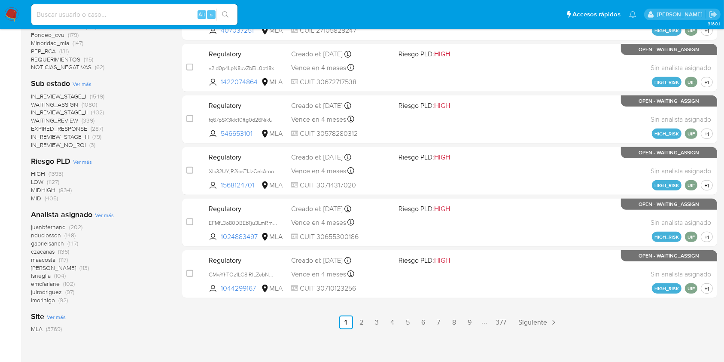
click at [105, 212] on span "Ver más" at bounding box center [104, 215] width 19 height 8
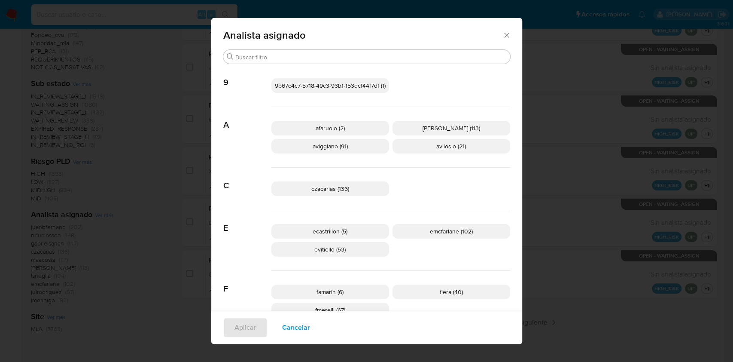
click at [364, 144] on p "aviggiano (91)" at bounding box center [330, 146] width 118 height 15
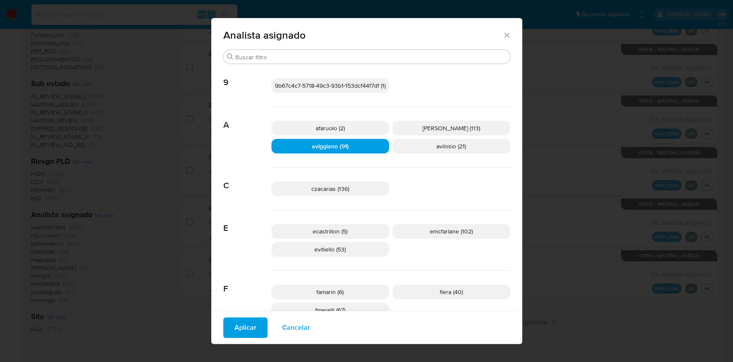
click at [236, 325] on span "Aplicar" at bounding box center [246, 327] width 22 height 19
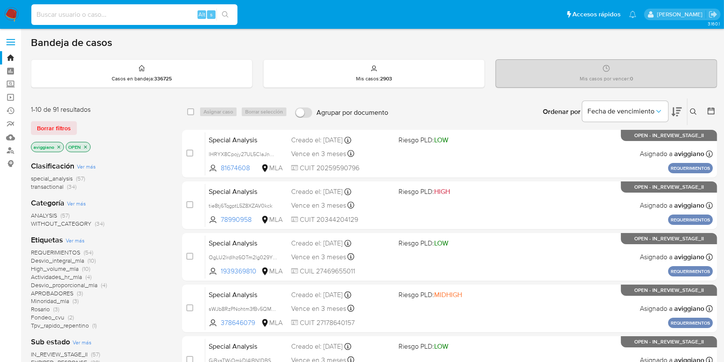
click at [85, 9] on input at bounding box center [134, 14] width 206 height 11
paste input "gz92IR5746PA17YDdtyHD749"
type input "gz92IR5746PA17YDdtyHD749"
click at [228, 10] on button "search-icon" at bounding box center [225, 15] width 18 height 12
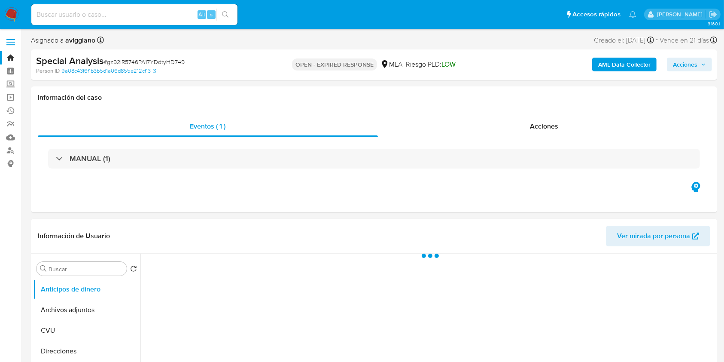
select select "10"
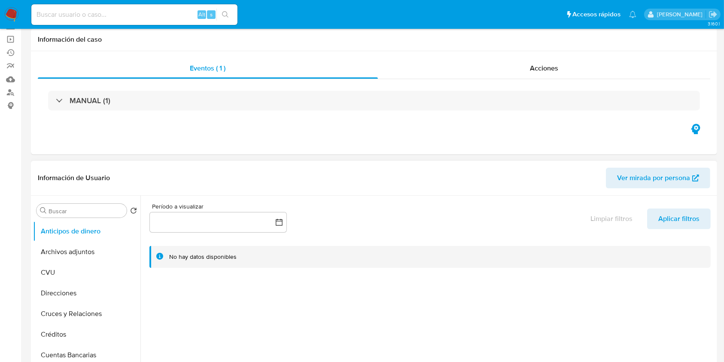
scroll to position [114, 0]
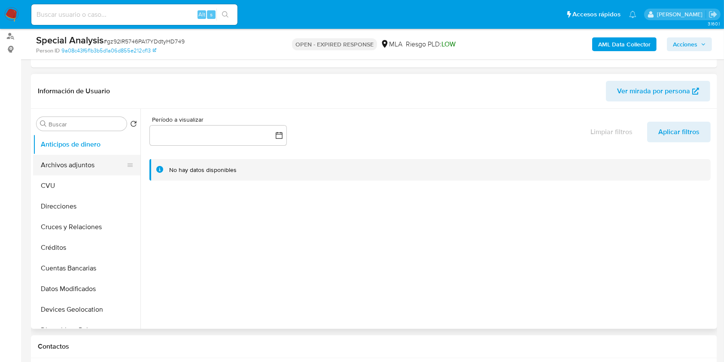
click at [50, 167] on button "Archivos adjuntos" at bounding box center [83, 165] width 101 height 21
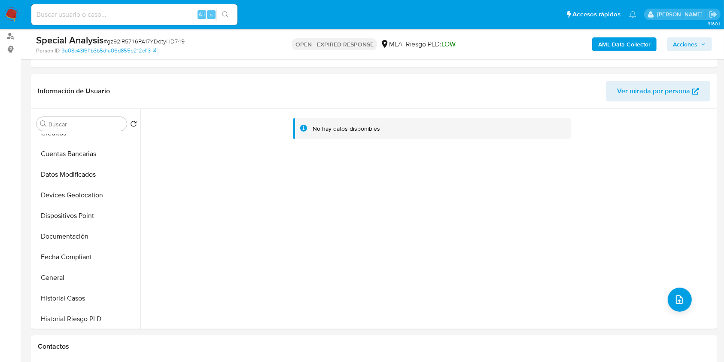
click at [617, 45] on b "AML Data Collector" at bounding box center [624, 44] width 52 height 14
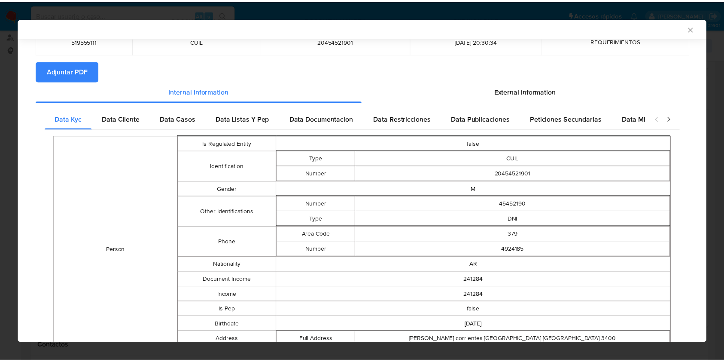
scroll to position [113, 0]
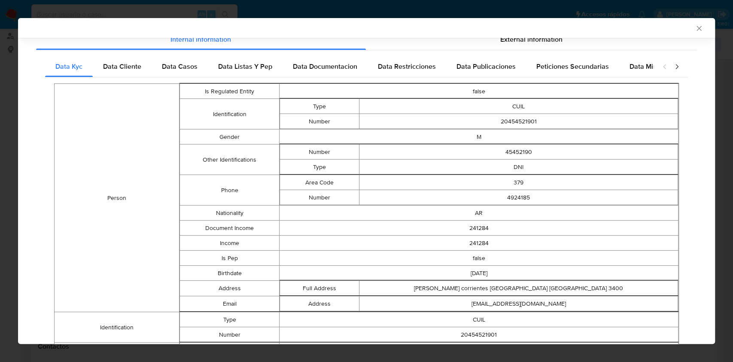
click at [695, 30] on icon "Cerrar ventana" at bounding box center [699, 28] width 9 height 9
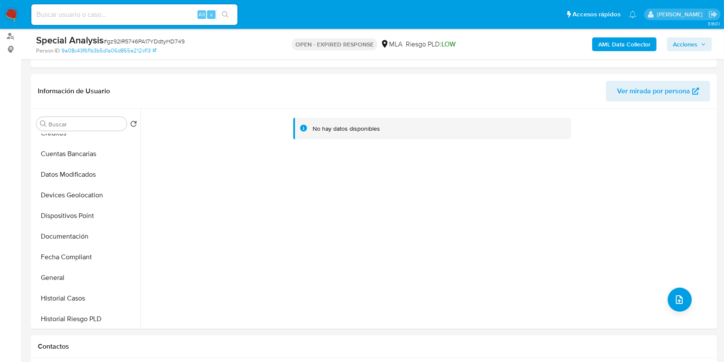
click at [599, 43] on b "AML Data Collector" at bounding box center [624, 44] width 52 height 14
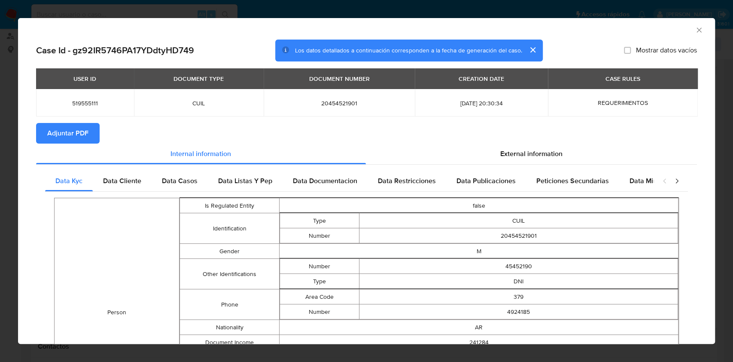
click at [59, 138] on span "Adjuntar PDF" at bounding box center [67, 133] width 41 height 19
click at [695, 26] on icon "Cerrar ventana" at bounding box center [699, 30] width 9 height 9
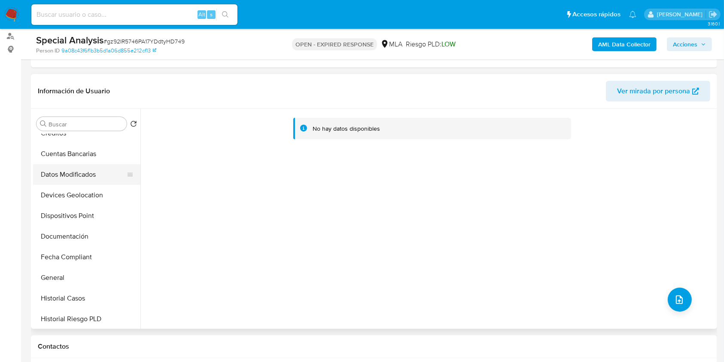
click at [85, 183] on button "Datos Modificados" at bounding box center [83, 174] width 101 height 21
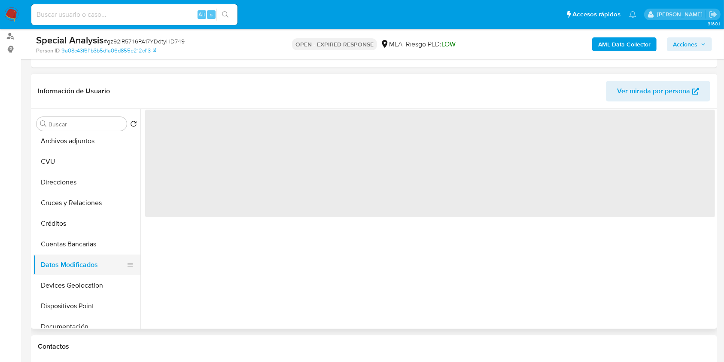
scroll to position [0, 0]
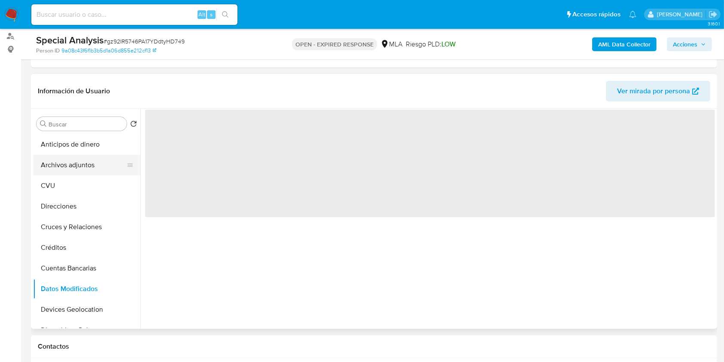
click at [86, 164] on button "Archivos adjuntos" at bounding box center [83, 165] width 101 height 21
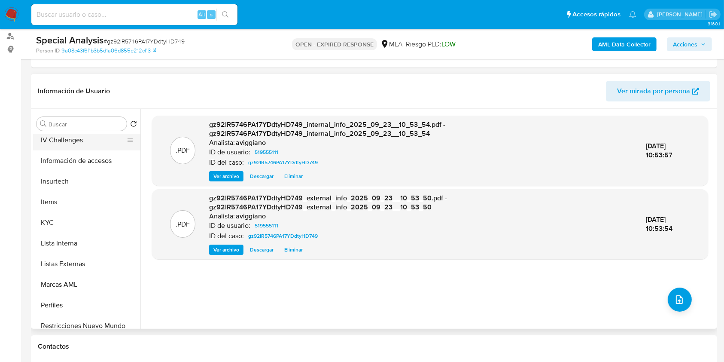
scroll to position [401, 0]
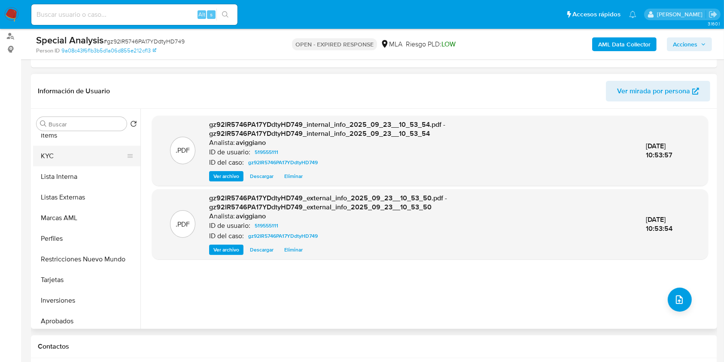
click at [71, 161] on button "KYC" at bounding box center [83, 156] width 101 height 21
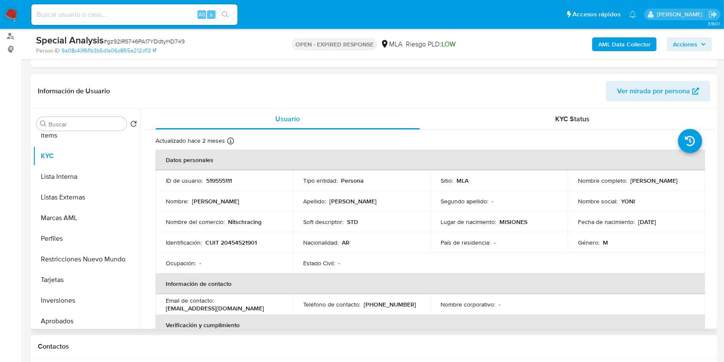
click at [245, 223] on p "Nitschracing" at bounding box center [245, 222] width 34 height 8
drag, startPoint x: 608, startPoint y: 190, endPoint x: 573, endPoint y: 181, distance: 35.4
click at [607, 190] on td "Nombre completo : Jonathan Natanael Nitsch" at bounding box center [636, 180] width 137 height 21
click at [572, 182] on td "Nombre completo : Jonathan Natanael Nitsch" at bounding box center [636, 180] width 137 height 21
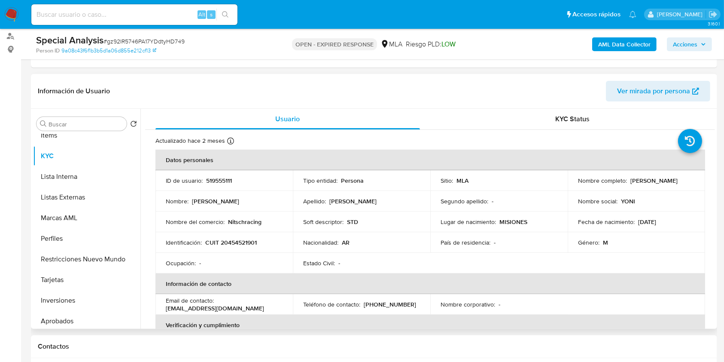
click at [573, 186] on td "Nombre completo : Jonathan Natanael Nitsch" at bounding box center [636, 180] width 137 height 21
drag, startPoint x: 576, startPoint y: 186, endPoint x: 647, endPoint y: 185, distance: 71.3
click at [647, 184] on div "Nombre completo : Jonathan Natanael Nitsch" at bounding box center [636, 181] width 117 height 8
copy p "Jonathan Natanael Nitsch"
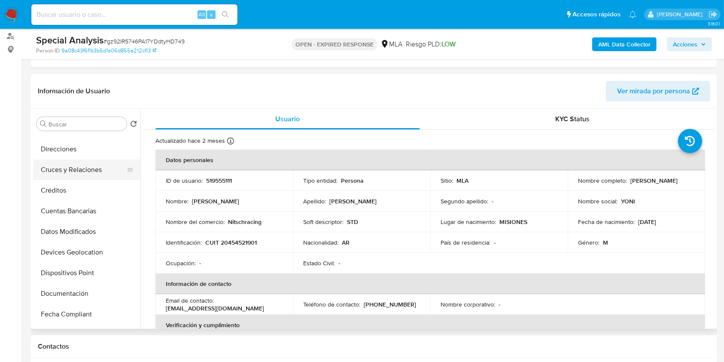
click at [77, 161] on button "Cruces y Relaciones" at bounding box center [83, 169] width 101 height 21
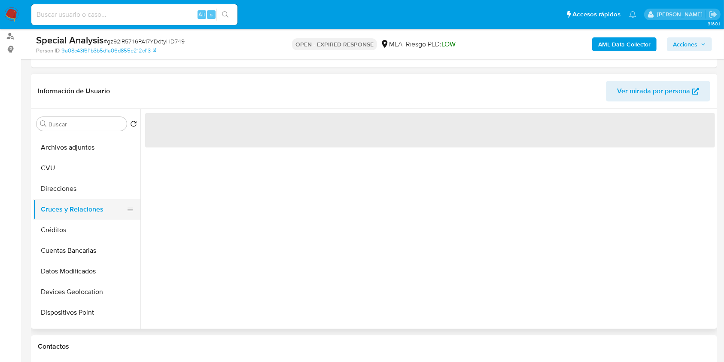
scroll to position [0, 0]
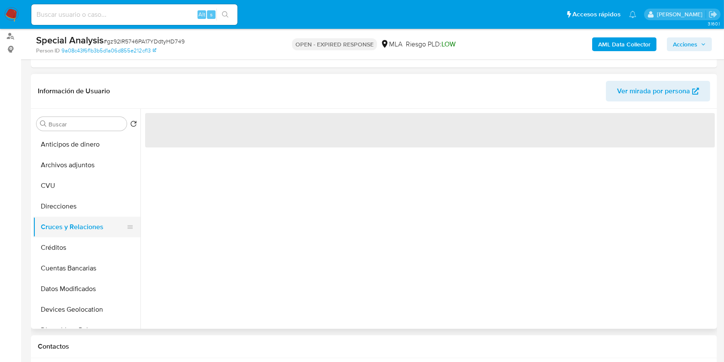
click at [79, 164] on button "Archivos adjuntos" at bounding box center [86, 165] width 107 height 21
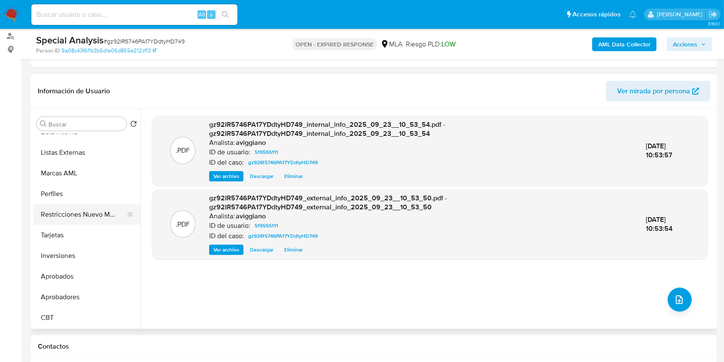
scroll to position [388, 0]
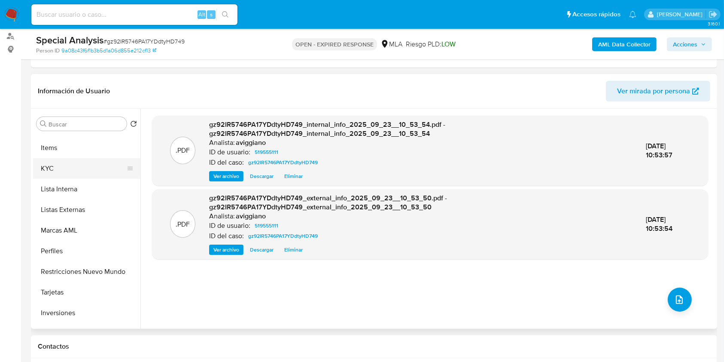
click at [71, 170] on button "KYC" at bounding box center [83, 168] width 101 height 21
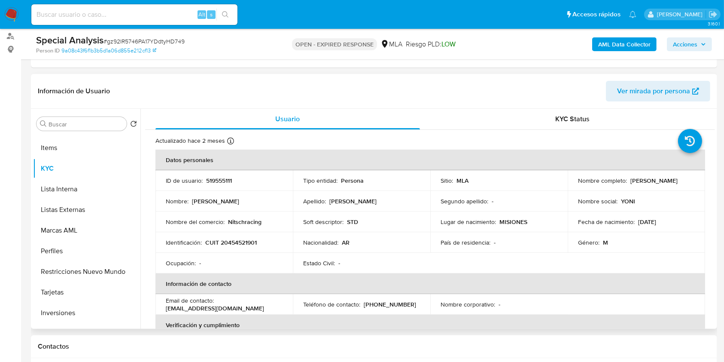
click at [248, 240] on p "CUIT 20454521901" at bounding box center [231, 242] width 52 height 8
copy p "20454521901"
click at [228, 182] on p "519555111" at bounding box center [219, 181] width 26 height 8
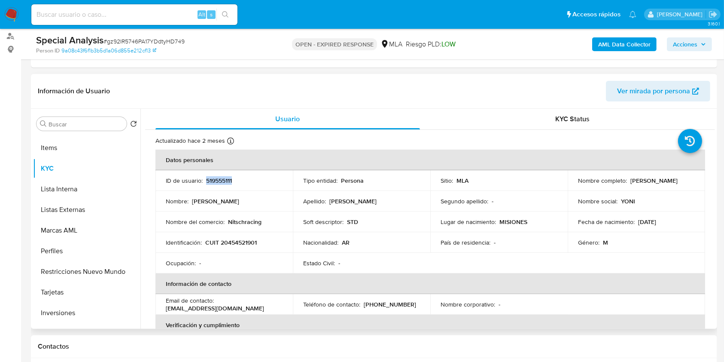
copy p "519555111"
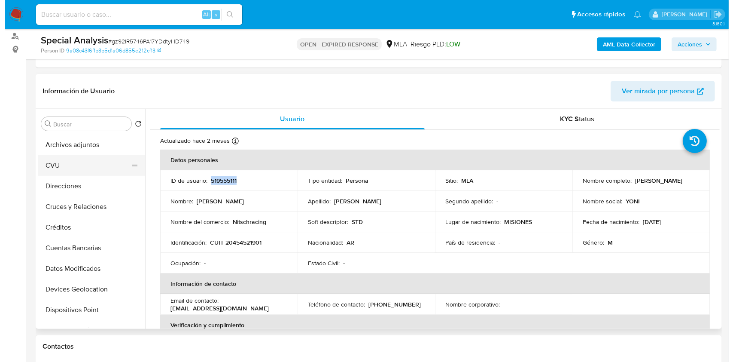
scroll to position [0, 0]
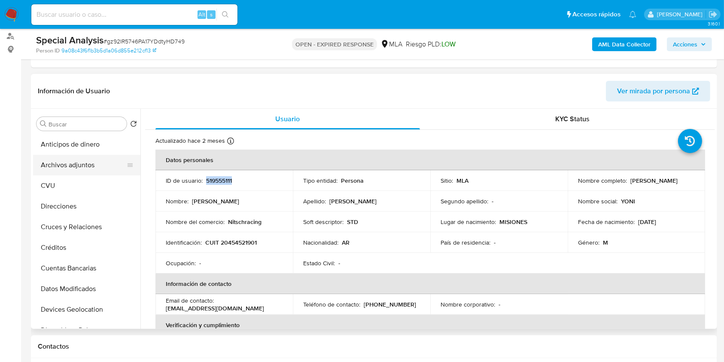
click at [96, 160] on button "Archivos adjuntos" at bounding box center [83, 165] width 101 height 21
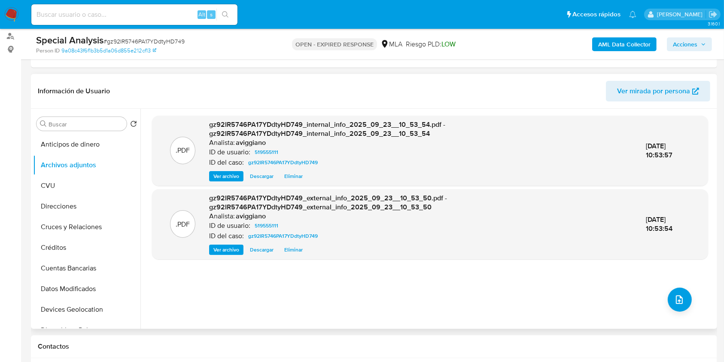
click at [660, 291] on div ".PDF gz92IR5746PA17YDdtyHD749_internal_info_2025_09_23__10_53_54.pdf - gz92IR57…" at bounding box center [430, 219] width 556 height 206
click at [674, 296] on icon "upload-file" at bounding box center [679, 299] width 10 height 10
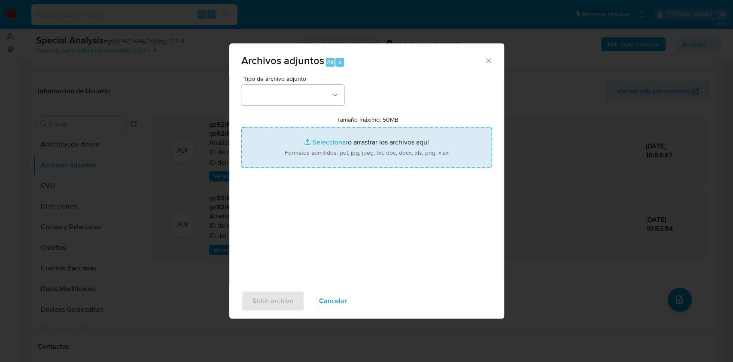
click at [308, 160] on input "Tamaño máximo: 50MB Seleccionar archivos" at bounding box center [366, 147] width 251 height 41
type input "C:\fakepath\Nosis - 519555111.pdf"
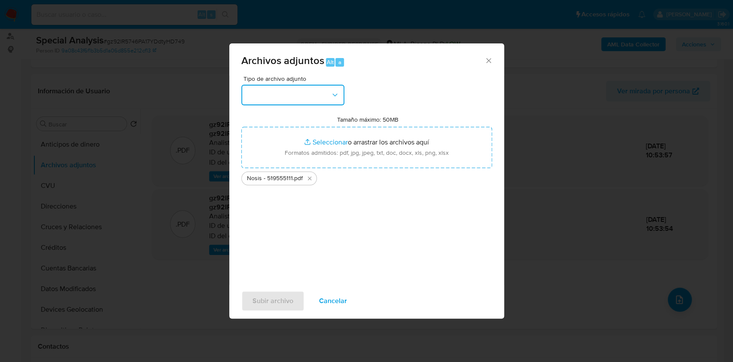
click at [287, 99] on button "button" at bounding box center [292, 95] width 103 height 21
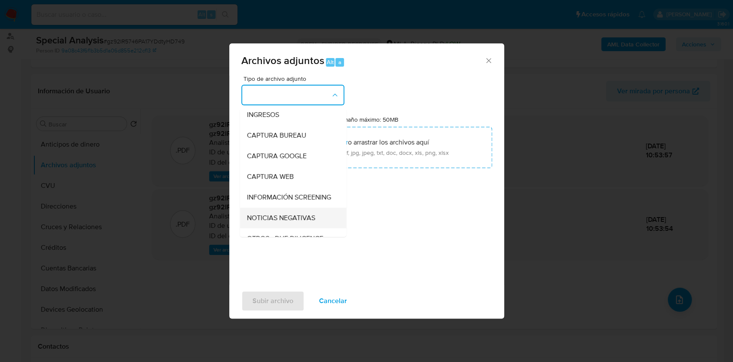
scroll to position [57, 0]
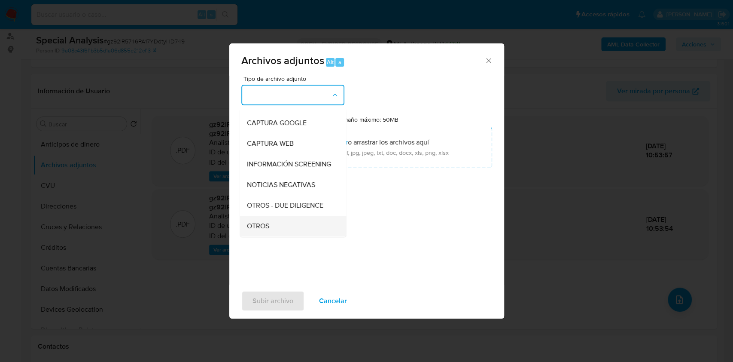
click at [262, 230] on span "OTROS" at bounding box center [258, 226] width 22 height 9
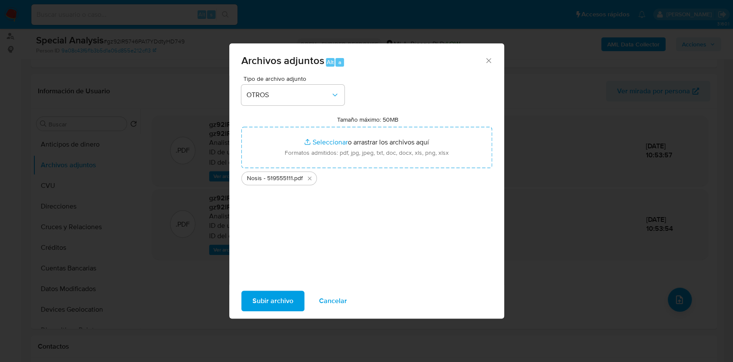
click at [275, 295] on span "Subir archivo" at bounding box center [273, 300] width 41 height 19
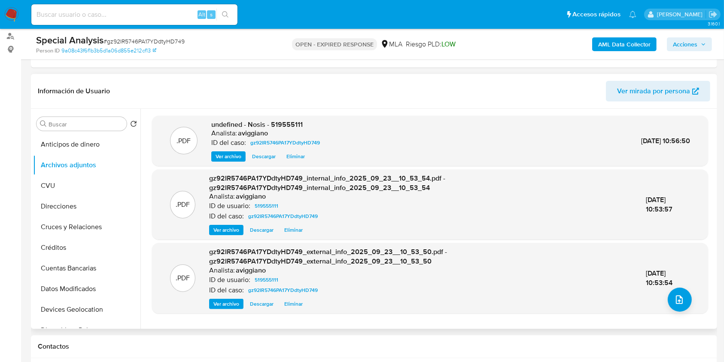
click at [286, 119] on span "undefined - Nosis - 519555111" at bounding box center [256, 124] width 91 height 10
copy span "519555111"
click at [674, 300] on icon "upload-file" at bounding box center [679, 299] width 10 height 10
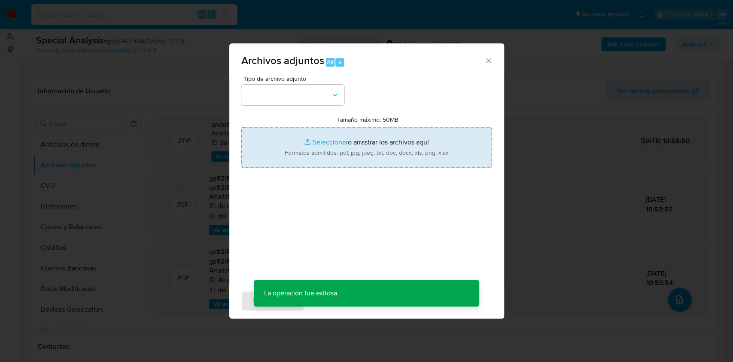
click at [351, 131] on input "Tamaño máximo: 50MB Seleccionar archivos" at bounding box center [366, 147] width 251 height 41
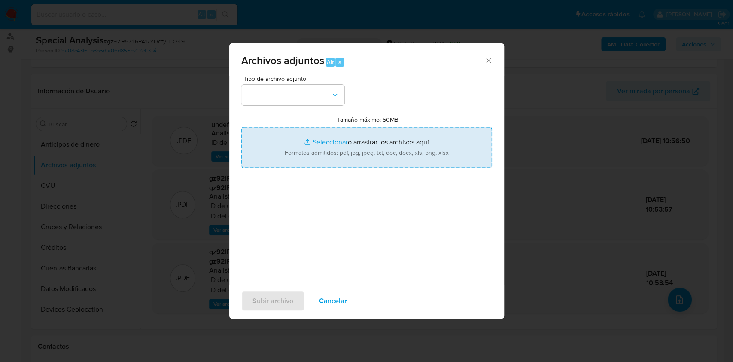
type input "C:\fakepath\Movimientos-Aladdin-v10_1 - 519555111 -.xlsx"
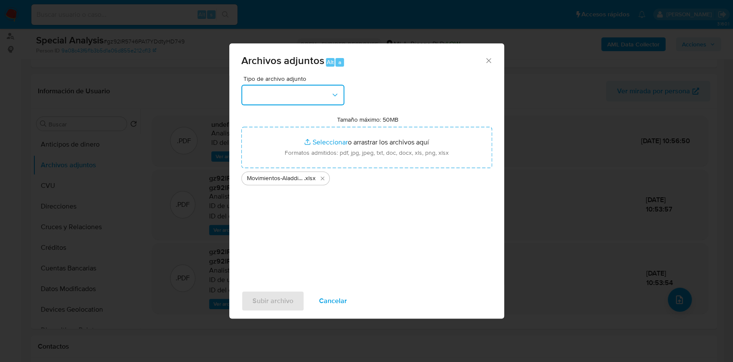
click at [315, 94] on button "button" at bounding box center [292, 95] width 103 height 21
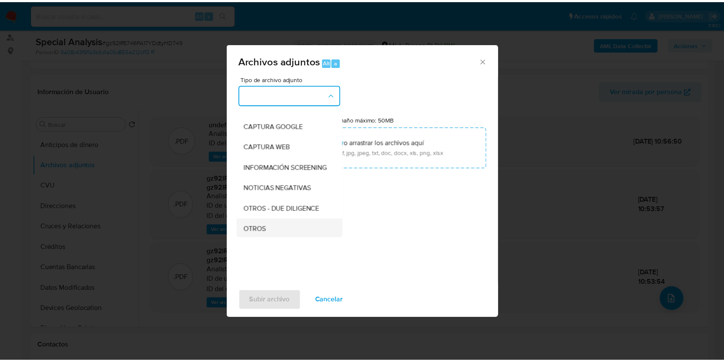
scroll to position [114, 0]
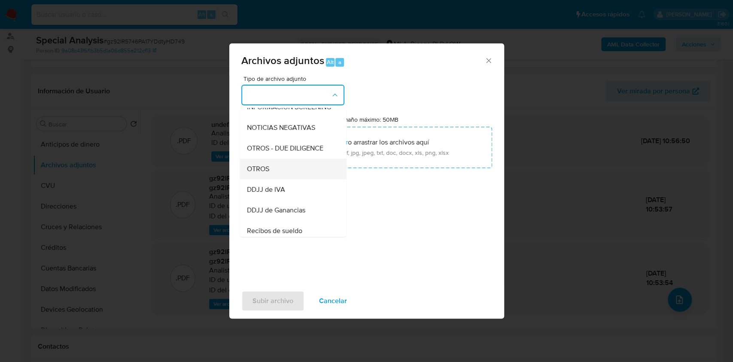
click at [279, 179] on div "OTROS" at bounding box center [291, 168] width 88 height 21
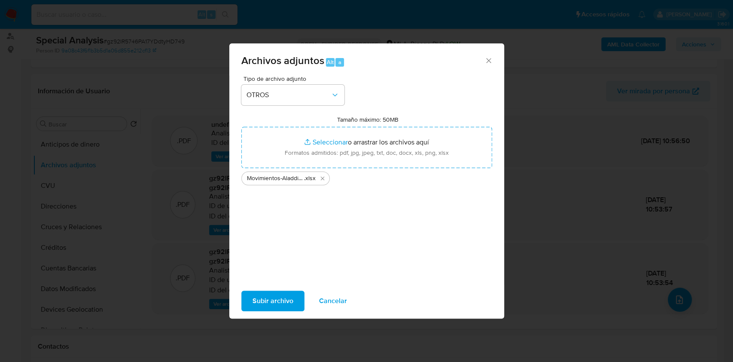
click at [262, 299] on span "Subir archivo" at bounding box center [273, 300] width 41 height 19
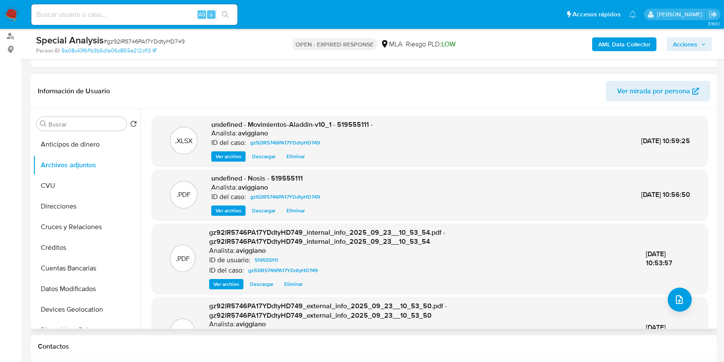
click at [353, 123] on span "undefined - Movimientos-Aladdin-v10_1 - 519555111 -" at bounding box center [291, 124] width 161 height 10
copy span "519555111"
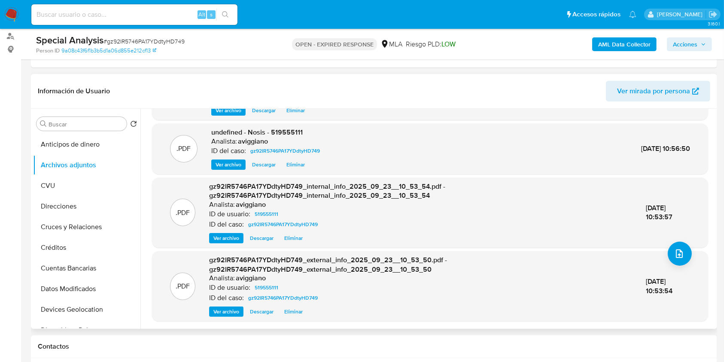
scroll to position [401, 0]
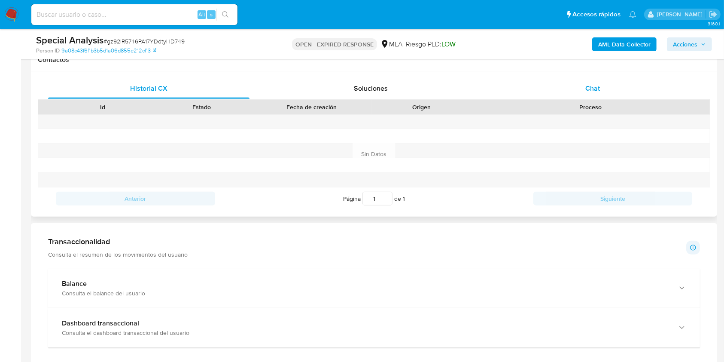
click at [585, 85] on span "Chat" at bounding box center [592, 88] width 15 height 10
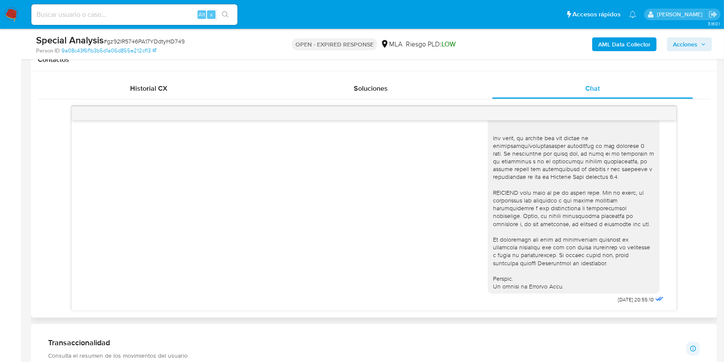
scroll to position [305, 0]
drag, startPoint x: 598, startPoint y: 299, endPoint x: 626, endPoint y: 299, distance: 27.9
click at [626, 299] on div "16/07/2025 20:55:10" at bounding box center [577, 71] width 178 height 470
copy span "16/07/2025"
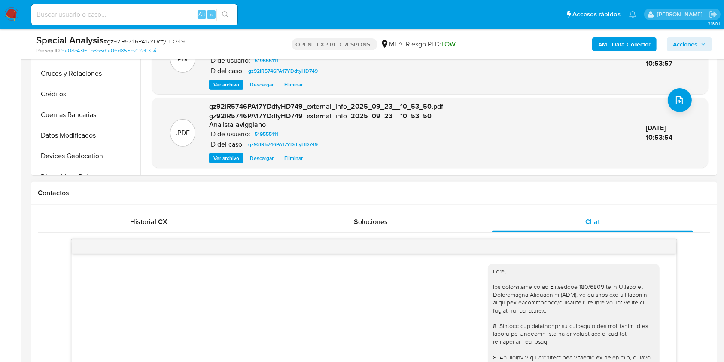
scroll to position [172, 0]
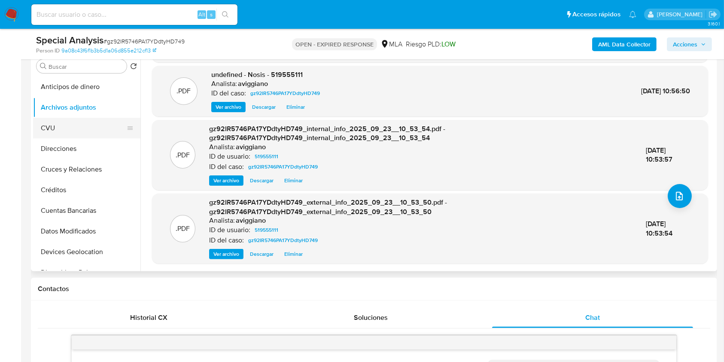
click at [61, 127] on button "CVU" at bounding box center [83, 128] width 101 height 21
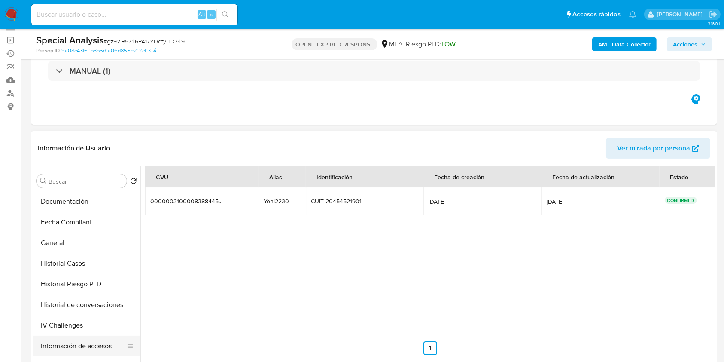
scroll to position [159, 0]
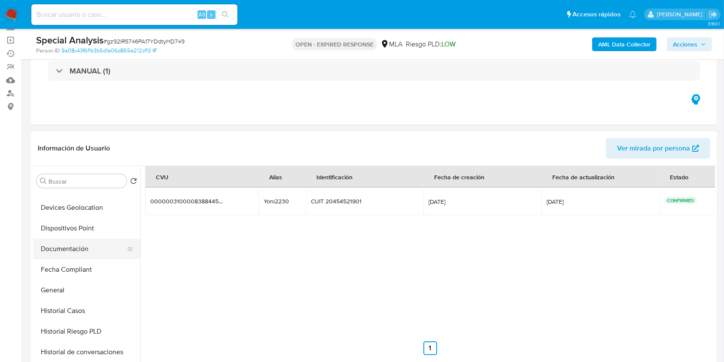
click at [94, 250] on button "Documentación" at bounding box center [83, 248] width 101 height 21
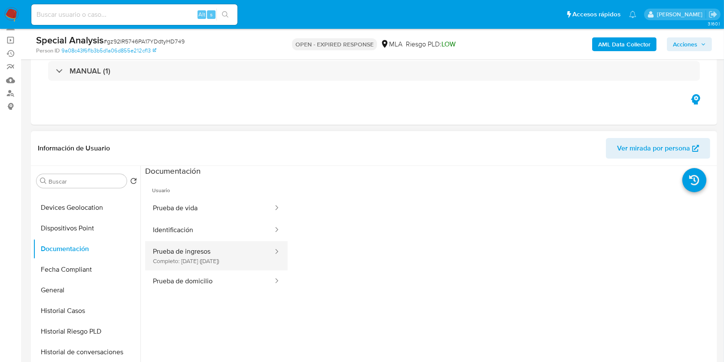
click at [216, 264] on button "Prueba de ingresos Completo: 05/10/2024 (hace un año)" at bounding box center [209, 255] width 129 height 29
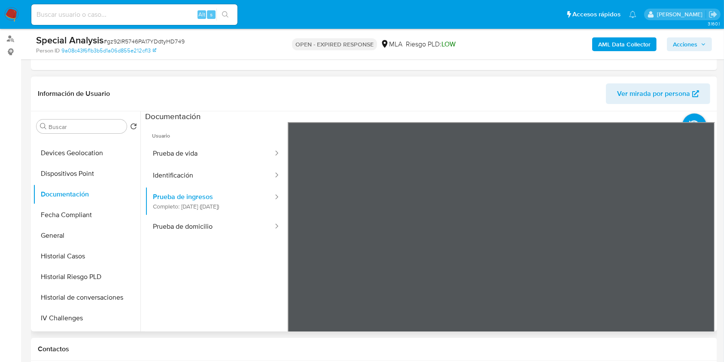
scroll to position [172, 0]
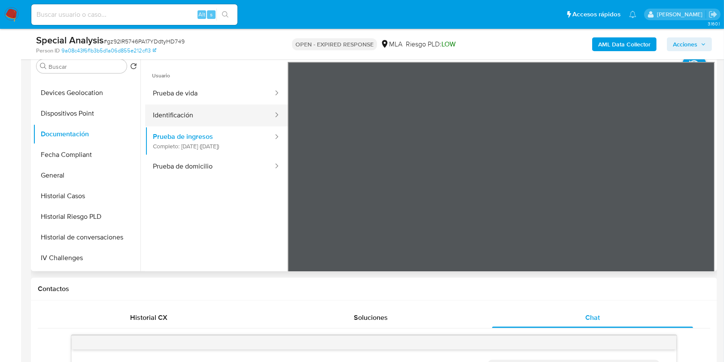
click at [189, 116] on button "Identificación" at bounding box center [209, 115] width 129 height 22
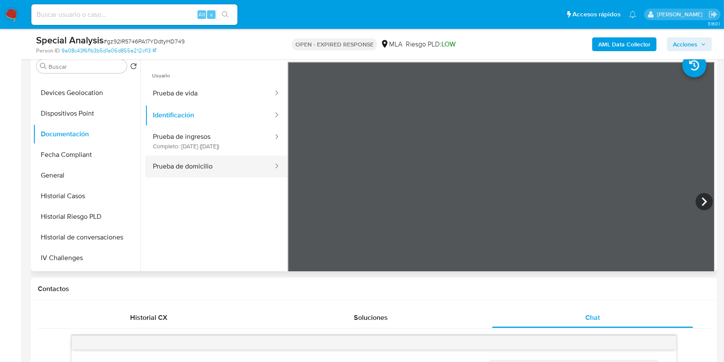
click at [191, 167] on button "Prueba de domicilio" at bounding box center [209, 166] width 129 height 22
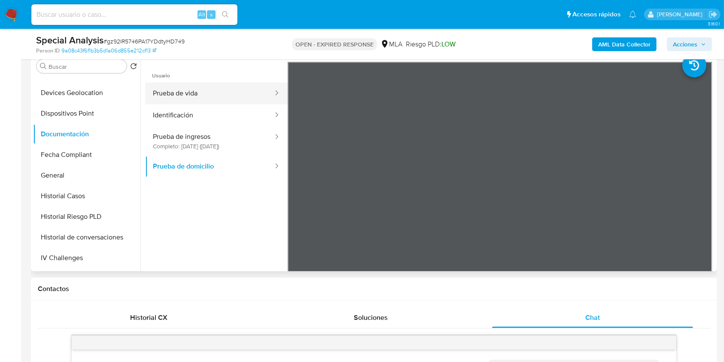
click at [219, 91] on button "Prueba de vida" at bounding box center [209, 93] width 129 height 22
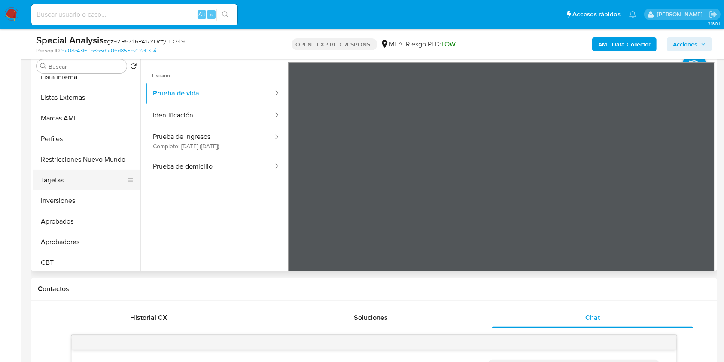
scroll to position [445, 0]
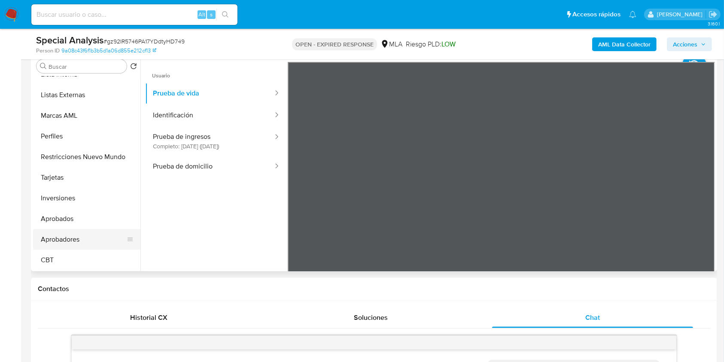
click at [73, 239] on button "Aprobadores" at bounding box center [83, 239] width 101 height 21
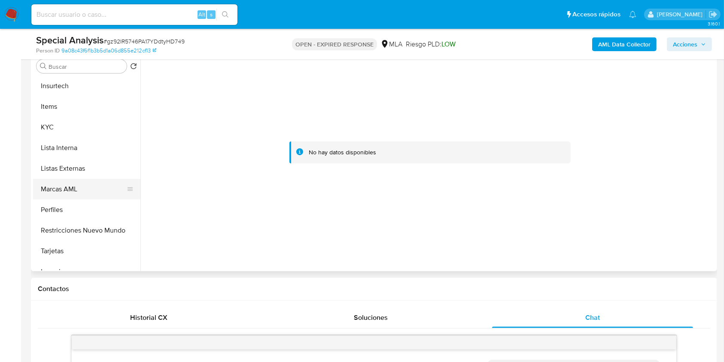
scroll to position [331, 0]
click at [72, 179] on button "Lista Interna" at bounding box center [83, 189] width 101 height 21
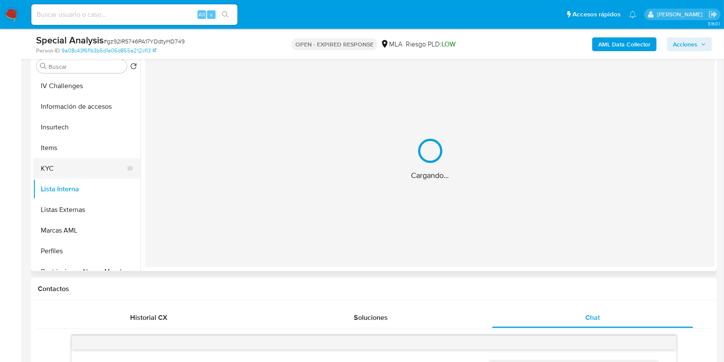
click at [71, 171] on button "KYC" at bounding box center [83, 168] width 101 height 21
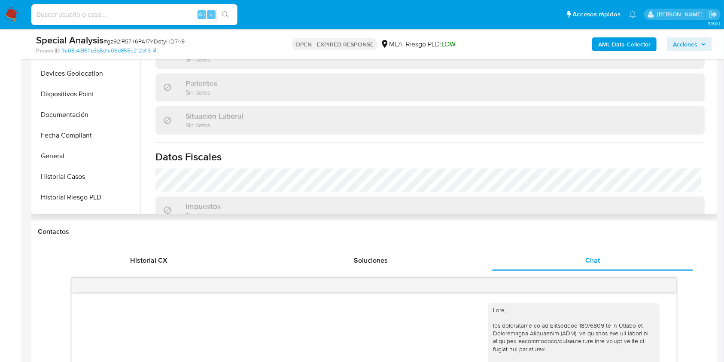
scroll to position [102, 0]
click at [74, 131] on button "Documentación" at bounding box center [83, 134] width 101 height 21
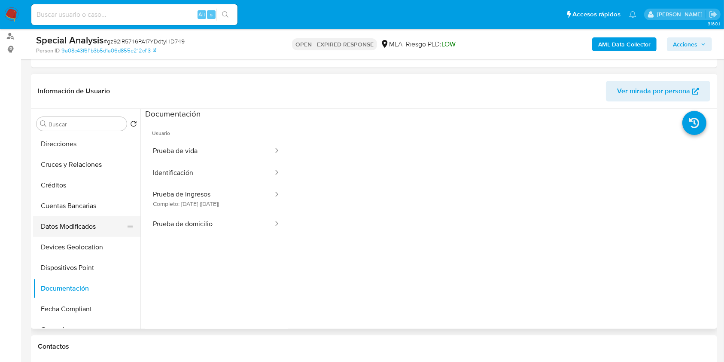
scroll to position [45, 0]
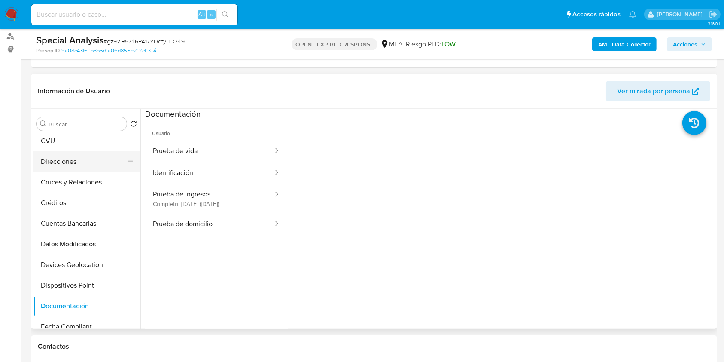
click at [78, 167] on button "Direcciones" at bounding box center [83, 161] width 101 height 21
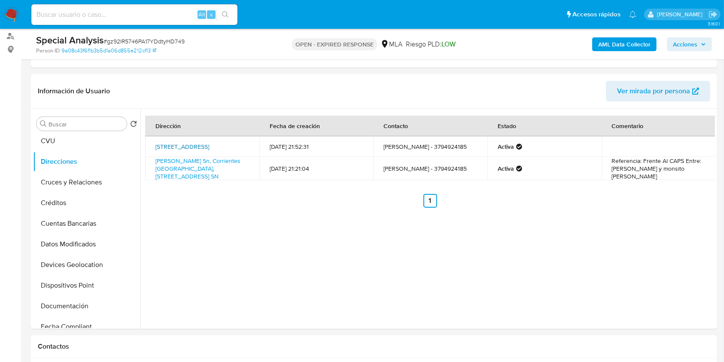
click at [189, 147] on link "Calle Salamanca 4848, Corrientes, Corrientes, 3404, Argentina 4848" at bounding box center [182, 146] width 54 height 9
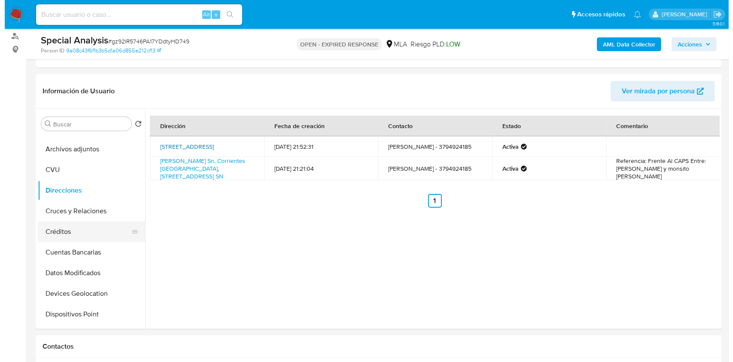
scroll to position [0, 0]
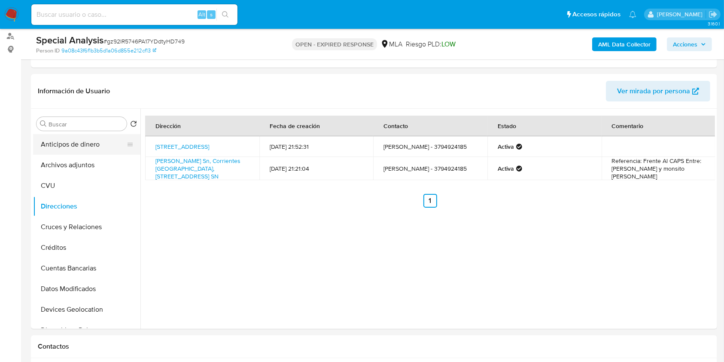
drag, startPoint x: 84, startPoint y: 148, endPoint x: 85, endPoint y: 153, distance: 5.6
click at [84, 148] on button "Anticipos de dinero" at bounding box center [83, 144] width 101 height 21
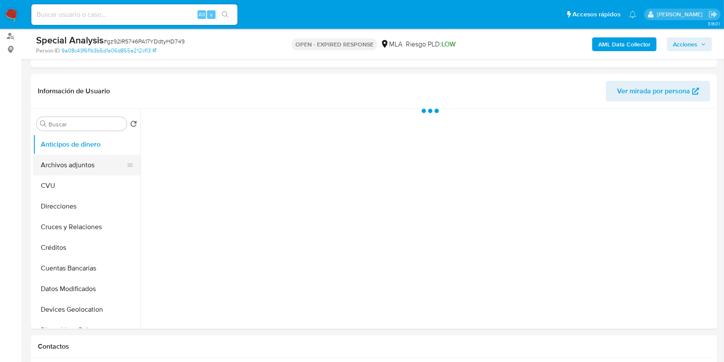
click at [79, 168] on button "Archivos adjuntos" at bounding box center [83, 165] width 101 height 21
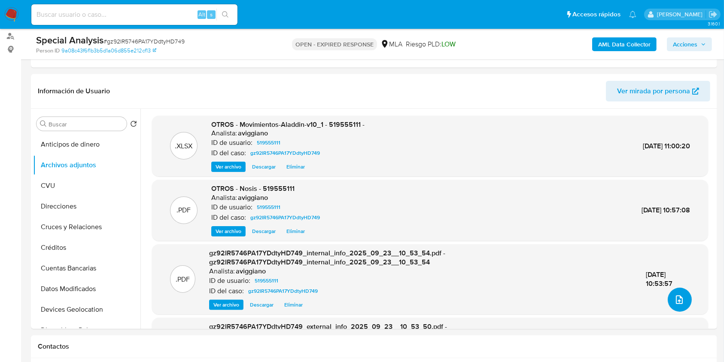
click at [668, 294] on button "upload-file" at bounding box center [680, 299] width 24 height 24
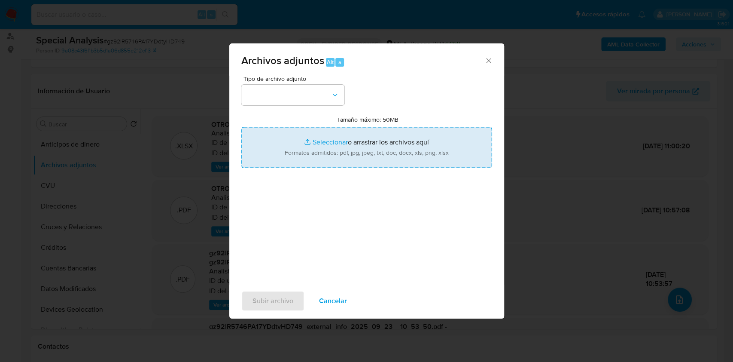
click at [335, 156] on input "Tamaño máximo: 50MB Seleccionar archivos" at bounding box center [366, 147] width 251 height 41
type input "C:\fakepath\Caselog gz92IR5746PA17YDdtyHD749_2025_09_22_14_30_29.docx"
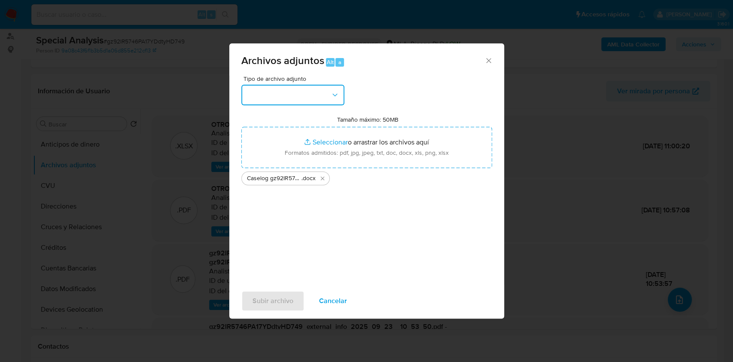
click at [327, 101] on button "button" at bounding box center [292, 95] width 103 height 21
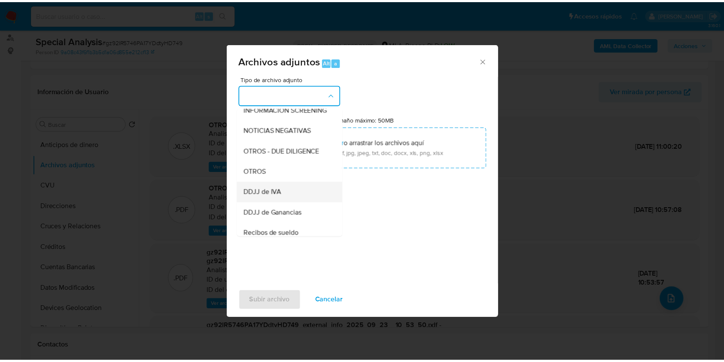
scroll to position [114, 0]
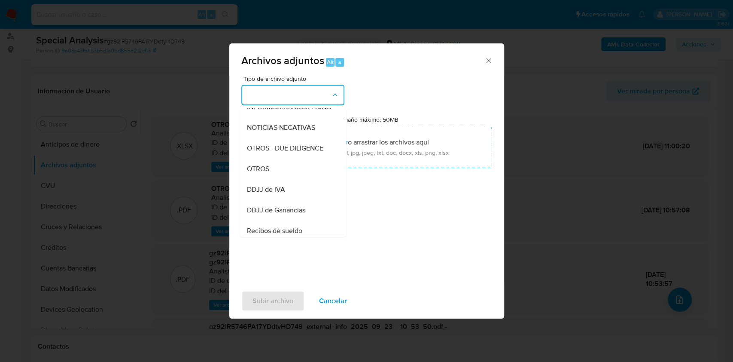
click at [277, 177] on div "OTROS" at bounding box center [291, 168] width 88 height 21
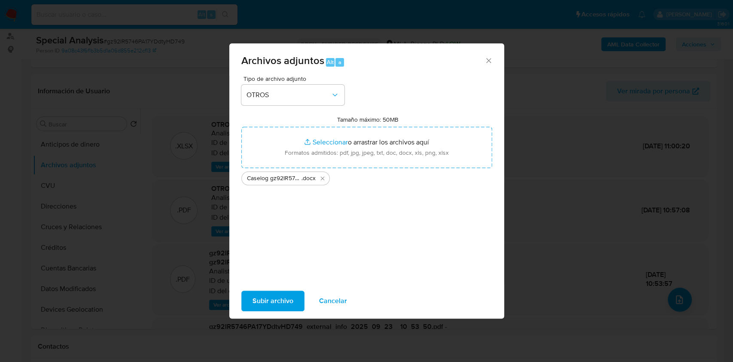
click at [275, 299] on span "Subir archivo" at bounding box center [273, 300] width 41 height 19
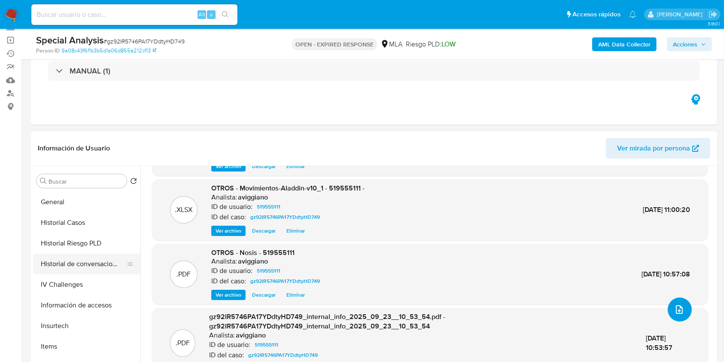
scroll to position [229, 0]
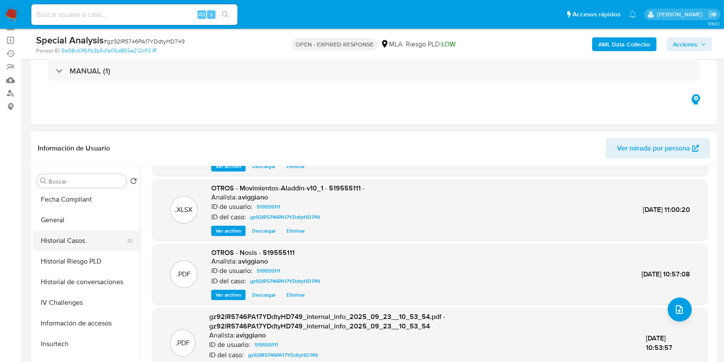
click at [76, 239] on button "Historial Casos" at bounding box center [83, 240] width 101 height 21
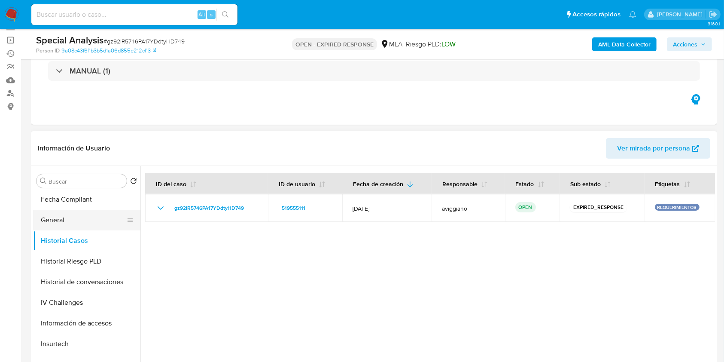
click at [72, 225] on button "General" at bounding box center [83, 220] width 101 height 21
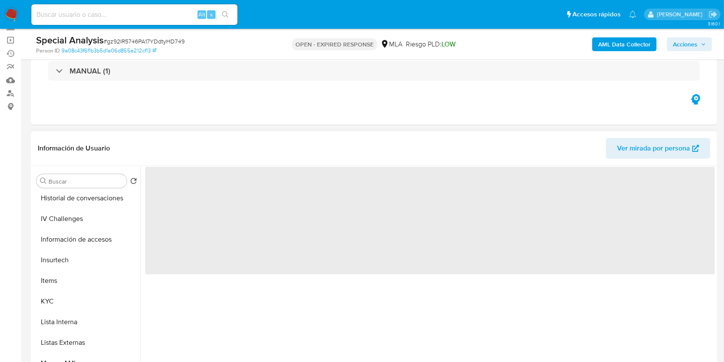
scroll to position [344, 0]
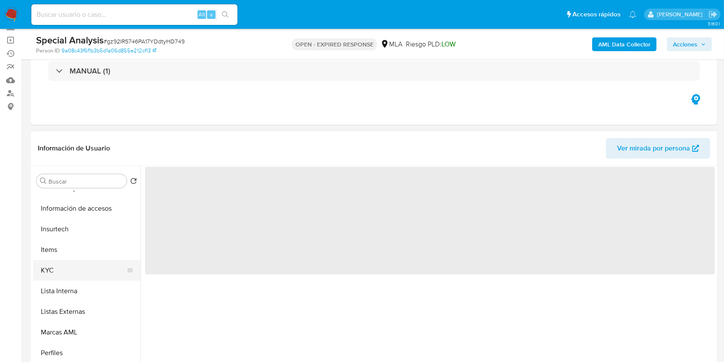
click at [80, 267] on button "KYC" at bounding box center [83, 270] width 101 height 21
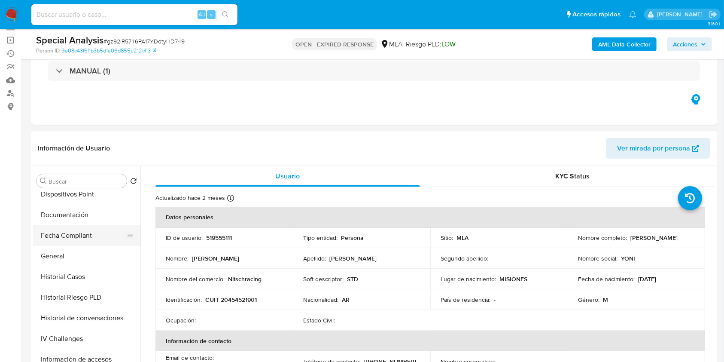
scroll to position [172, 0]
click at [79, 296] on button "Historial Casos" at bounding box center [83, 297] width 101 height 21
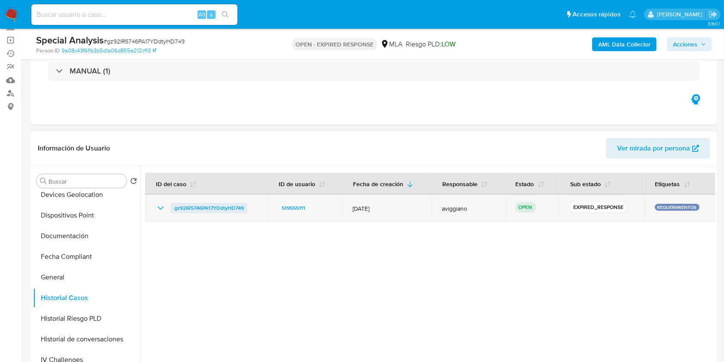
drag, startPoint x: 216, startPoint y: 209, endPoint x: 173, endPoint y: 209, distance: 43.0
click at [173, 209] on div "gz92IR5746PA17YDdtyHD749" at bounding box center [206, 208] width 102 height 10
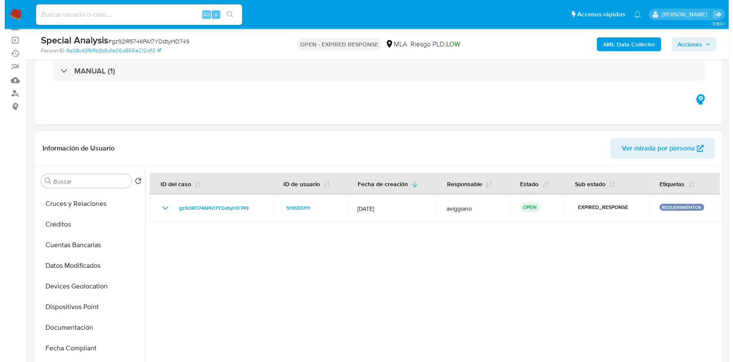
scroll to position [0, 0]
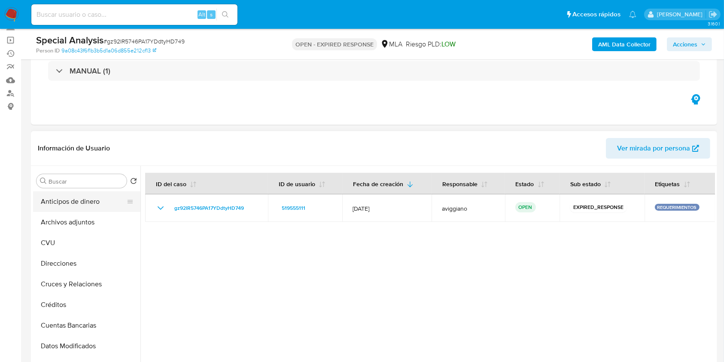
click at [95, 207] on button "Anticipos de dinero" at bounding box center [83, 201] width 101 height 21
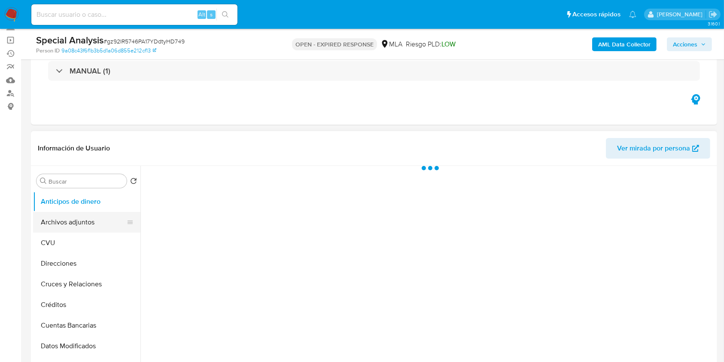
click at [96, 217] on button "Archivos adjuntos" at bounding box center [83, 222] width 101 height 21
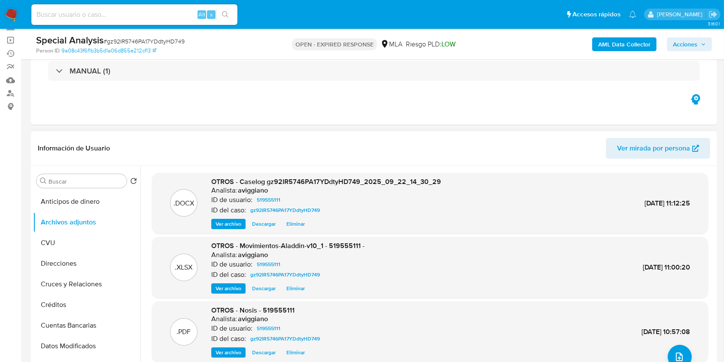
click at [215, 228] on button "Ver archivo" at bounding box center [228, 224] width 34 height 10
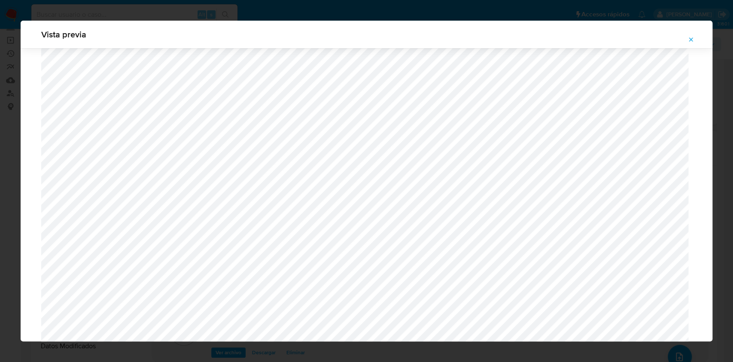
scroll to position [384, 0]
click at [694, 40] on icon "Attachment preview" at bounding box center [691, 39] width 7 height 7
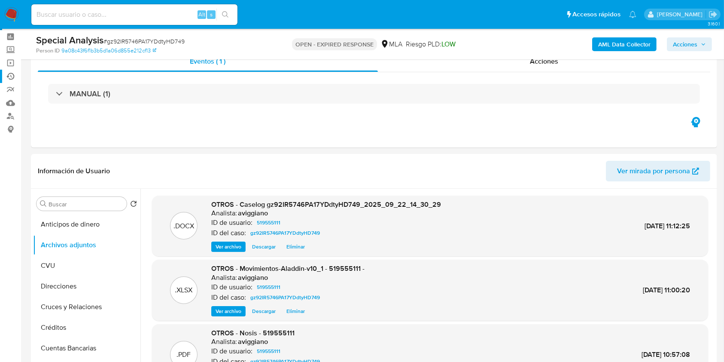
scroll to position [0, 0]
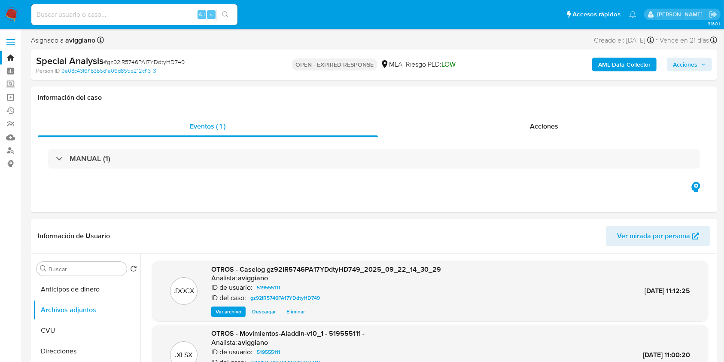
click at [12, 54] on link "Bandeja" at bounding box center [51, 57] width 102 height 13
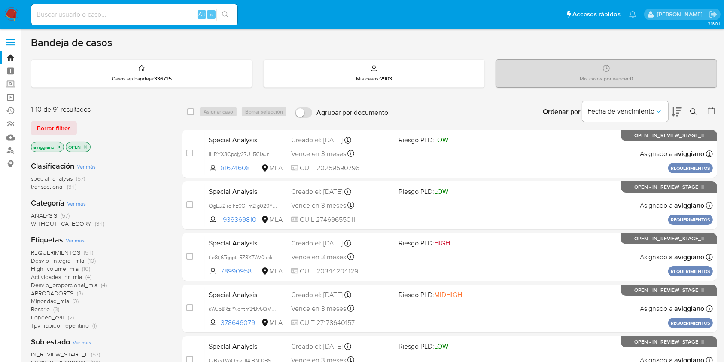
click at [696, 112] on icon at bounding box center [693, 111] width 7 height 7
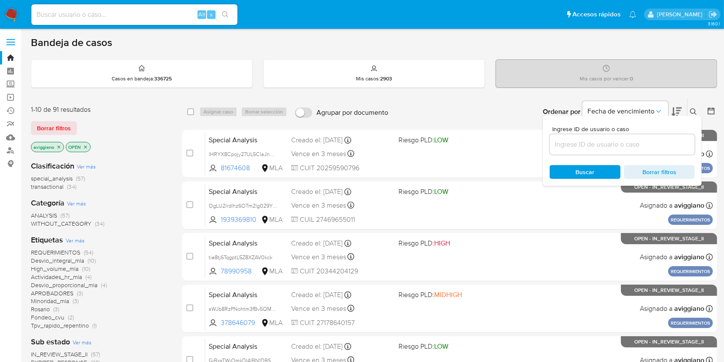
click at [653, 139] on input at bounding box center [622, 144] width 145 height 11
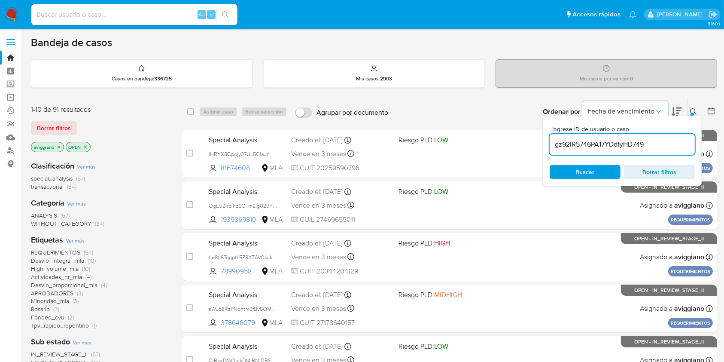
type input "gz92IR5746PA17YDdtyHD749"
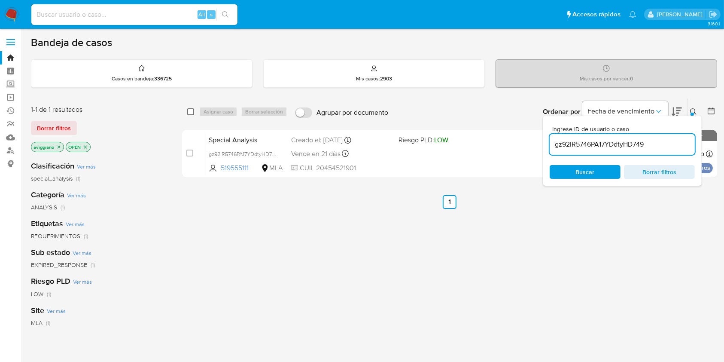
click at [192, 112] on input "checkbox" at bounding box center [190, 111] width 7 height 7
checkbox input "true"
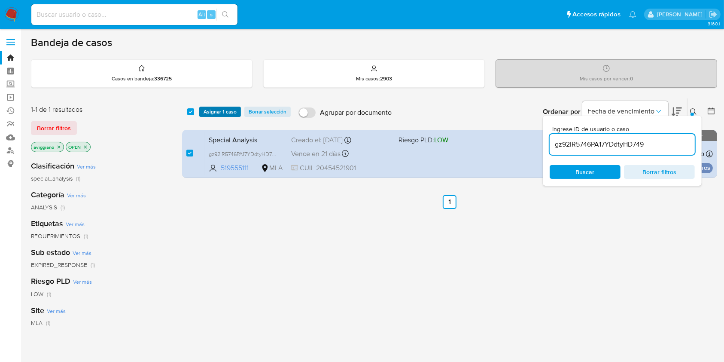
click at [216, 113] on span "Asignar 1 caso" at bounding box center [220, 111] width 33 height 9
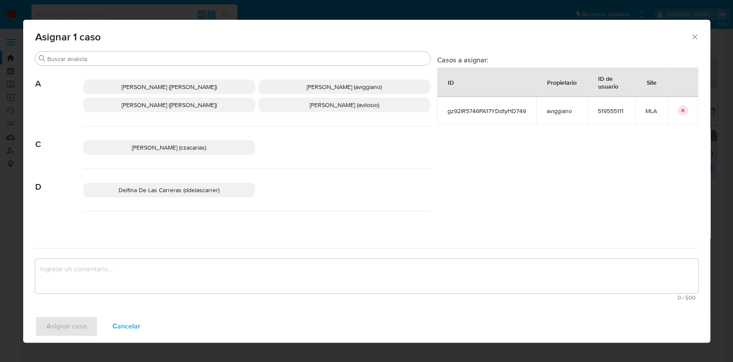
click at [284, 91] on p "Agustina Belen Viggiano (aviggiano)" at bounding box center [345, 86] width 172 height 15
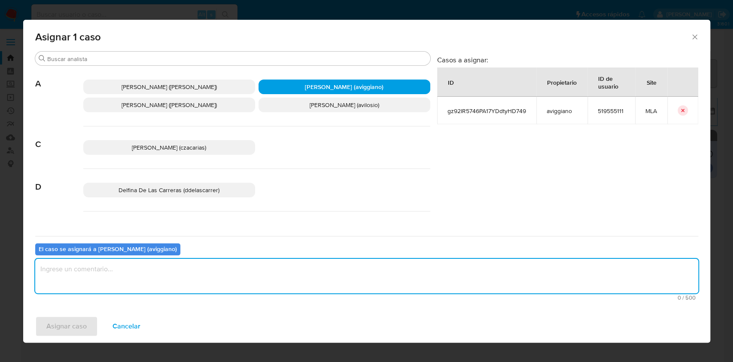
click at [199, 289] on textarea "assign-modal" at bounding box center [366, 276] width 663 height 34
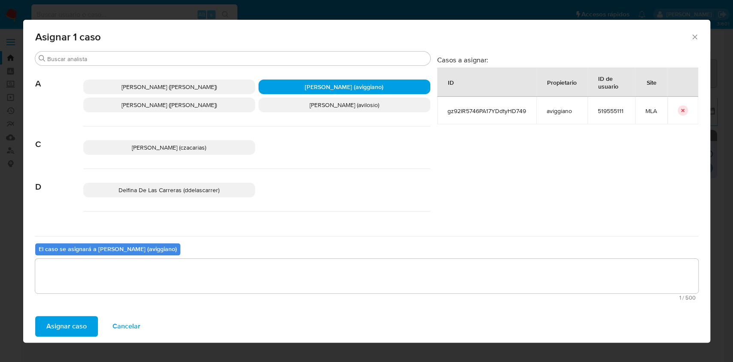
click at [76, 325] on span "Asignar caso" at bounding box center [66, 326] width 40 height 19
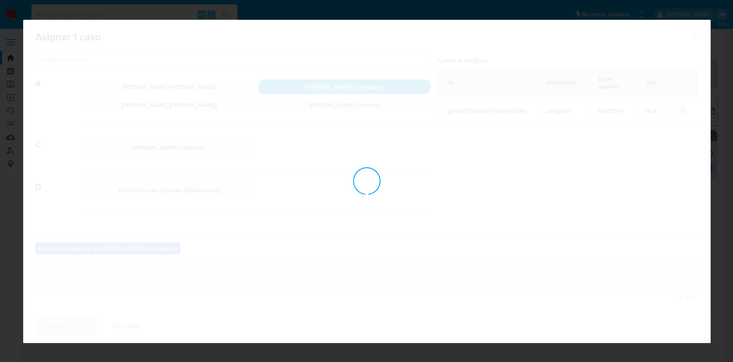
checkbox input "false"
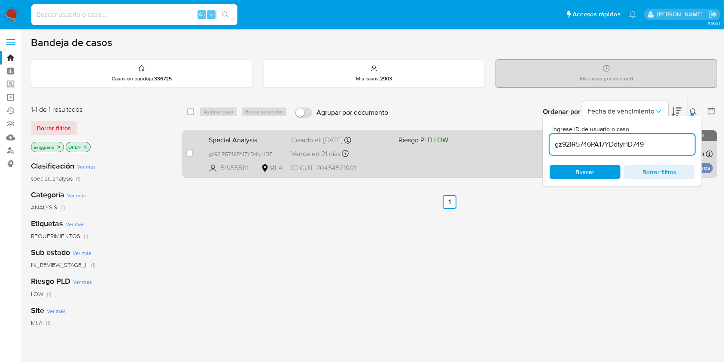
click at [465, 148] on div "Special Analysis gz92IR5746PA17YDdtyHD749 519555111 MLA Riesgo PLD: LOW Creado …" at bounding box center [459, 153] width 508 height 43
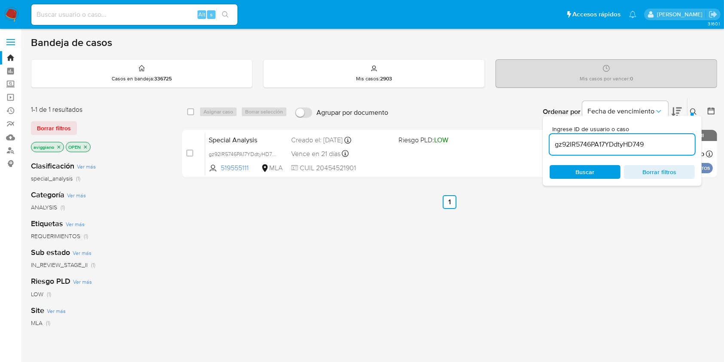
click at [596, 154] on div "gz92IR5746PA17YDdtyHD749" at bounding box center [622, 144] width 145 height 21
click at [596, 147] on input "gz92IR5746PA17YDdtyHD749" at bounding box center [622, 144] width 145 height 11
click at [597, 146] on input "gz92IR5746PA17YDdtyHD749" at bounding box center [622, 144] width 145 height 11
paste input "TO1cLK33Tww4khudw2bJjCmJ"
type input "TO1cLK33Tww4khudw2bJjCmJ"
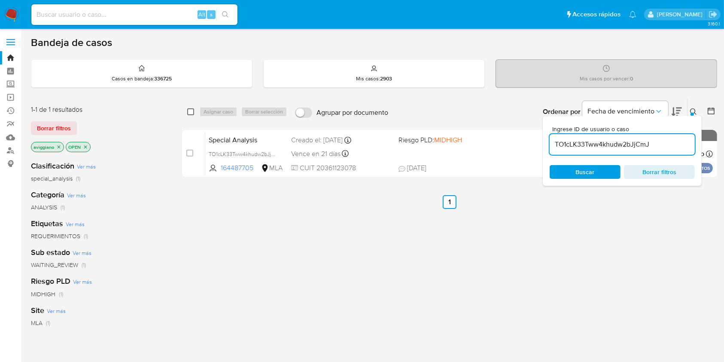
click at [192, 113] on input "checkbox" at bounding box center [190, 111] width 7 height 7
checkbox input "true"
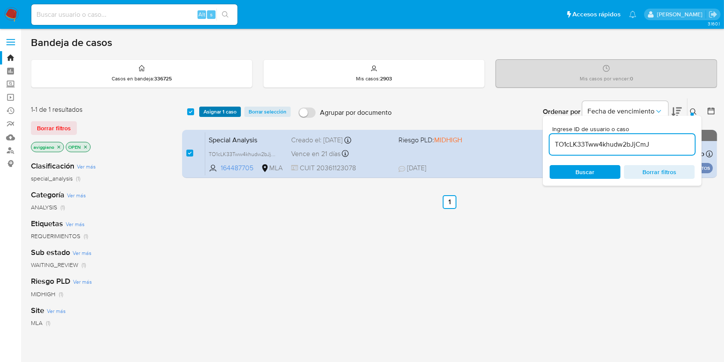
click at [209, 114] on span "Asignar 1 caso" at bounding box center [220, 111] width 33 height 9
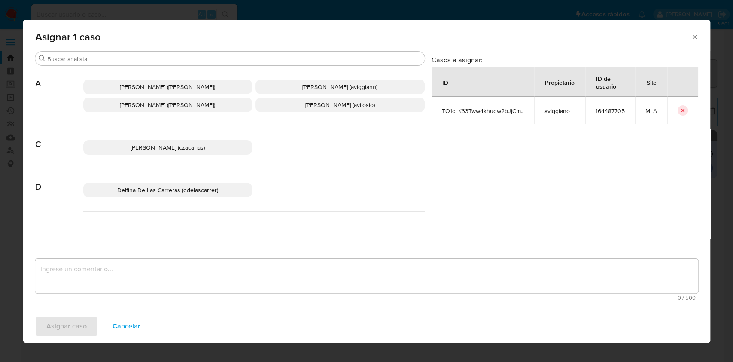
click at [302, 88] on span "Agustina Belen Viggiano (aviggiano)" at bounding box center [339, 86] width 75 height 9
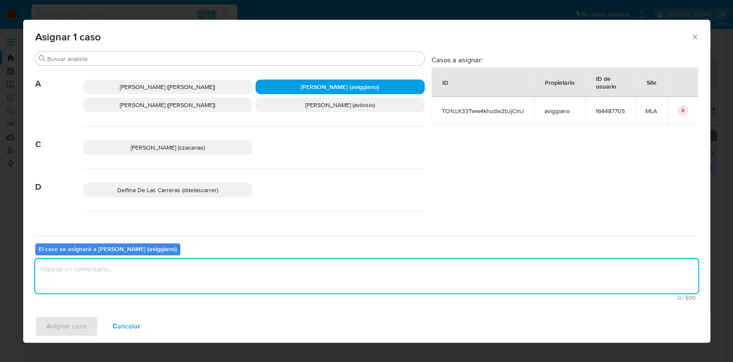
click at [201, 270] on textarea "assign-modal" at bounding box center [366, 276] width 663 height 34
click at [80, 323] on span "Asignar caso" at bounding box center [66, 326] width 40 height 19
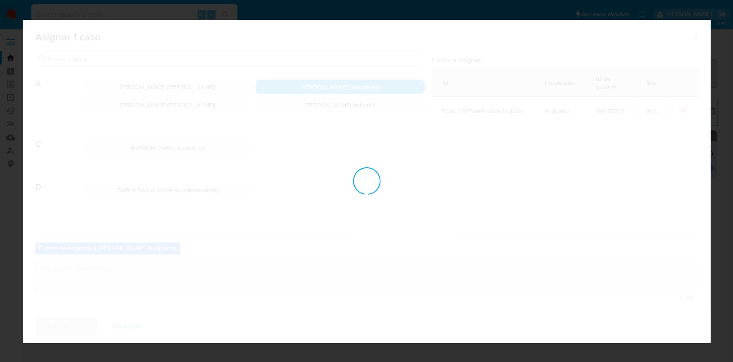
checkbox input "false"
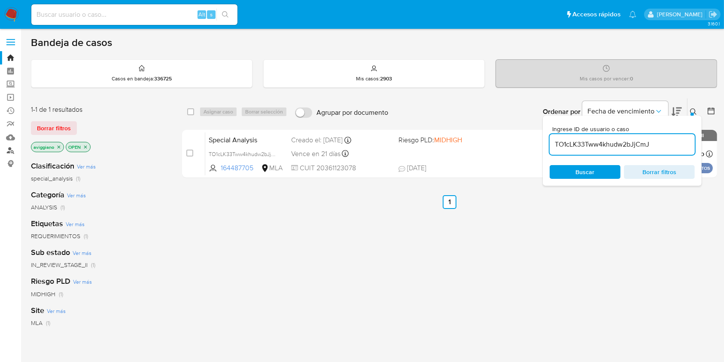
click at [12, 149] on link "Buscador de personas" at bounding box center [51, 150] width 102 height 13
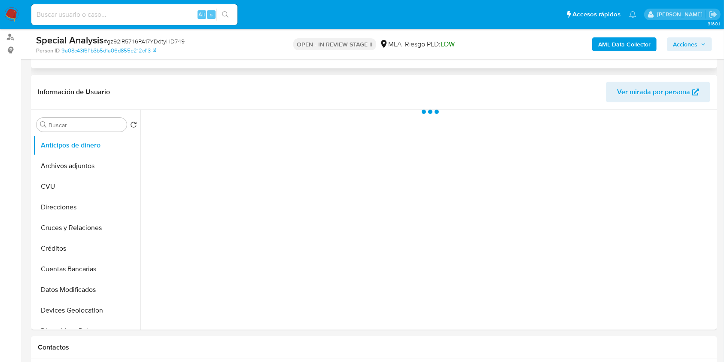
scroll to position [114, 0]
select select "10"
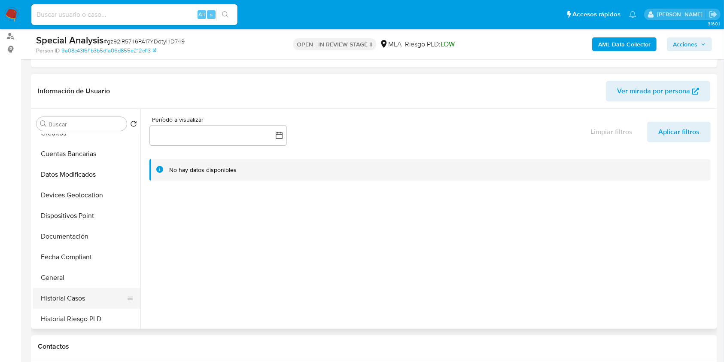
click at [74, 288] on button "Historial Casos" at bounding box center [83, 298] width 101 height 21
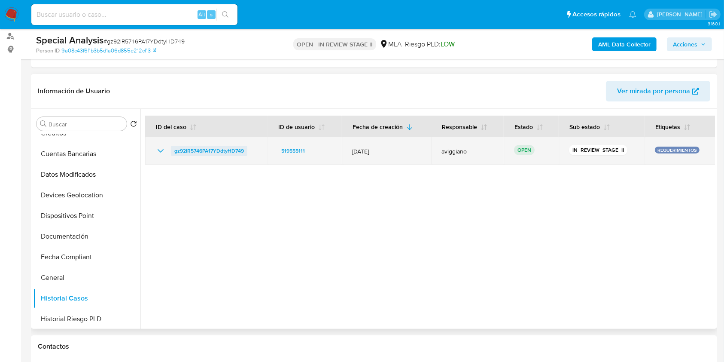
click at [225, 146] on span "gz92IR5746PA17YDdtyHD749" at bounding box center [209, 151] width 70 height 10
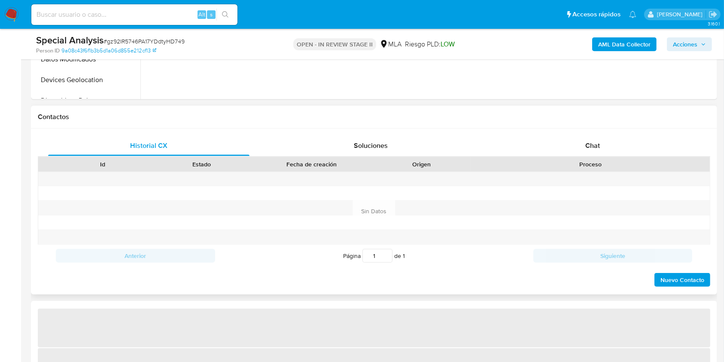
select select "10"
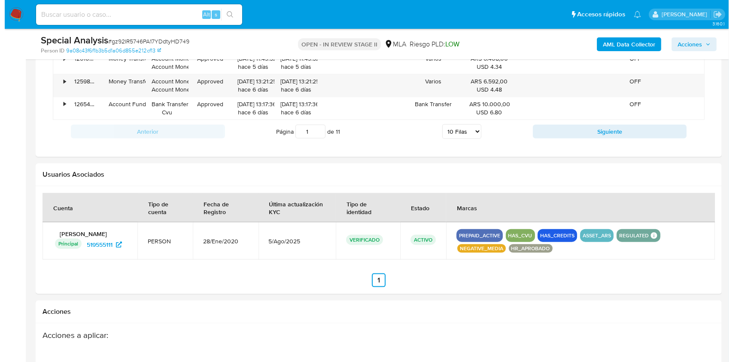
scroll to position [1166, 0]
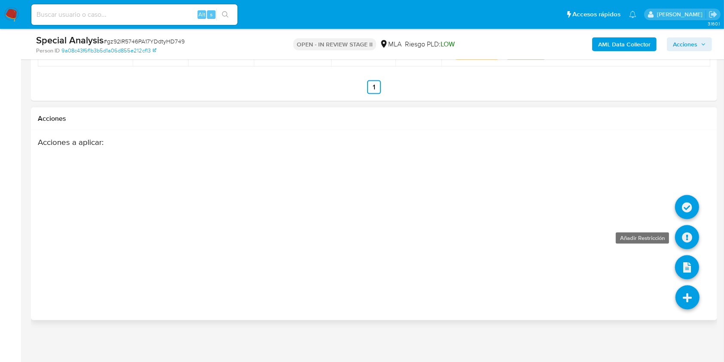
click at [691, 239] on icon at bounding box center [687, 237] width 24 height 24
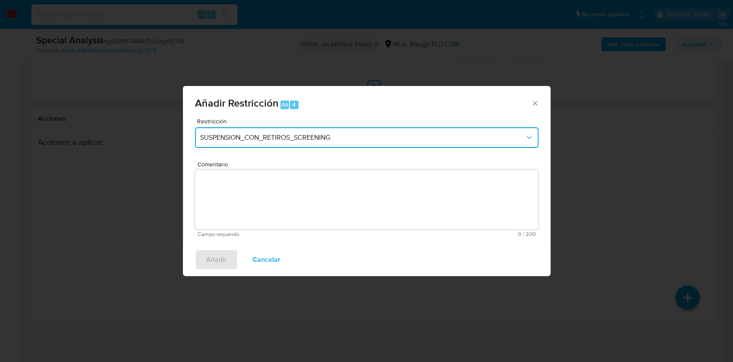
click at [364, 138] on span "SUSPENSION_CON_RETIROS_SCREENING" at bounding box center [362, 137] width 325 height 9
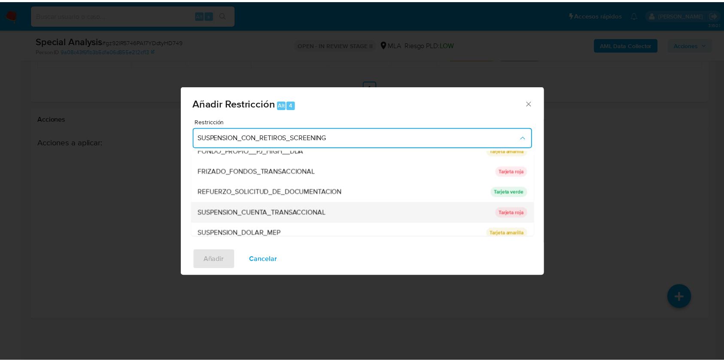
scroll to position [172, 0]
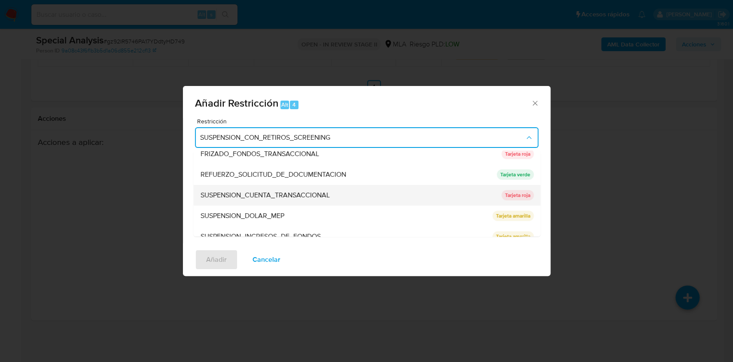
click at [244, 197] on span "SUSPENSION_CUENTA_TRANSACCIONAL" at bounding box center [264, 195] width 129 height 9
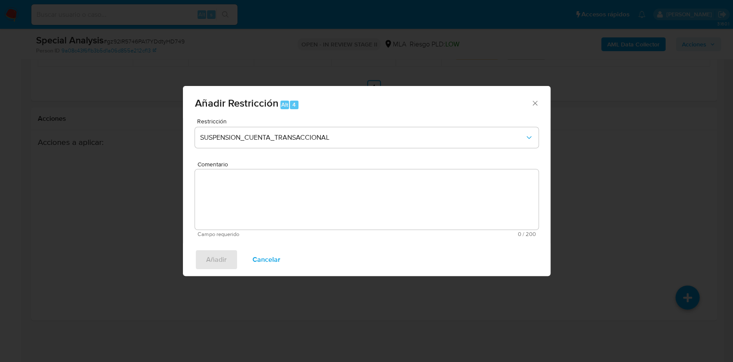
click at [244, 197] on textarea "Comentario" at bounding box center [367, 199] width 344 height 60
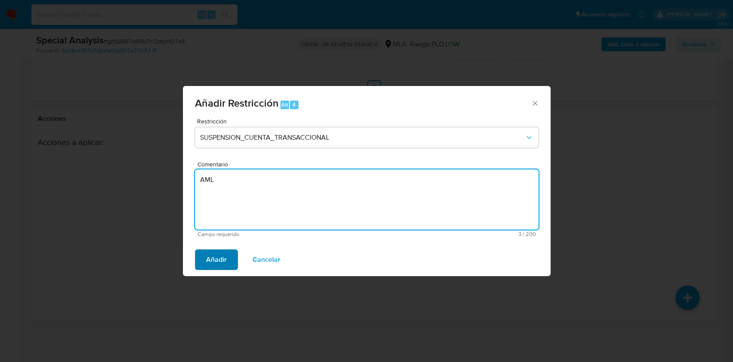
type textarea "AML"
click at [201, 252] on button "Añadir" at bounding box center [216, 259] width 43 height 21
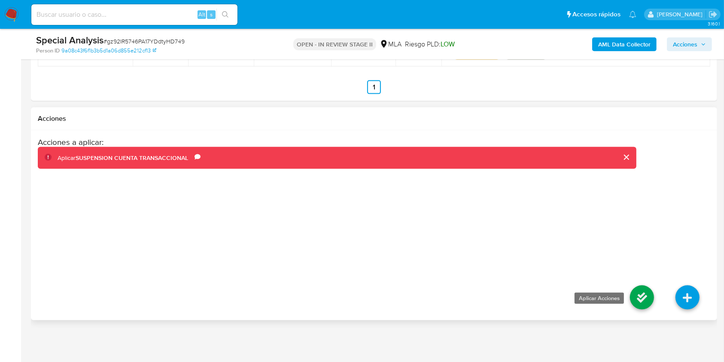
click at [637, 292] on icon at bounding box center [642, 297] width 24 height 24
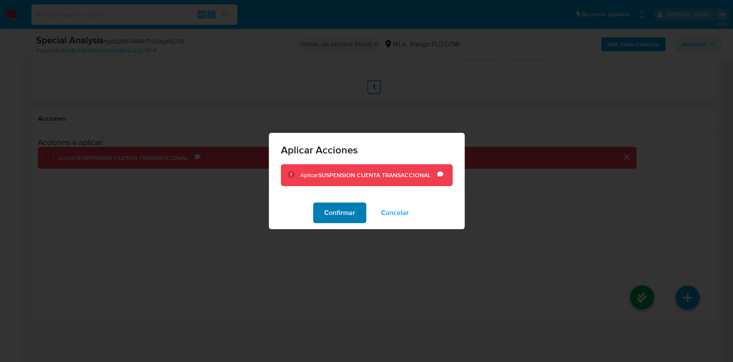
click at [354, 203] on span "Confirmar" at bounding box center [339, 212] width 31 height 19
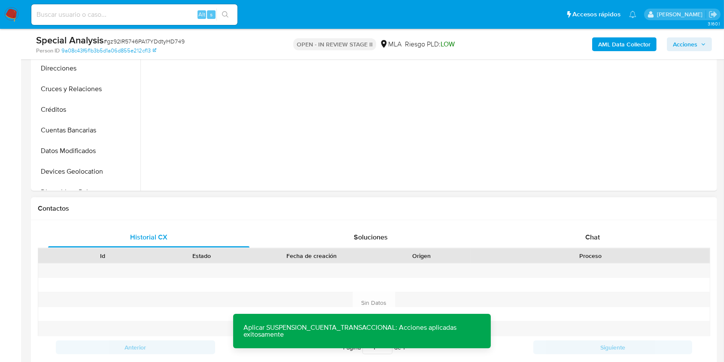
scroll to position [250, 0]
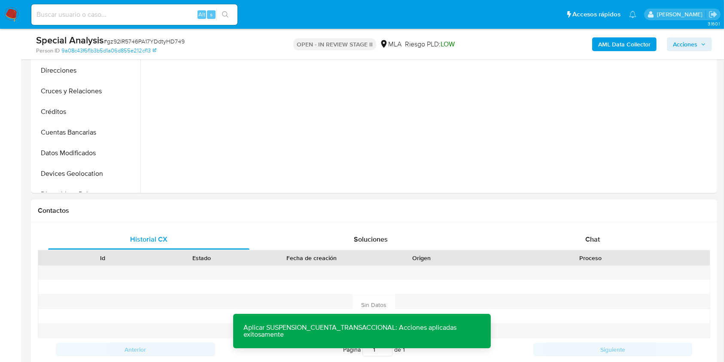
click at [596, 227] on div "Historial CX Soluciones Chat Id Estado Fecha de creación Origen Proceso Anterio…" at bounding box center [374, 305] width 686 height 166
click at [593, 238] on span "Chat" at bounding box center [592, 239] width 15 height 10
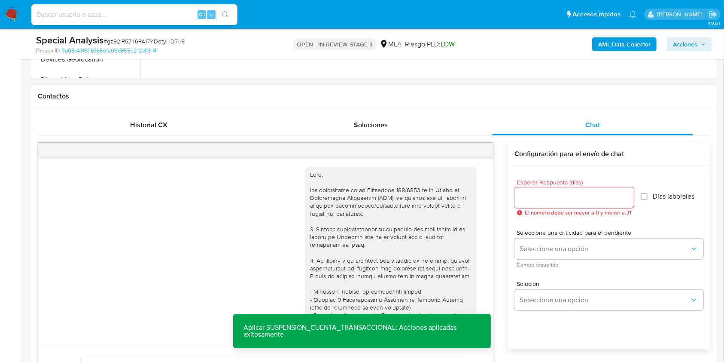
scroll to position [305, 0]
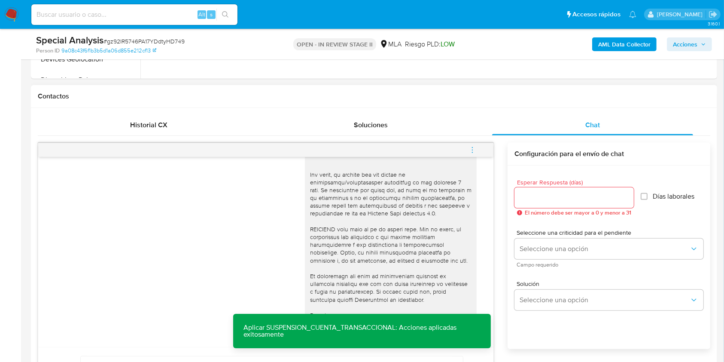
click at [477, 149] on button "menu-action" at bounding box center [472, 150] width 28 height 21
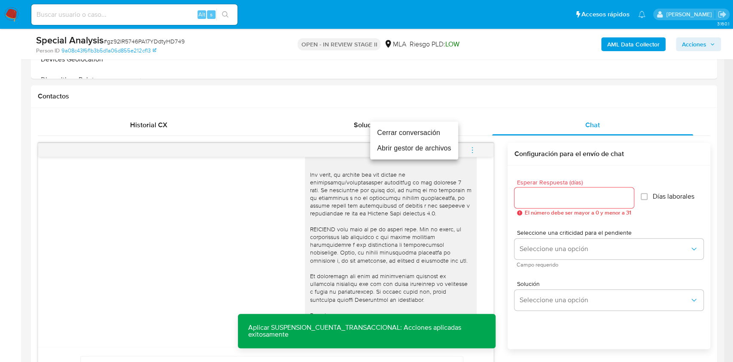
click at [424, 135] on li "Cerrar conversación" at bounding box center [414, 132] width 88 height 15
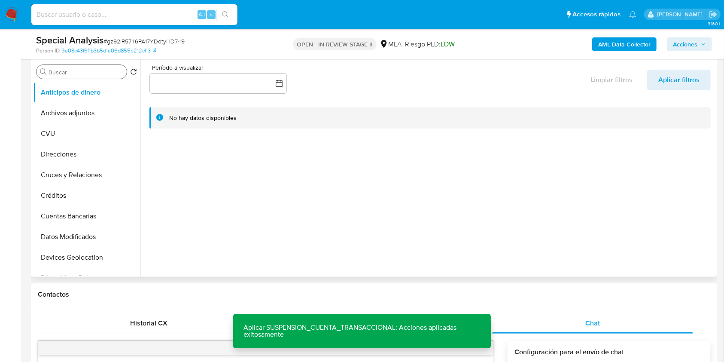
scroll to position [21, 0]
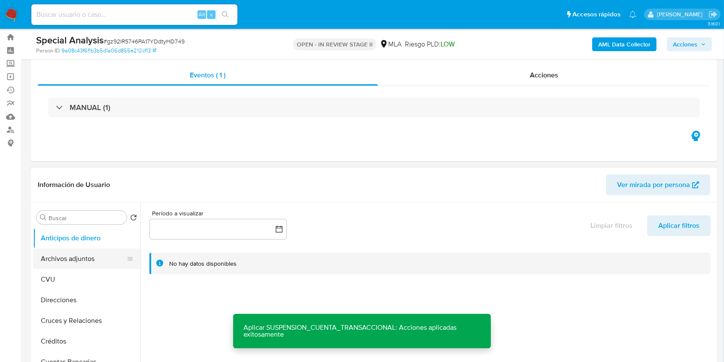
click at [76, 258] on button "Archivos adjuntos" at bounding box center [83, 258] width 101 height 21
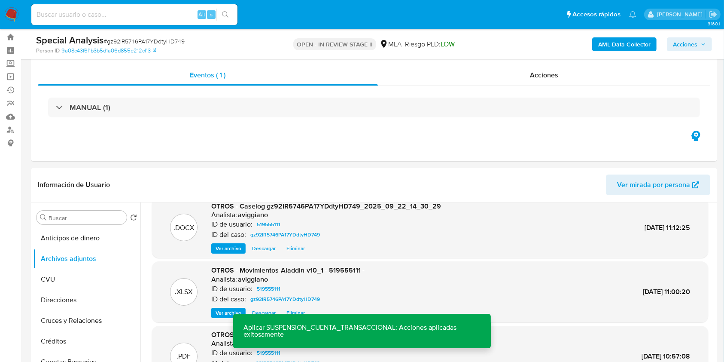
scroll to position [0, 0]
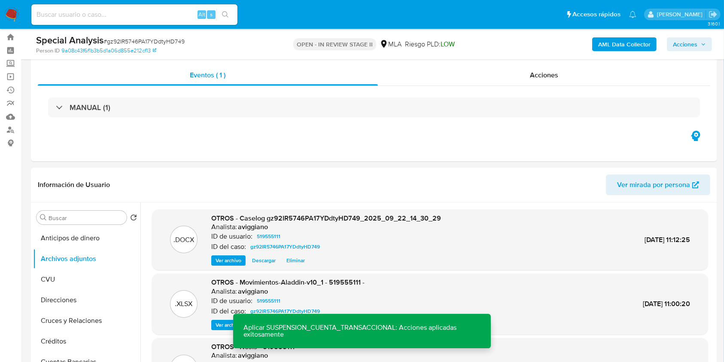
drag, startPoint x: 683, startPoint y: 40, endPoint x: 668, endPoint y: 50, distance: 17.9
click at [683, 40] on span "Acciones" at bounding box center [685, 44] width 24 height 14
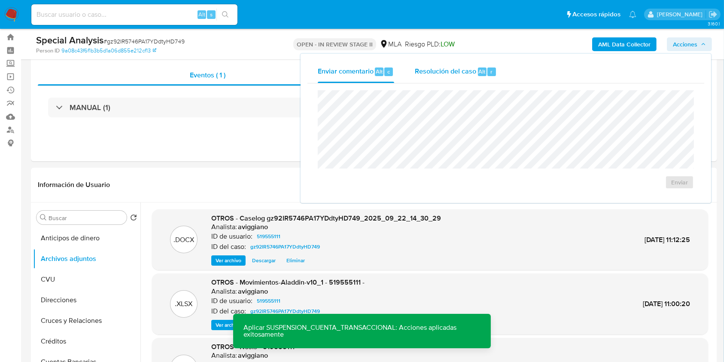
click at [440, 70] on span "Resolución del caso" at bounding box center [445, 71] width 61 height 10
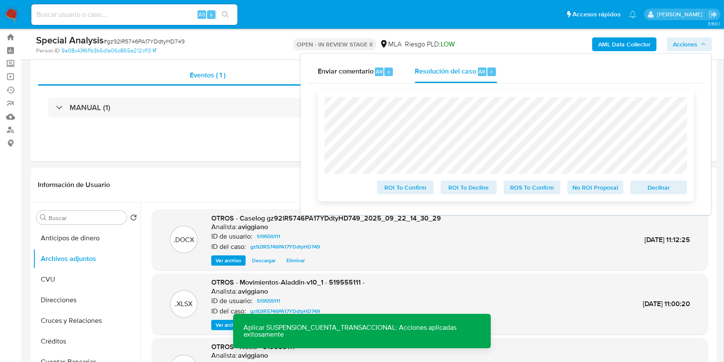
click at [663, 187] on span "Declinar" at bounding box center [659, 187] width 45 height 12
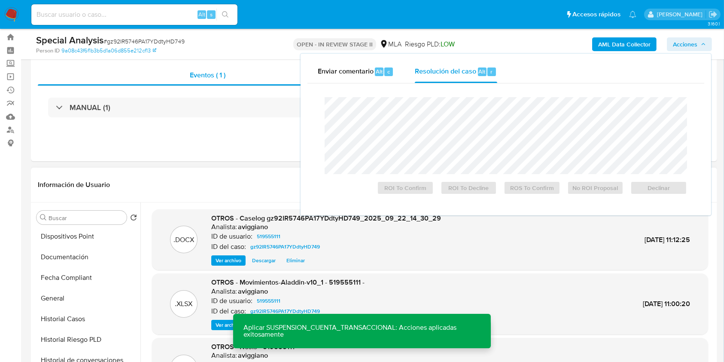
scroll to position [229, 0]
click at [74, 279] on button "Historial Casos" at bounding box center [83, 277] width 101 height 21
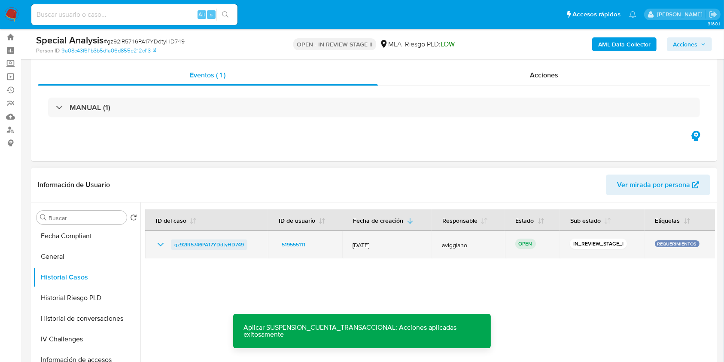
click at [196, 242] on span "gz92IR5746PA17YDdtyHD749" at bounding box center [209, 244] width 70 height 10
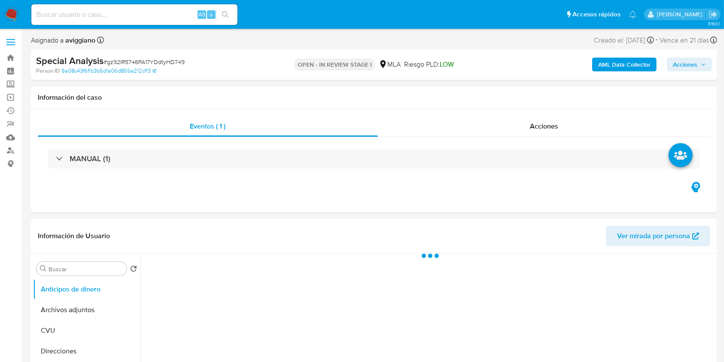
select select "10"
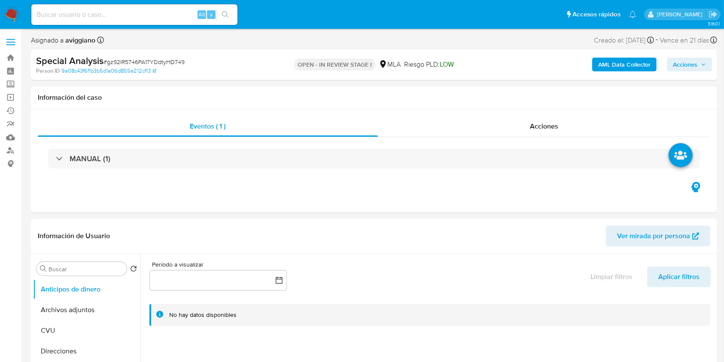
click at [670, 60] on button "Acciones" at bounding box center [689, 65] width 45 height 14
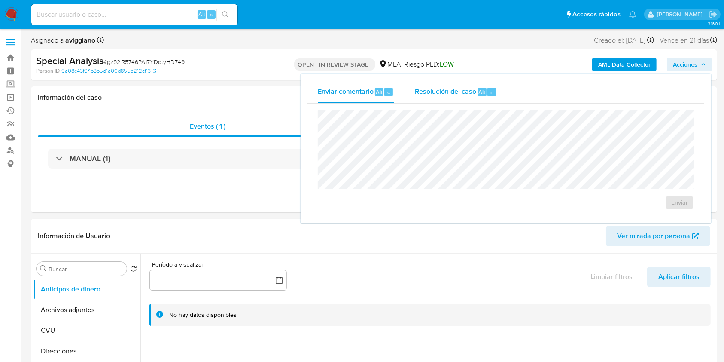
click at [442, 91] on span "Resolución del caso" at bounding box center [445, 92] width 61 height 10
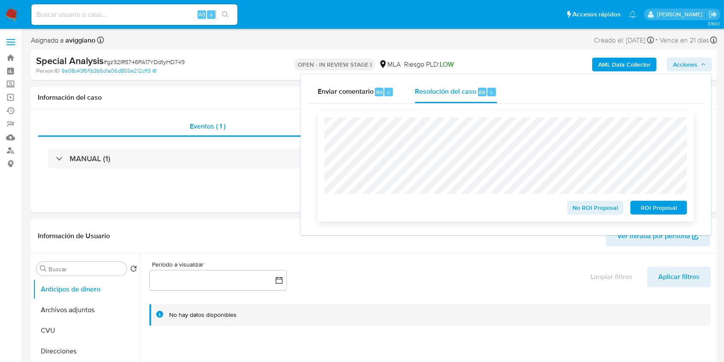
click at [650, 210] on span "ROI Proposal" at bounding box center [659, 207] width 45 height 12
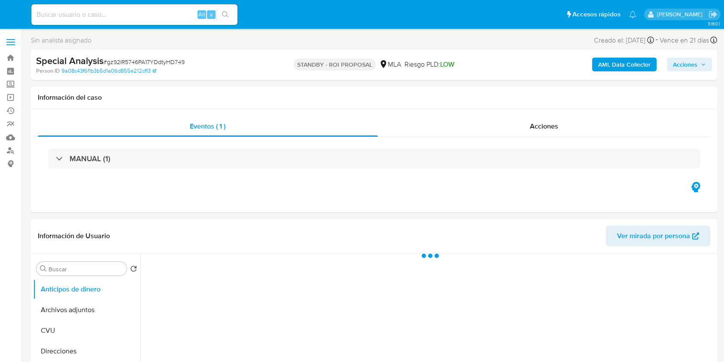
select select "10"
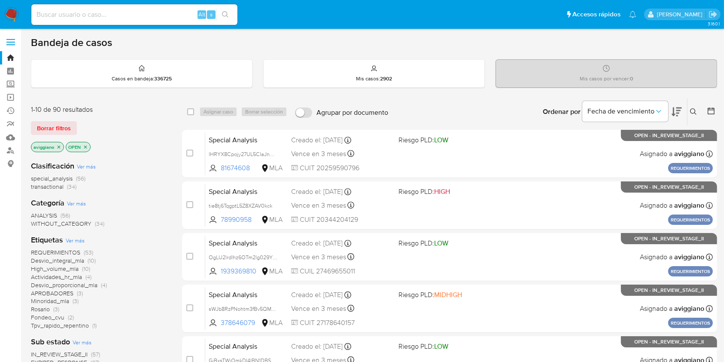
click at [58, 149] on p "aviggiano" at bounding box center [47, 146] width 32 height 9
click at [58, 146] on icon "close-filter" at bounding box center [59, 146] width 3 height 3
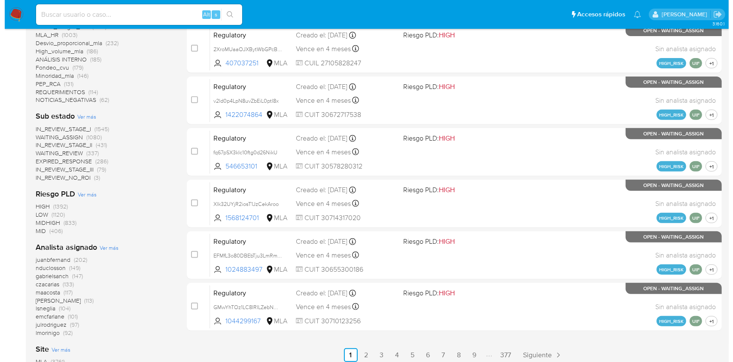
scroll to position [392, 0]
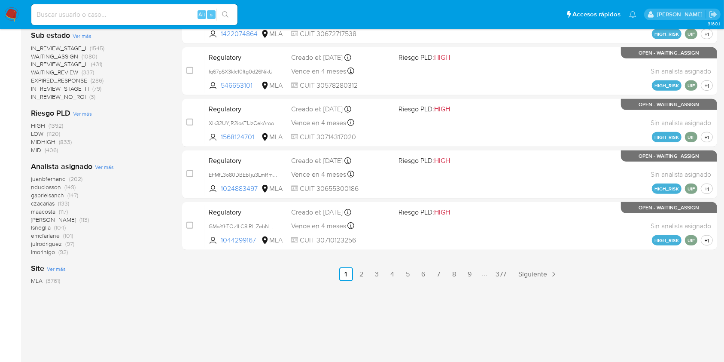
click at [104, 164] on span "Ver más" at bounding box center [104, 167] width 19 height 8
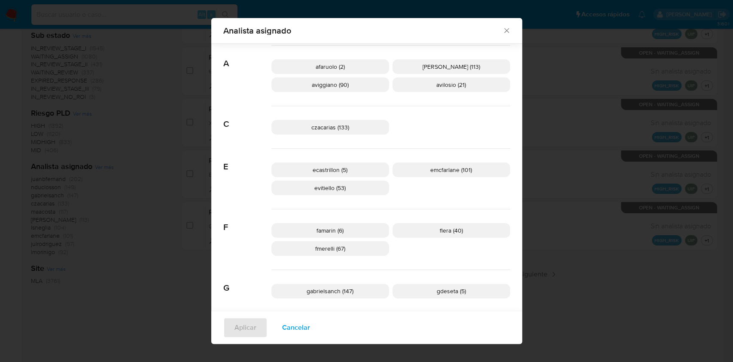
scroll to position [51, 0]
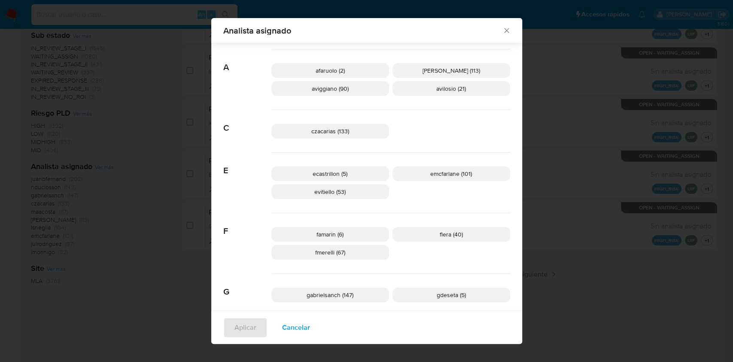
click at [317, 90] on span "aviggiano (90)" at bounding box center [330, 88] width 37 height 9
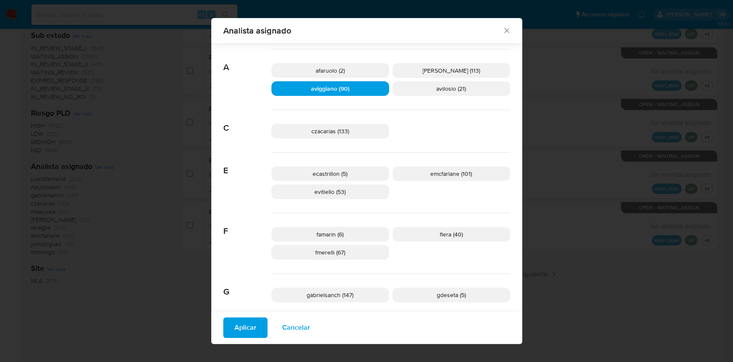
click at [241, 335] on span "Aplicar" at bounding box center [246, 327] width 22 height 19
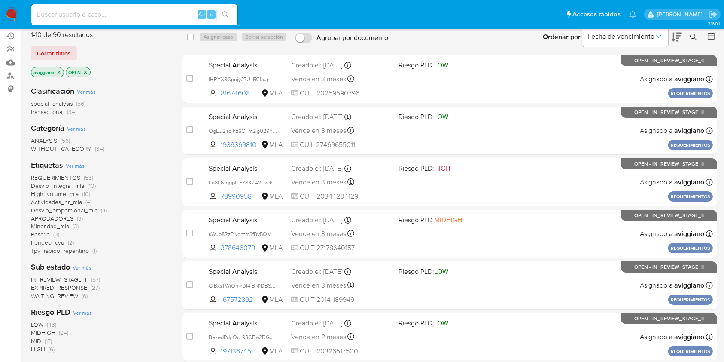
scroll to position [57, 0]
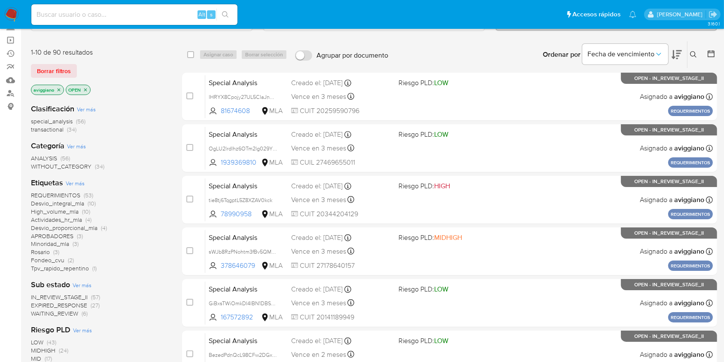
click at [701, 55] on button at bounding box center [695, 54] width 14 height 10
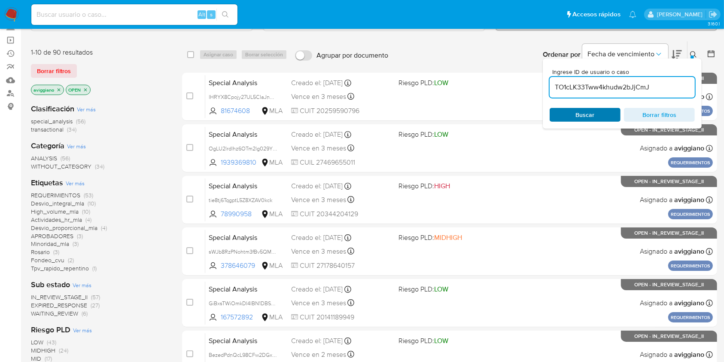
type input "TO1cLK33Tww4khudw2bJjCmJ"
click at [588, 110] on div "Buscar Borrar filtros" at bounding box center [622, 115] width 145 height 14
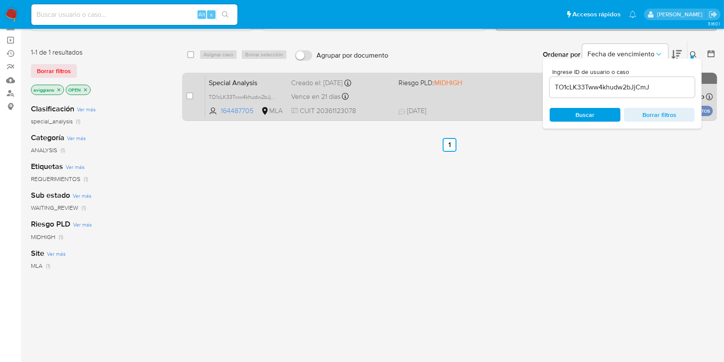
click at [411, 96] on span at bounding box center [449, 96] width 100 height 2
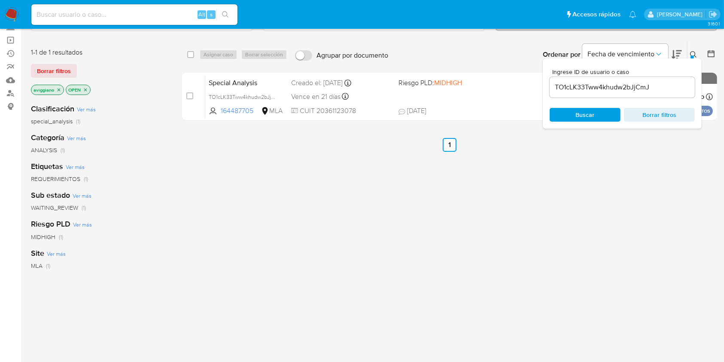
click at [48, 15] on input at bounding box center [134, 14] width 206 height 11
paste input "eRrd3OkJz3hFH62snpXHD7pS"
type input "eRrd3OkJz3hFH62snpXHD7pS"
click at [230, 18] on button "search-icon" at bounding box center [225, 15] width 18 height 12
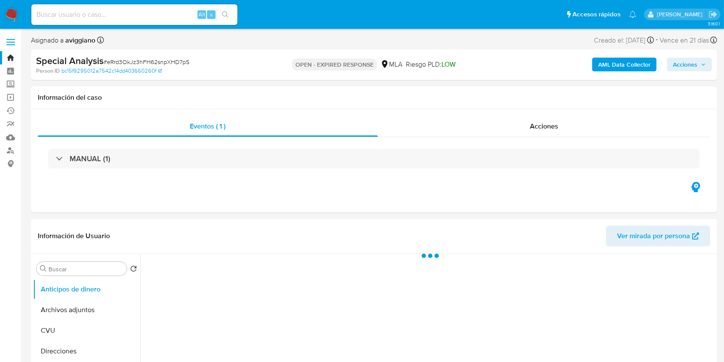
select select "10"
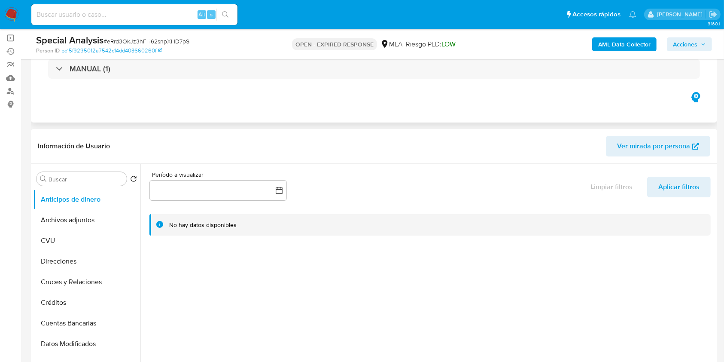
scroll to position [114, 0]
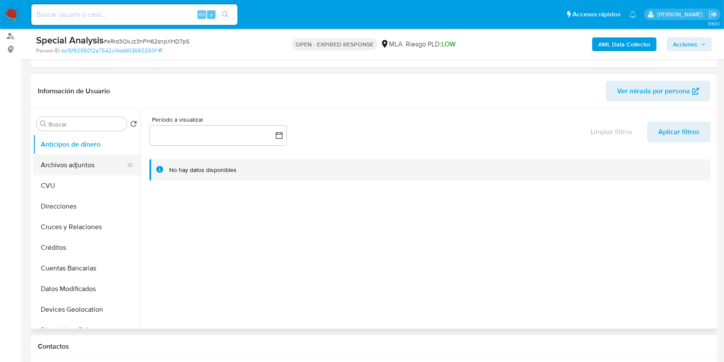
click at [78, 167] on button "Archivos adjuntos" at bounding box center [83, 165] width 101 height 21
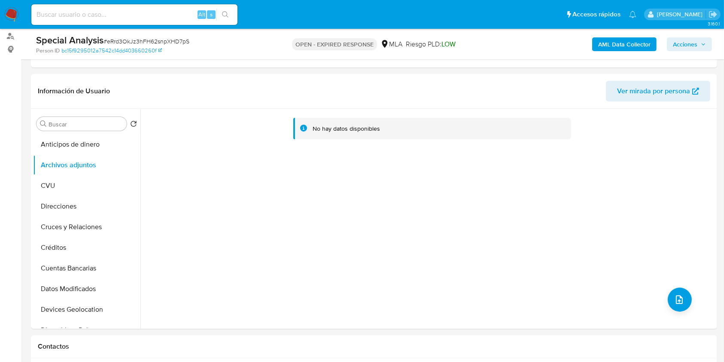
click at [621, 45] on b "AML Data Collector" at bounding box center [624, 44] width 52 height 14
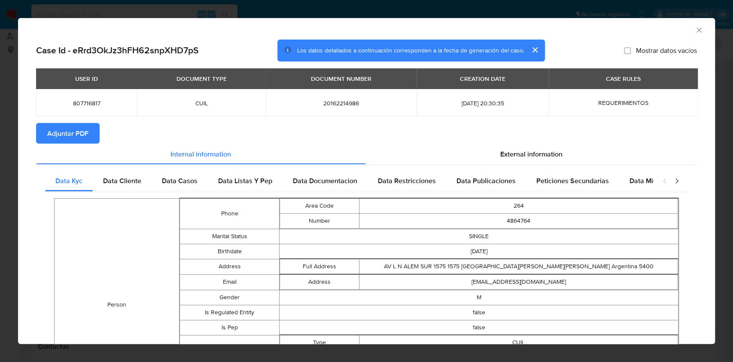
click at [74, 135] on span "Adjuntar PDF" at bounding box center [67, 133] width 41 height 19
click at [695, 29] on icon "Cerrar ventana" at bounding box center [699, 30] width 9 height 9
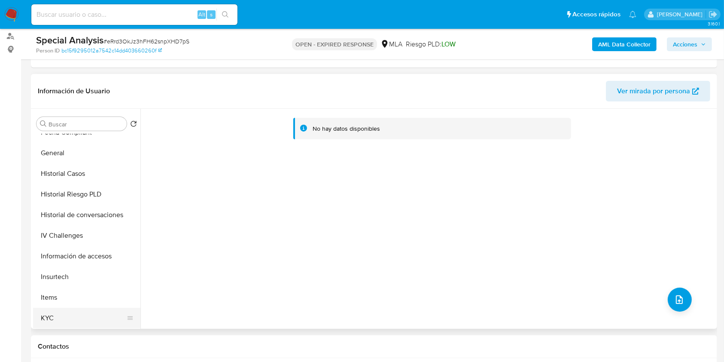
scroll to position [286, 0]
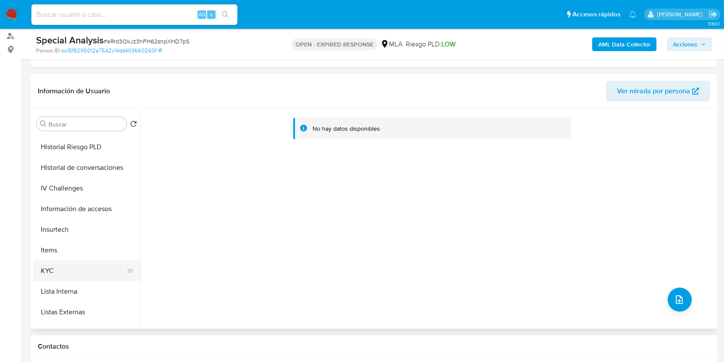
click at [54, 264] on button "KYC" at bounding box center [83, 270] width 101 height 21
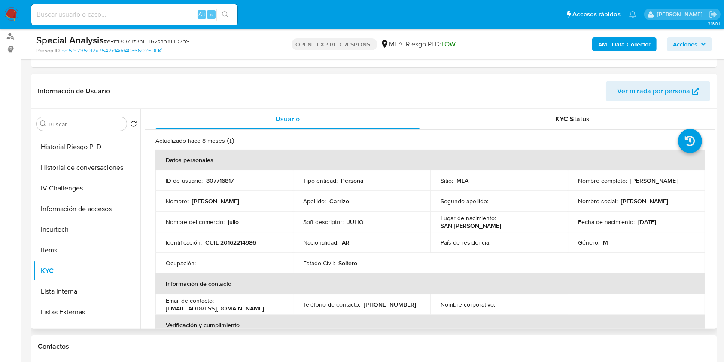
click at [244, 247] on td "Identificación : CUIL 20162214986" at bounding box center [223, 242] width 137 height 21
click at [245, 246] on td "Identificación : CUIL 20162214986" at bounding box center [223, 242] width 137 height 21
click at [245, 242] on p "CUIL 20162214986" at bounding box center [230, 242] width 51 height 8
copy p "20162214986"
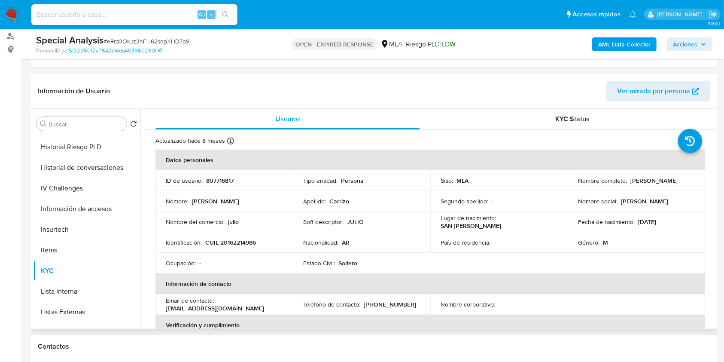
click at [213, 180] on p "807716817" at bounding box center [219, 181] width 27 height 8
copy p "807716817"
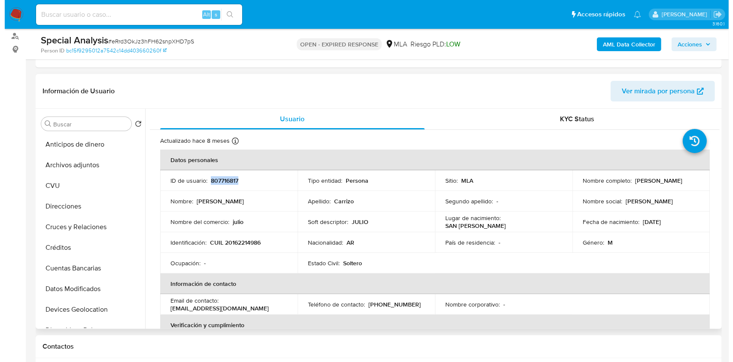
scroll to position [0, 0]
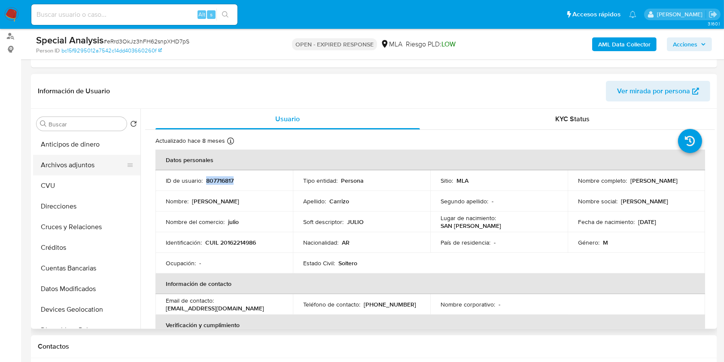
click at [80, 155] on button "Archivos adjuntos" at bounding box center [83, 165] width 101 height 21
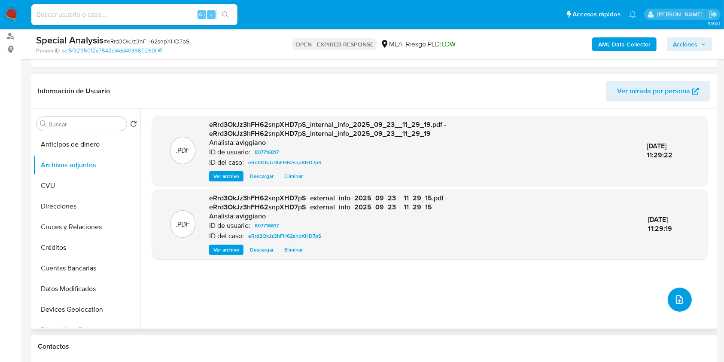
click at [681, 290] on button "upload-file" at bounding box center [680, 299] width 24 height 24
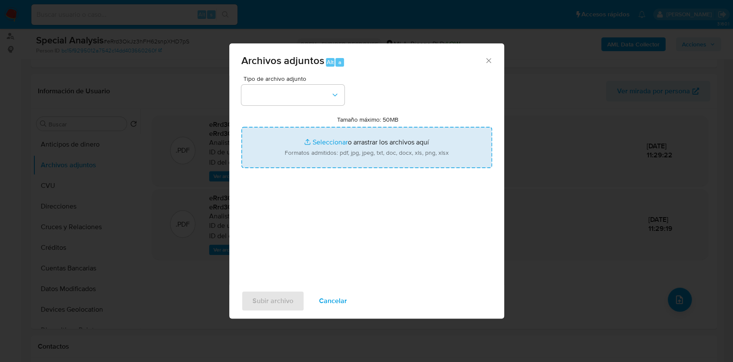
click at [375, 140] on input "Tamaño máximo: 50MB Seleccionar archivos" at bounding box center [366, 147] width 251 height 41
type input "C:\fakepath\Nosis - 807716817.pdf"
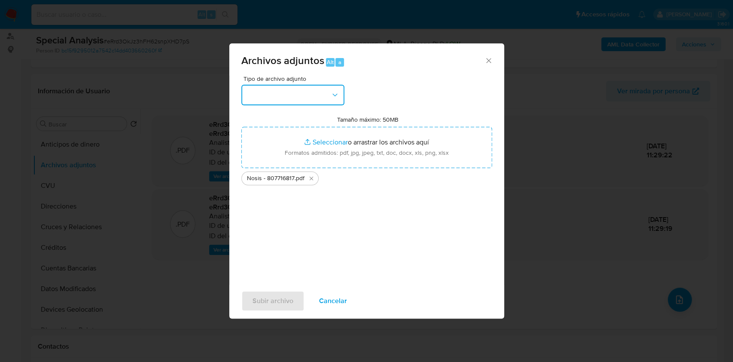
click at [299, 103] on button "button" at bounding box center [292, 95] width 103 height 21
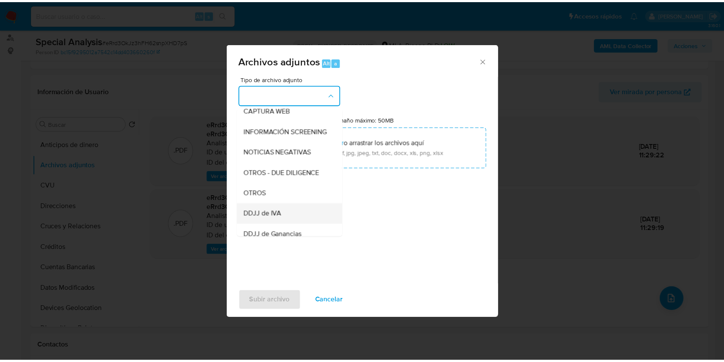
scroll to position [114, 0]
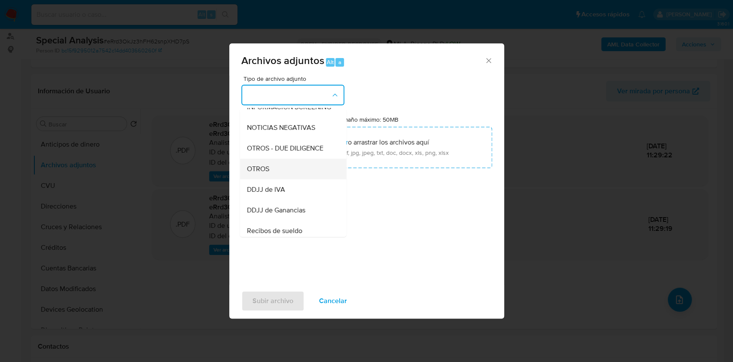
click at [279, 179] on div "OTROS" at bounding box center [291, 168] width 88 height 21
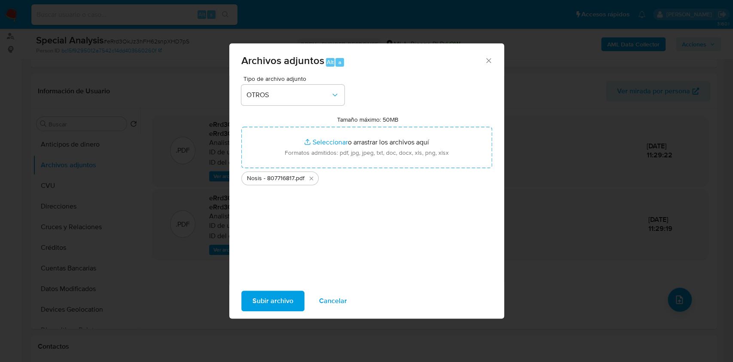
click at [273, 294] on span "Subir archivo" at bounding box center [273, 300] width 41 height 19
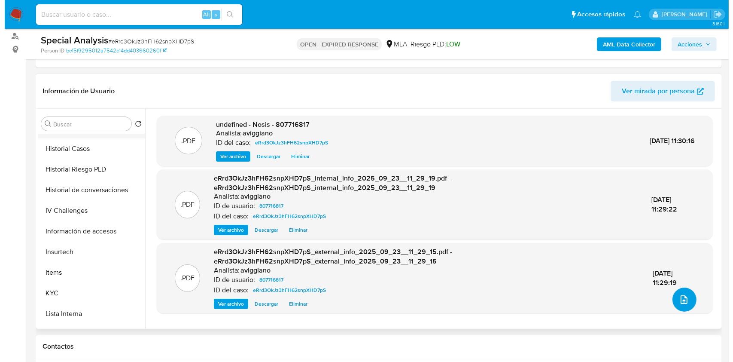
scroll to position [229, 0]
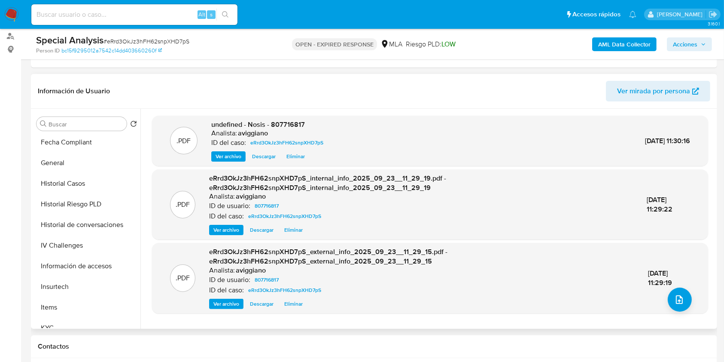
click at [284, 126] on span "undefined - Nosis - 807716817" at bounding box center [258, 124] width 94 height 10
copy span "807716817"
click at [685, 304] on button "upload-file" at bounding box center [680, 299] width 24 height 24
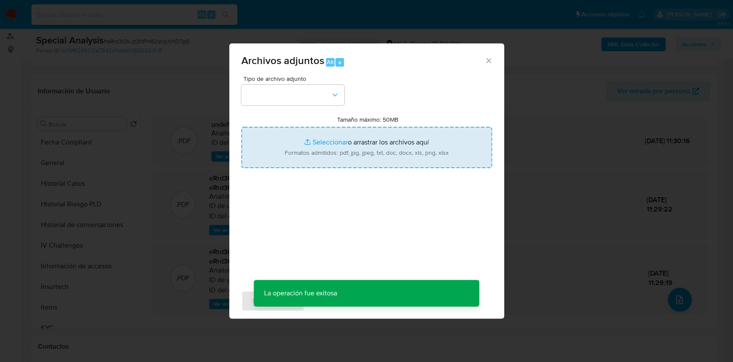
click at [395, 149] on input "Tamaño máximo: 50MB Seleccionar archivos" at bounding box center [366, 147] width 251 height 41
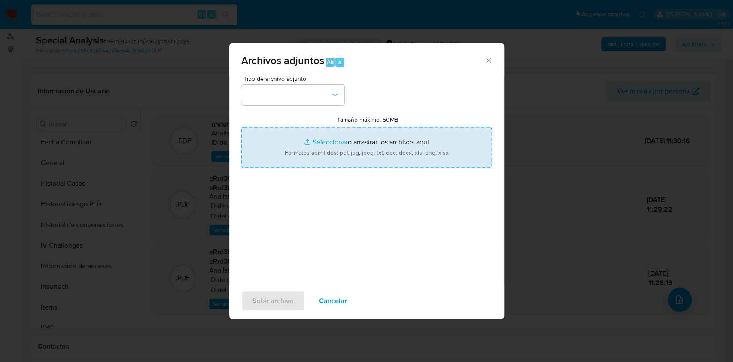
type input "C:\fakepath\Movimientos-Aladdin-v10_1 - 807716817 -.xlsx"
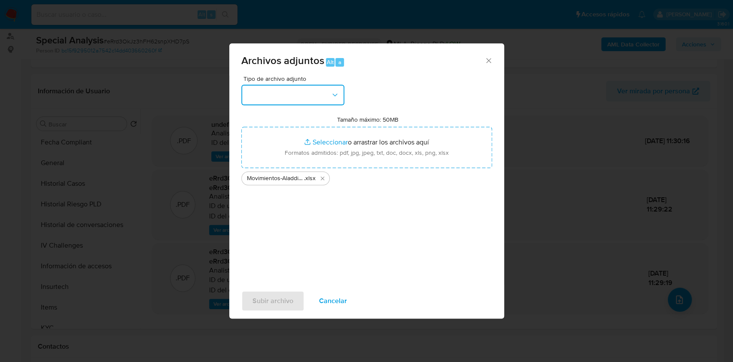
click at [306, 93] on button "button" at bounding box center [292, 95] width 103 height 21
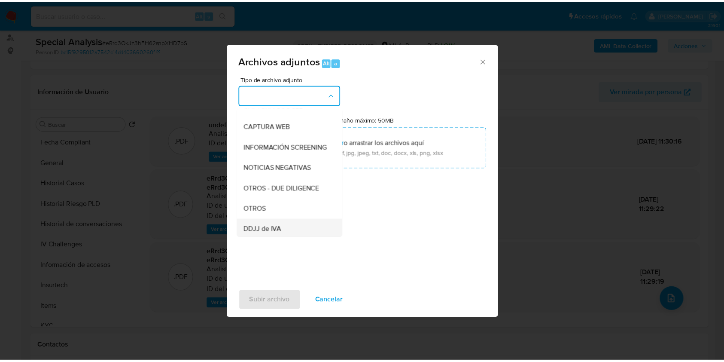
scroll to position [114, 0]
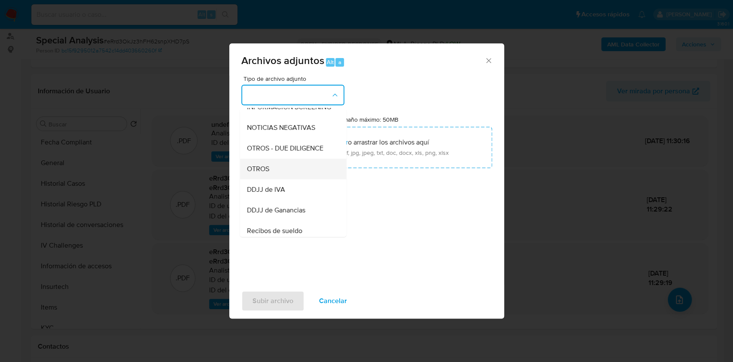
click at [273, 179] on div "OTROS" at bounding box center [291, 168] width 88 height 21
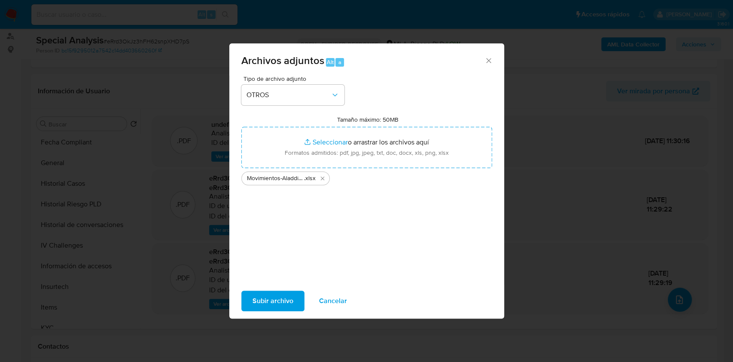
click at [282, 302] on span "Subir archivo" at bounding box center [273, 300] width 41 height 19
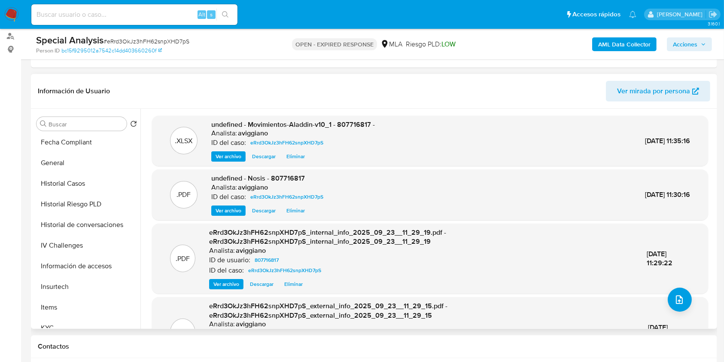
click at [348, 120] on span "undefined - Movimientos-Aladdin-v10_1 - 807716817 -" at bounding box center [293, 124] width 164 height 10
copy span "807716817"
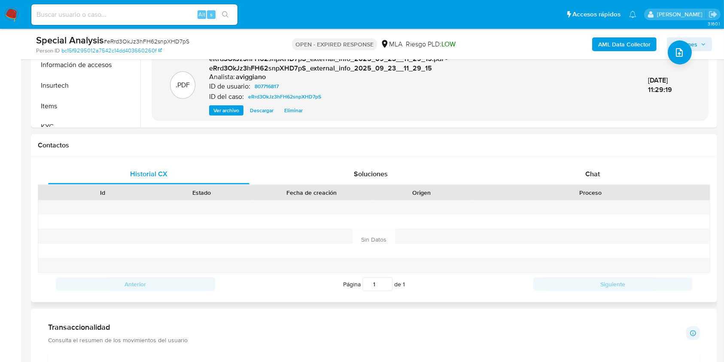
scroll to position [401, 0]
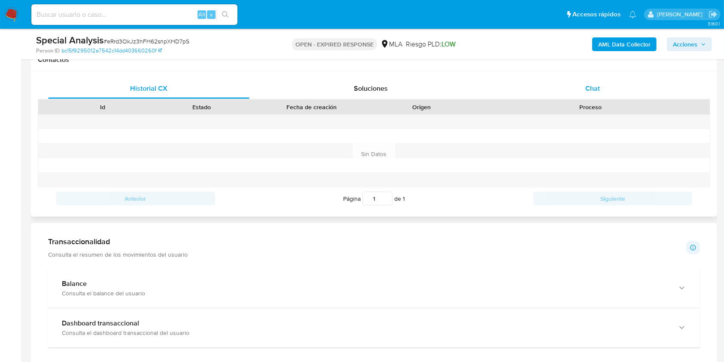
click at [607, 97] on div "Chat" at bounding box center [592, 88] width 201 height 21
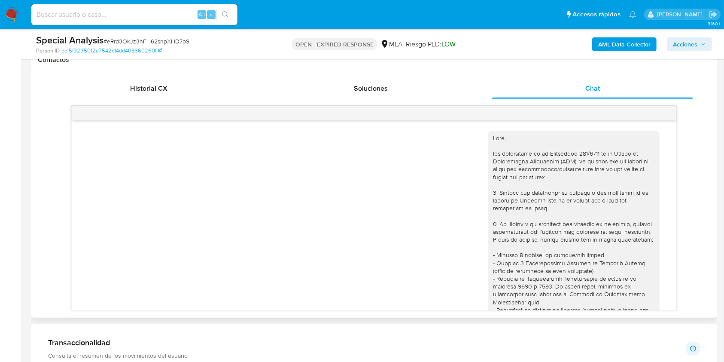
scroll to position [305, 0]
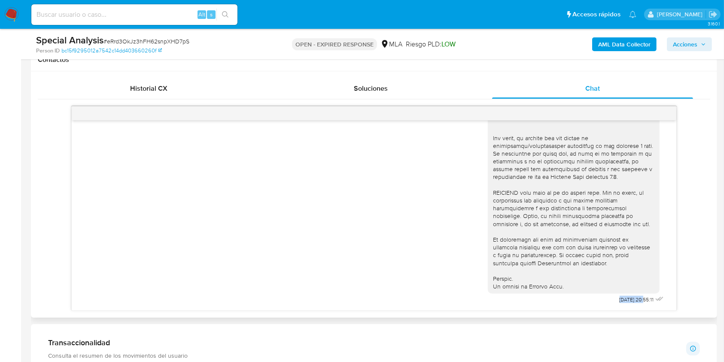
drag, startPoint x: 599, startPoint y: 299, endPoint x: 626, endPoint y: 301, distance: 27.2
click at [626, 301] on div "16/07/2025 20:55:11" at bounding box center [577, 71] width 178 height 470
copy span "16/07/2025"
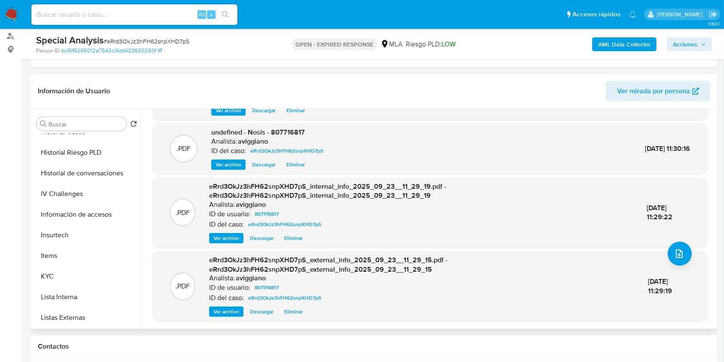
scroll to position [286, 0]
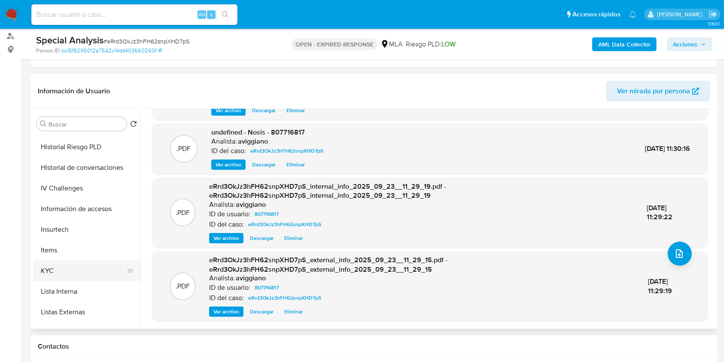
click at [66, 269] on button "KYC" at bounding box center [83, 270] width 101 height 21
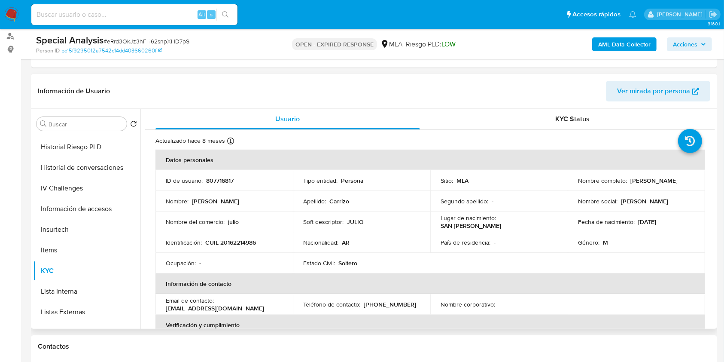
click at [222, 242] on p "CUIL 20162214986" at bounding box center [230, 242] width 51 height 8
copy p "20162214986"
drag, startPoint x: 629, startPoint y: 178, endPoint x: 675, endPoint y: 185, distance: 46.5
click at [675, 185] on td "Nombre completo : Julio Cesar Carrizo" at bounding box center [636, 180] width 137 height 21
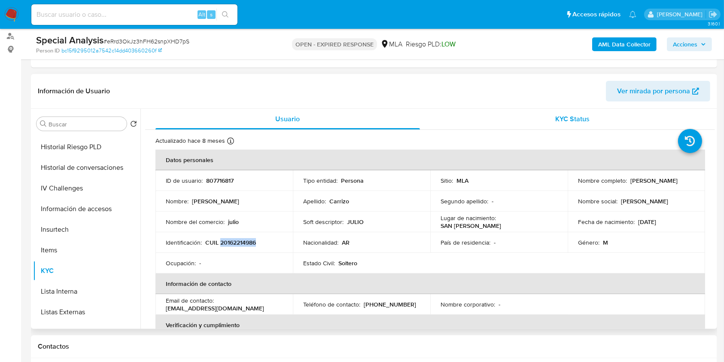
copy p "Julio Cesar Carrizo"
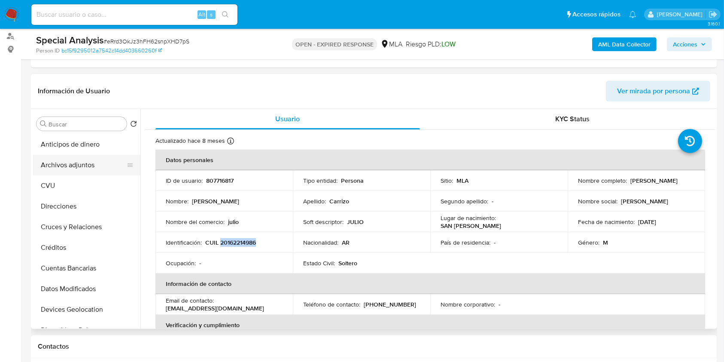
click at [90, 165] on button "Archivos adjuntos" at bounding box center [83, 165] width 101 height 21
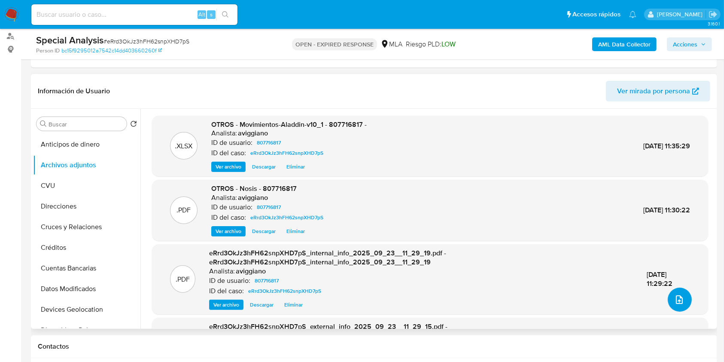
click at [669, 301] on button "upload-file" at bounding box center [680, 299] width 24 height 24
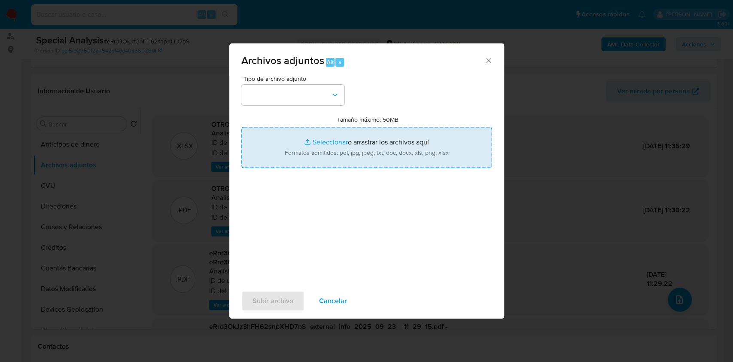
click at [329, 134] on input "Tamaño máximo: 50MB Seleccionar archivos" at bounding box center [366, 147] width 251 height 41
type input "C:\fakepath\Caselog eRrd3OkJz3hFH62snpXHD7pS_2025_09_22_14_34_40.docx"
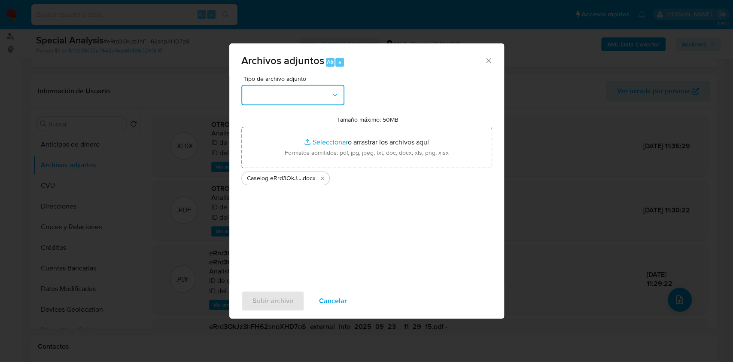
click at [290, 98] on button "button" at bounding box center [292, 95] width 103 height 21
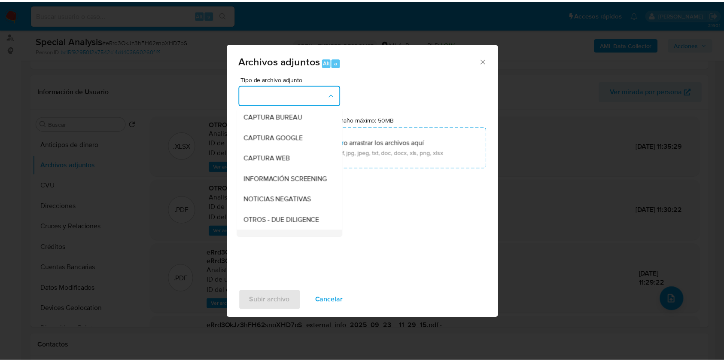
scroll to position [114, 0]
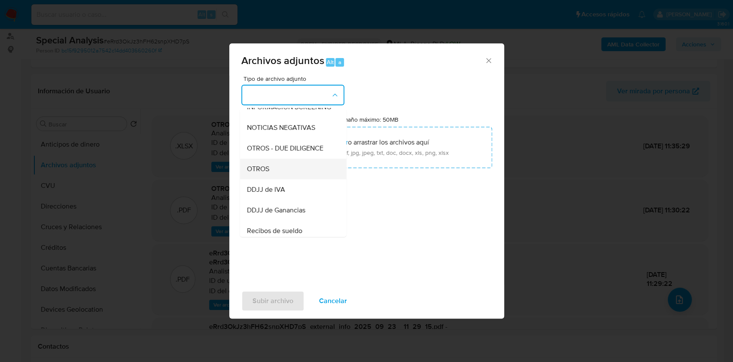
click at [272, 179] on div "OTROS" at bounding box center [291, 168] width 88 height 21
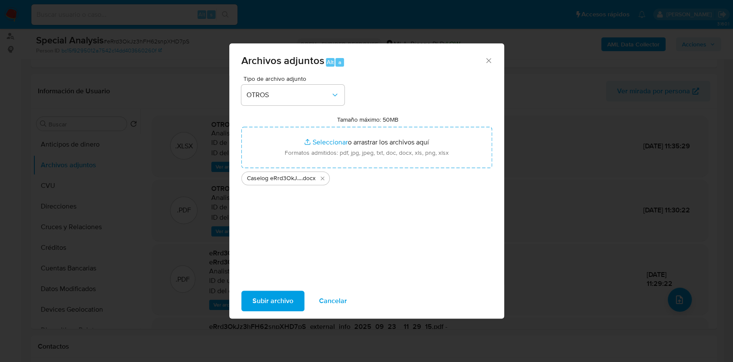
click at [278, 296] on span "Subir archivo" at bounding box center [273, 300] width 41 height 19
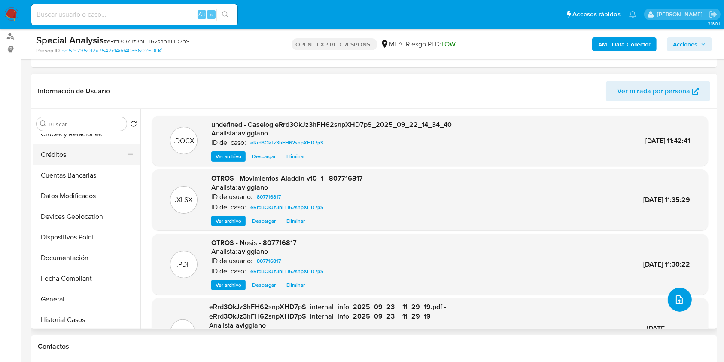
scroll to position [172, 0]
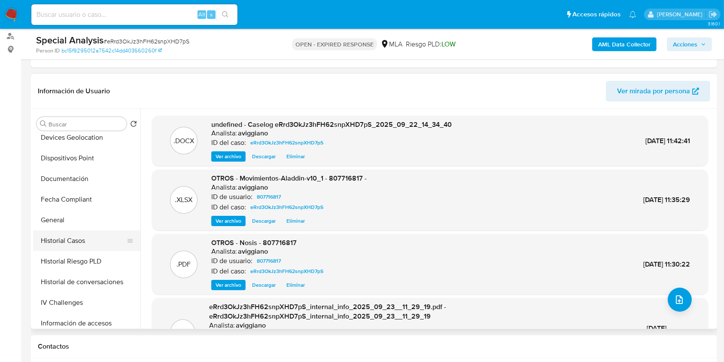
click at [88, 232] on button "Historial Casos" at bounding box center [83, 240] width 101 height 21
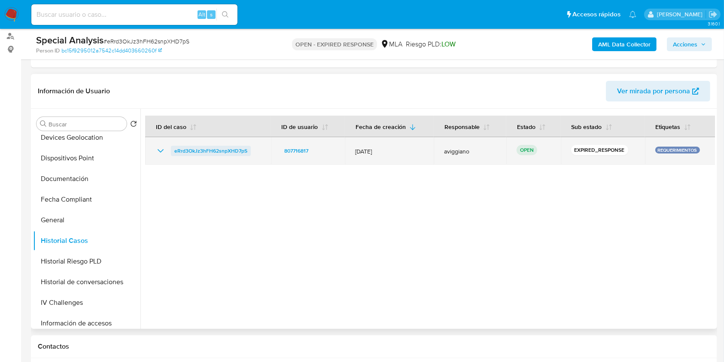
drag, startPoint x: 256, startPoint y: 146, endPoint x: 174, endPoint y: 153, distance: 82.3
click at [174, 153] on div "eRrd3OkJz3hFH62snpXHD7pS" at bounding box center [207, 151] width 105 height 10
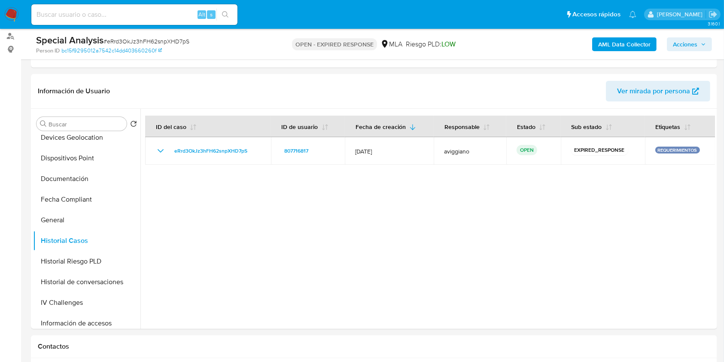
click at [69, 22] on div "Alt s" at bounding box center [134, 14] width 206 height 21
click at [72, 15] on input at bounding box center [134, 14] width 206 height 11
paste input "BTVhEYovAn9oIVSiUBA8t1UE"
type input "BTVhEYovAn9oIVSiUBA8t1UE"
click at [221, 15] on button "search-icon" at bounding box center [225, 15] width 18 height 12
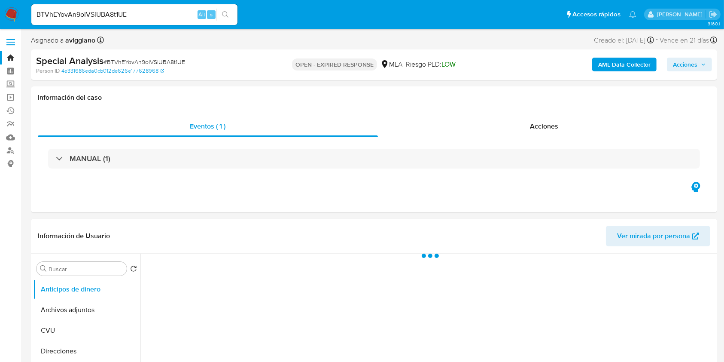
select select "10"
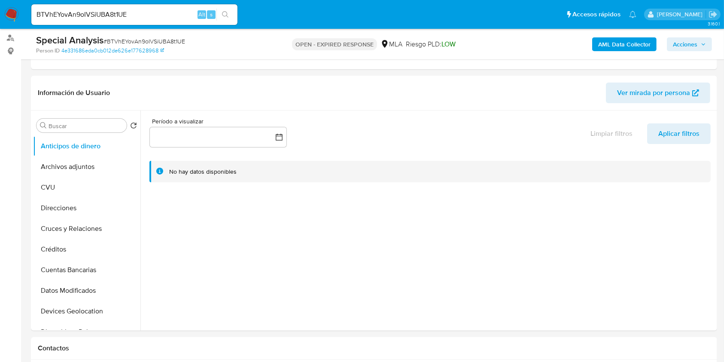
scroll to position [114, 0]
click at [81, 164] on button "Archivos adjuntos" at bounding box center [83, 165] width 101 height 21
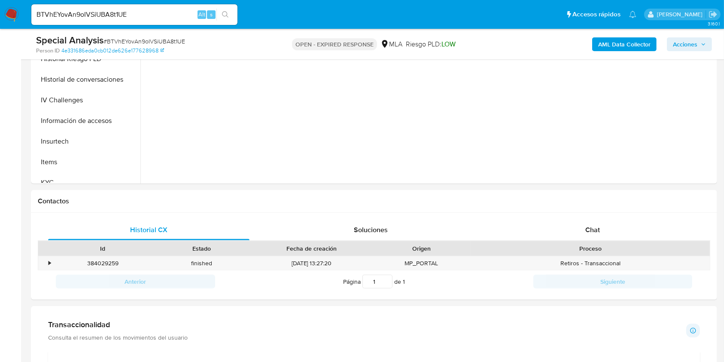
scroll to position [344, 0]
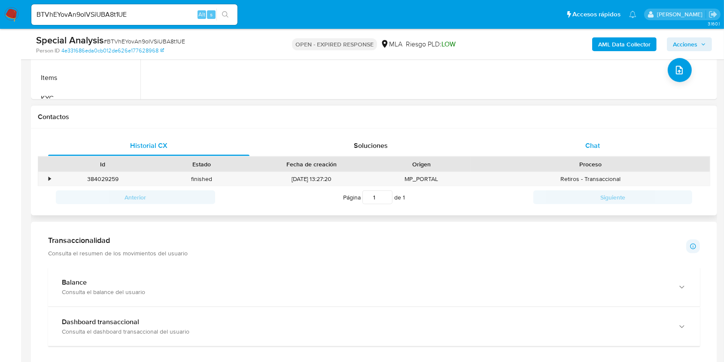
click at [600, 152] on div "Chat" at bounding box center [592, 145] width 201 height 21
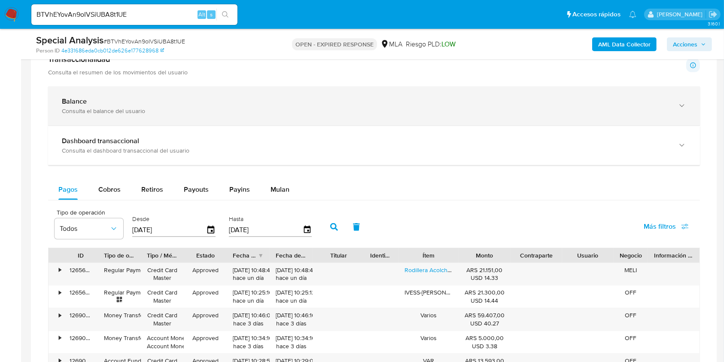
scroll to position [744, 0]
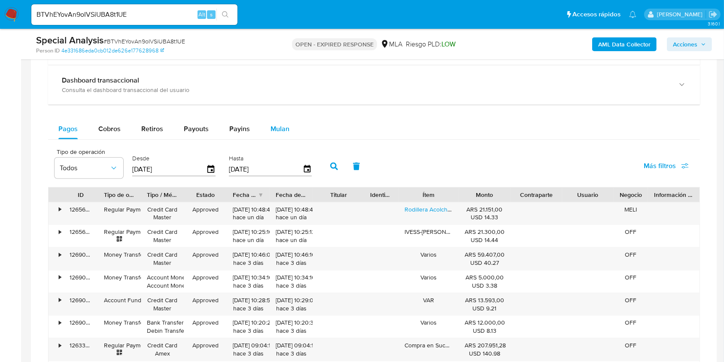
click at [283, 126] on span "Mulan" at bounding box center [280, 129] width 19 height 10
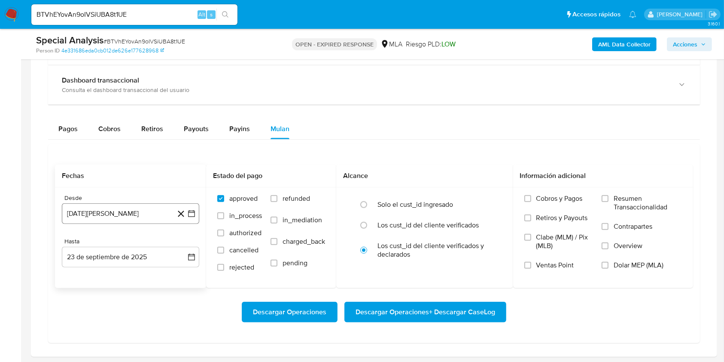
click at [127, 215] on button "23 de agosto de 2024" at bounding box center [130, 213] width 137 height 21
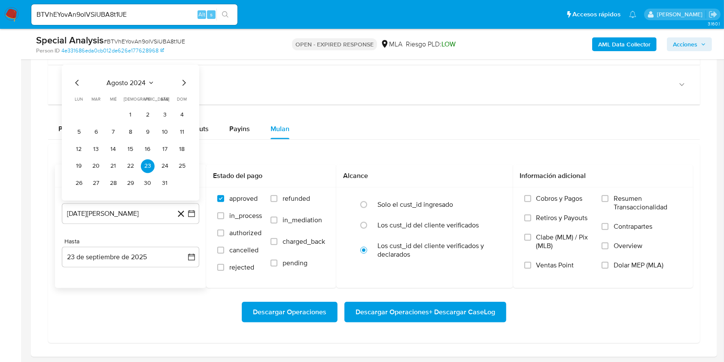
click at [185, 80] on icon "Mes siguiente" at bounding box center [184, 82] width 10 height 10
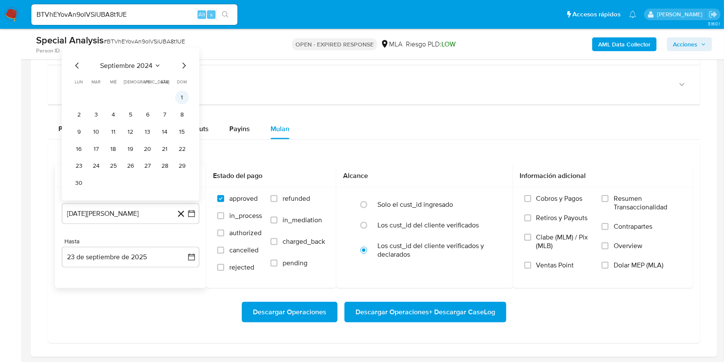
click at [181, 93] on button "1" at bounding box center [182, 97] width 14 height 14
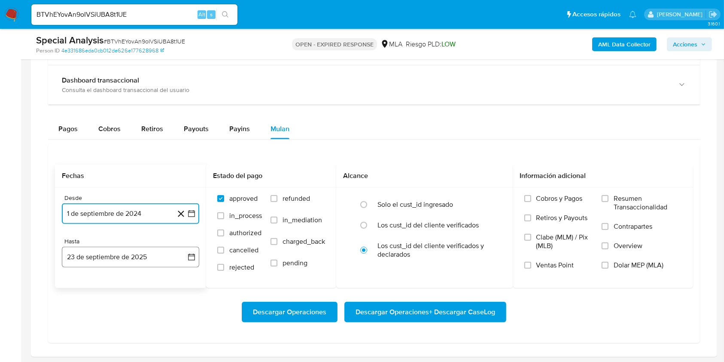
click at [122, 253] on button "23 de septiembre de 2025" at bounding box center [130, 257] width 137 height 21
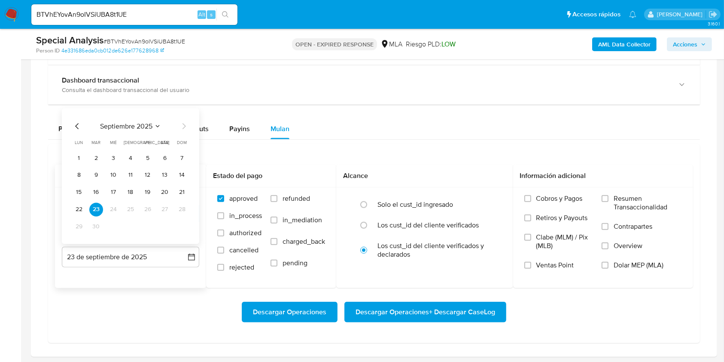
click at [79, 123] on icon "Mes anterior" at bounding box center [77, 126] width 10 height 10
drag, startPoint x: 186, startPoint y: 225, endPoint x: 239, endPoint y: 232, distance: 54.1
click at [186, 225] on button "31" at bounding box center [182, 226] width 14 height 14
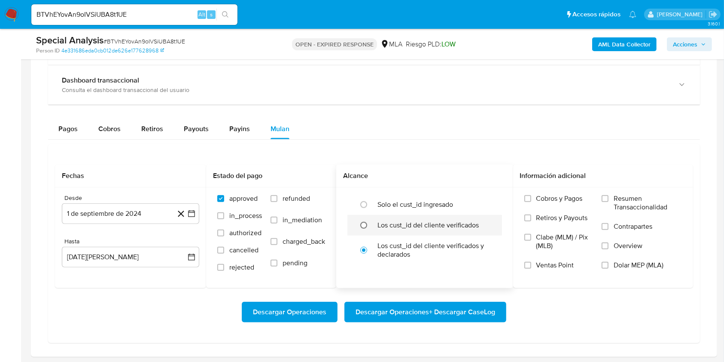
click at [369, 225] on input "radio" at bounding box center [364, 225] width 14 height 14
radio input "true"
drag, startPoint x: 646, startPoint y: 261, endPoint x: 634, endPoint y: 266, distance: 12.9
click at [646, 261] on span "Dolar MEP (MLA)" at bounding box center [639, 265] width 50 height 9
click at [477, 310] on span "Descargar Operaciones + Descargar CaseLog" at bounding box center [426, 311] width 140 height 19
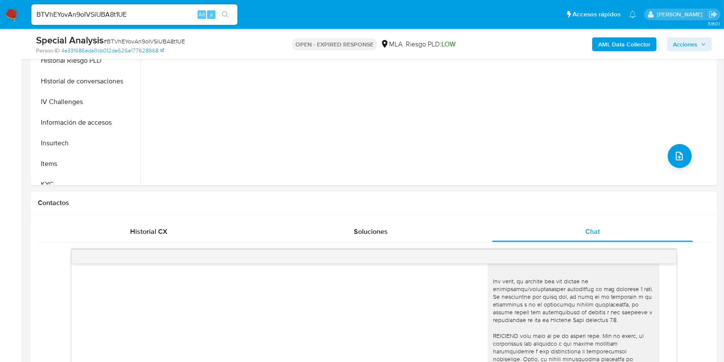
scroll to position [57, 0]
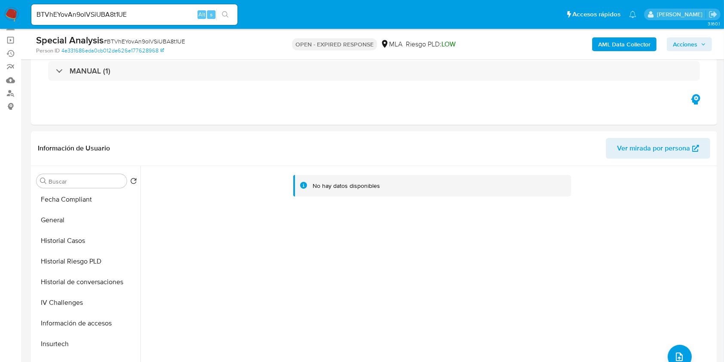
click at [632, 28] on nav "Pausado Ver notificaciones BTVhEYovAn9oIVSiUBA8t1UE Alt s Accesos rápidos Presi…" at bounding box center [362, 14] width 724 height 29
click at [629, 40] on b "AML Data Collector" at bounding box center [624, 44] width 52 height 14
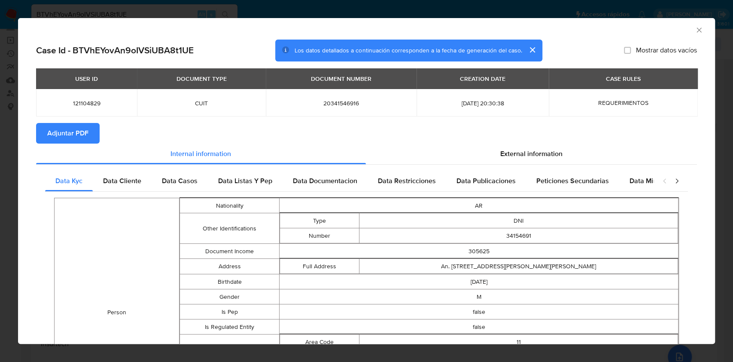
click at [66, 131] on span "Adjuntar PDF" at bounding box center [67, 133] width 41 height 19
click at [690, 24] on div "AML Data Collector" at bounding box center [366, 28] width 697 height 21
click at [690, 25] on div "AML Data Collector" at bounding box center [366, 28] width 697 height 21
click at [695, 27] on icon "Cerrar ventana" at bounding box center [699, 30] width 9 height 9
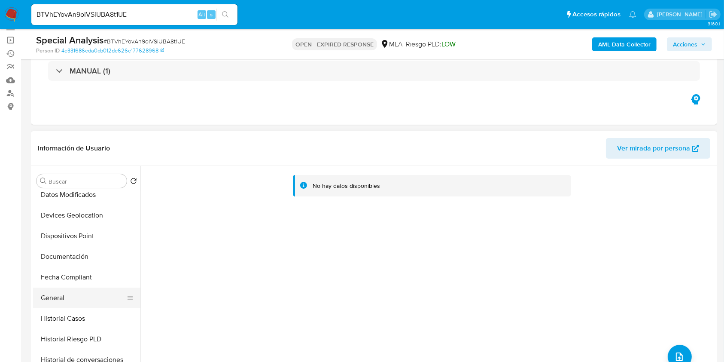
scroll to position [0, 0]
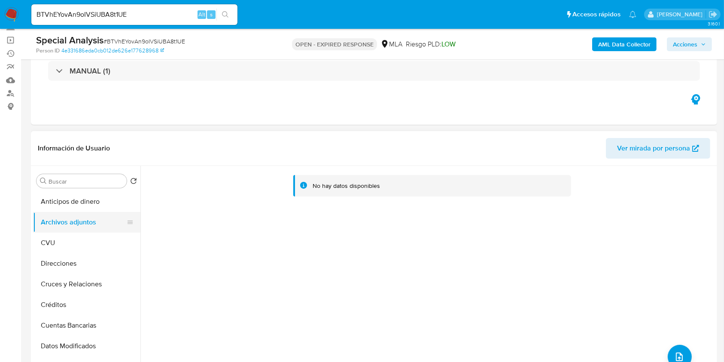
click at [83, 219] on button "Archivos adjuntos" at bounding box center [83, 222] width 101 height 21
click at [72, 250] on button "CVU" at bounding box center [83, 242] width 101 height 21
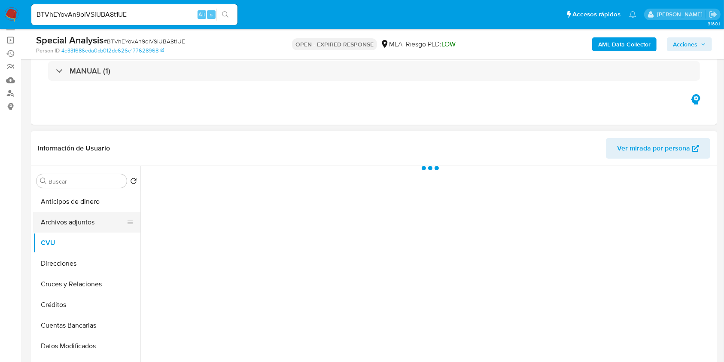
click at [76, 219] on button "Archivos adjuntos" at bounding box center [83, 222] width 101 height 21
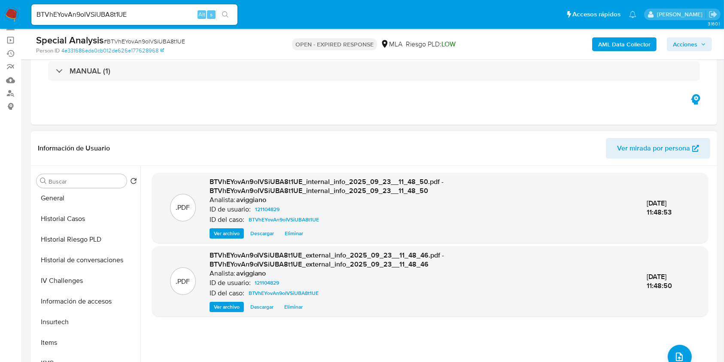
scroll to position [344, 0]
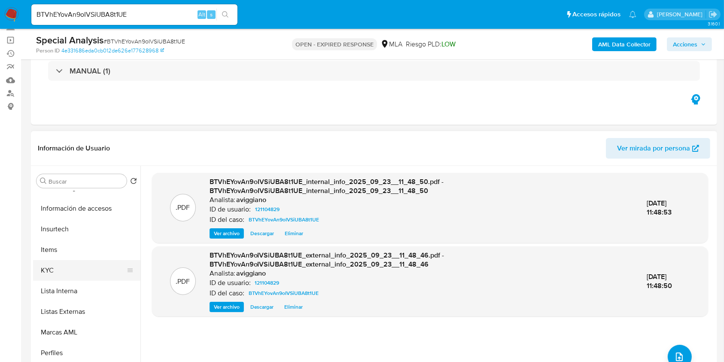
click at [67, 260] on button "KYC" at bounding box center [83, 270] width 101 height 21
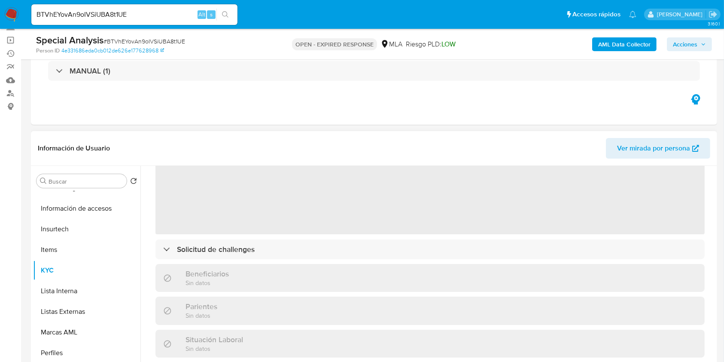
scroll to position [114, 0]
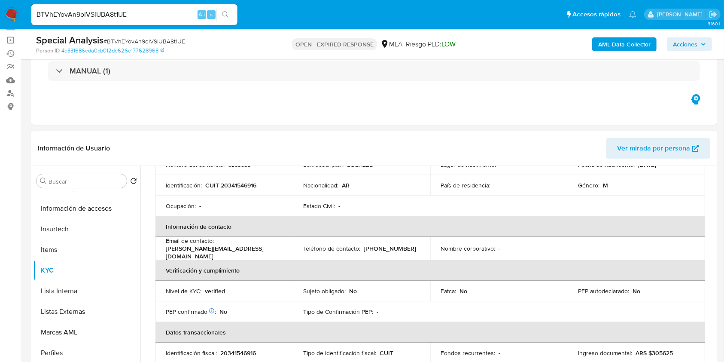
click at [231, 181] on p "CUIT 20341546916" at bounding box center [230, 185] width 51 height 8
click at [235, 186] on p "CUIT 20341546916" at bounding box center [230, 185] width 51 height 8
copy p "20341546916"
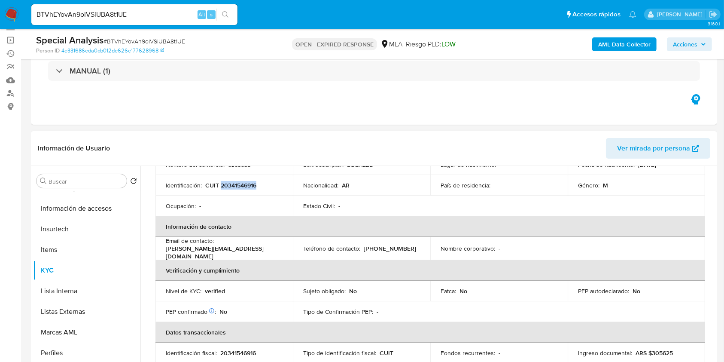
scroll to position [0, 0]
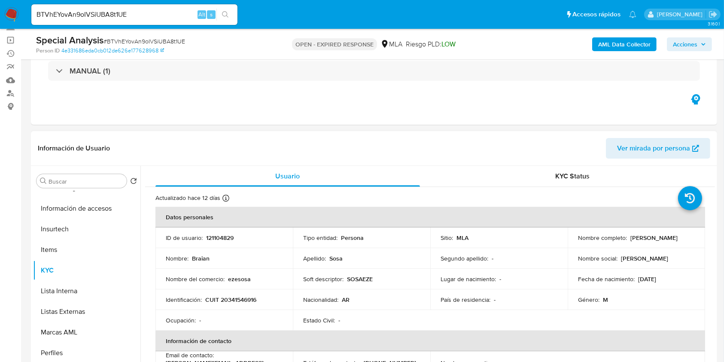
click at [220, 236] on p "121104829" at bounding box center [219, 238] width 27 height 8
copy p "121104829"
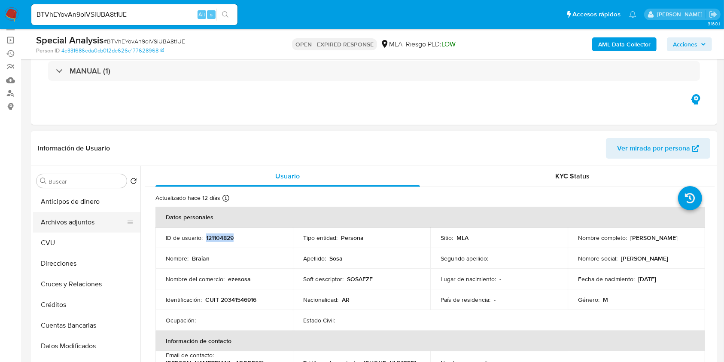
click at [87, 228] on button "Archivos adjuntos" at bounding box center [83, 222] width 101 height 21
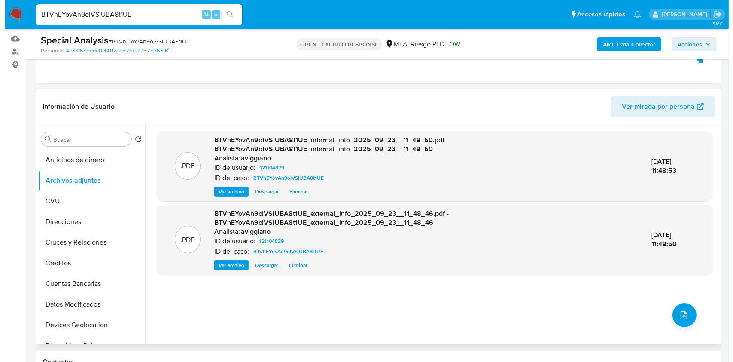
scroll to position [114, 0]
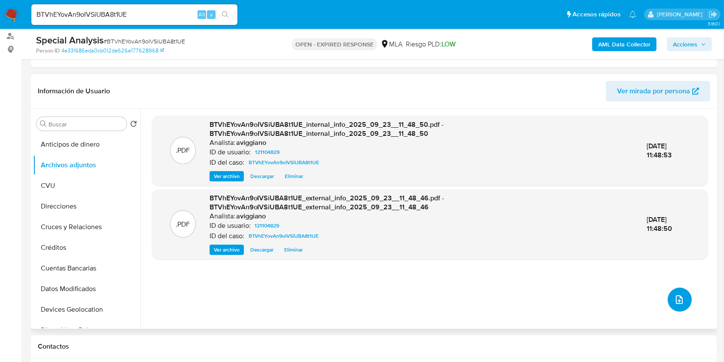
click at [678, 299] on icon "upload-file" at bounding box center [679, 299] width 10 height 10
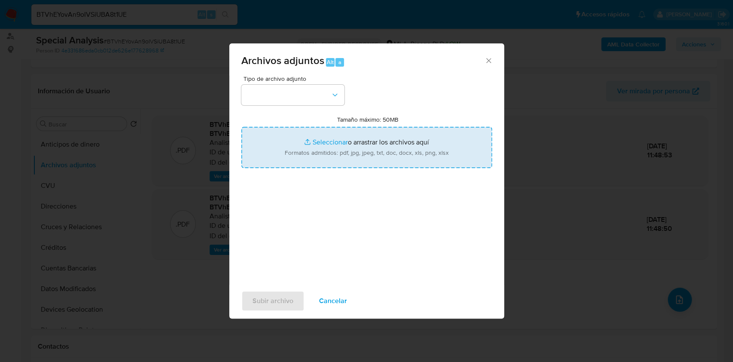
click at [331, 149] on input "Tamaño máximo: 50MB Seleccionar archivos" at bounding box center [366, 147] width 251 height 41
type input "C:\fakepath\Nosis - 121104829.pdf"
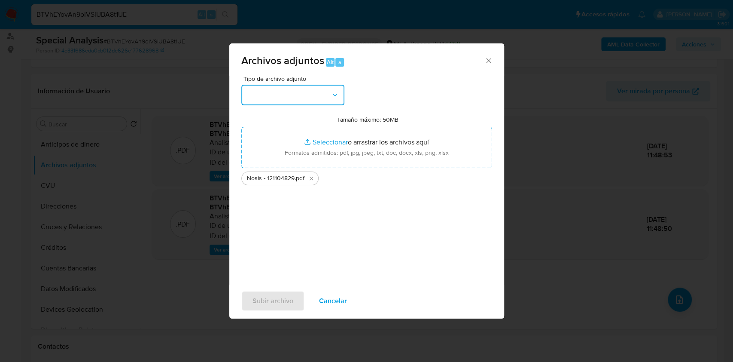
click at [276, 97] on button "button" at bounding box center [292, 95] width 103 height 21
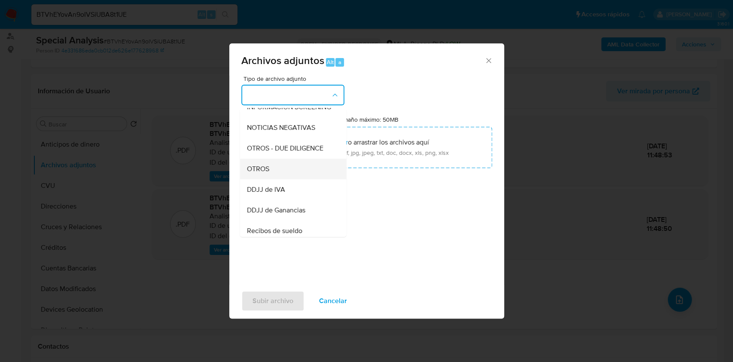
click at [268, 173] on span "OTROS" at bounding box center [258, 168] width 22 height 9
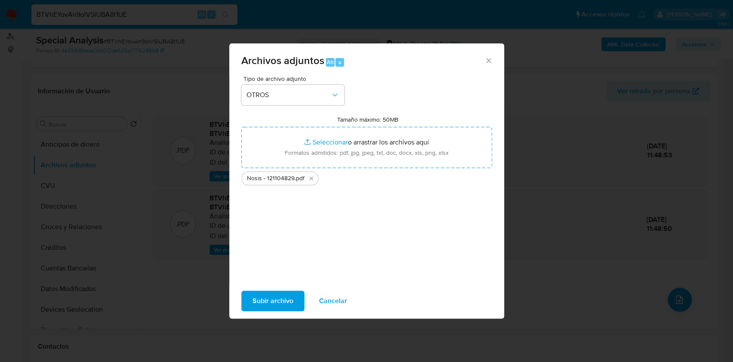
click at [271, 305] on span "Subir archivo" at bounding box center [273, 300] width 41 height 19
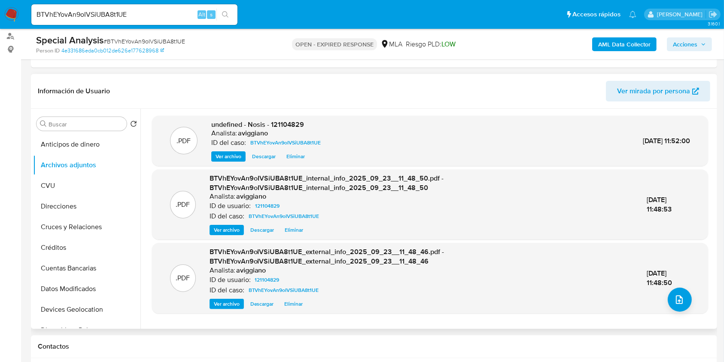
click at [293, 127] on span "undefined - Nosis - 121104829" at bounding box center [257, 124] width 93 height 10
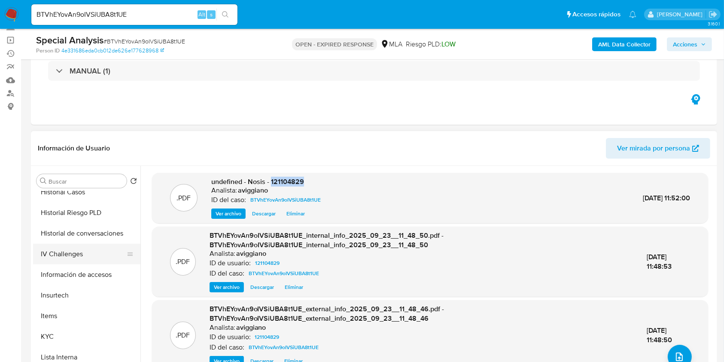
scroll to position [274, 0]
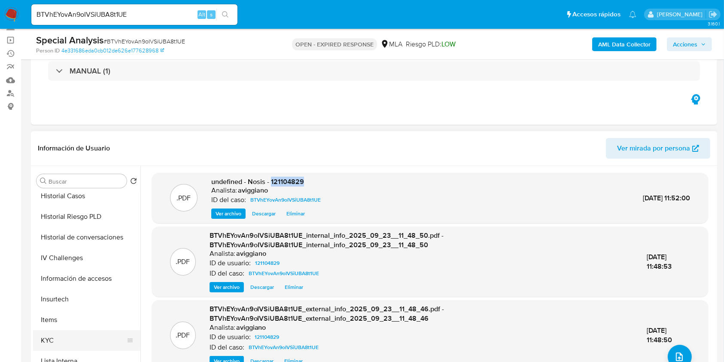
click at [67, 336] on button "KYC" at bounding box center [83, 340] width 101 height 21
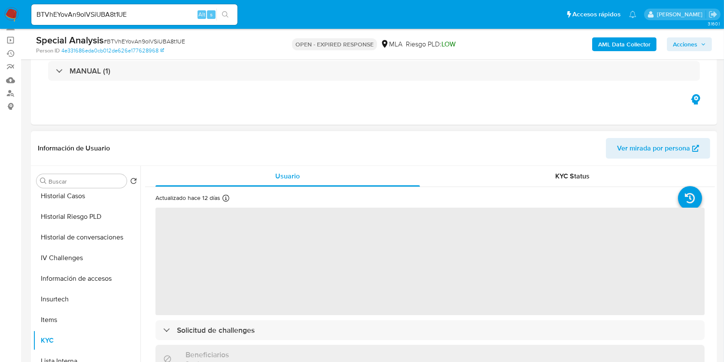
scroll to position [57, 0]
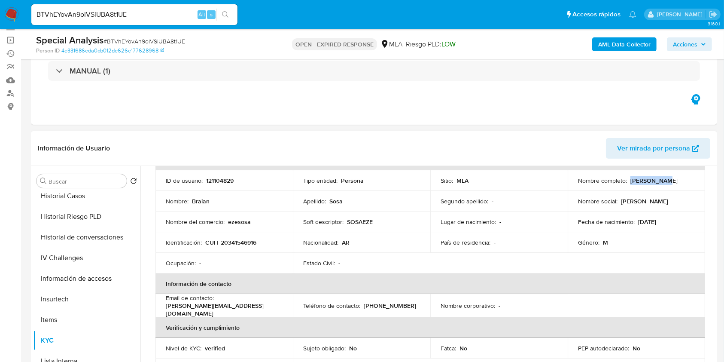
drag, startPoint x: 628, startPoint y: 179, endPoint x: 667, endPoint y: 186, distance: 39.3
click at [667, 186] on td "Nombre completo : Braian Sosa" at bounding box center [636, 180] width 137 height 21
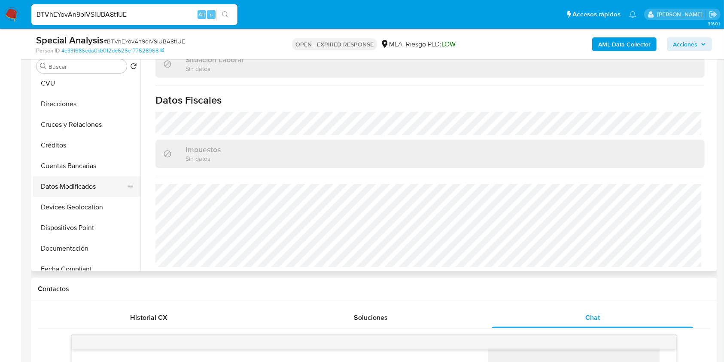
scroll to position [0, 0]
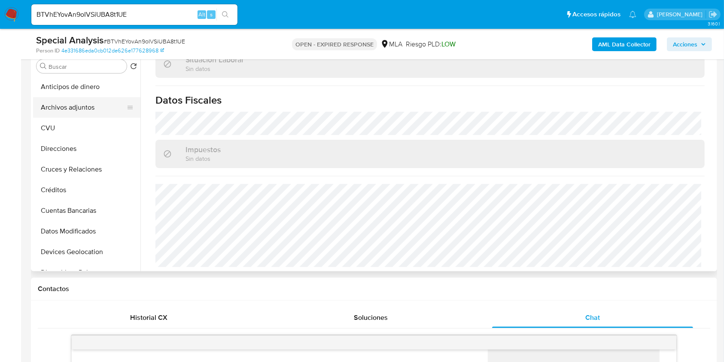
click at [74, 116] on button "Archivos adjuntos" at bounding box center [83, 107] width 101 height 21
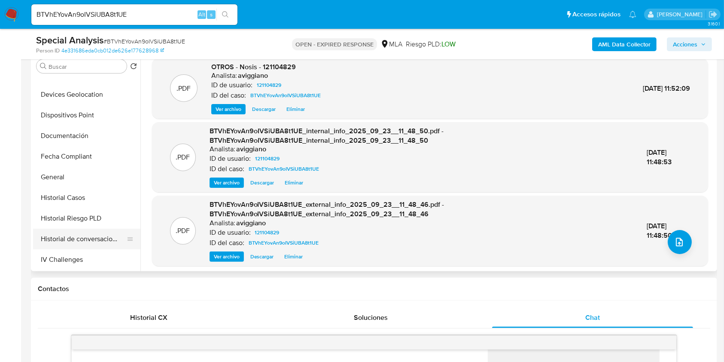
scroll to position [286, 0]
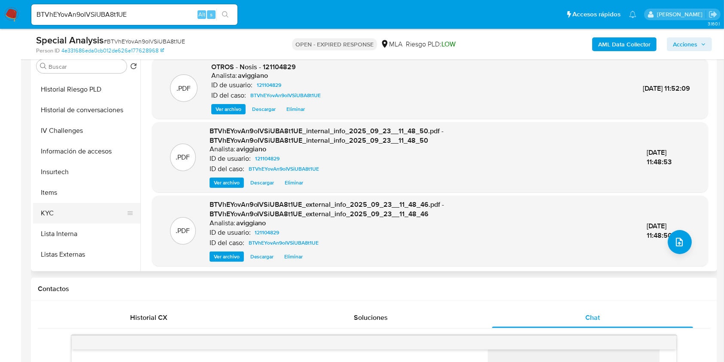
click at [59, 211] on button "KYC" at bounding box center [83, 213] width 101 height 21
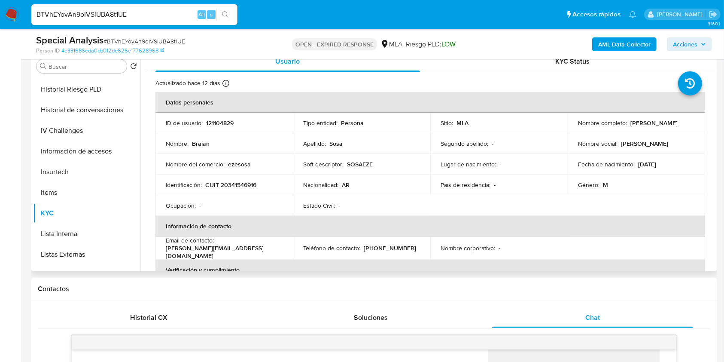
click at [244, 186] on p "CUIT 20341546916" at bounding box center [230, 185] width 51 height 8
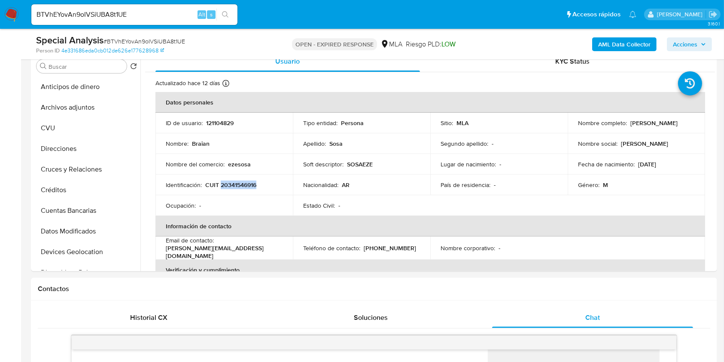
scroll to position [0, 0]
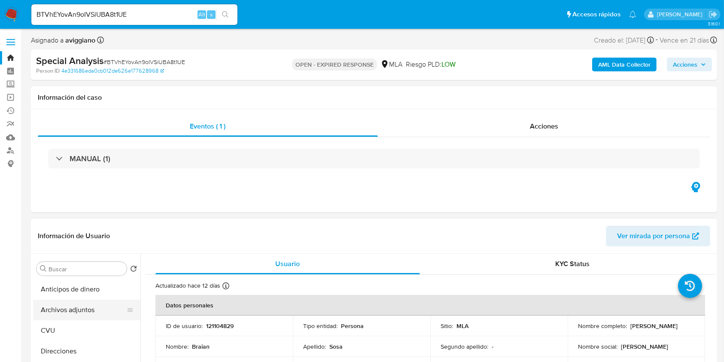
click at [89, 304] on button "Archivos adjuntos" at bounding box center [83, 309] width 101 height 21
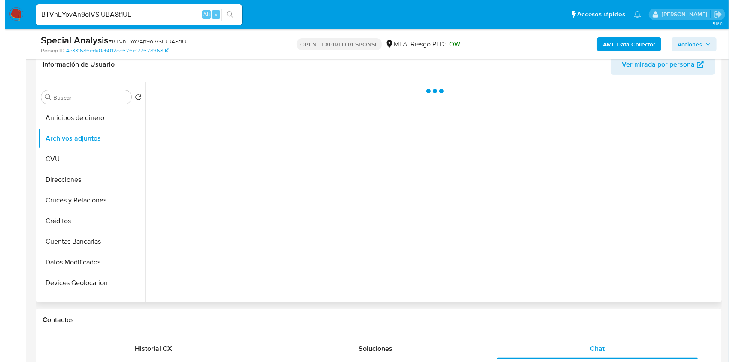
scroll to position [114, 0]
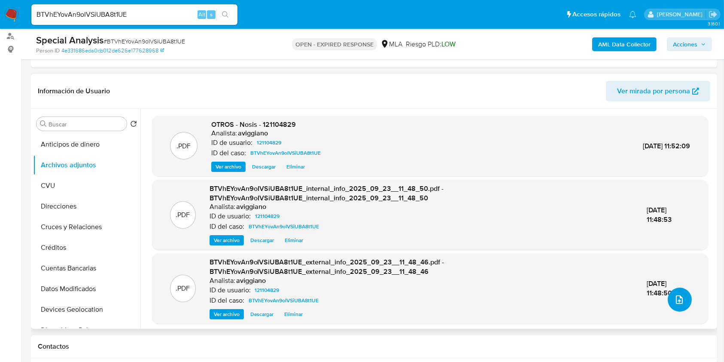
click at [675, 301] on icon "upload-file" at bounding box center [679, 299] width 10 height 10
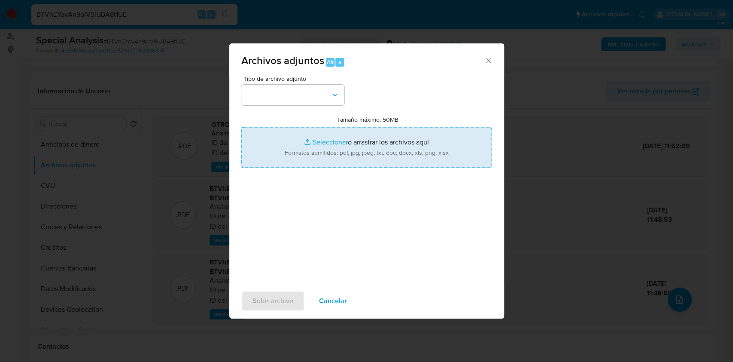
click at [327, 132] on input "Tamaño máximo: 50MB Seleccionar archivos" at bounding box center [366, 147] width 251 height 41
type input "C:\fakepath\Movimientos-Aladdin-v10_1 - 121104829 -.xlsx"
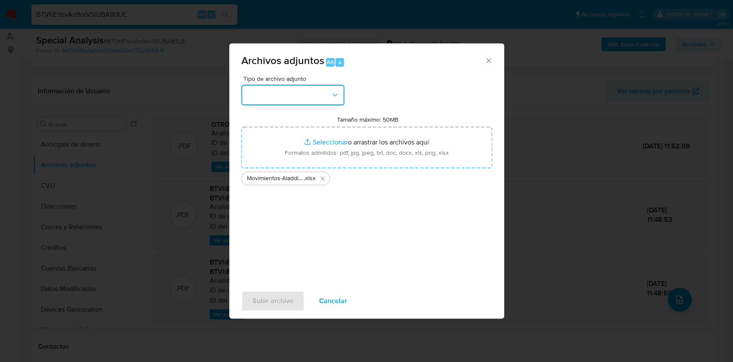
click at [289, 102] on button "button" at bounding box center [292, 95] width 103 height 21
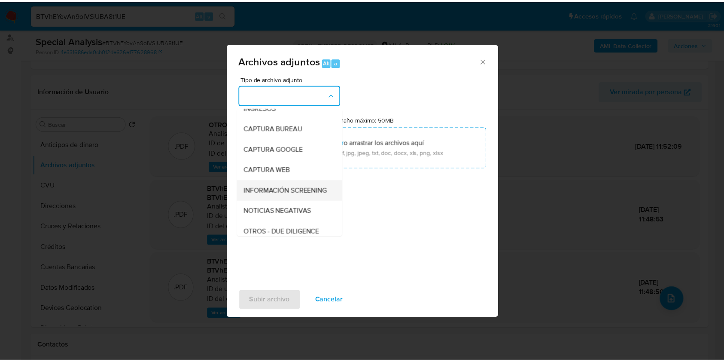
scroll to position [57, 0]
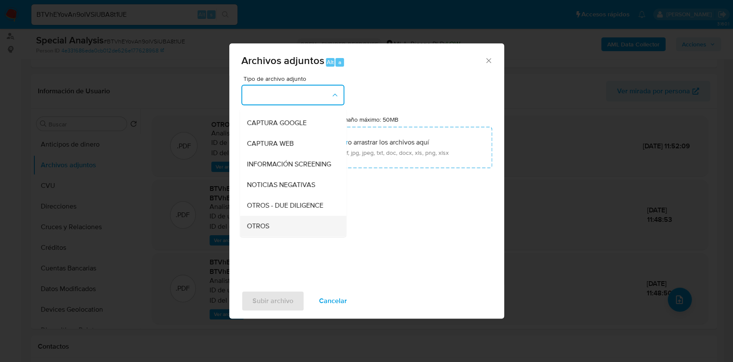
click at [265, 230] on span "OTROS" at bounding box center [258, 226] width 22 height 9
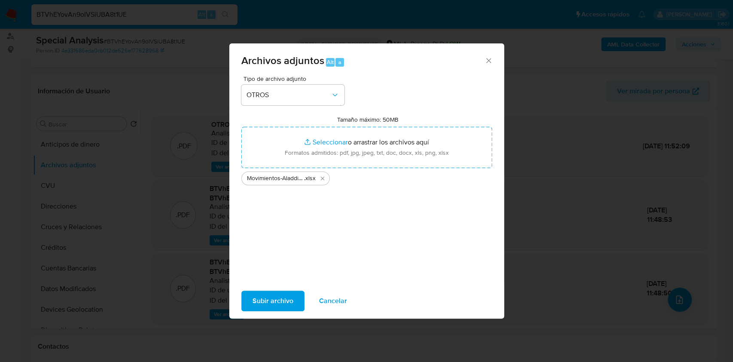
click at [280, 303] on span "Subir archivo" at bounding box center [273, 300] width 41 height 19
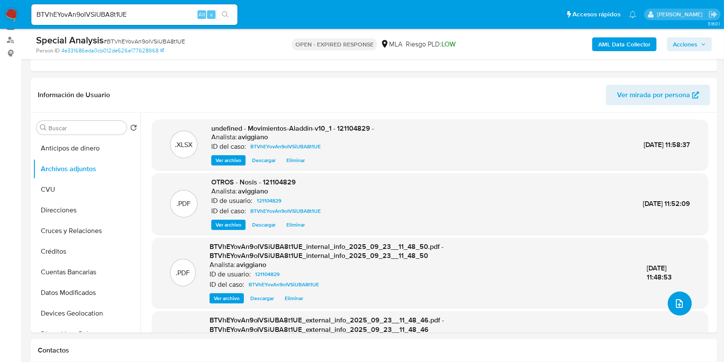
scroll to position [0, 0]
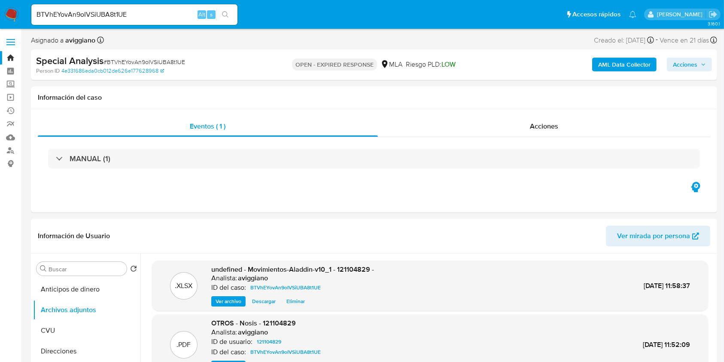
click at [14, 53] on link "Bandeja" at bounding box center [51, 57] width 102 height 13
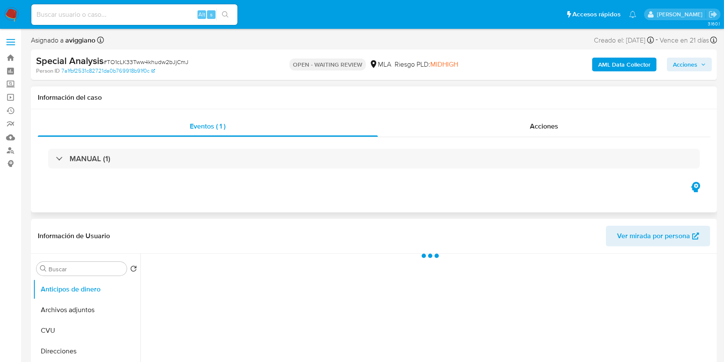
select select "10"
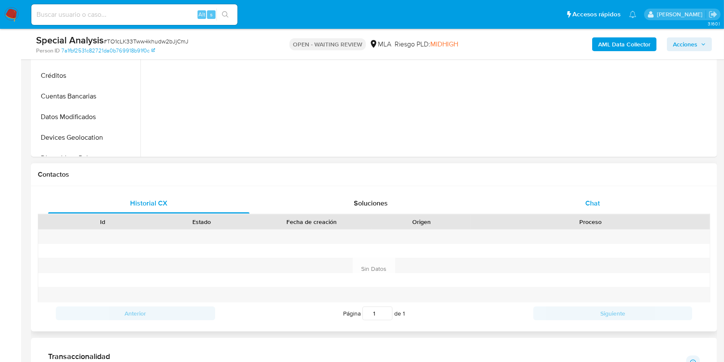
drag, startPoint x: 619, startPoint y: 196, endPoint x: 615, endPoint y: 199, distance: 4.9
click at [617, 198] on div "Chat" at bounding box center [592, 203] width 201 height 21
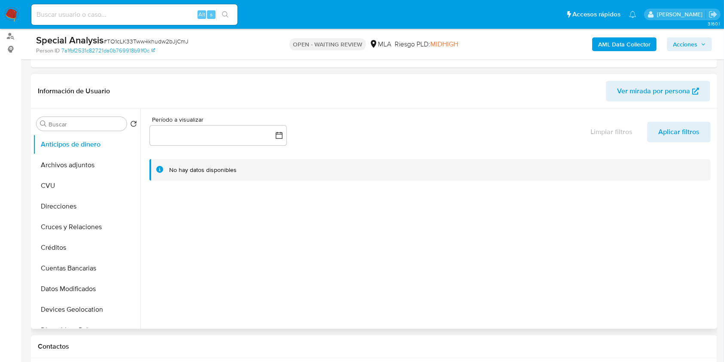
scroll to position [172, 0]
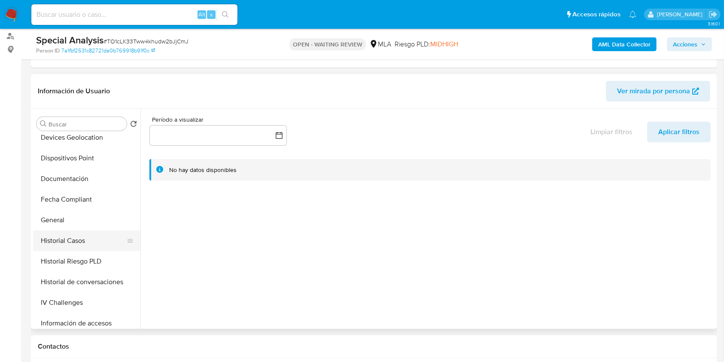
click at [100, 243] on button "Historial Casos" at bounding box center [83, 240] width 101 height 21
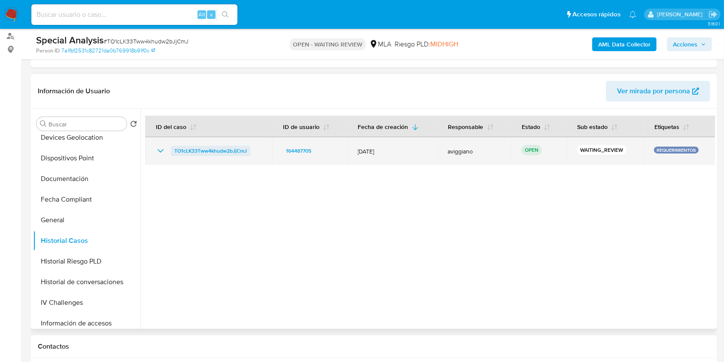
drag, startPoint x: 270, startPoint y: 148, endPoint x: 173, endPoint y: 146, distance: 96.6
click at [173, 146] on td "TO1cLK33Tww4khudw2bJjCmJ" at bounding box center [208, 150] width 127 height 27
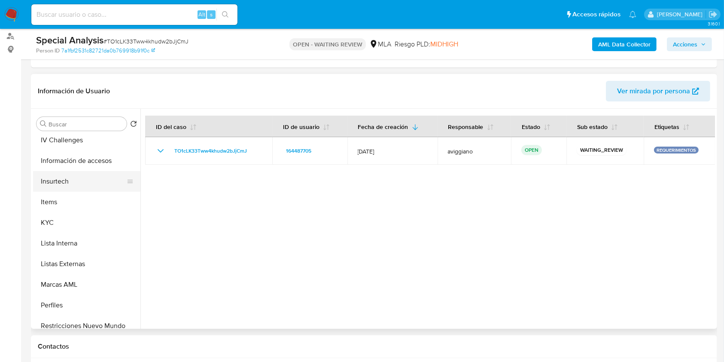
scroll to position [331, 0]
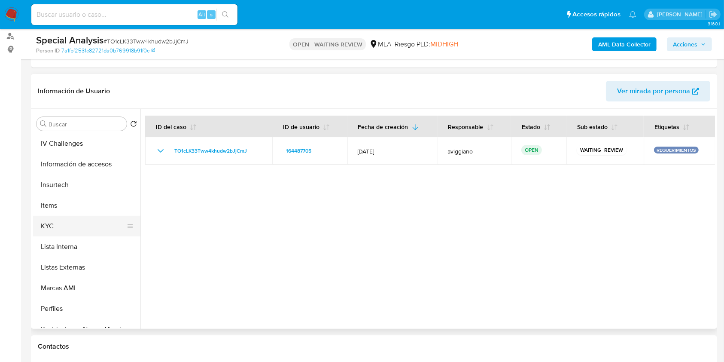
click at [58, 230] on button "KYC" at bounding box center [83, 226] width 101 height 21
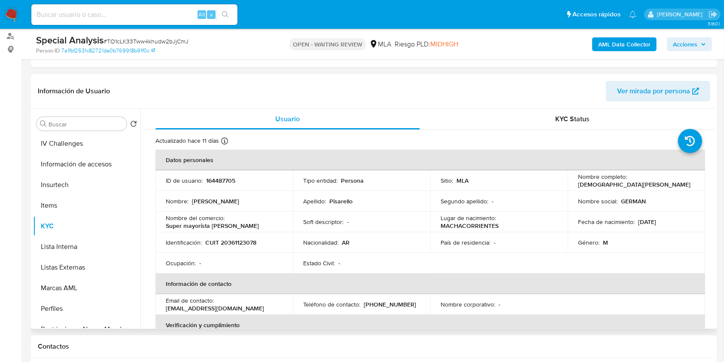
click at [233, 242] on p "CUIT 20361123078" at bounding box center [230, 242] width 51 height 8
copy p "20361123078"
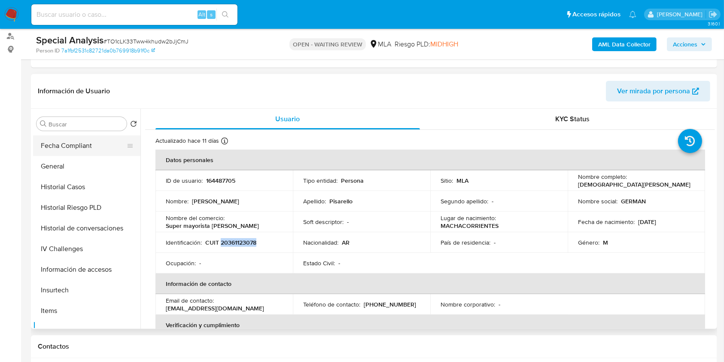
scroll to position [159, 0]
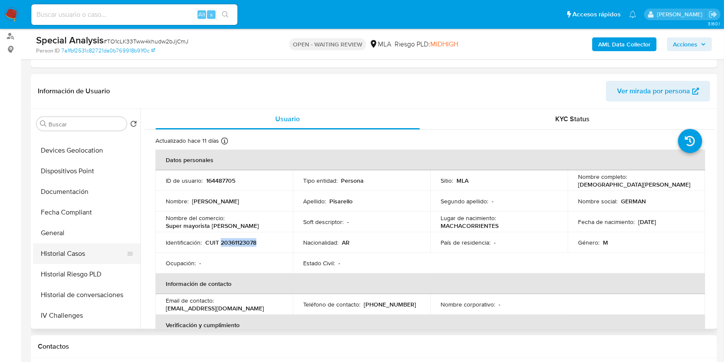
click at [78, 255] on button "Historial Casos" at bounding box center [83, 253] width 101 height 21
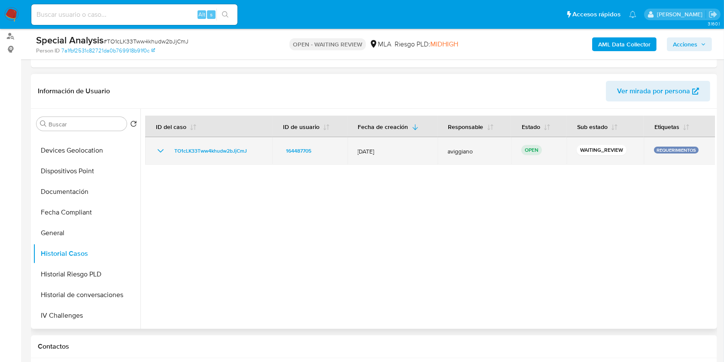
drag, startPoint x: 252, startPoint y: 149, endPoint x: 174, endPoint y: 144, distance: 78.3
click at [174, 144] on td "TO1cLK33Tww4khudw2bJjCmJ" at bounding box center [208, 150] width 127 height 27
click at [222, 153] on span "TO1cLK33Tww4khudw2bJjCmJ" at bounding box center [210, 151] width 73 height 10
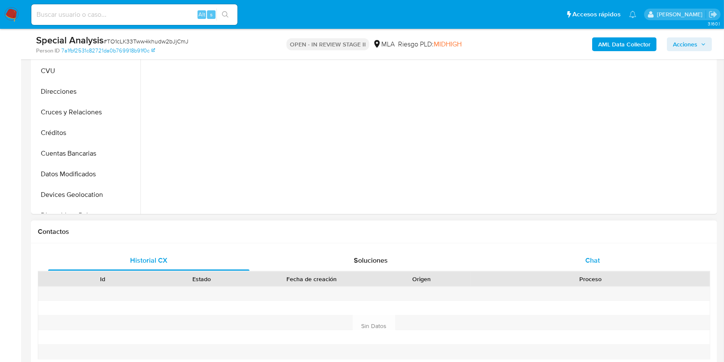
select select "10"
click at [591, 268] on div "Chat" at bounding box center [592, 260] width 201 height 21
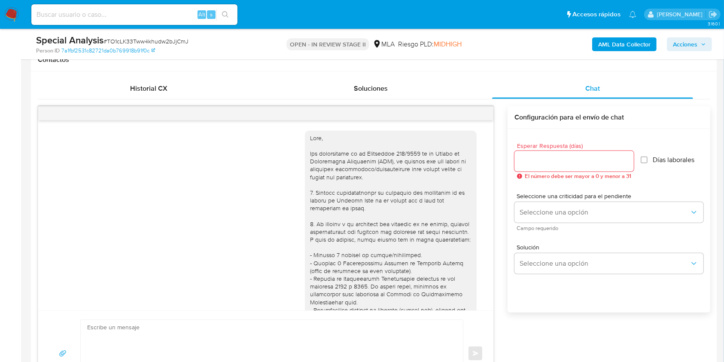
scroll to position [330, 0]
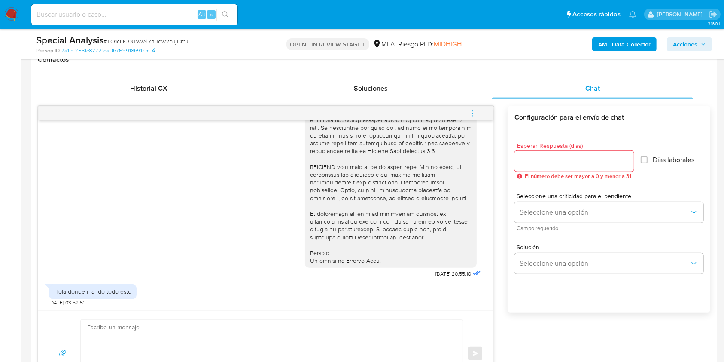
click at [301, 332] on textarea at bounding box center [269, 353] width 365 height 67
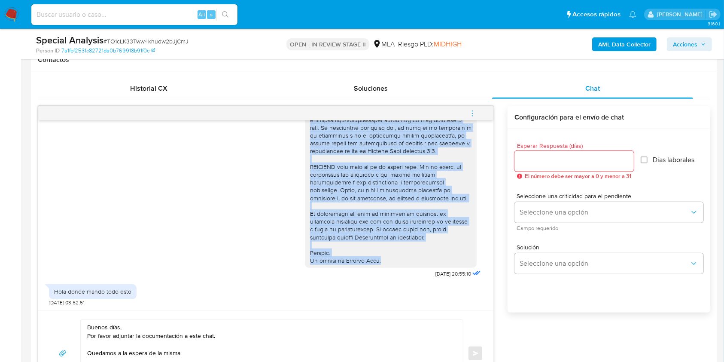
drag, startPoint x: 302, startPoint y: 163, endPoint x: 376, endPoint y: 259, distance: 120.6
click at [376, 259] on div at bounding box center [390, 41] width 161 height 445
copy div "Por favor, te pedimos que nos envíes la información/documentación solicitada en…"
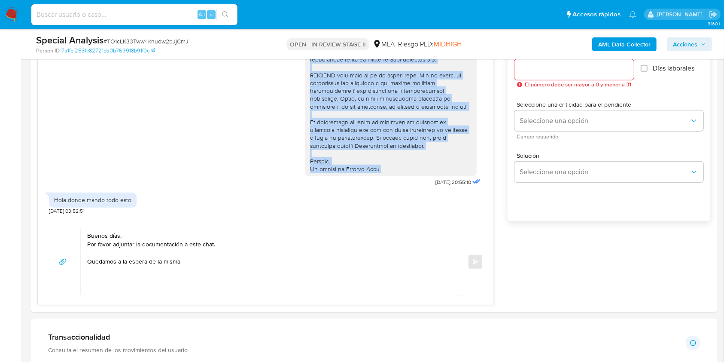
scroll to position [573, 0]
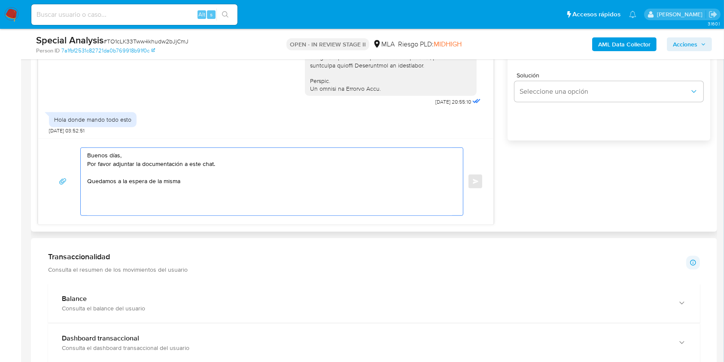
drag, startPoint x: 88, startPoint y: 180, endPoint x: 189, endPoint y: 194, distance: 102.8
click at [190, 194] on textarea "Buenos días, Por favor adjuntar la documentación a este chat. Quedamos a la esp…" at bounding box center [269, 181] width 365 height 67
paste textarea "Por favor, te pedimos que nos envíes la información/documentación solicitada en…"
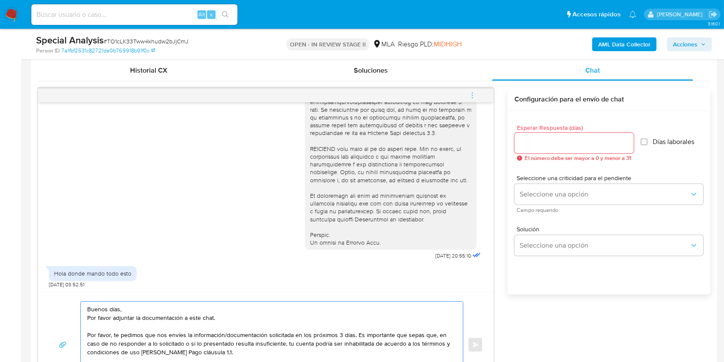
scroll to position [401, 0]
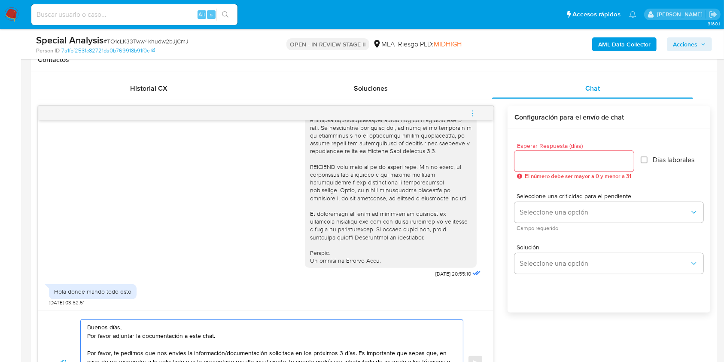
type textarea "Buenos días, Por favor adjuntar la documentación a este chat. Por favor, te ped…"
click at [565, 161] on input "Esperar Respuesta (días)" at bounding box center [574, 160] width 119 height 11
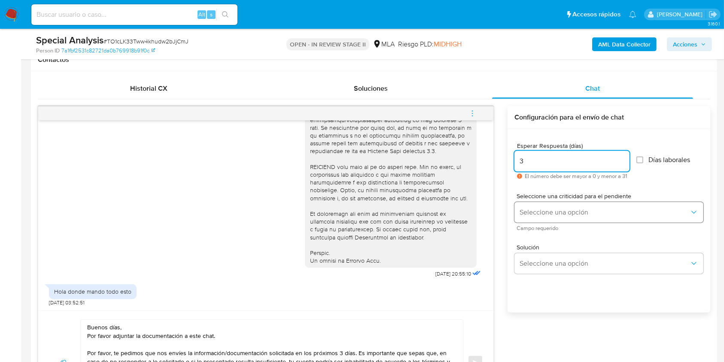
type input "3"
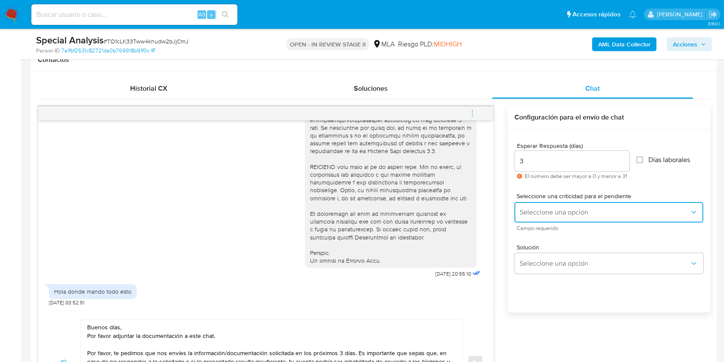
click at [557, 219] on button "Seleccione una opción" at bounding box center [609, 212] width 189 height 21
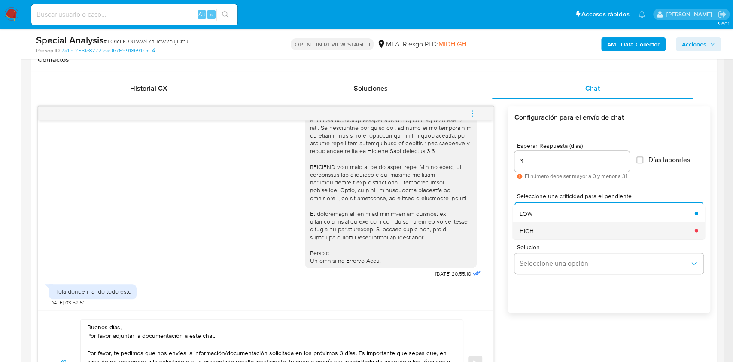
click at [545, 235] on div "HIGH" at bounding box center [605, 230] width 170 height 17
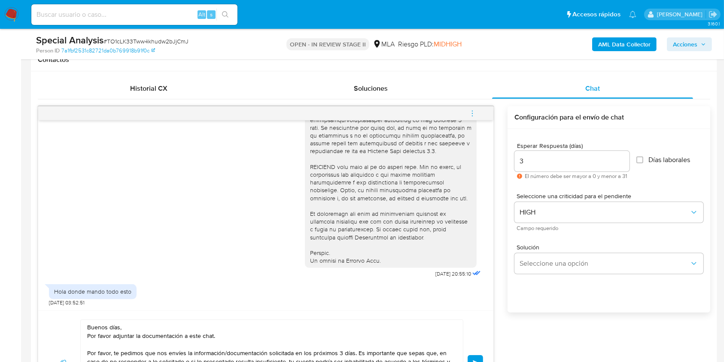
click at [470, 358] on button "Enviar" at bounding box center [475, 362] width 15 height 15
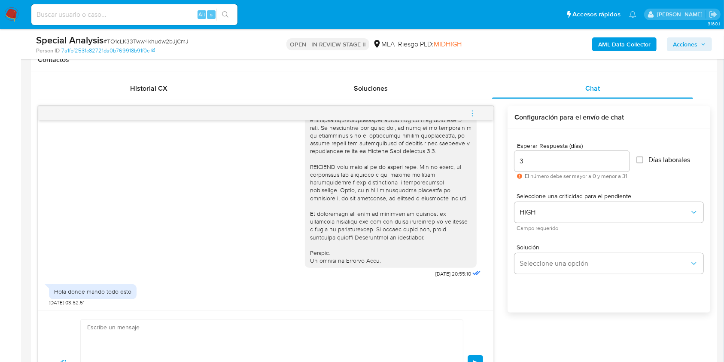
scroll to position [543, 0]
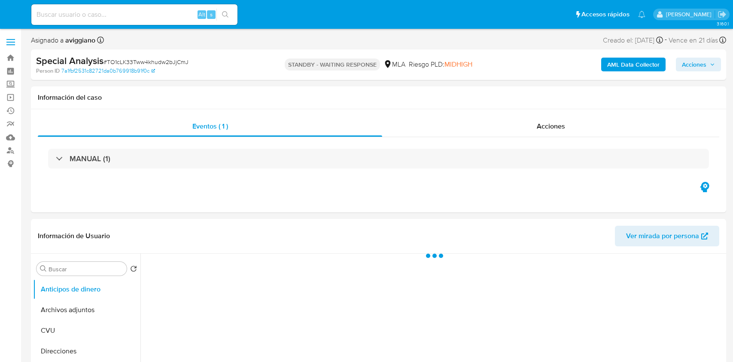
select select "10"
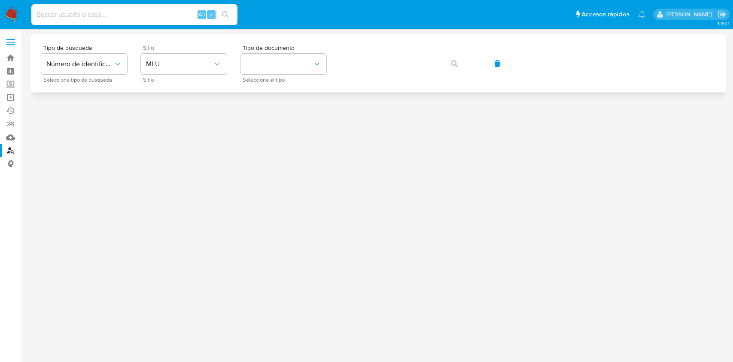
click at [166, 75] on div "Sitio MLU Sitio" at bounding box center [184, 63] width 86 height 37
click at [176, 58] on button "MLU" at bounding box center [184, 64] width 86 height 21
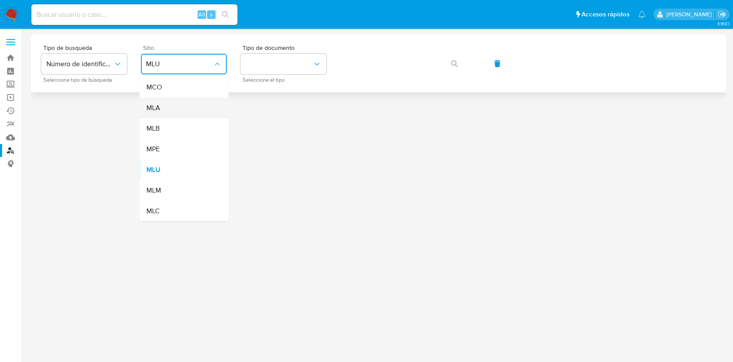
click at [168, 102] on div "MLA" at bounding box center [181, 107] width 70 height 21
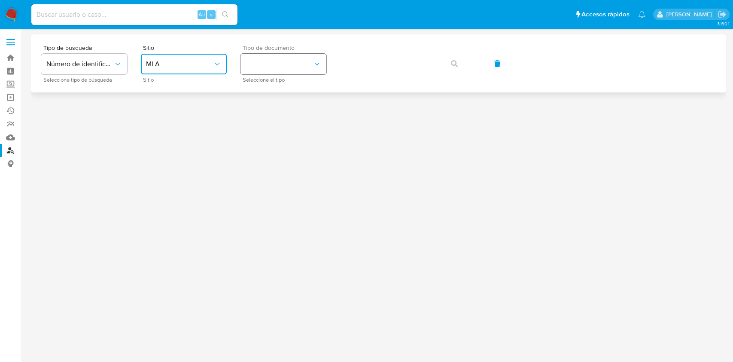
click at [250, 63] on button "identificationType" at bounding box center [284, 64] width 86 height 21
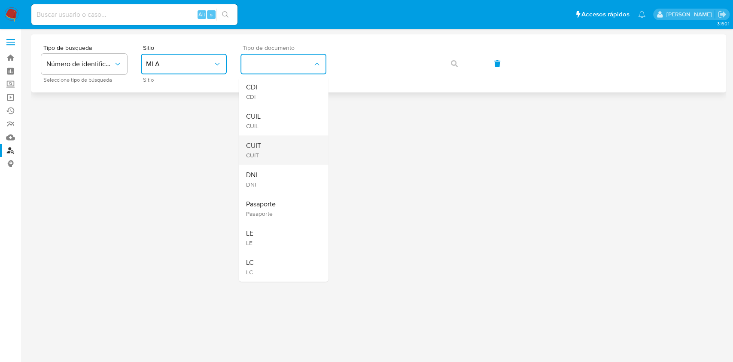
click at [267, 152] on div "CUIT CUIT" at bounding box center [281, 149] width 70 height 29
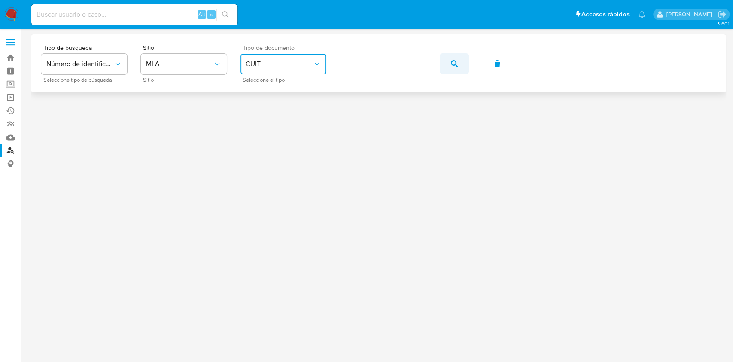
click at [457, 60] on icon "button" at bounding box center [454, 63] width 7 height 7
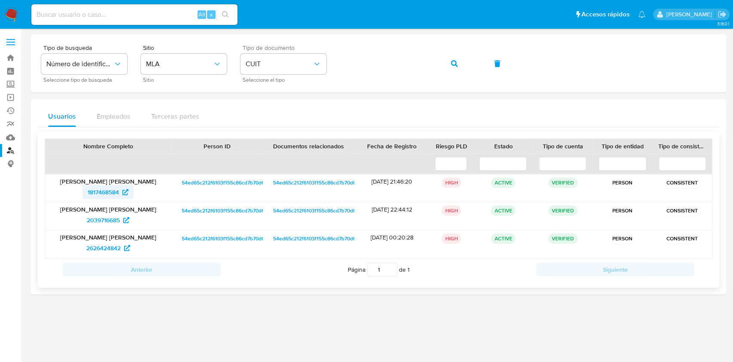
click at [96, 187] on span "1817468584" at bounding box center [103, 192] width 31 height 14
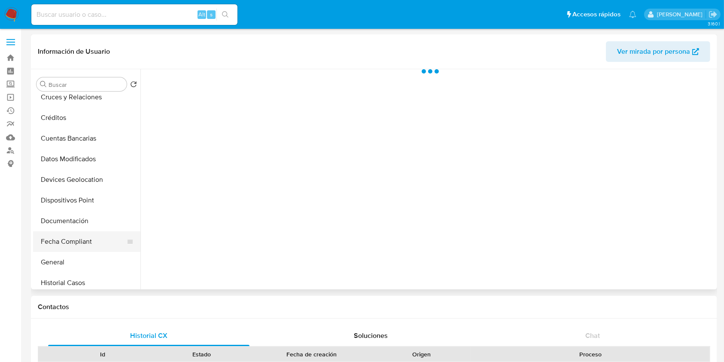
scroll to position [114, 0]
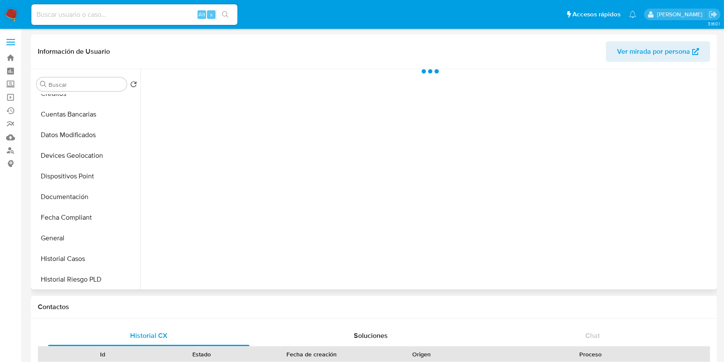
select select "10"
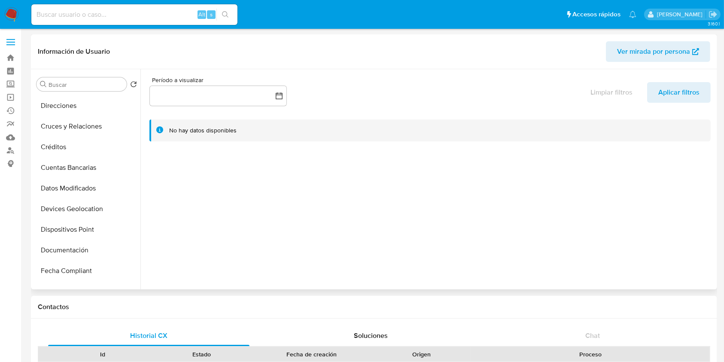
scroll to position [0, 0]
click at [106, 122] on button "Archivos adjuntos" at bounding box center [83, 125] width 101 height 21
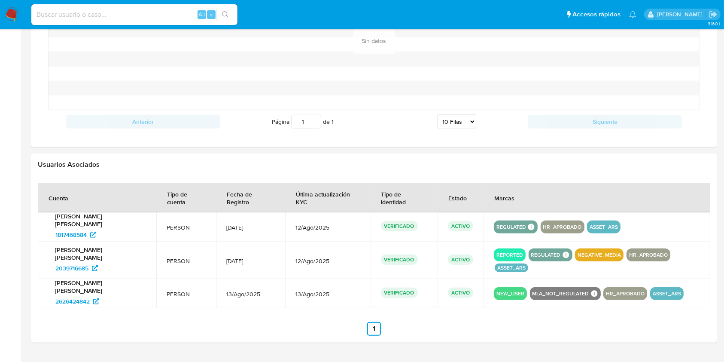
scroll to position [729, 0]
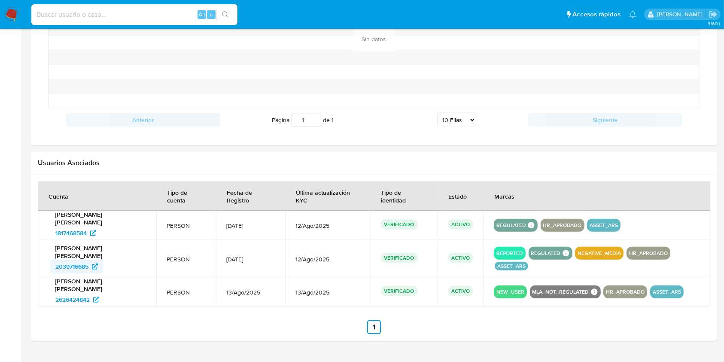
click at [85, 259] on span "2039716685" at bounding box center [71, 266] width 33 height 14
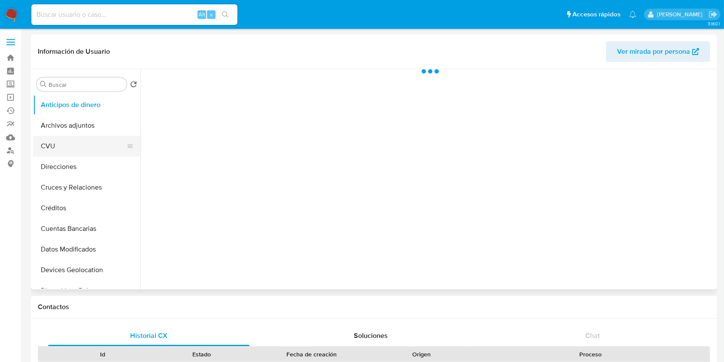
select select "10"
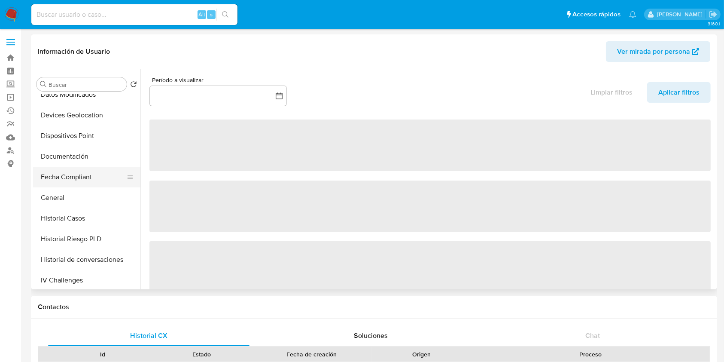
scroll to position [172, 0]
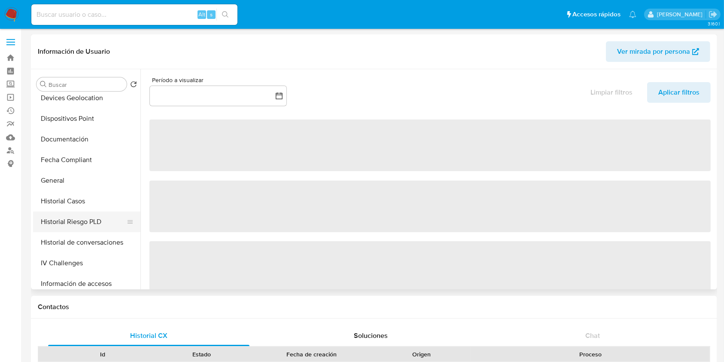
click at [79, 216] on button "Historial Riesgo PLD" at bounding box center [83, 221] width 101 height 21
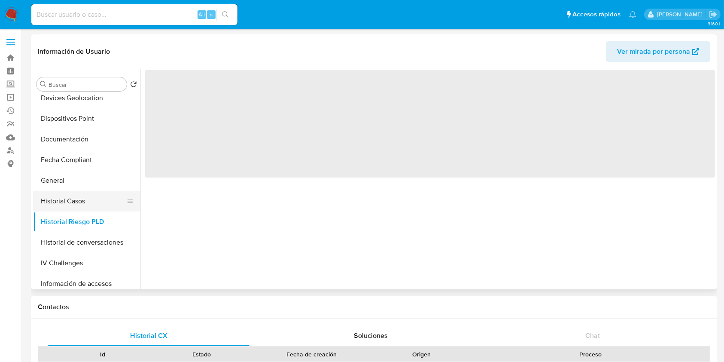
click at [82, 201] on button "Historial Casos" at bounding box center [83, 201] width 101 height 21
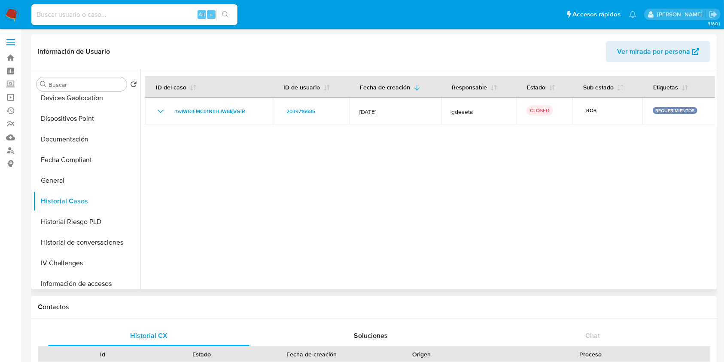
scroll to position [0, 0]
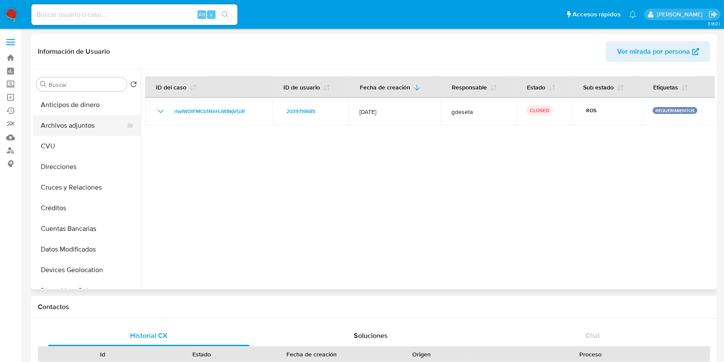
click at [90, 122] on button "Archivos adjuntos" at bounding box center [83, 125] width 101 height 21
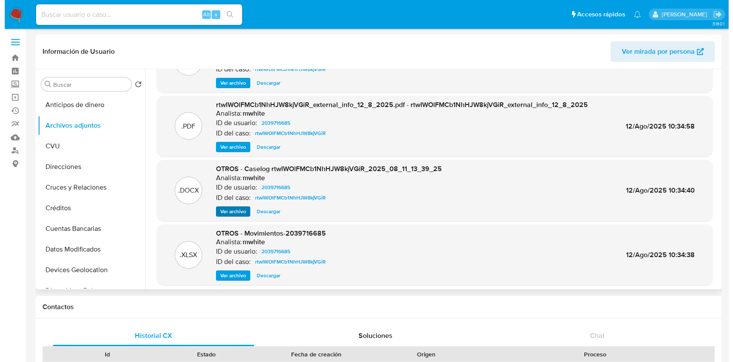
scroll to position [72, 0]
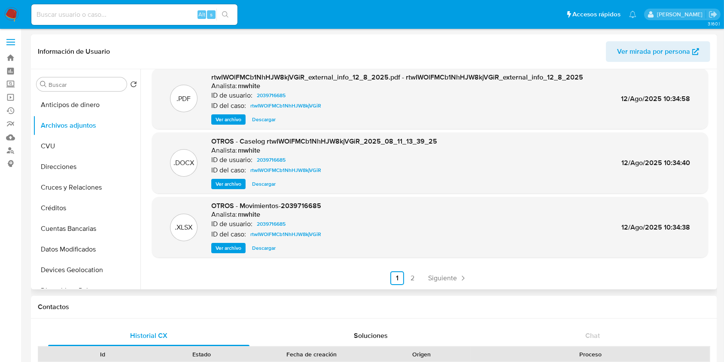
click at [234, 187] on span "Ver archivo" at bounding box center [229, 184] width 26 height 9
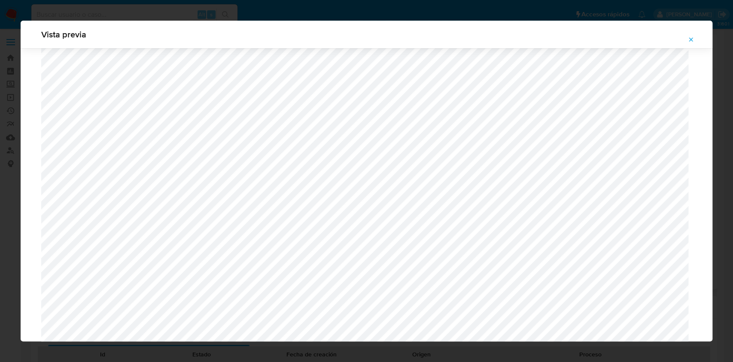
scroll to position [727, 0]
click at [689, 38] on icon "Attachment preview" at bounding box center [691, 39] width 7 height 7
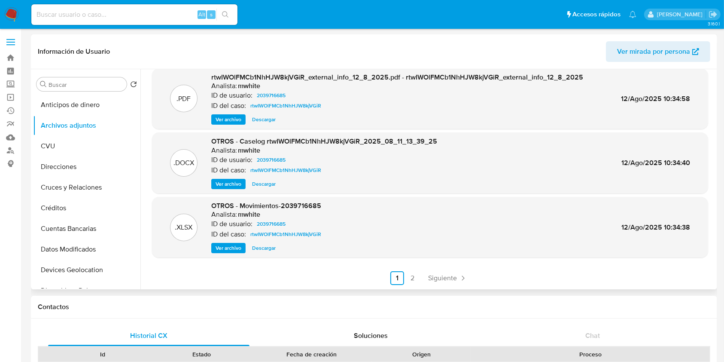
scroll to position [0, 0]
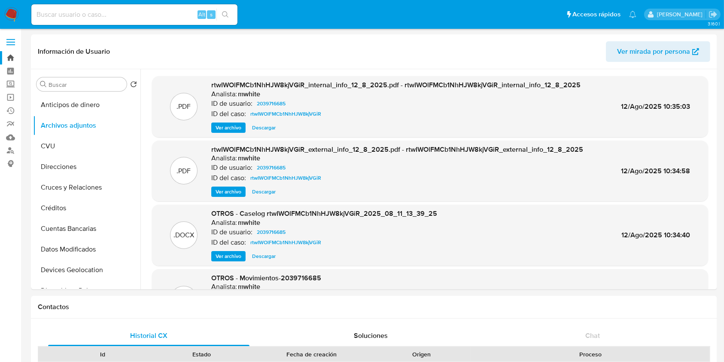
click at [10, 55] on link "Bandeja" at bounding box center [51, 57] width 102 height 13
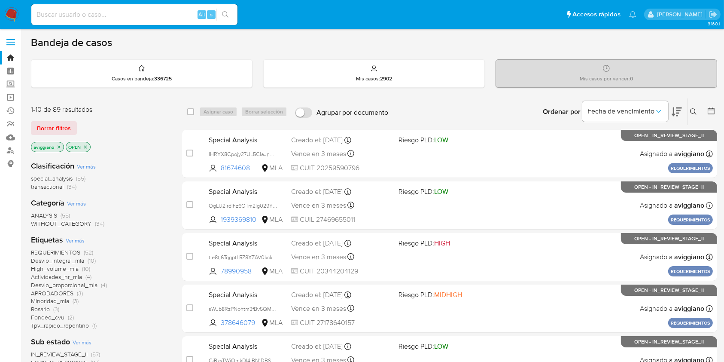
drag, startPoint x: 696, startPoint y: 118, endPoint x: 694, endPoint y: 110, distance: 7.9
click at [696, 118] on div "Ingrese ID de usuario o caso Buscar Borrar filtros" at bounding box center [694, 111] width 15 height 27
click at [694, 108] on icon at bounding box center [693, 111] width 7 height 7
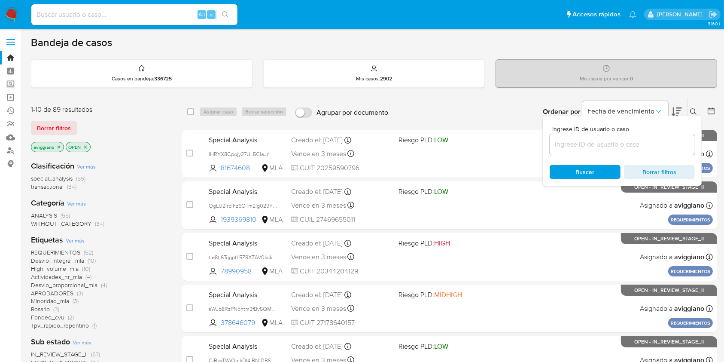
click at [597, 143] on input at bounding box center [622, 144] width 145 height 11
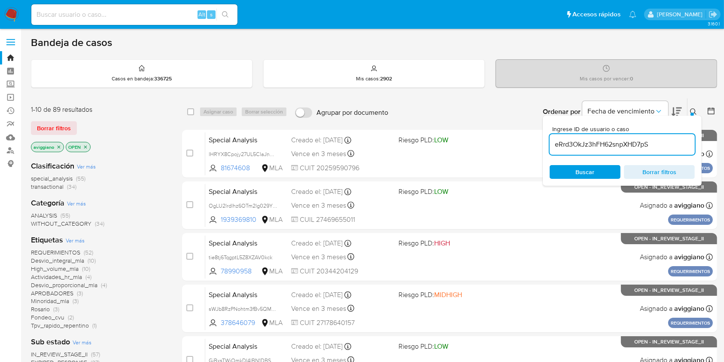
type input "eRrd3OkJz3hFH62snpXHD7pS"
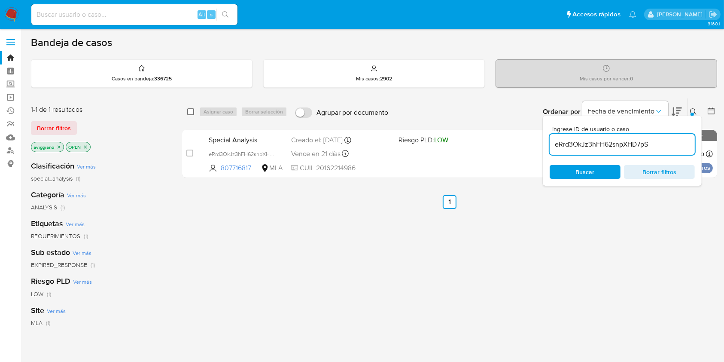
click at [193, 114] on input "checkbox" at bounding box center [190, 111] width 7 height 7
checkbox input "true"
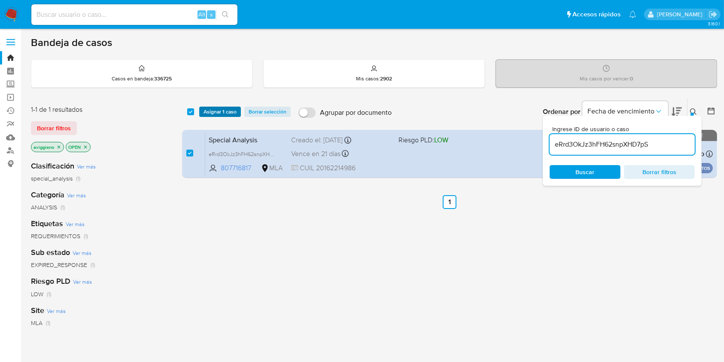
click at [215, 115] on span "Asignar 1 caso" at bounding box center [220, 111] width 33 height 9
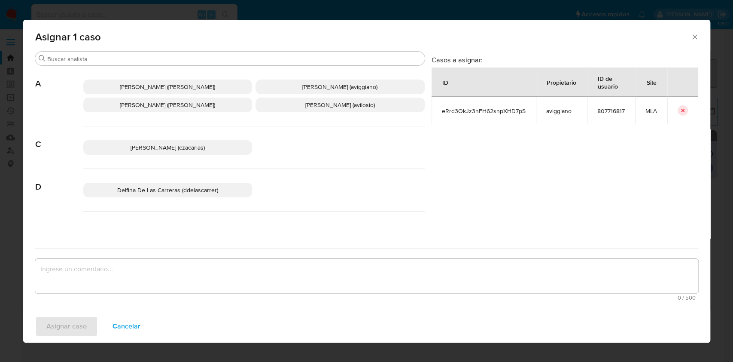
click at [168, 106] on span "Alejandra Alicia Barbieri (alebarbieri)" at bounding box center [167, 105] width 95 height 9
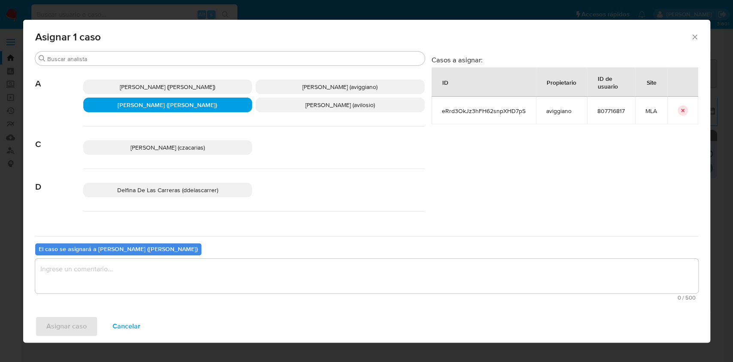
click at [323, 84] on span "Agustina Belen Viggiano (aviggiano)" at bounding box center [339, 86] width 75 height 9
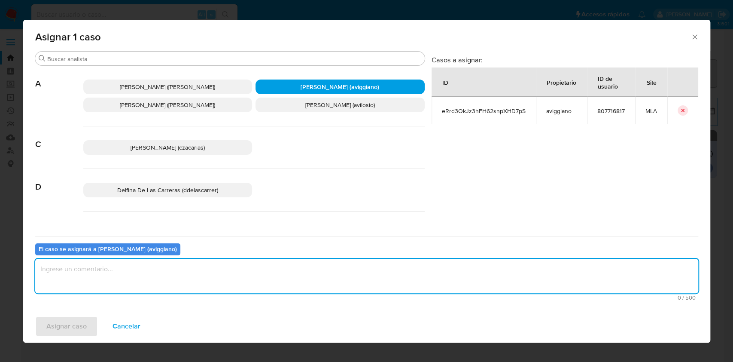
click at [171, 269] on textarea "assign-modal" at bounding box center [366, 276] width 663 height 34
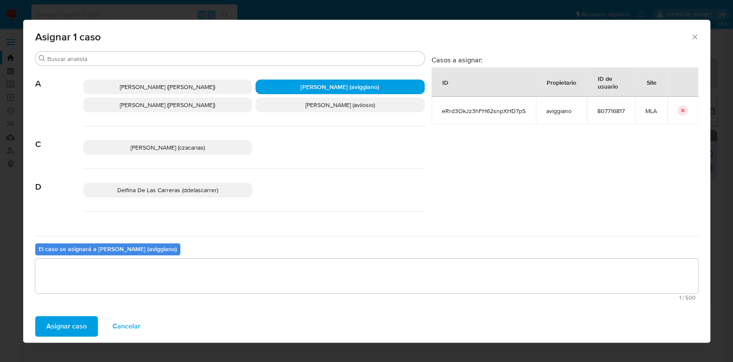
click at [72, 327] on span "Asignar caso" at bounding box center [66, 326] width 40 height 19
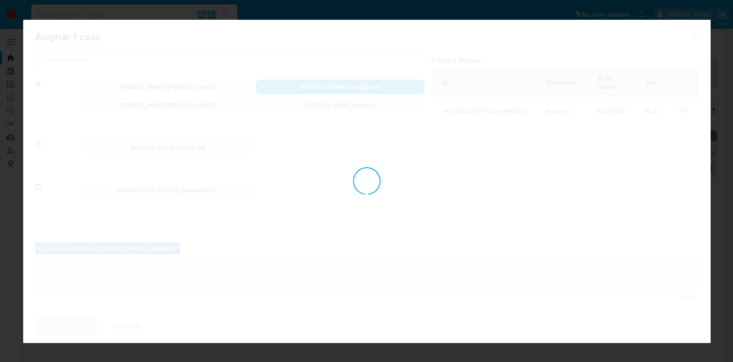
checkbox input "false"
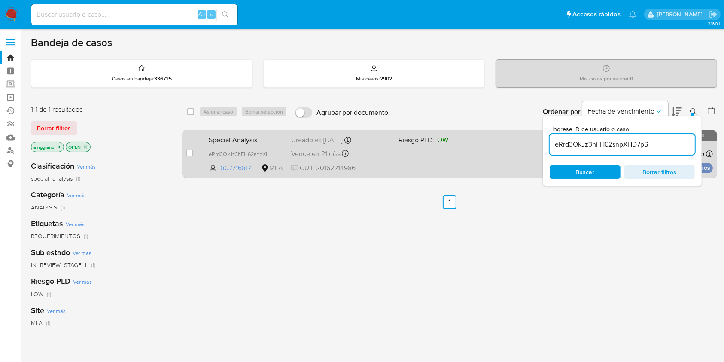
click at [453, 146] on div "Special Analysis eRrd3OkJz3hFH62snpXHD7pS 807716817 MLA Riesgo PLD: LOW Creado …" at bounding box center [459, 153] width 508 height 43
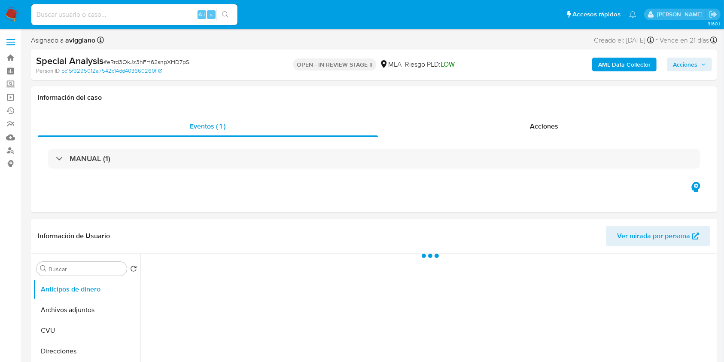
select select "10"
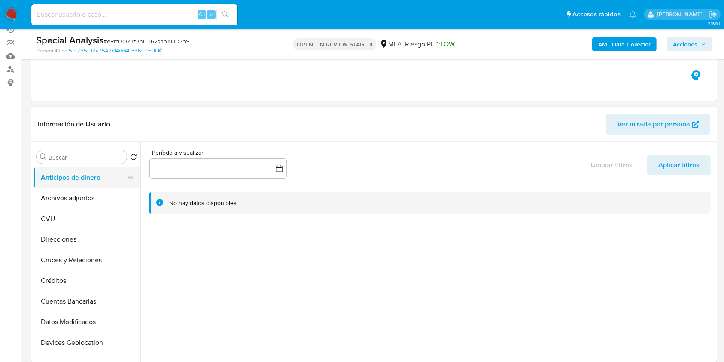
scroll to position [114, 0]
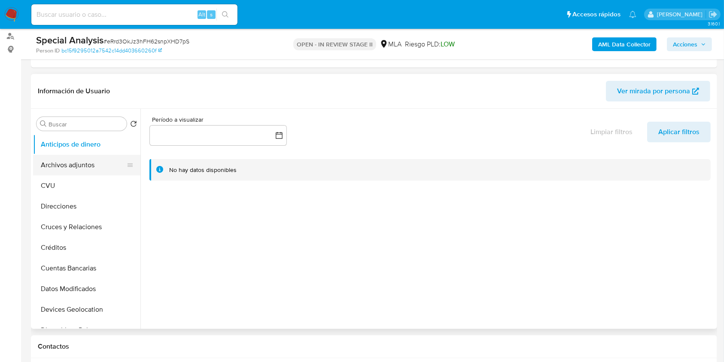
click at [79, 168] on button "Archivos adjuntos" at bounding box center [83, 165] width 101 height 21
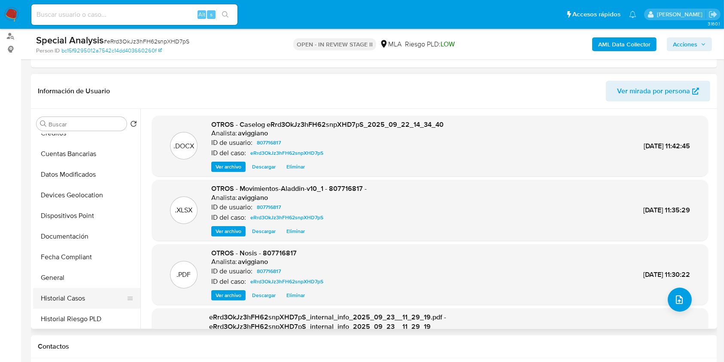
click at [69, 294] on button "Historial Casos" at bounding box center [83, 298] width 101 height 21
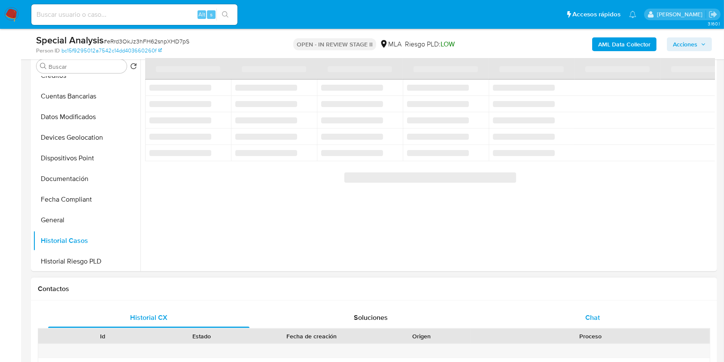
scroll to position [229, 0]
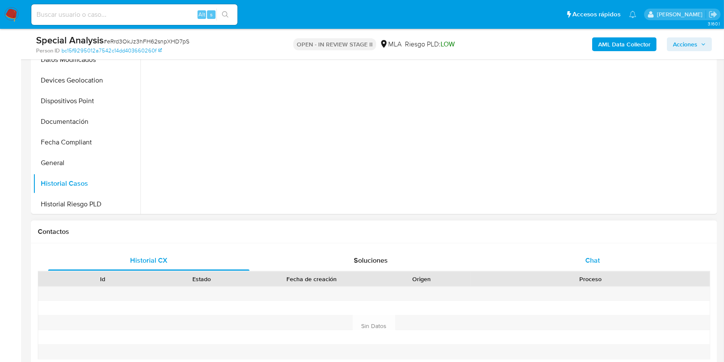
click at [597, 260] on span "Chat" at bounding box center [592, 260] width 15 height 10
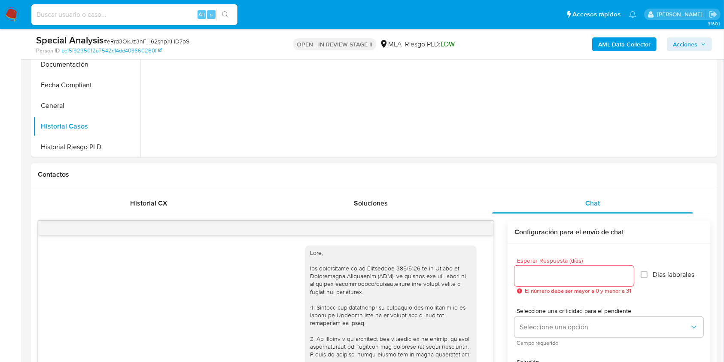
scroll to position [305, 0]
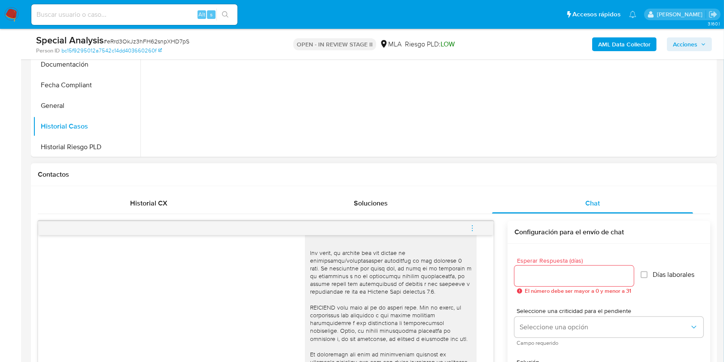
click at [474, 232] on span "menu-action" at bounding box center [473, 228] width 8 height 21
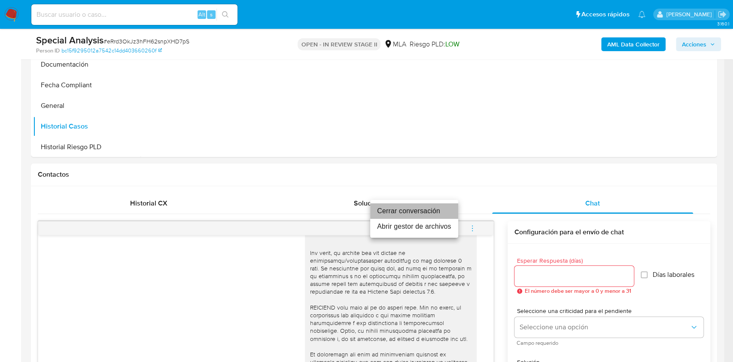
click at [410, 217] on li "Cerrar conversación" at bounding box center [414, 210] width 88 height 15
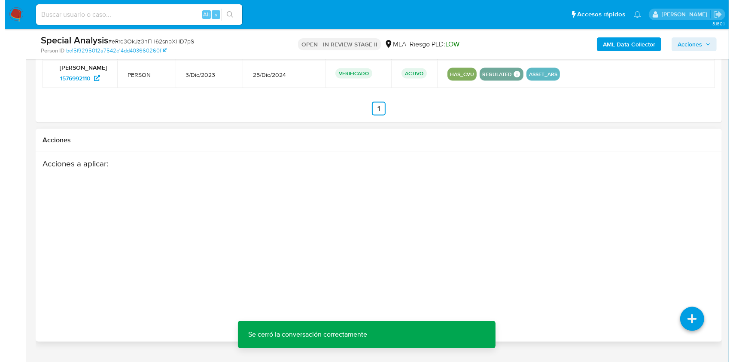
scroll to position [1361, 0]
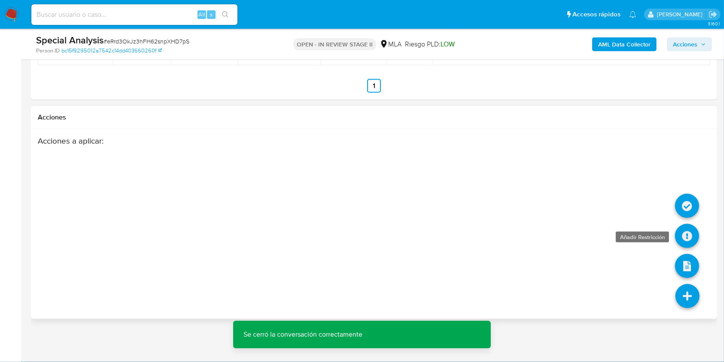
click at [680, 235] on icon at bounding box center [687, 236] width 24 height 24
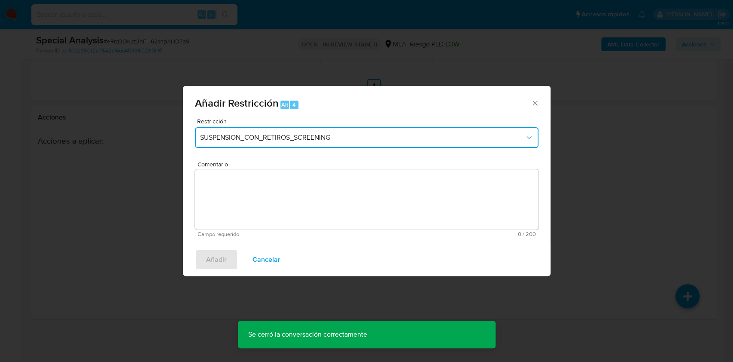
click at [308, 129] on button "SUSPENSION_CON_RETIROS_SCREENING" at bounding box center [367, 137] width 344 height 21
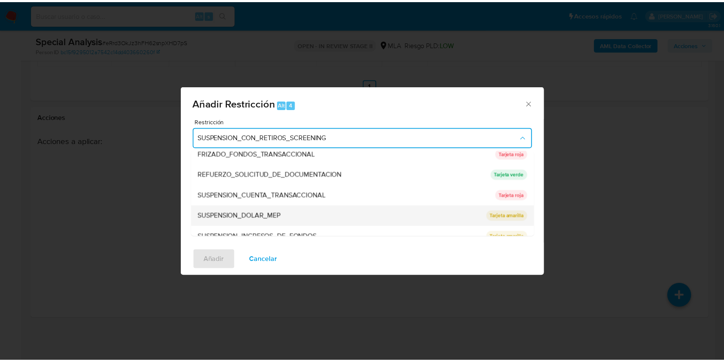
scroll to position [182, 0]
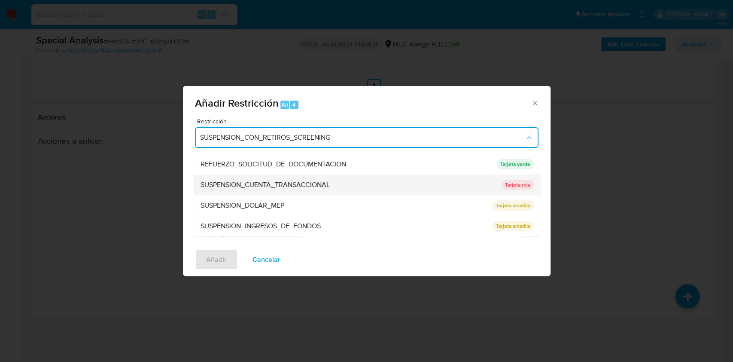
click at [272, 181] on span "SUSPENSION_CUENTA_TRANSACCIONAL" at bounding box center [264, 184] width 129 height 9
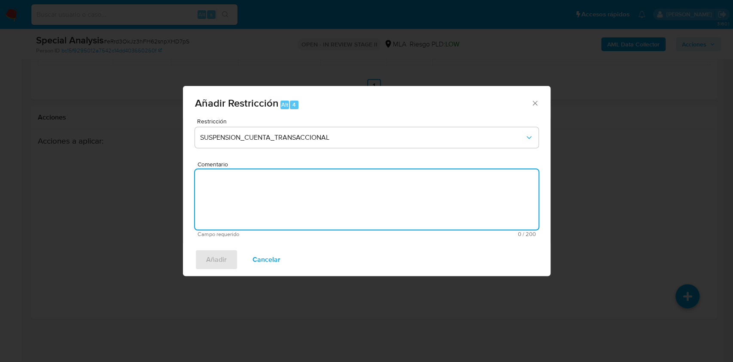
click at [271, 185] on textarea "Comentario" at bounding box center [367, 199] width 344 height 60
type textarea "AML"
click at [216, 253] on span "Añadir" at bounding box center [216, 259] width 21 height 19
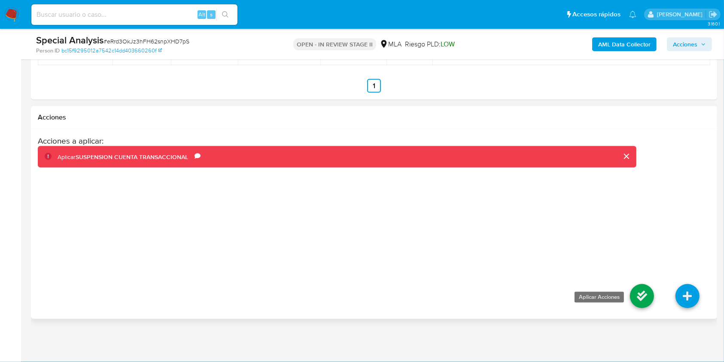
click at [634, 299] on icon at bounding box center [642, 296] width 24 height 24
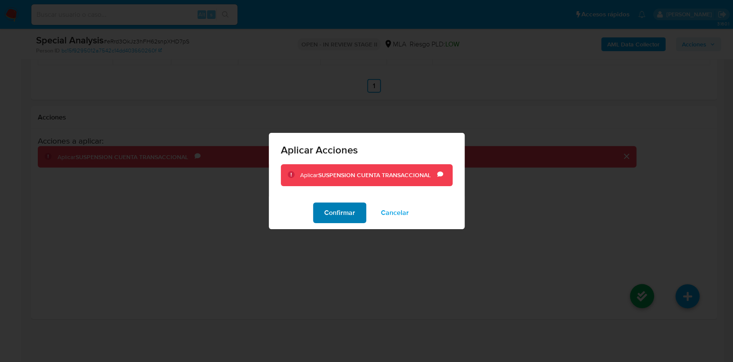
click at [347, 218] on span "Confirmar" at bounding box center [339, 212] width 31 height 19
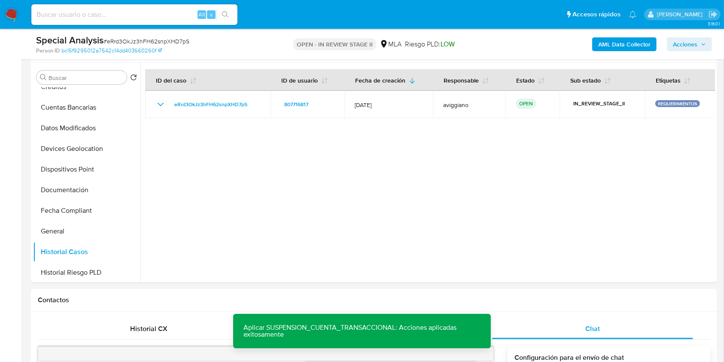
scroll to position [158, 0]
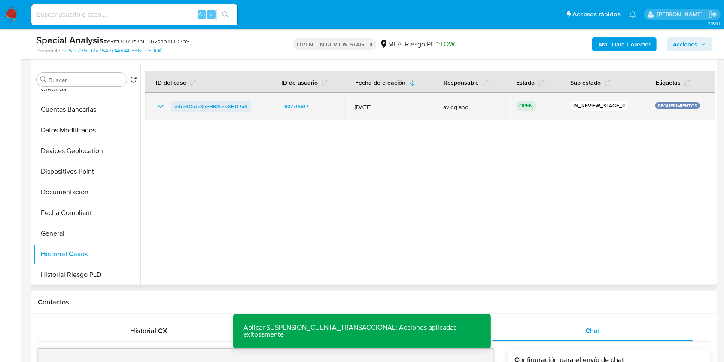
click at [230, 105] on span "eRrd3OkJz3hFH62snpXHD7pS" at bounding box center [210, 106] width 73 height 10
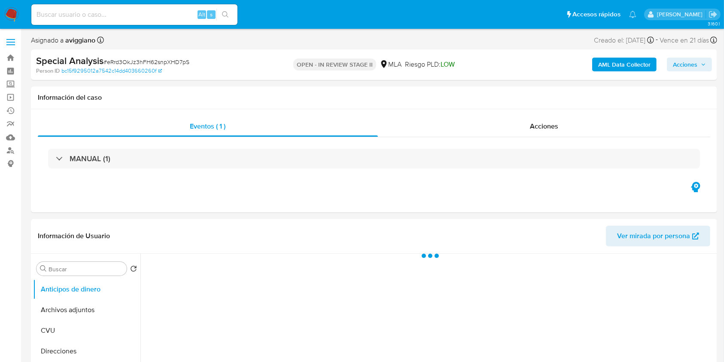
select select "10"
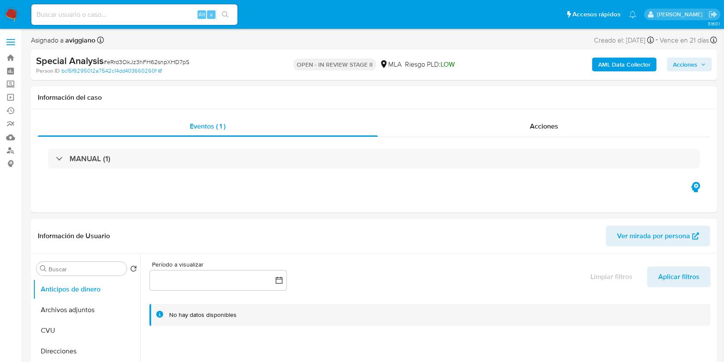
click at [691, 64] on span "Acciones" at bounding box center [685, 65] width 24 height 14
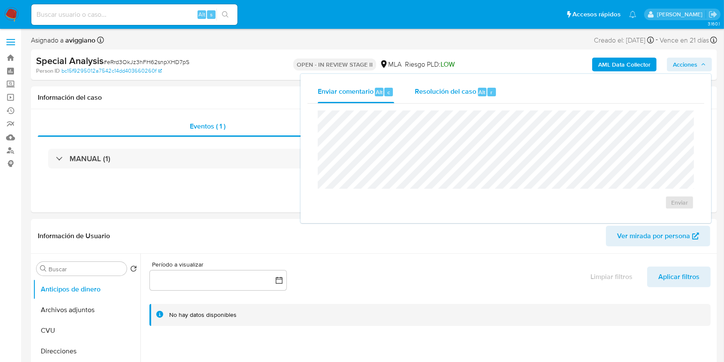
click at [467, 88] on span "Resolución del caso" at bounding box center [445, 92] width 61 height 10
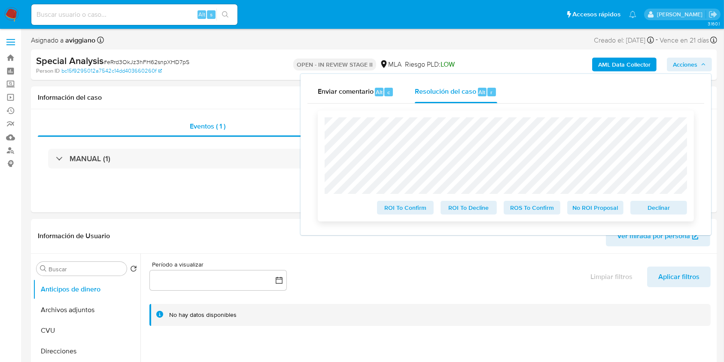
click at [673, 209] on span "Declinar" at bounding box center [659, 207] width 45 height 12
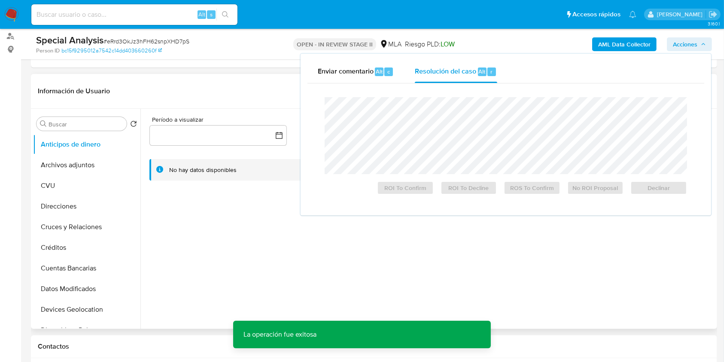
scroll to position [172, 0]
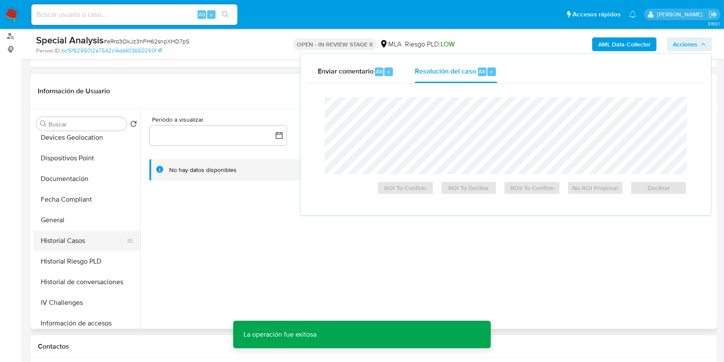
click at [76, 237] on button "Historial Casos" at bounding box center [83, 240] width 101 height 21
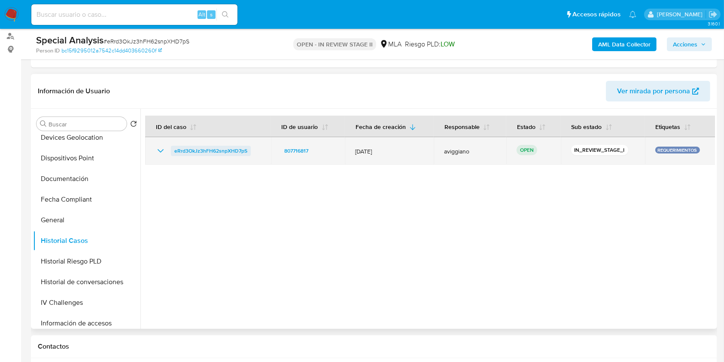
click at [218, 150] on span "eRrd3OkJz3hFH62snpXHD7pS" at bounding box center [210, 151] width 73 height 10
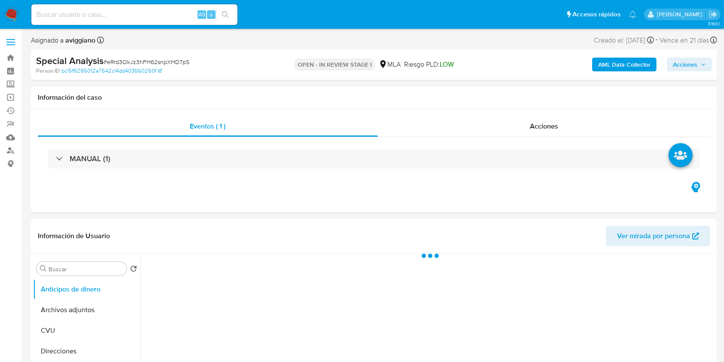
click at [684, 64] on span "Acciones" at bounding box center [685, 65] width 24 height 14
select select "10"
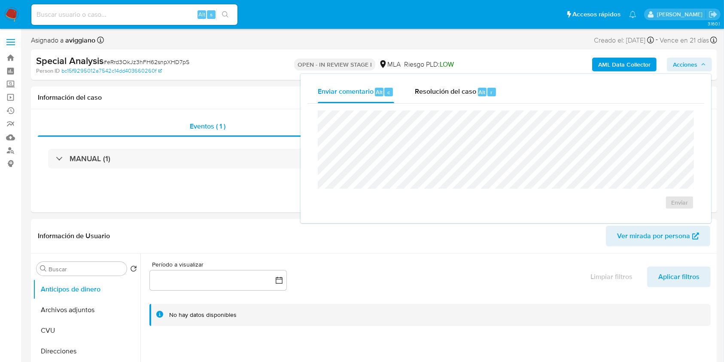
drag, startPoint x: 444, startPoint y: 88, endPoint x: 428, endPoint y: 107, distance: 24.7
click at [443, 89] on span "Resolución del caso" at bounding box center [445, 92] width 61 height 10
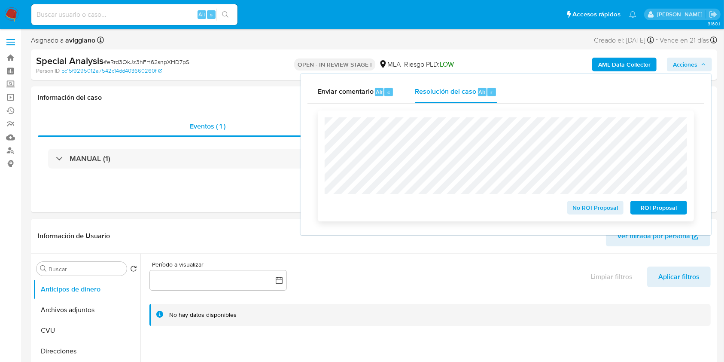
click at [653, 206] on span "ROI Proposal" at bounding box center [659, 207] width 45 height 12
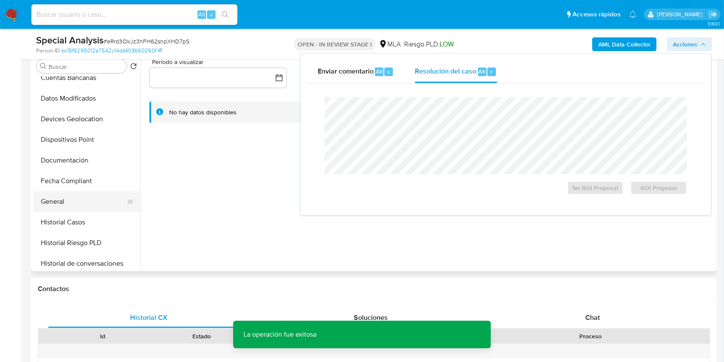
scroll to position [172, 0]
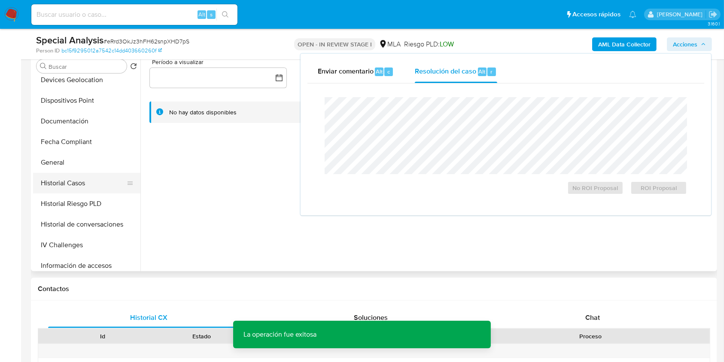
click at [75, 185] on button "Historial Casos" at bounding box center [83, 183] width 101 height 21
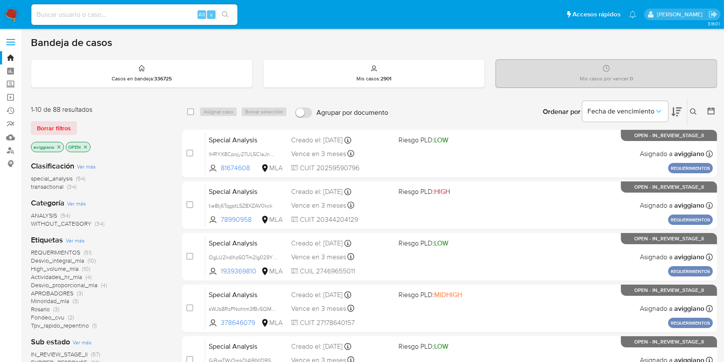
click at [61, 146] on icon "close-filter" at bounding box center [58, 146] width 5 height 5
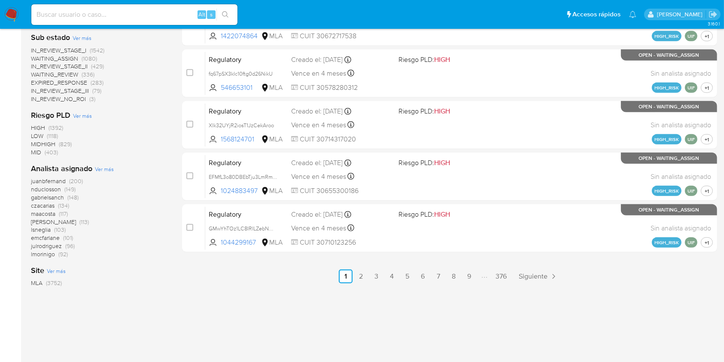
scroll to position [392, 0]
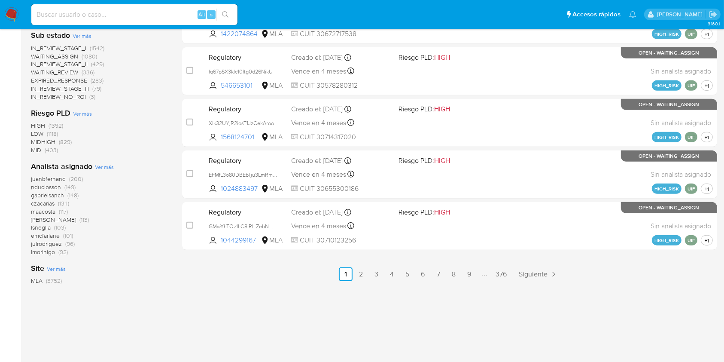
click at [103, 165] on span "Ver más" at bounding box center [104, 167] width 19 height 8
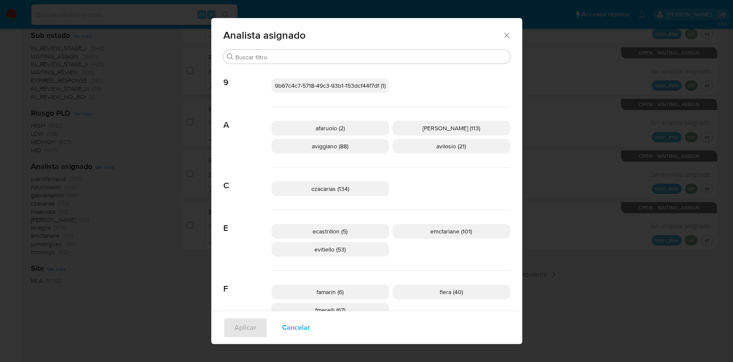
click at [508, 38] on div "Analista asignado" at bounding box center [366, 33] width 311 height 31
click at [506, 37] on icon "Cerrar" at bounding box center [507, 35] width 9 height 9
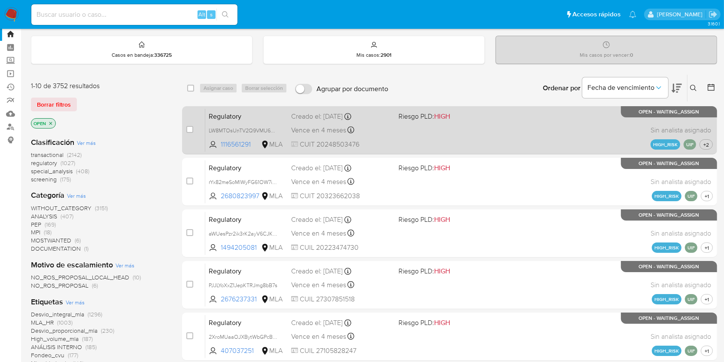
scroll to position [0, 0]
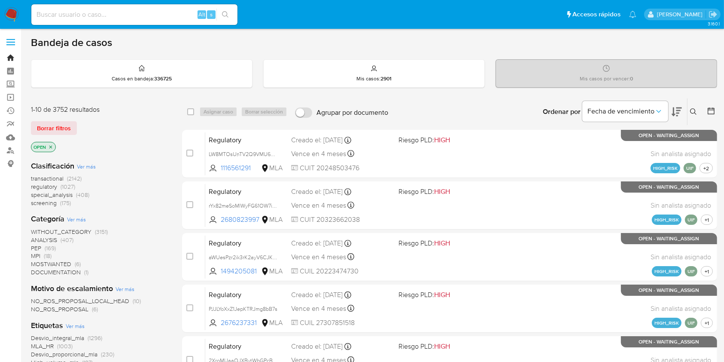
click at [7, 53] on link "Bandeja" at bounding box center [51, 57] width 102 height 13
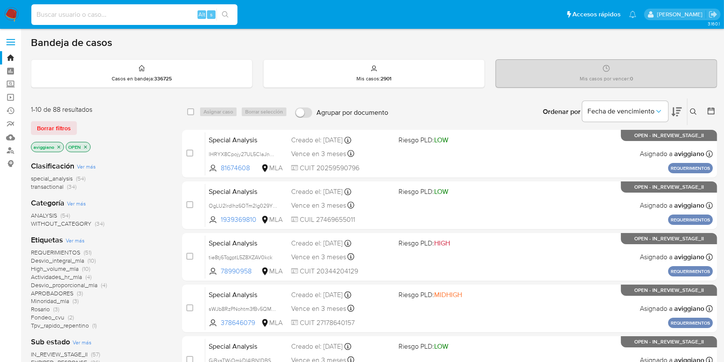
click at [52, 9] on input at bounding box center [134, 14] width 206 height 11
paste input "121104829"
type input "121104829"
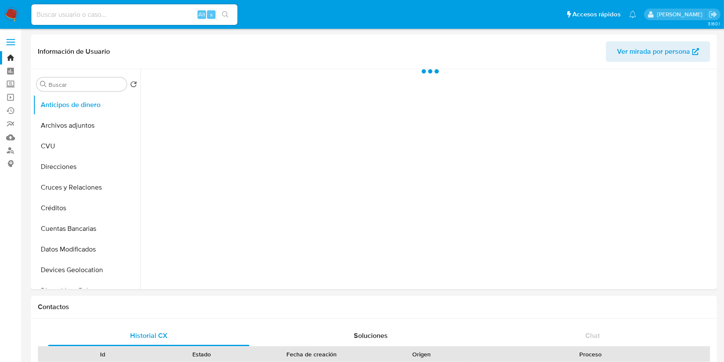
select select "10"
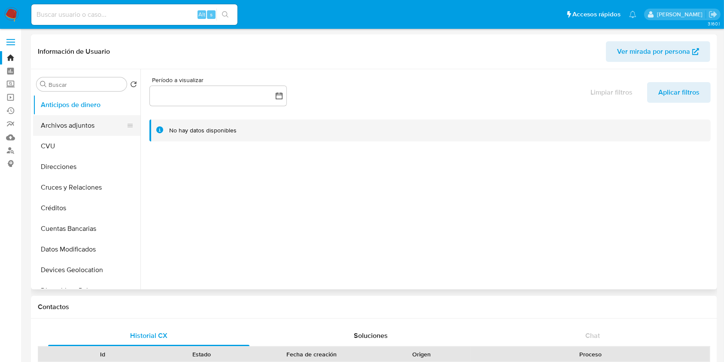
click at [94, 122] on button "Archivos adjuntos" at bounding box center [83, 125] width 101 height 21
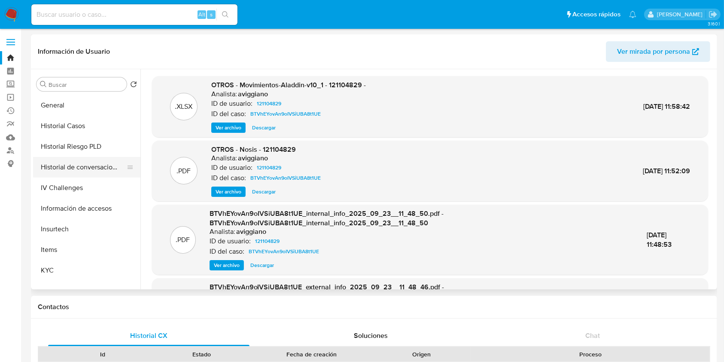
scroll to position [229, 0]
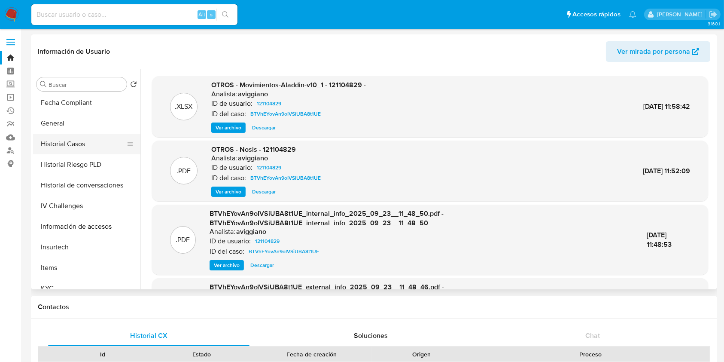
click at [89, 146] on button "Historial Casos" at bounding box center [83, 144] width 101 height 21
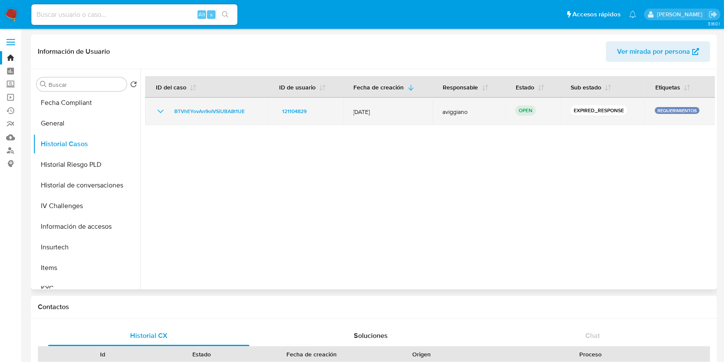
drag, startPoint x: 229, startPoint y: 109, endPoint x: 168, endPoint y: 101, distance: 61.1
click at [168, 101] on td "BTVhEYovAn9oIVSiUBA8t1UE" at bounding box center [206, 110] width 123 height 27
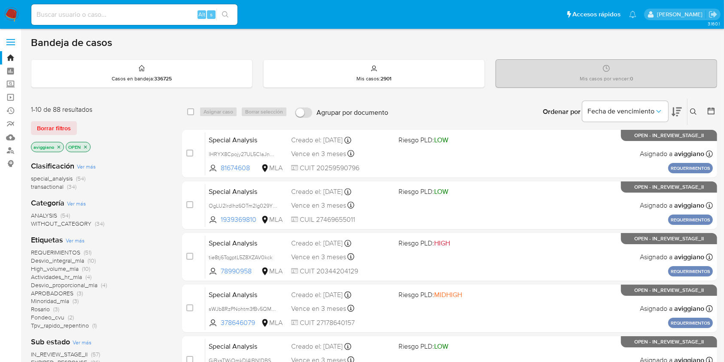
click at [693, 114] on icon at bounding box center [693, 111] width 7 height 7
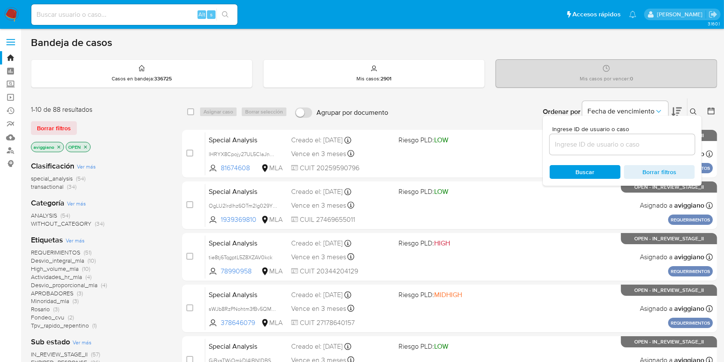
click at [641, 142] on input at bounding box center [622, 144] width 145 height 11
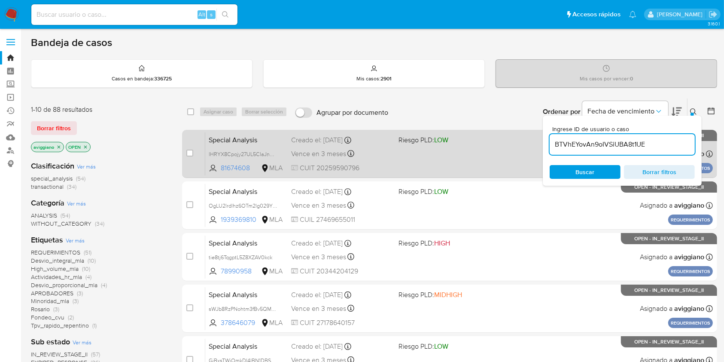
type input "BTVhEYovAn9oIVSiUBA8t1UE"
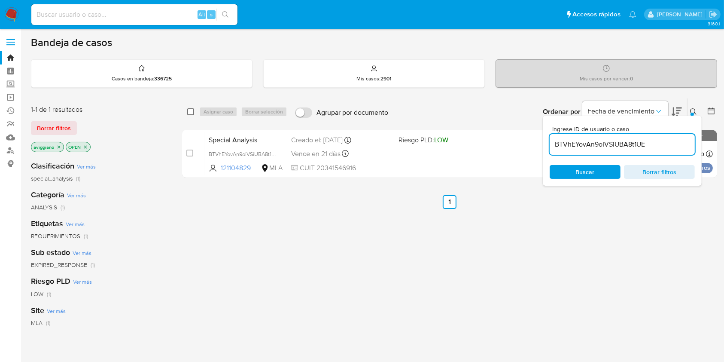
click at [191, 110] on input "checkbox" at bounding box center [190, 111] width 7 height 7
checkbox input "true"
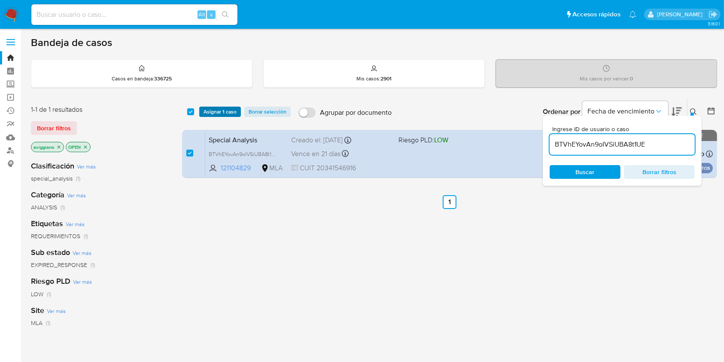
click at [203, 113] on button "Asignar 1 caso" at bounding box center [220, 112] width 42 height 10
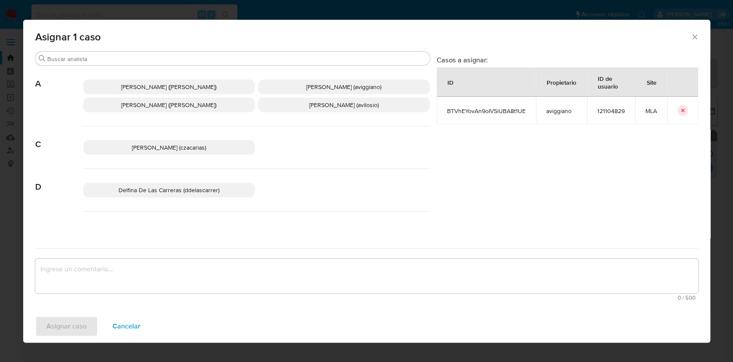
click at [146, 105] on span "[PERSON_NAME] ([PERSON_NAME])" at bounding box center [168, 105] width 95 height 9
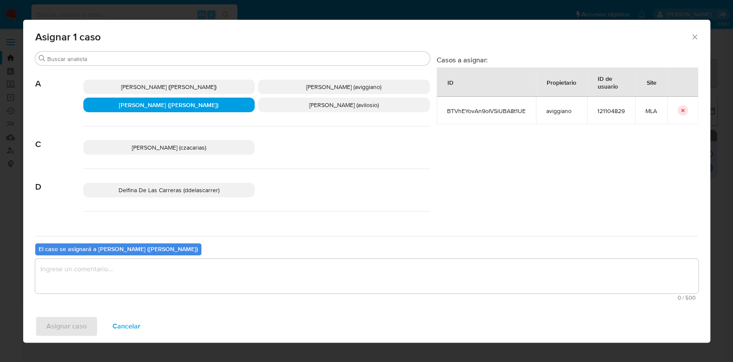
click at [286, 84] on p "[PERSON_NAME] (aviggiano)" at bounding box center [344, 86] width 172 height 15
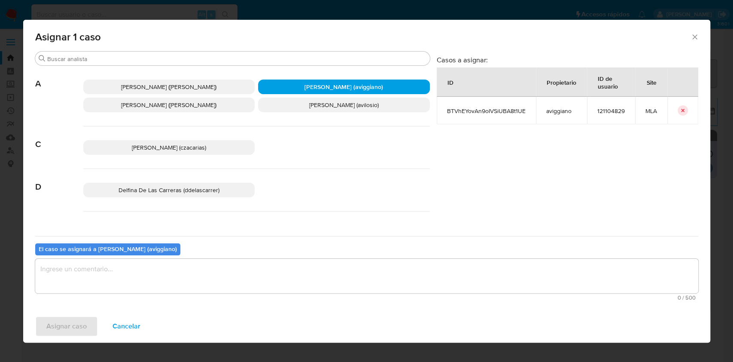
click at [156, 267] on textarea "assign-modal" at bounding box center [366, 276] width 663 height 34
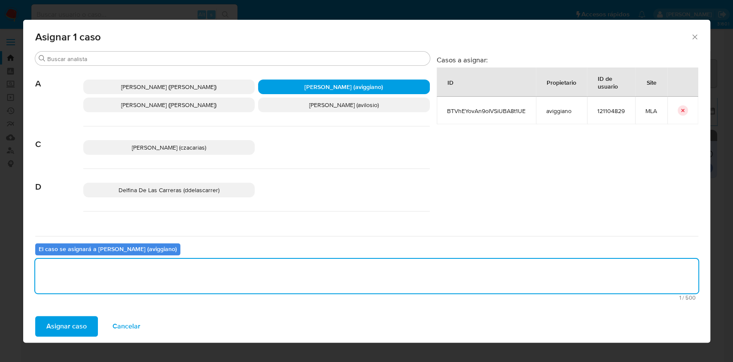
click at [49, 336] on div "Asignar caso Cancelar" at bounding box center [366, 326] width 687 height 33
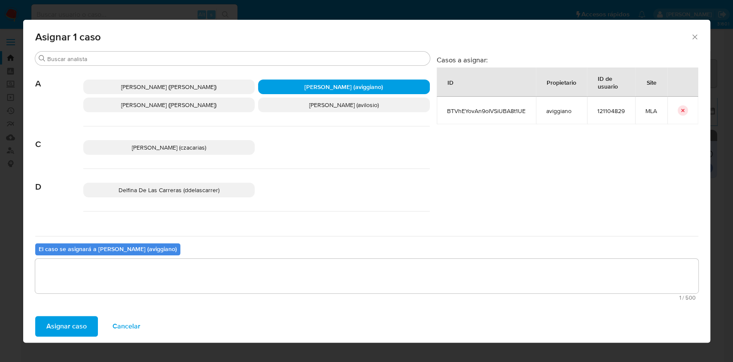
click at [60, 324] on span "Asignar caso" at bounding box center [66, 326] width 40 height 19
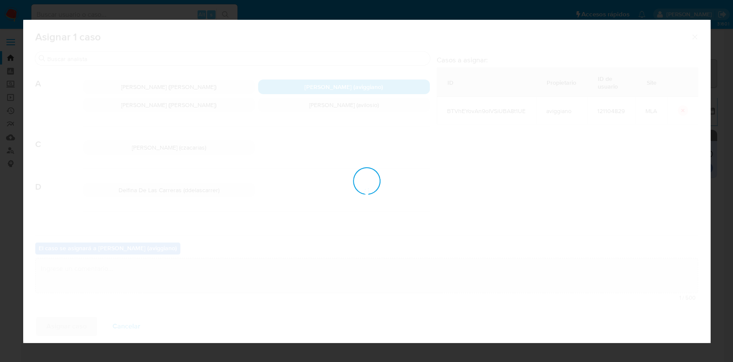
checkbox input "false"
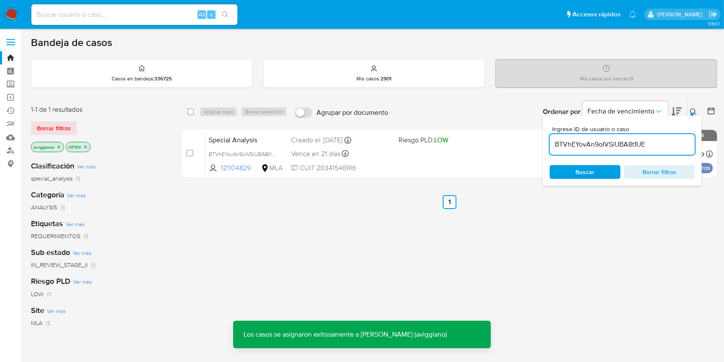
click at [486, 160] on div "Special Analysis BTVhEYovAn9oIVSiUBA8t1UE 121104829 MLA Riesgo PLD: LOW Creado …" at bounding box center [459, 153] width 508 height 43
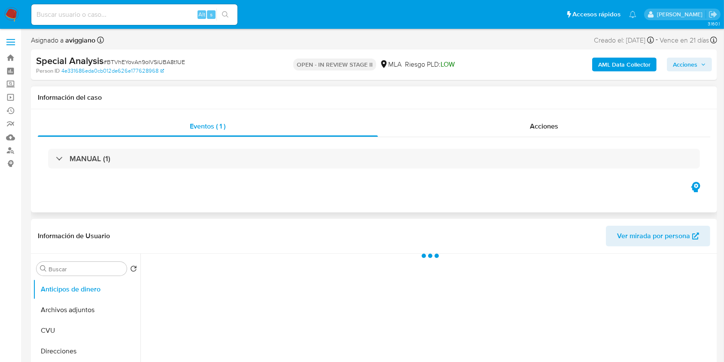
scroll to position [172, 0]
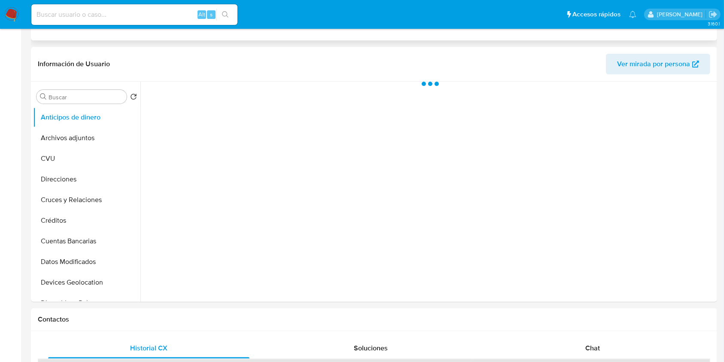
select select "10"
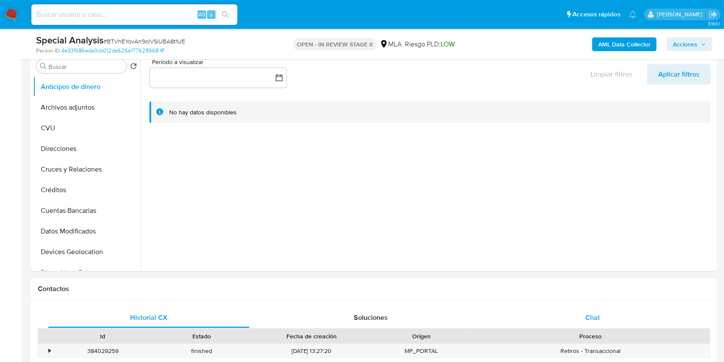
click at [592, 316] on span "Chat" at bounding box center [592, 317] width 15 height 10
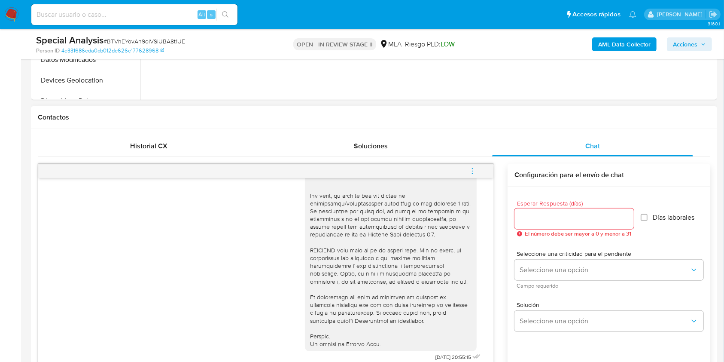
scroll to position [344, 0]
click at [474, 168] on icon "menu-action" at bounding box center [473, 171] width 8 height 8
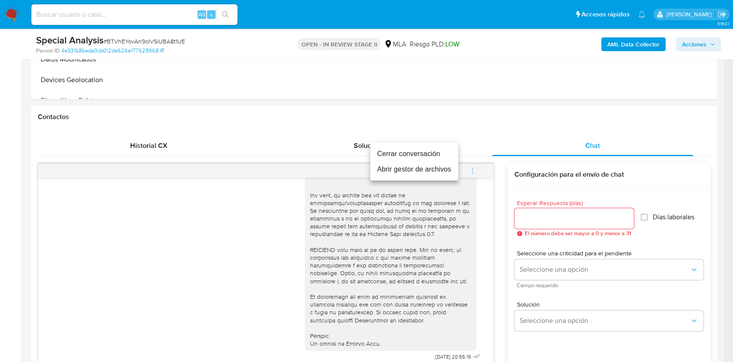
click at [433, 156] on li "Cerrar conversación" at bounding box center [414, 153] width 88 height 15
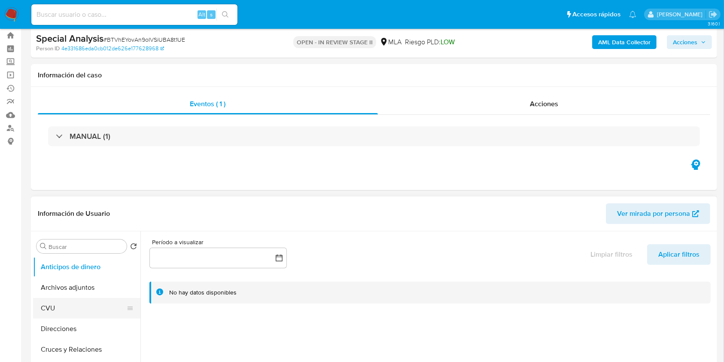
scroll to position [57, 0]
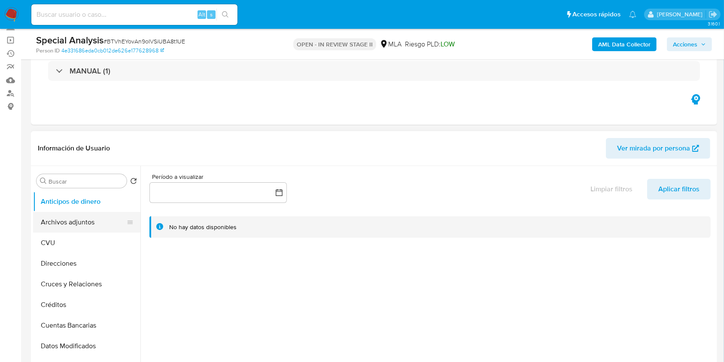
click at [97, 225] on button "Archivos adjuntos" at bounding box center [83, 222] width 101 height 21
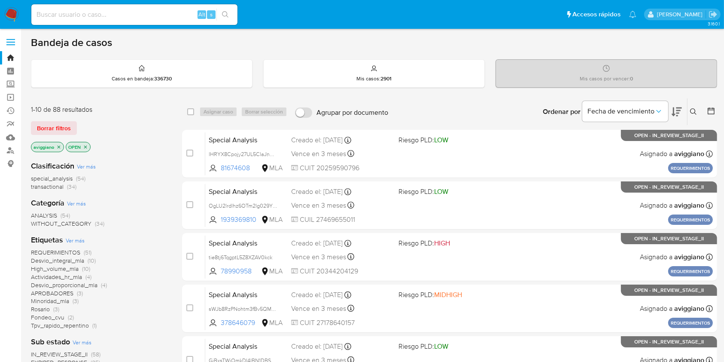
click at [95, 12] on input at bounding box center [134, 14] width 206 height 11
paste input "1904051581"
type input "1904051581"
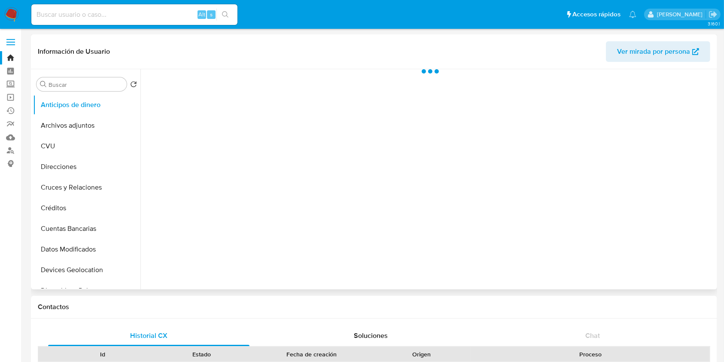
select select "10"
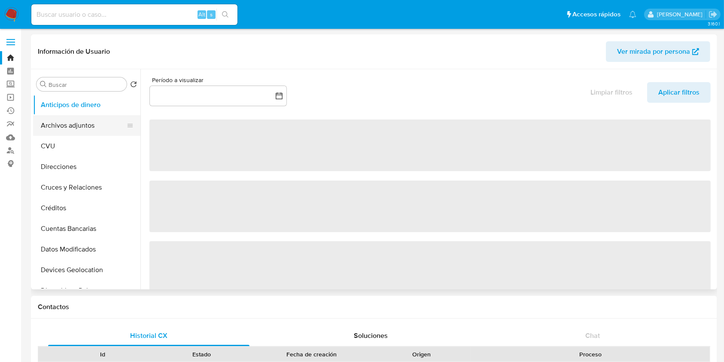
click at [97, 129] on button "Archivos adjuntos" at bounding box center [83, 125] width 101 height 21
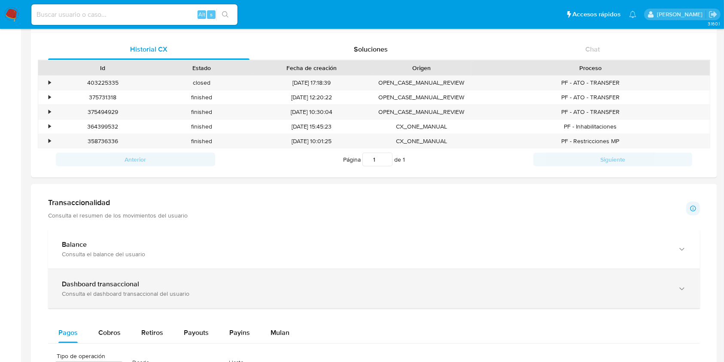
scroll to position [344, 0]
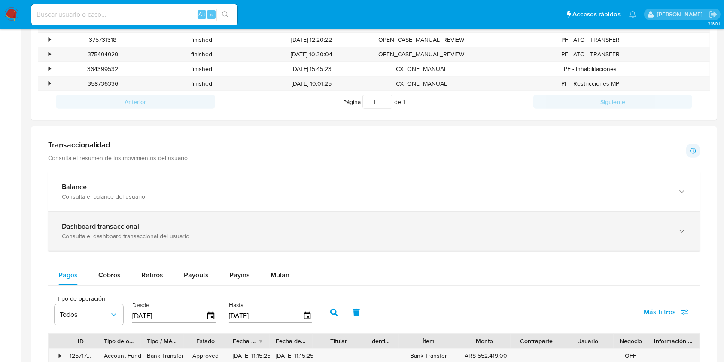
click at [146, 222] on div "Dashboard transaccional" at bounding box center [365, 226] width 607 height 9
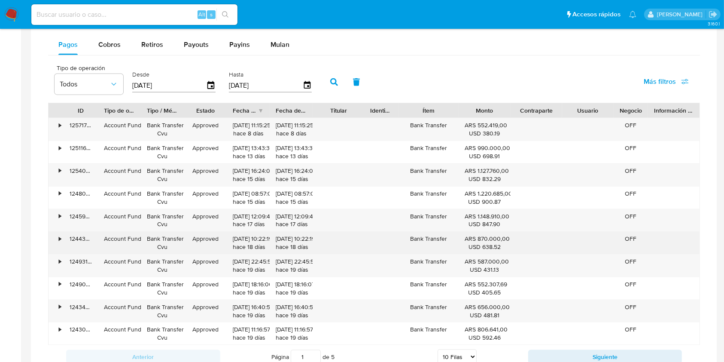
scroll to position [1031, 0]
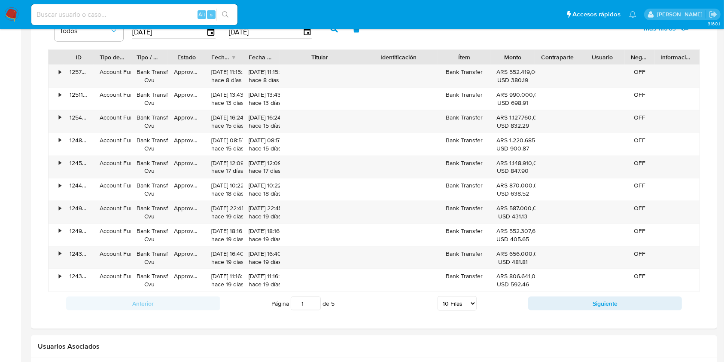
click at [395, 70] on div "ID Tipo de operación Tipo / Método Estado Fecha de creación Fecha de aprobación…" at bounding box center [374, 170] width 652 height 242
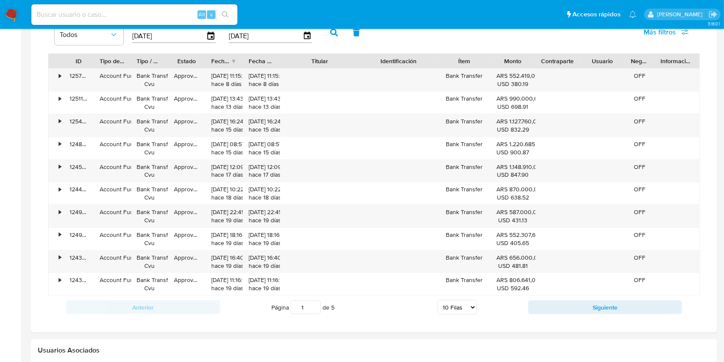
scroll to position [1088, 0]
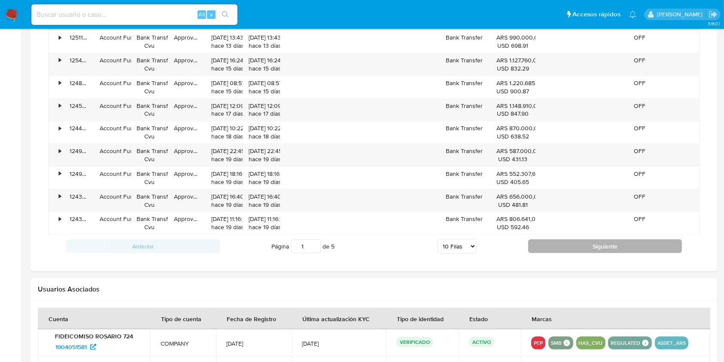
click at [584, 247] on button "Siguiente" at bounding box center [605, 246] width 154 height 14
type input "2"
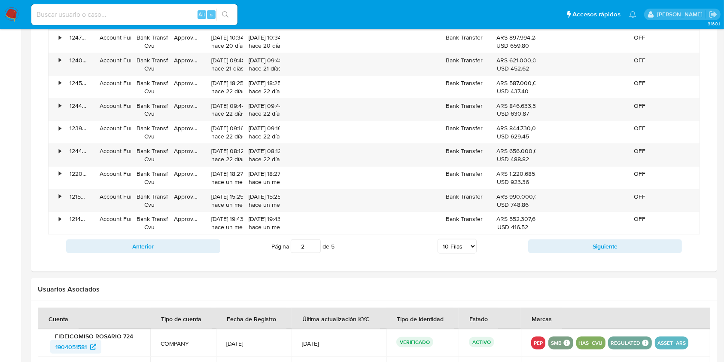
click at [76, 344] on span "1904051581" at bounding box center [70, 347] width 31 height 14
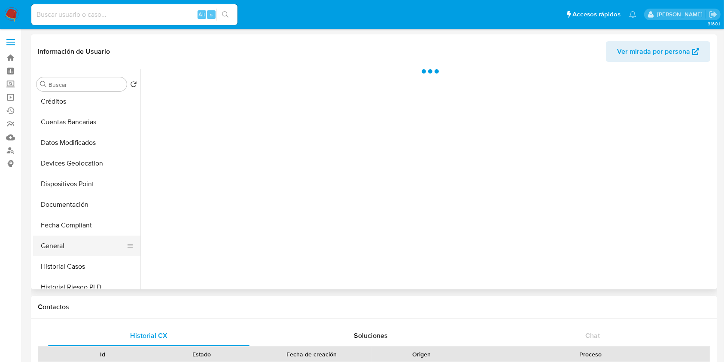
scroll to position [114, 0]
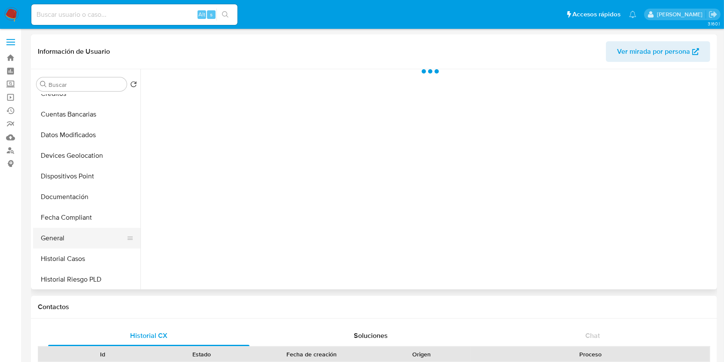
select select "10"
click at [91, 232] on button "General" at bounding box center [83, 238] width 101 height 21
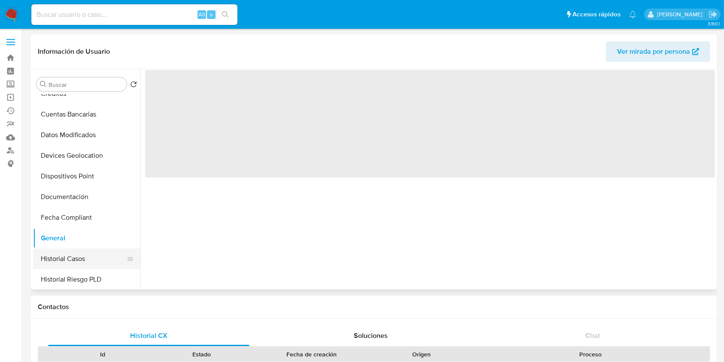
click at [80, 258] on button "Historial Casos" at bounding box center [83, 258] width 101 height 21
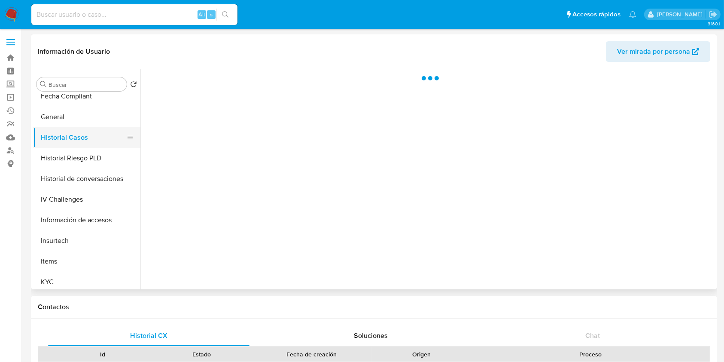
scroll to position [286, 0]
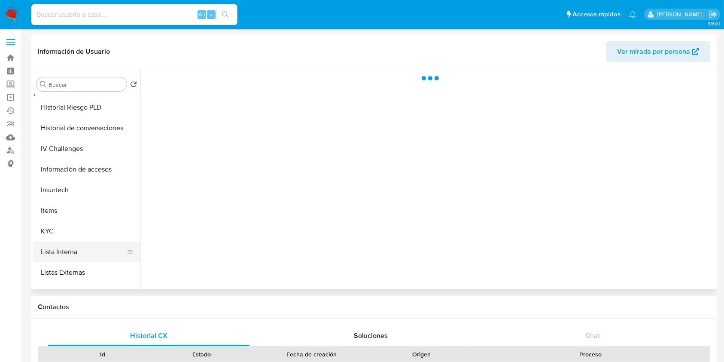
click at [80, 257] on button "Lista Interna" at bounding box center [83, 251] width 101 height 21
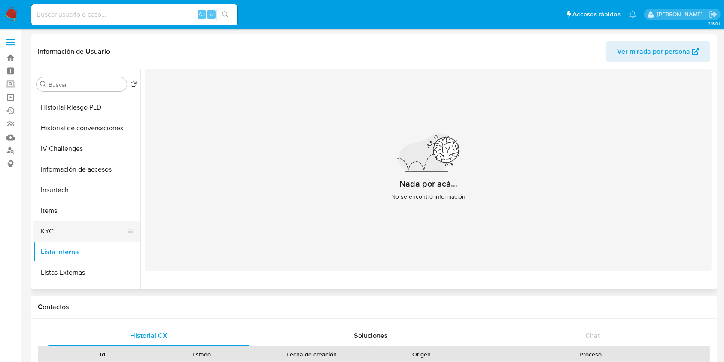
click at [72, 231] on button "KYC" at bounding box center [83, 231] width 101 height 21
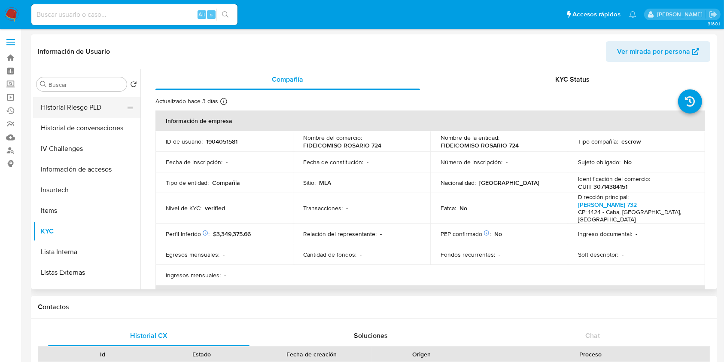
scroll to position [229, 0]
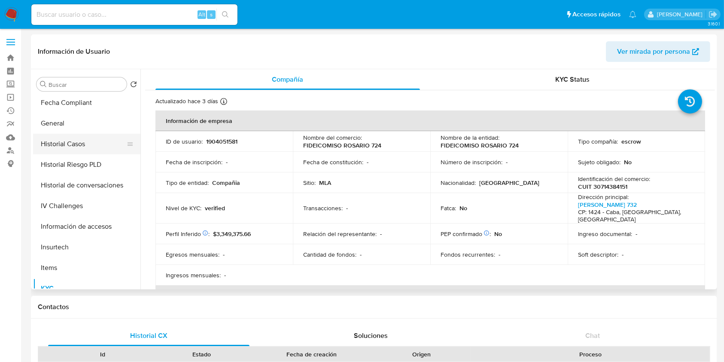
click at [83, 150] on button "Historial Casos" at bounding box center [83, 144] width 101 height 21
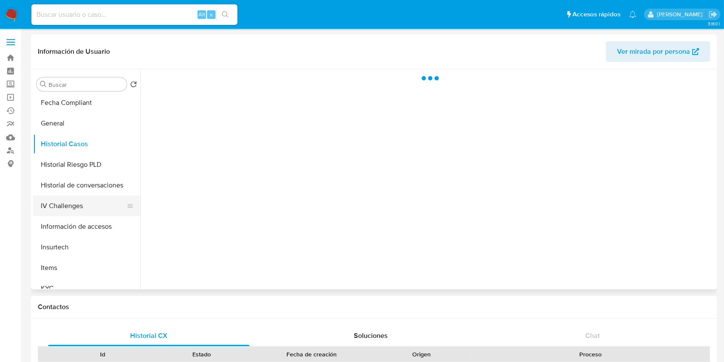
scroll to position [344, 0]
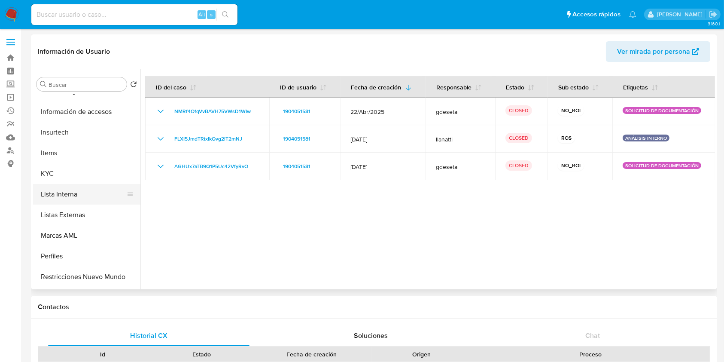
click at [55, 194] on button "Lista Interna" at bounding box center [83, 194] width 101 height 21
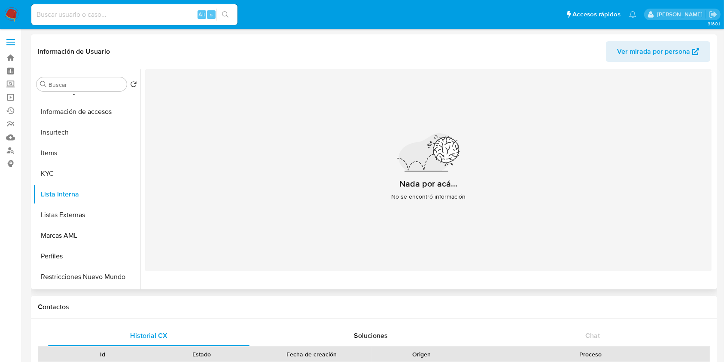
click at [339, 161] on div "Nada por acá... No se encontró información" at bounding box center [428, 170] width 567 height 202
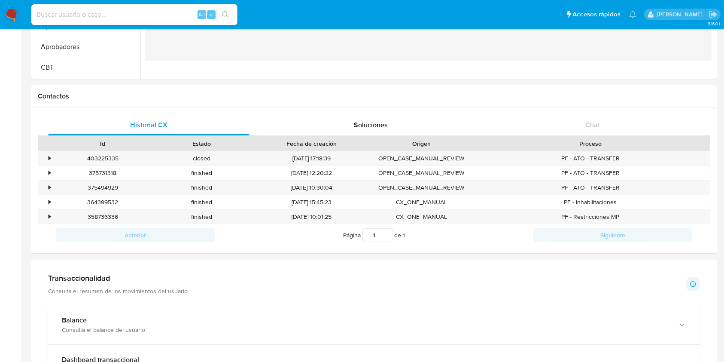
scroll to position [0, 0]
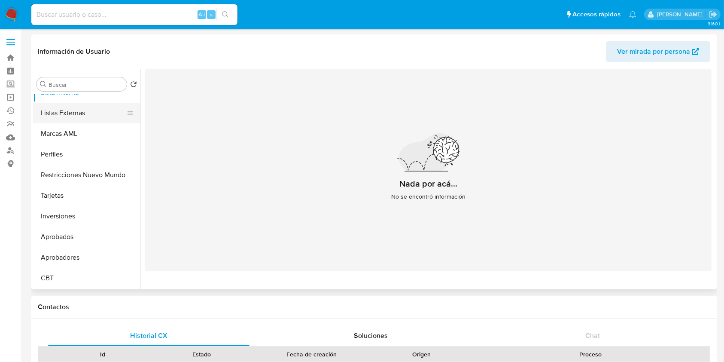
click at [59, 116] on button "Listas Externas" at bounding box center [83, 113] width 101 height 21
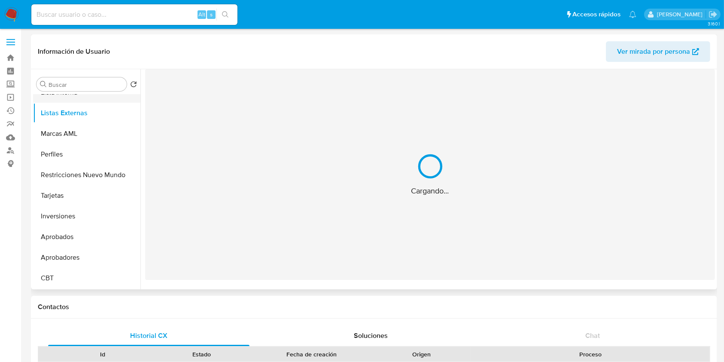
scroll to position [331, 0]
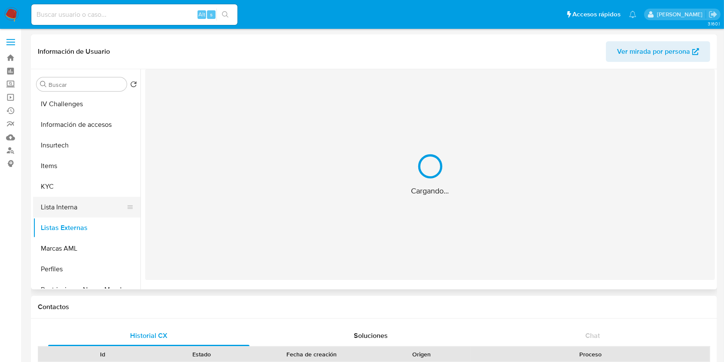
click at [64, 213] on button "Lista Interna" at bounding box center [83, 207] width 101 height 21
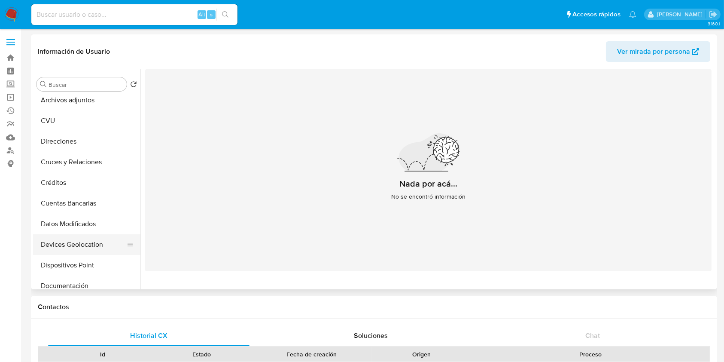
scroll to position [0, 0]
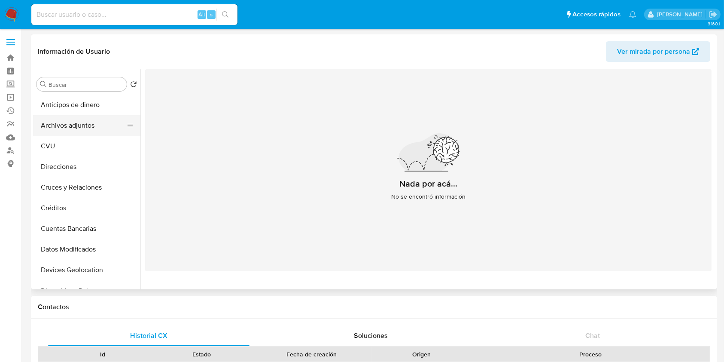
click at [90, 115] on button "Archivos adjuntos" at bounding box center [83, 125] width 101 height 21
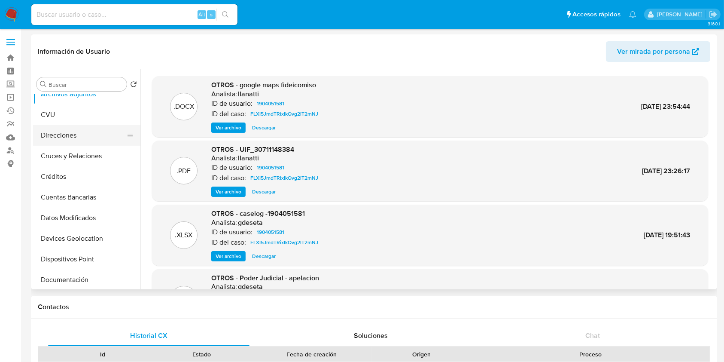
scroll to position [172, 0]
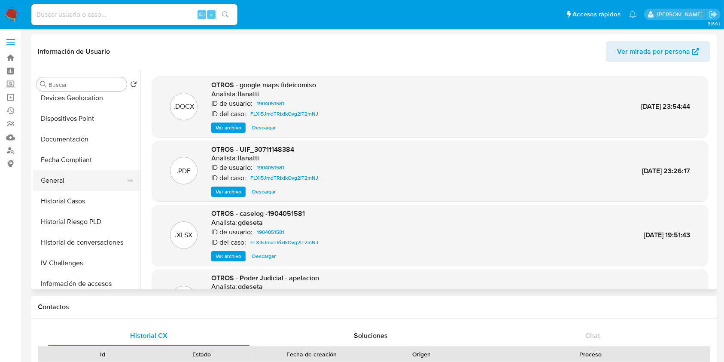
click at [64, 188] on button "General" at bounding box center [83, 180] width 101 height 21
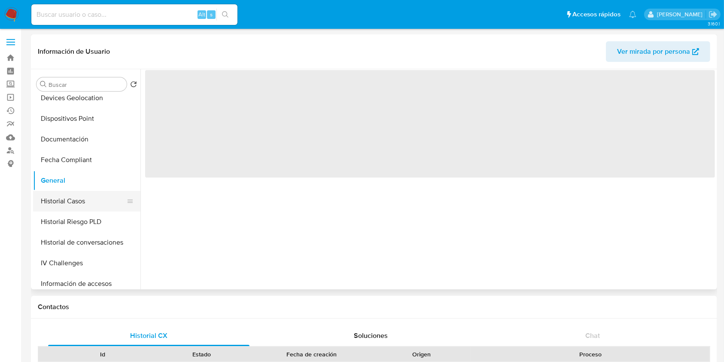
click at [73, 202] on button "Historial Casos" at bounding box center [83, 201] width 101 height 21
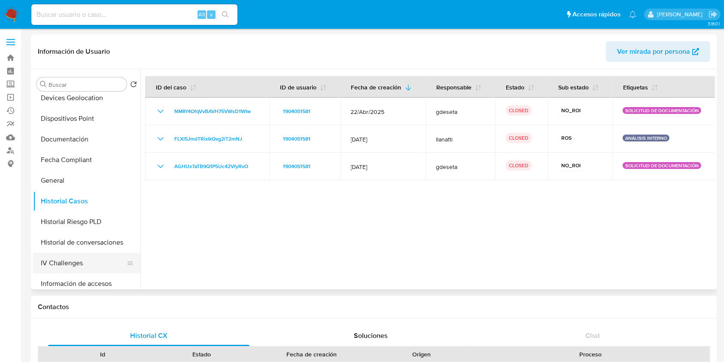
click at [86, 258] on button "IV Challenges" at bounding box center [83, 263] width 101 height 21
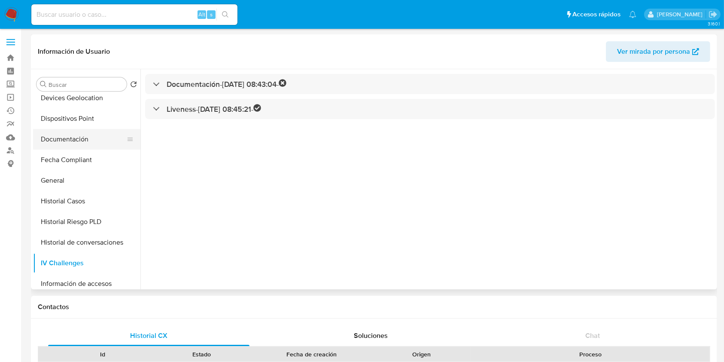
click at [59, 138] on button "Documentación" at bounding box center [83, 139] width 101 height 21
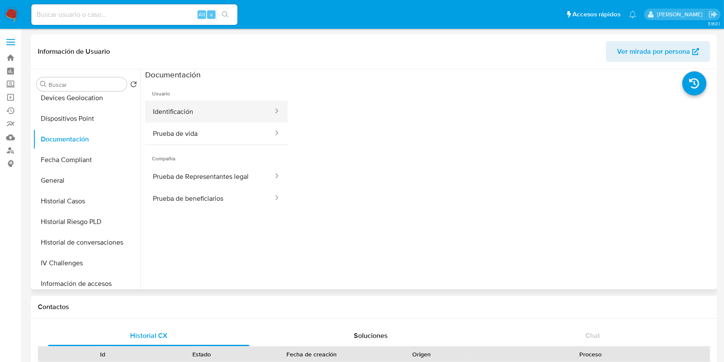
click at [182, 113] on button "Identificación" at bounding box center [209, 112] width 129 height 22
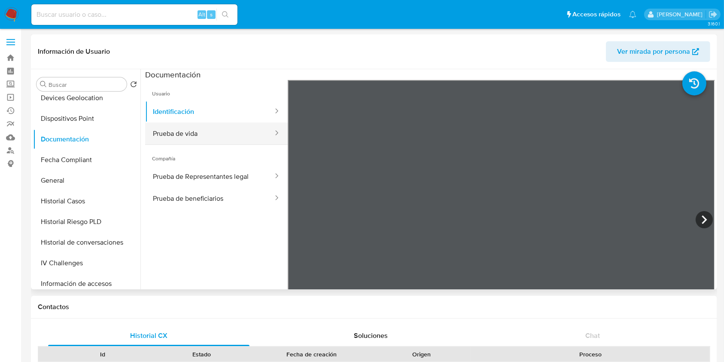
click at [169, 134] on button "Prueba de vida" at bounding box center [209, 133] width 129 height 22
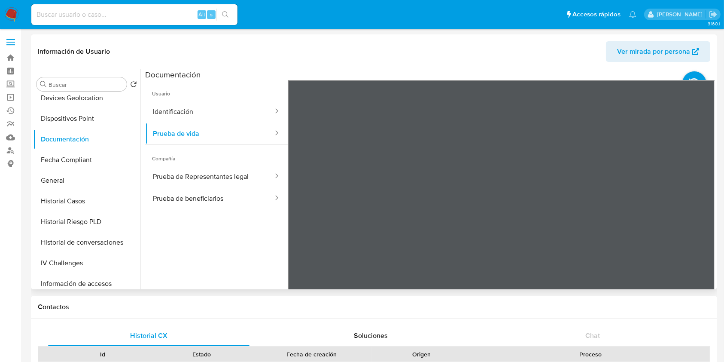
scroll to position [57, 0]
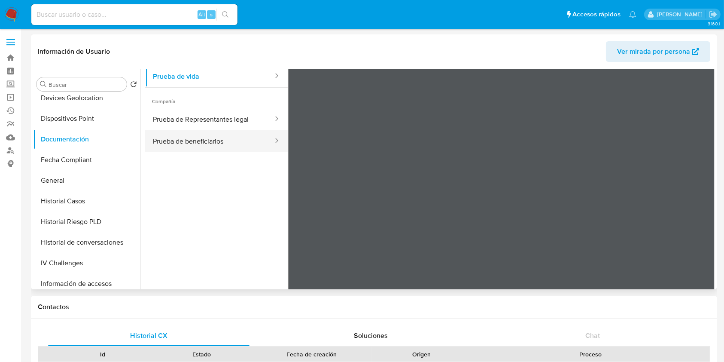
click at [212, 139] on button "Prueba de beneficiarios" at bounding box center [209, 141] width 129 height 22
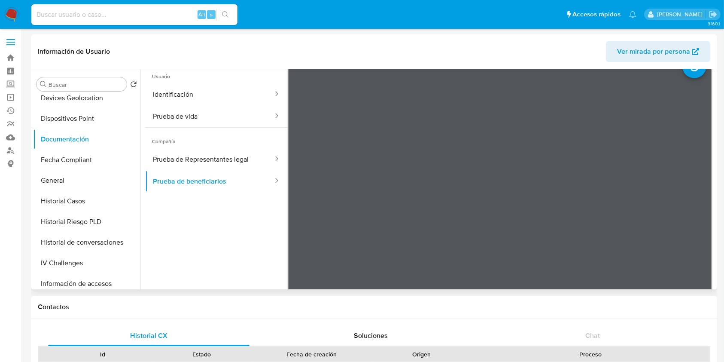
scroll to position [0, 0]
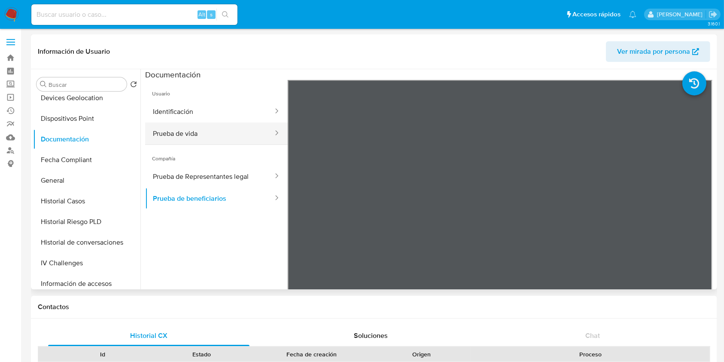
click at [205, 139] on button "Prueba de vida" at bounding box center [209, 133] width 129 height 22
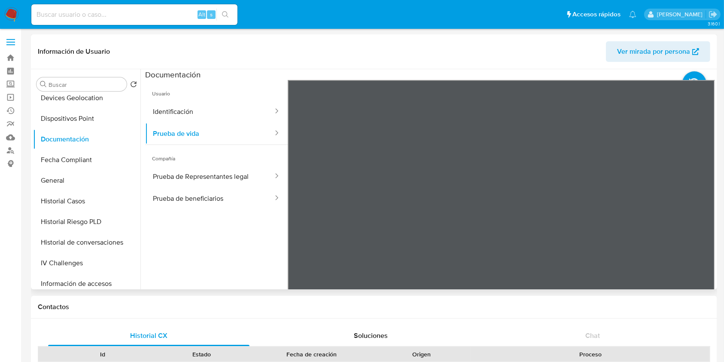
click at [235, 98] on span "Usuario" at bounding box center [216, 90] width 143 height 21
click at [236, 104] on button "Identificación" at bounding box center [209, 112] width 129 height 22
